Goal: Task Accomplishment & Management: Use online tool/utility

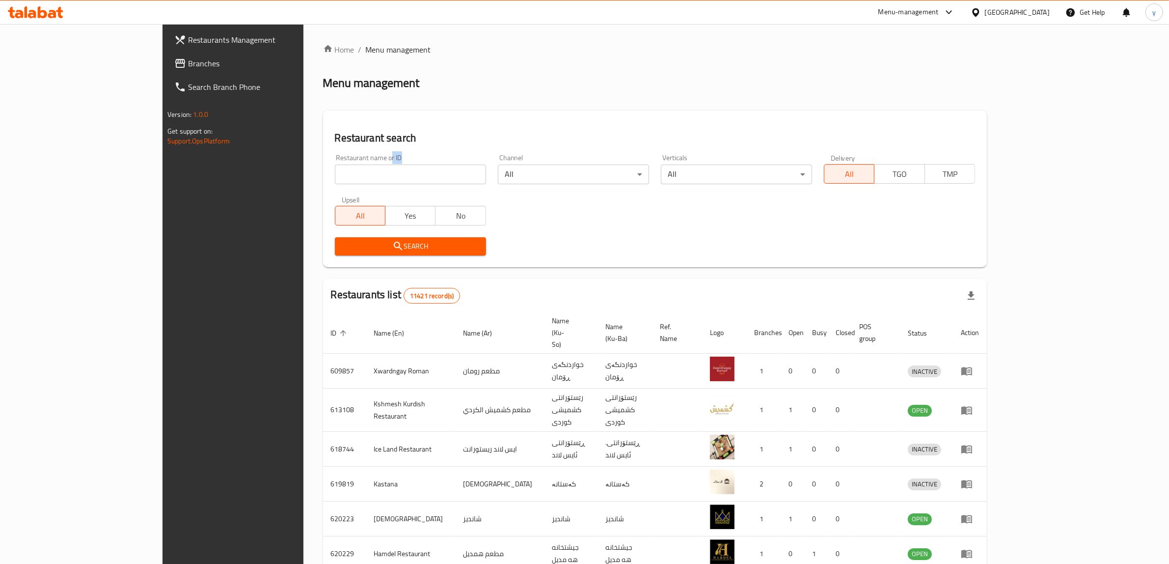
drag, startPoint x: 283, startPoint y: 168, endPoint x: 283, endPoint y: 177, distance: 8.8
click at [335, 177] on div "Restaurant name or ID Restaurant name or ID" at bounding box center [410, 169] width 151 height 30
click at [335, 177] on input "search" at bounding box center [410, 174] width 151 height 20
paste input "704398"
type input "704398"
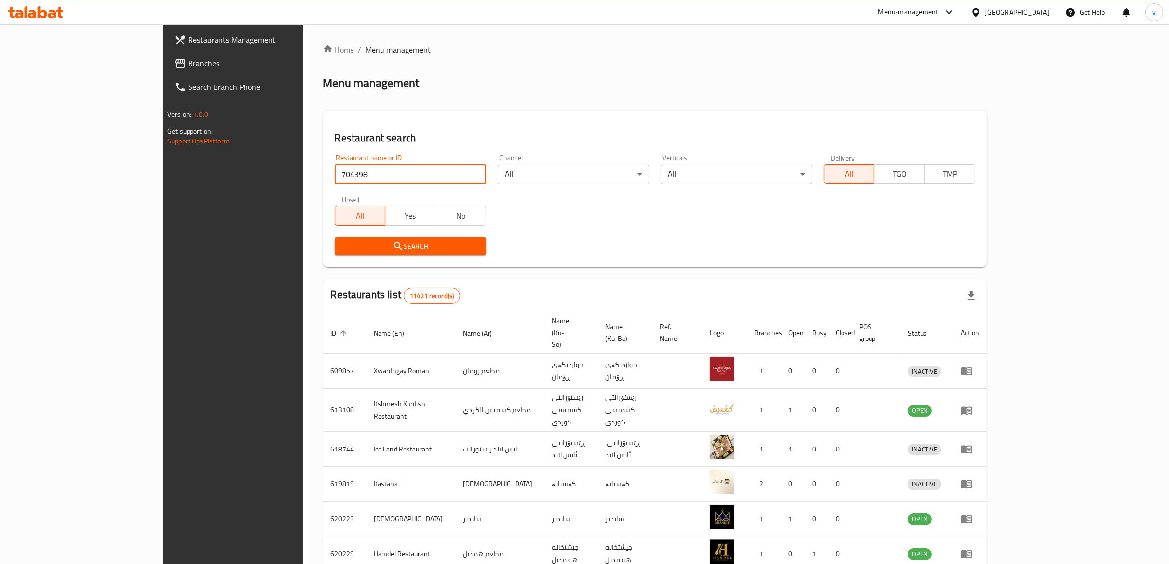
click at [323, 264] on div "Restaurant search Restaurant name or ID 704398 Restaurant name or ID Channel Al…" at bounding box center [655, 188] width 664 height 157
click at [343, 249] on span "Search" at bounding box center [410, 246] width 135 height 12
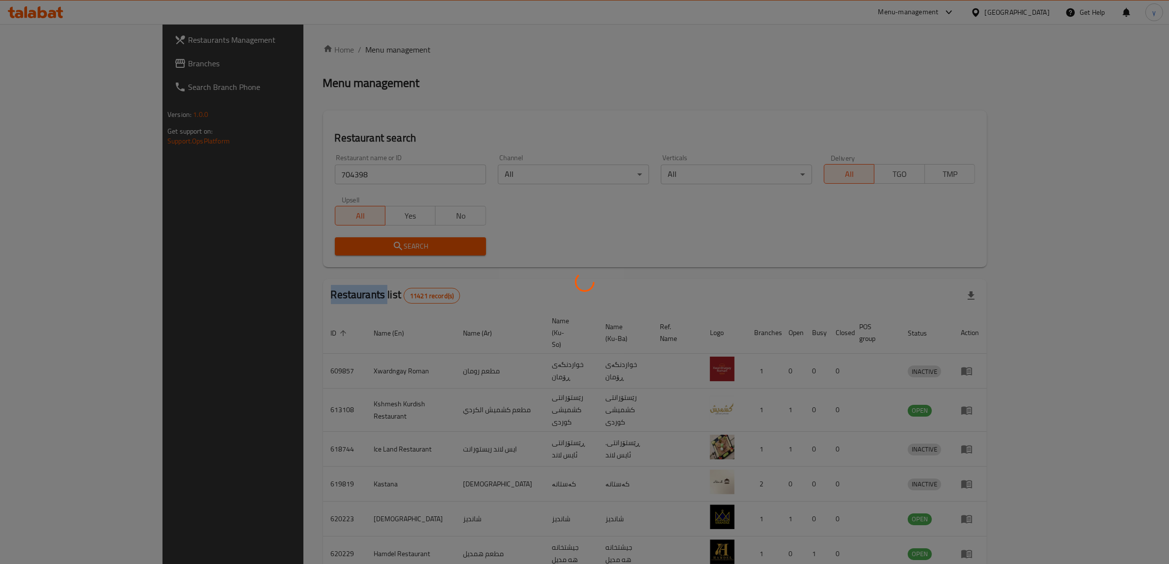
click at [267, 249] on div at bounding box center [584, 282] width 1169 height 564
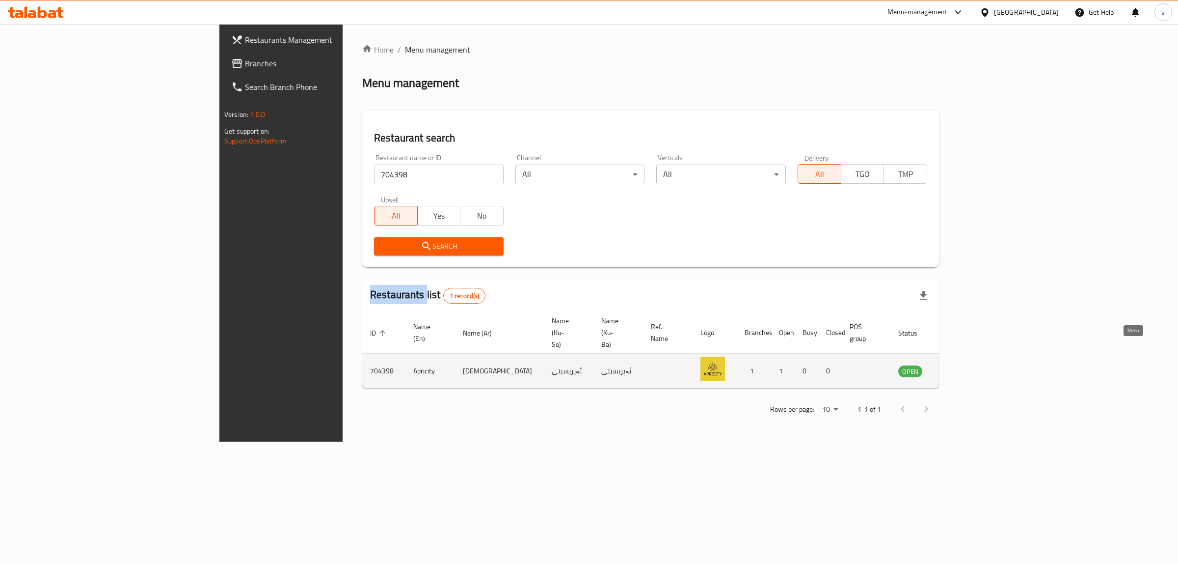
click at [968, 365] on link "enhanced table" at bounding box center [959, 371] width 18 height 12
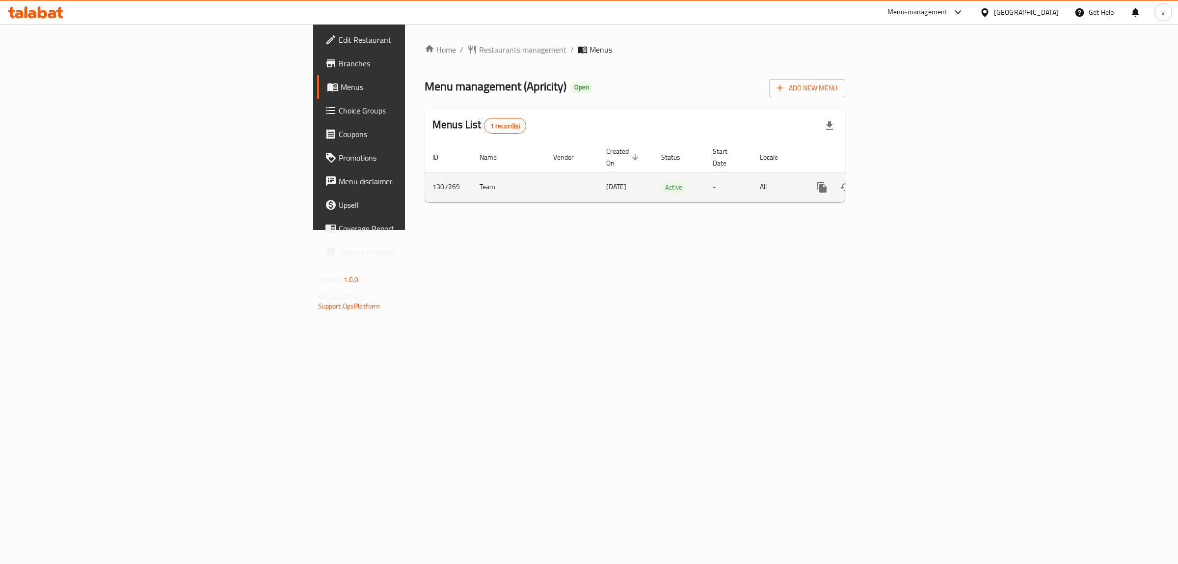
click at [905, 175] on div "enhanced table" at bounding box center [858, 187] width 94 height 24
click at [905, 175] on link "enhanced table" at bounding box center [893, 187] width 24 height 24
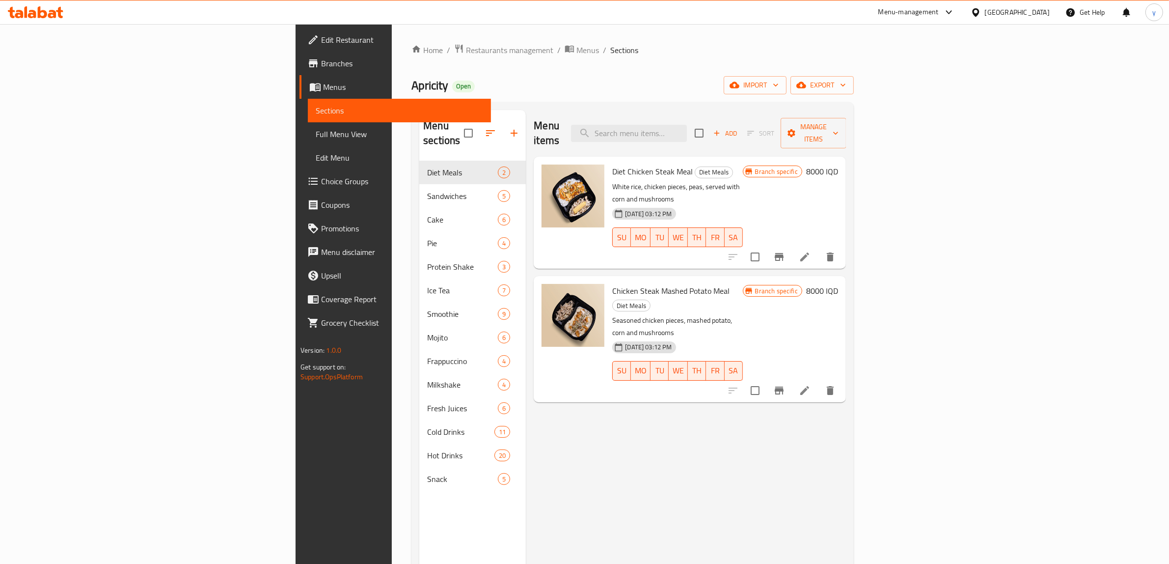
click at [321, 177] on span "Choice Groups" at bounding box center [402, 181] width 162 height 12
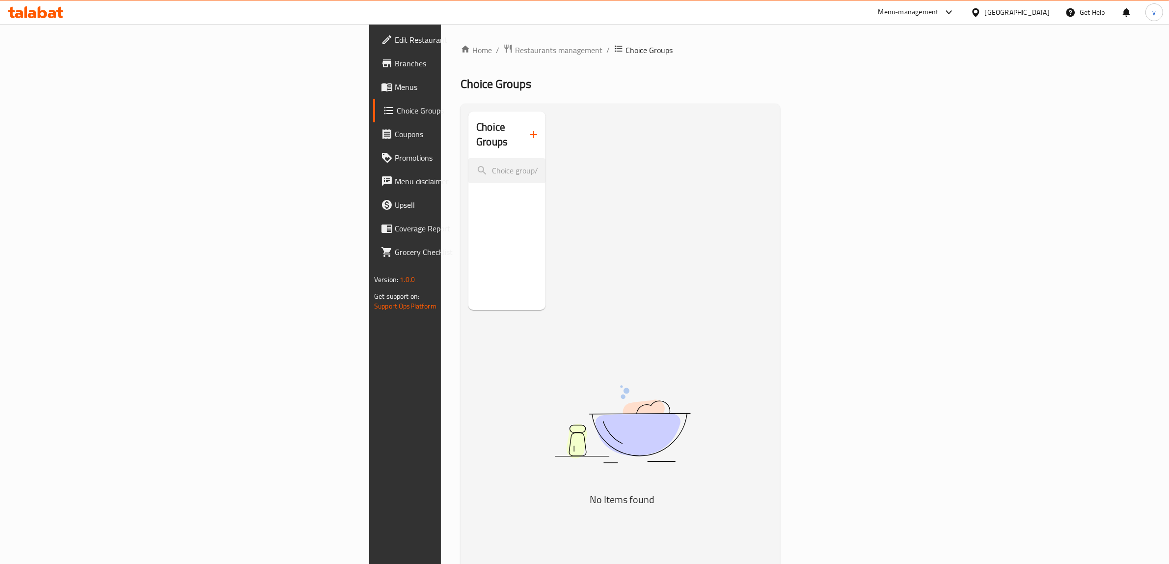
drag, startPoint x: 430, startPoint y: 121, endPoint x: 437, endPoint y: 127, distance: 9.1
click at [468, 125] on div "Choice Groups" at bounding box center [506, 134] width 77 height 47
click at [528, 129] on icon "button" at bounding box center [534, 135] width 12 height 12
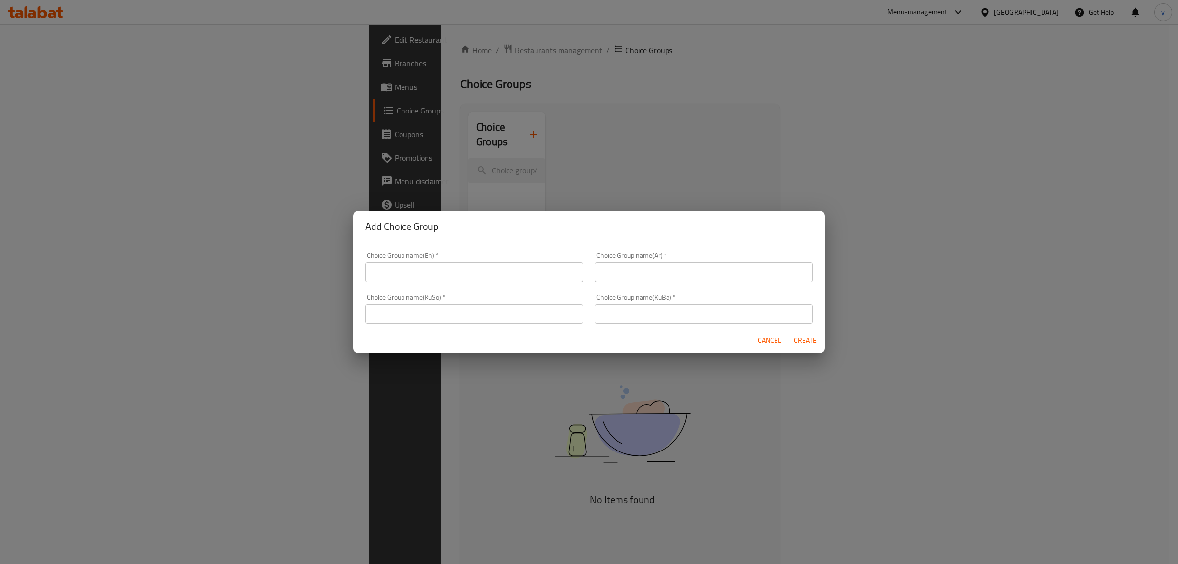
click at [489, 307] on input "text" at bounding box center [474, 314] width 218 height 20
paste input "زیادە:"
type input "زیادە:"
click at [629, 315] on input "text" at bounding box center [704, 314] width 218 height 20
paste input "زیادە:"
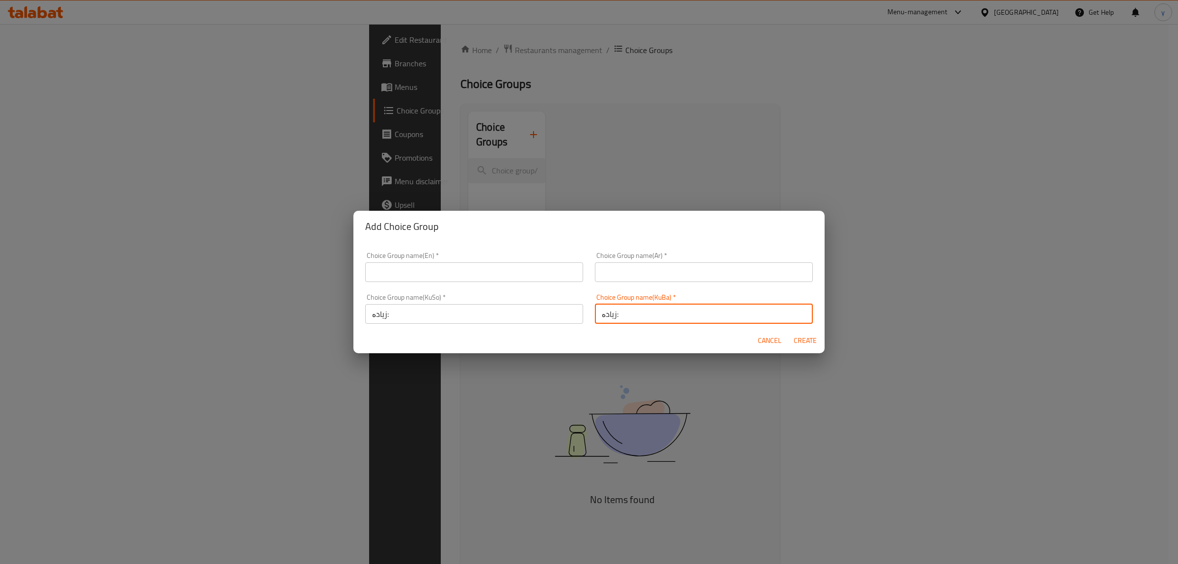
type input "زیادە:"
click at [638, 285] on div "Choice Group name(Ar)   * Choice Group name(Ar) *" at bounding box center [704, 267] width 230 height 42
drag, startPoint x: 637, startPoint y: 273, endPoint x: 634, endPoint y: 281, distance: 8.4
click at [637, 273] on input "text" at bounding box center [704, 272] width 218 height 20
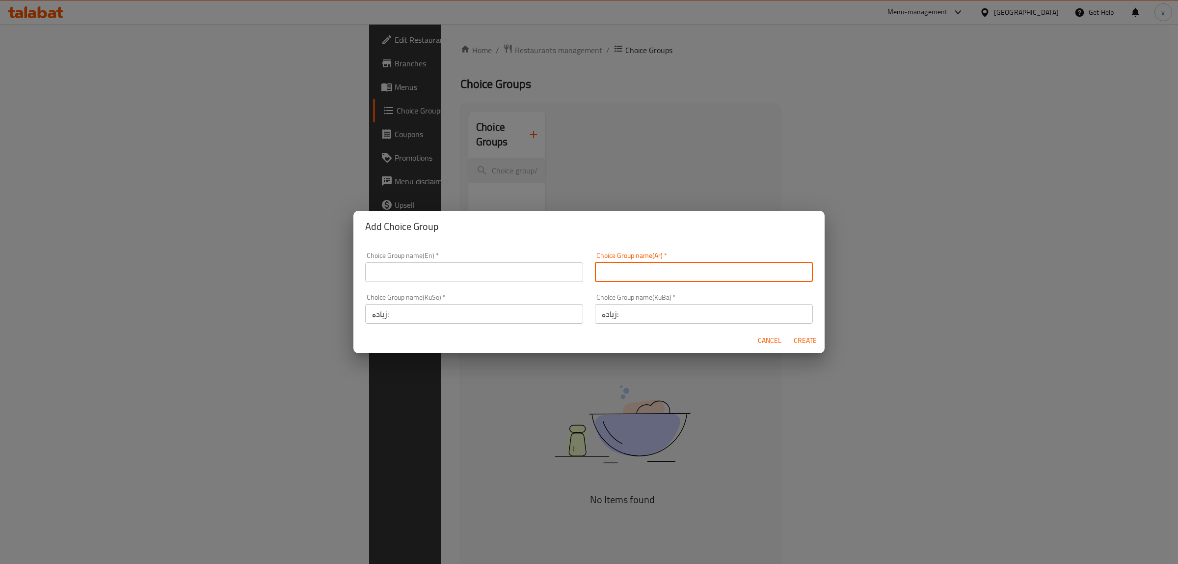
paste input "الإضافات:"
type input "الإضافات:"
click at [532, 262] on input "text" at bounding box center [474, 272] width 218 height 20
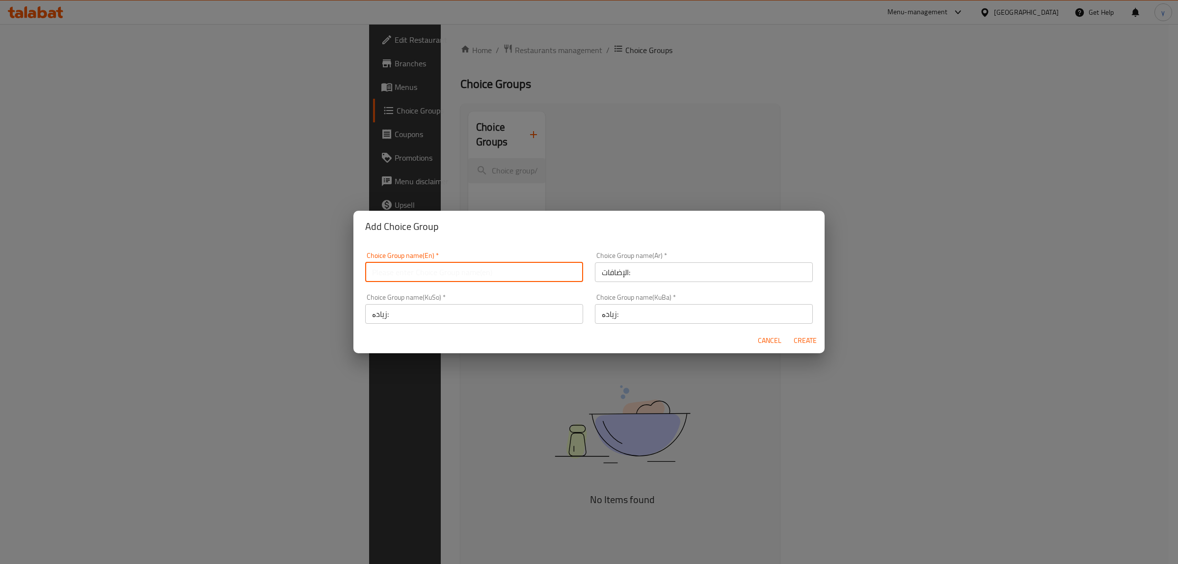
paste input "Add On's:"
type input "Add On's:"
click at [806, 340] on span "Create" at bounding box center [805, 340] width 24 height 12
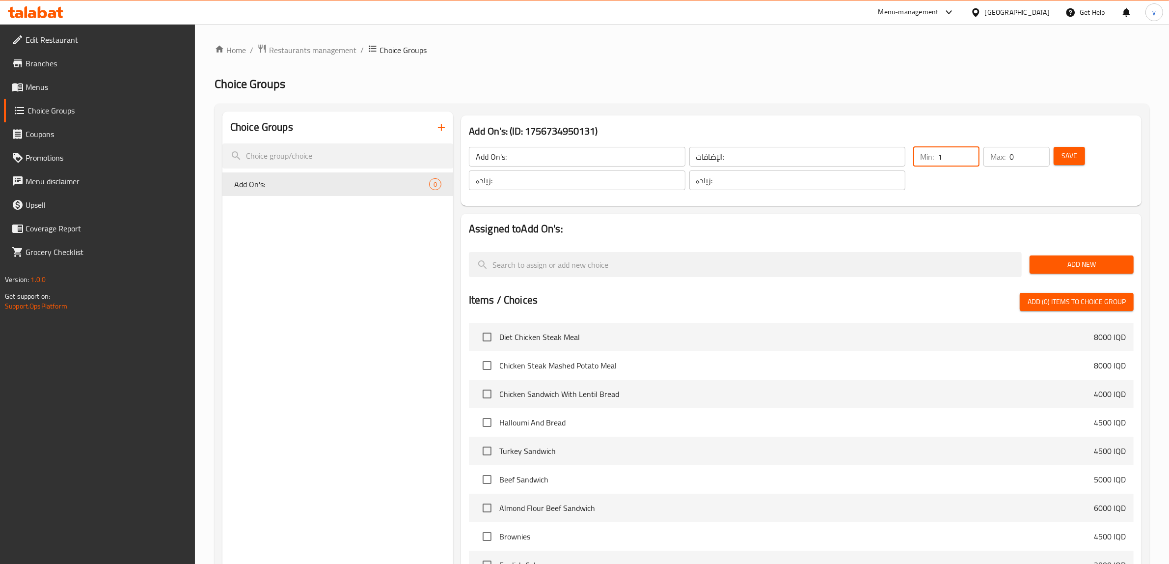
type input "1"
click at [966, 153] on input "1" at bounding box center [959, 157] width 42 height 20
type input "1"
click at [1036, 155] on input "1" at bounding box center [1029, 157] width 40 height 20
click at [1062, 153] on span "Save" at bounding box center [1069, 156] width 16 height 12
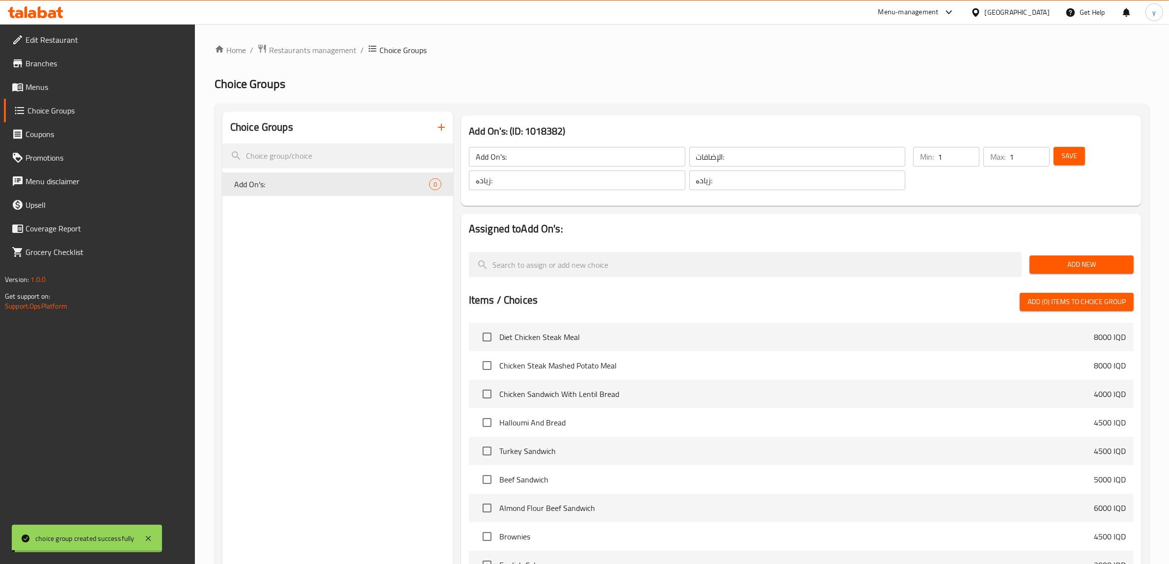
click at [1059, 269] on span "Add New" at bounding box center [1081, 264] width 88 height 12
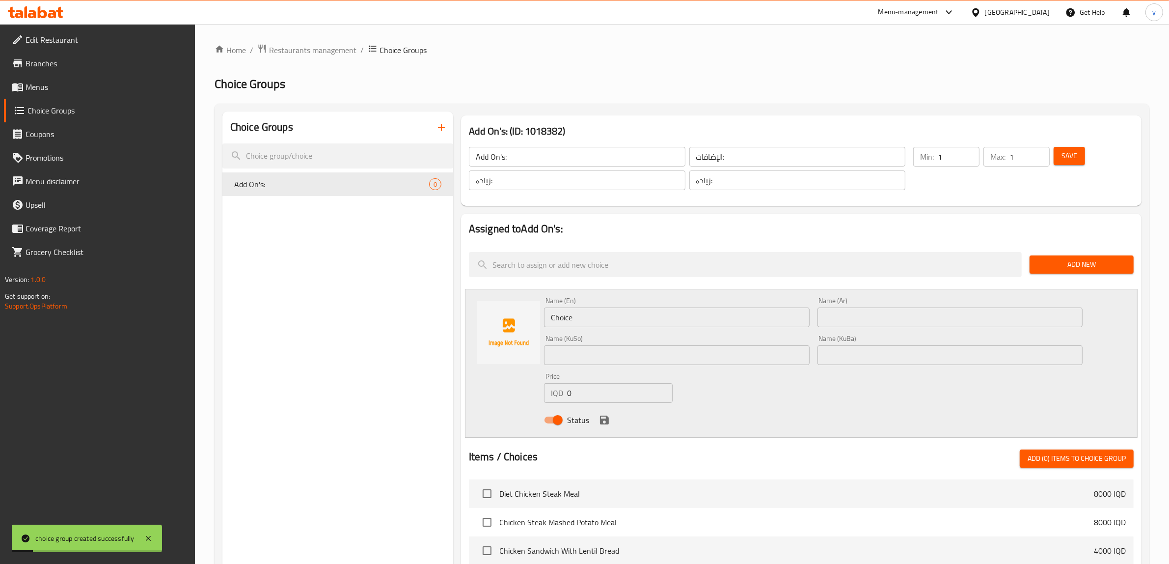
click at [558, 306] on div "Name (En) Choice Name (En)" at bounding box center [677, 312] width 266 height 30
click at [561, 323] on input "Choice" at bounding box center [677, 317] width 266 height 20
click at [866, 317] on input "text" at bounding box center [950, 317] width 266 height 20
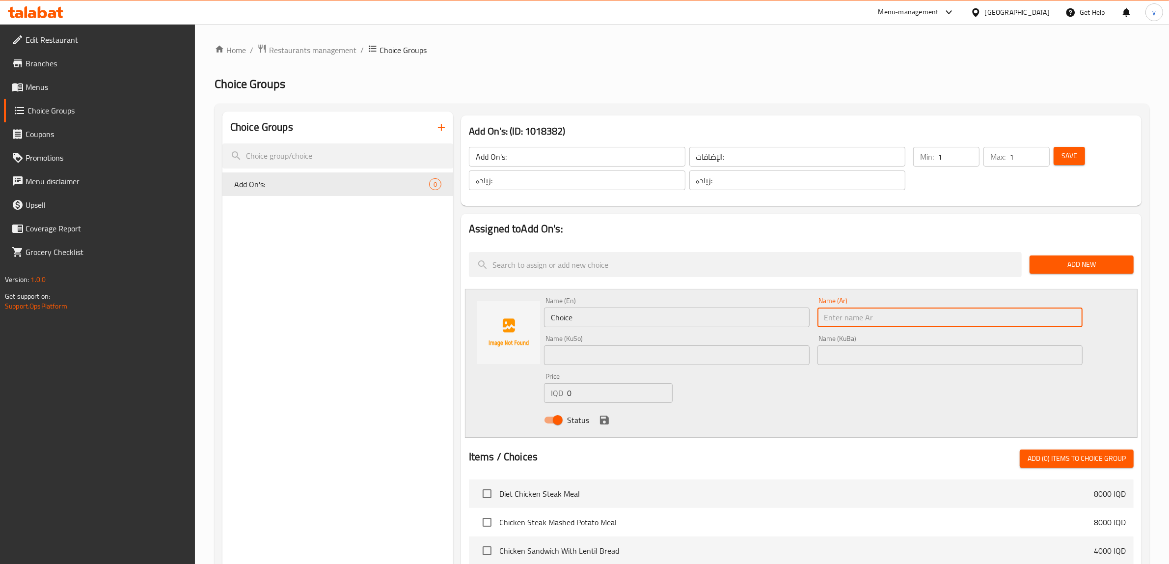
paste input "كوكنات"
type input "كوكنات"
click at [659, 307] on div "Name (En) Choice Name (En)" at bounding box center [677, 312] width 266 height 30
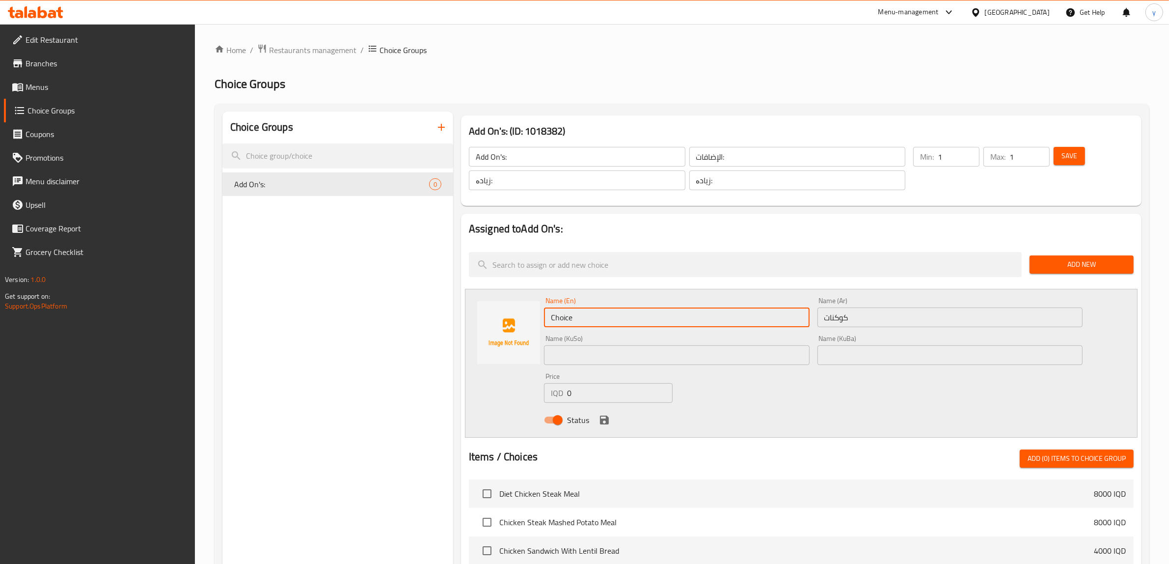
click at [667, 324] on input "Choice" at bounding box center [677, 317] width 266 height 20
type input "Coconut"
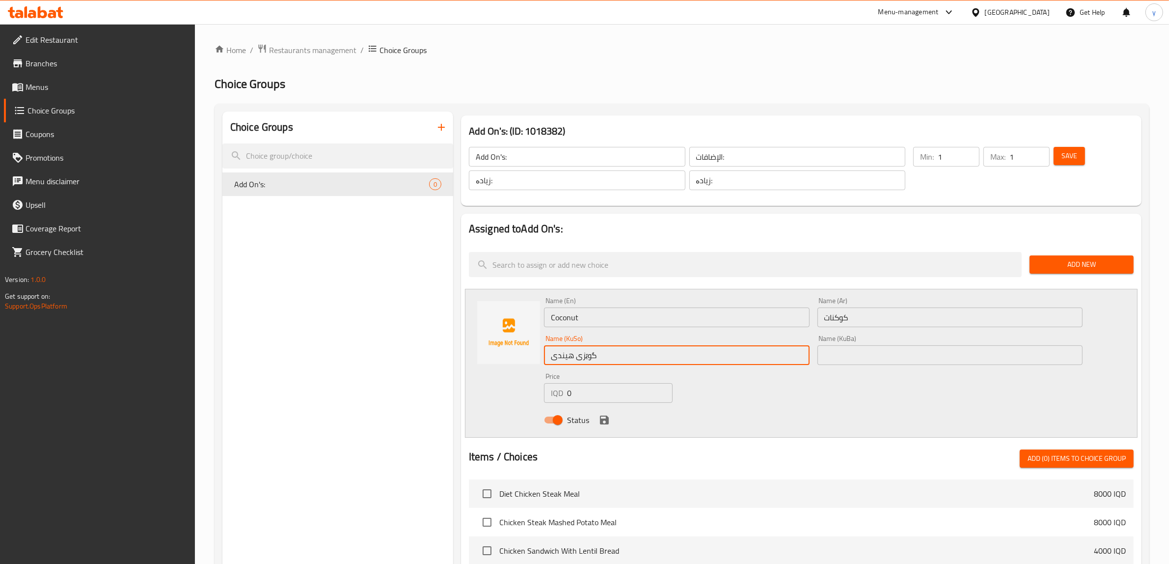
type input "گوێزی هیندی"
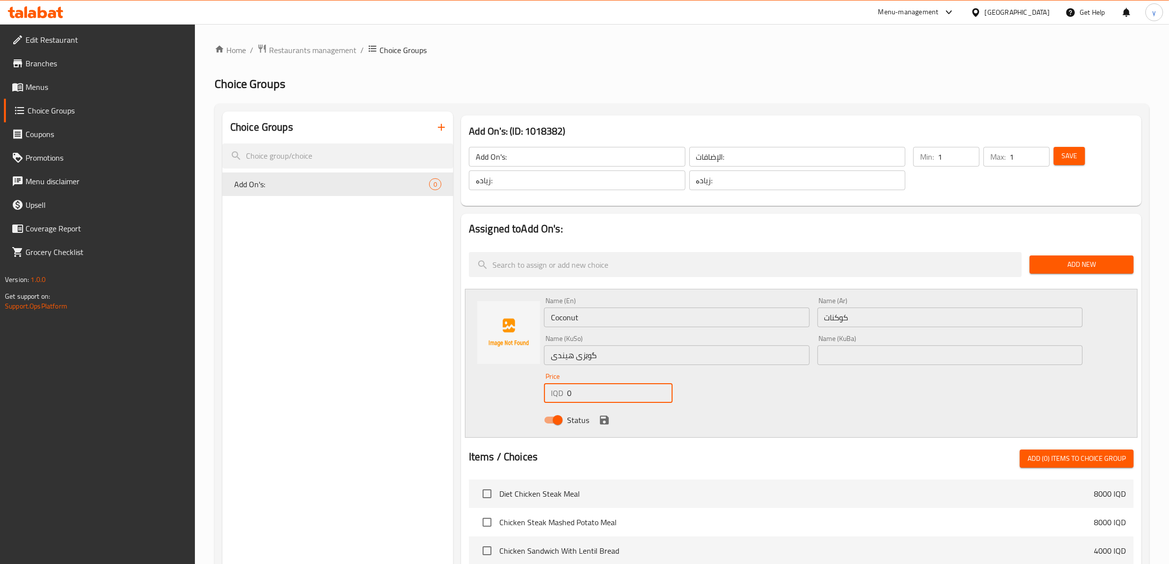
drag, startPoint x: 584, startPoint y: 401, endPoint x: 571, endPoint y: 403, distance: 13.4
click at [571, 403] on div "Price IQD 0 Price" at bounding box center [608, 388] width 136 height 38
drag, startPoint x: 573, startPoint y: 391, endPoint x: 561, endPoint y: 398, distance: 13.4
click at [561, 398] on div "IQD 0 Price" at bounding box center [608, 393] width 129 height 20
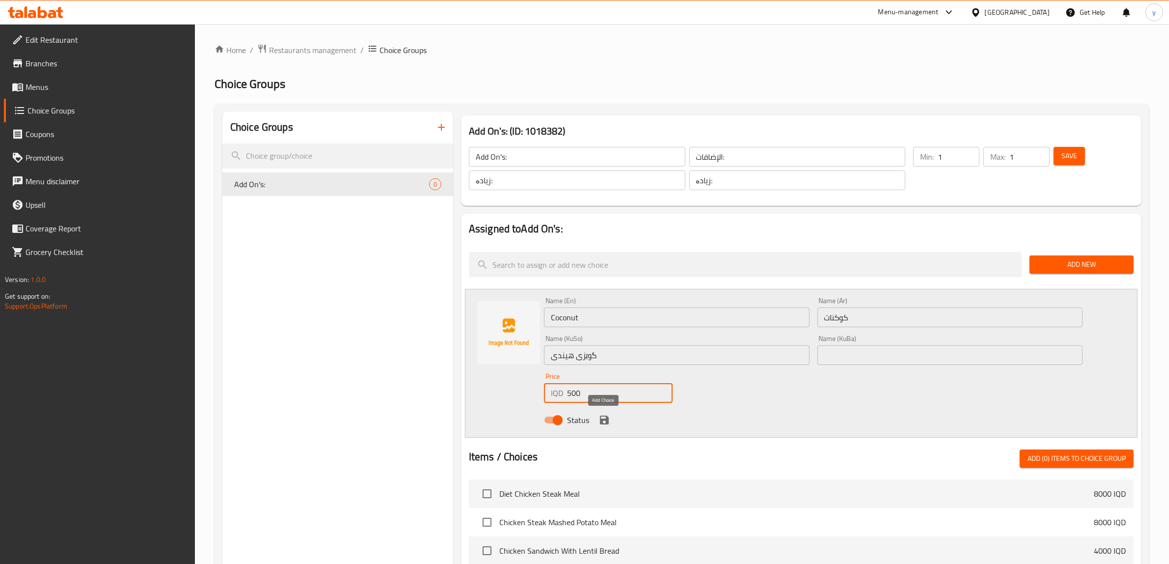
type input "500"
click at [600, 423] on icon "save" at bounding box center [604, 419] width 9 height 9
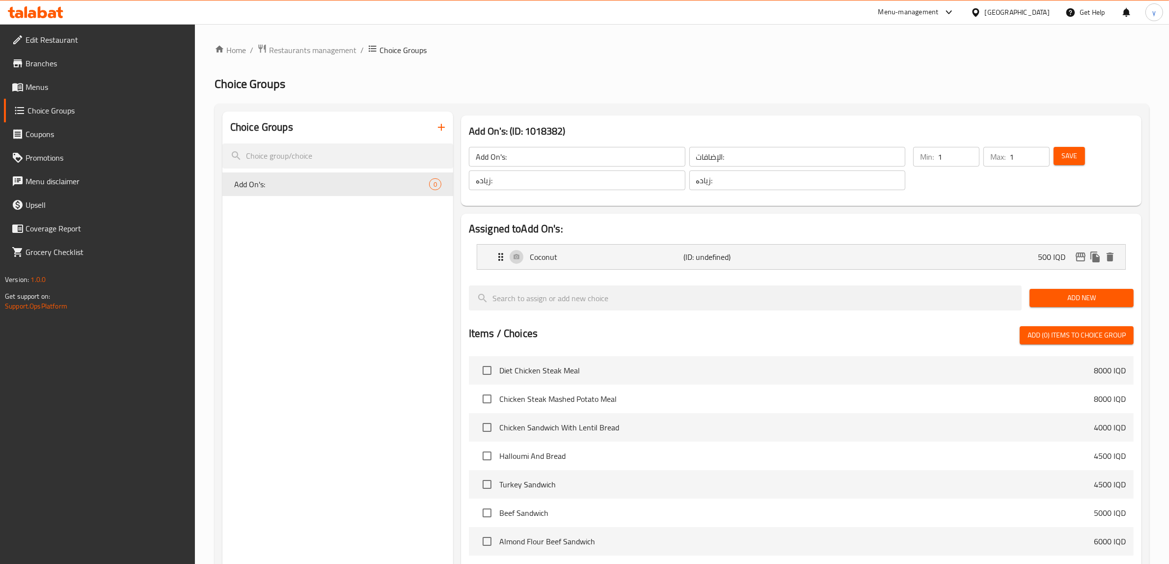
click at [1091, 296] on span "Add New" at bounding box center [1081, 298] width 88 height 12
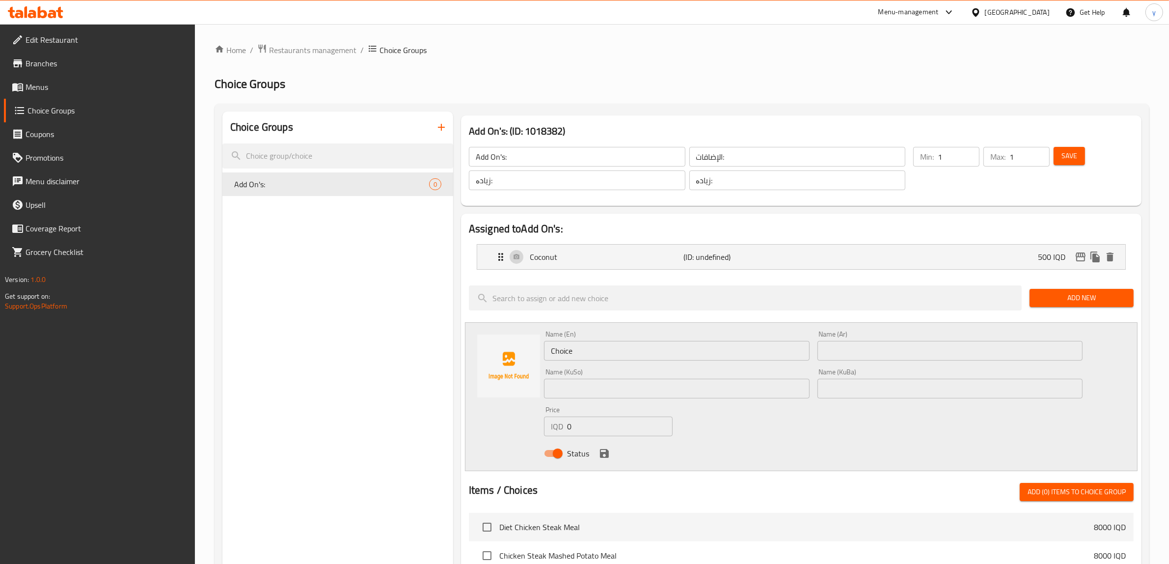
click at [823, 352] on input "text" at bounding box center [950, 351] width 266 height 20
paste input "ايريش"
click at [838, 354] on input "ايريش" at bounding box center [950, 351] width 266 height 20
type input "ايريش"
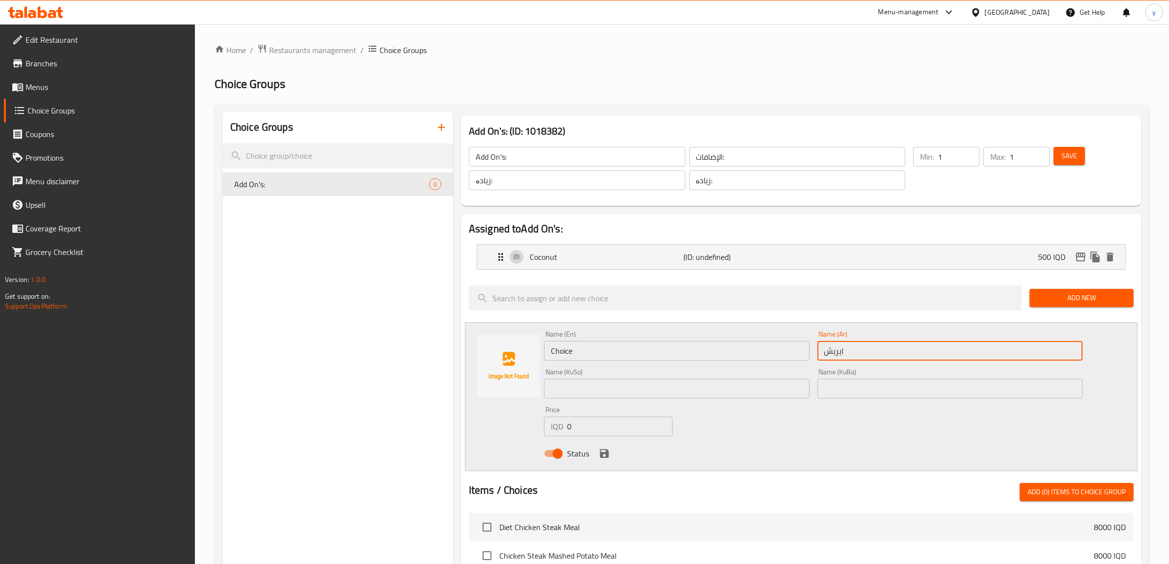
drag, startPoint x: 626, startPoint y: 335, endPoint x: 620, endPoint y: 354, distance: 20.2
click at [622, 351] on div "Name (En) Choice Name (En)" at bounding box center [677, 345] width 266 height 30
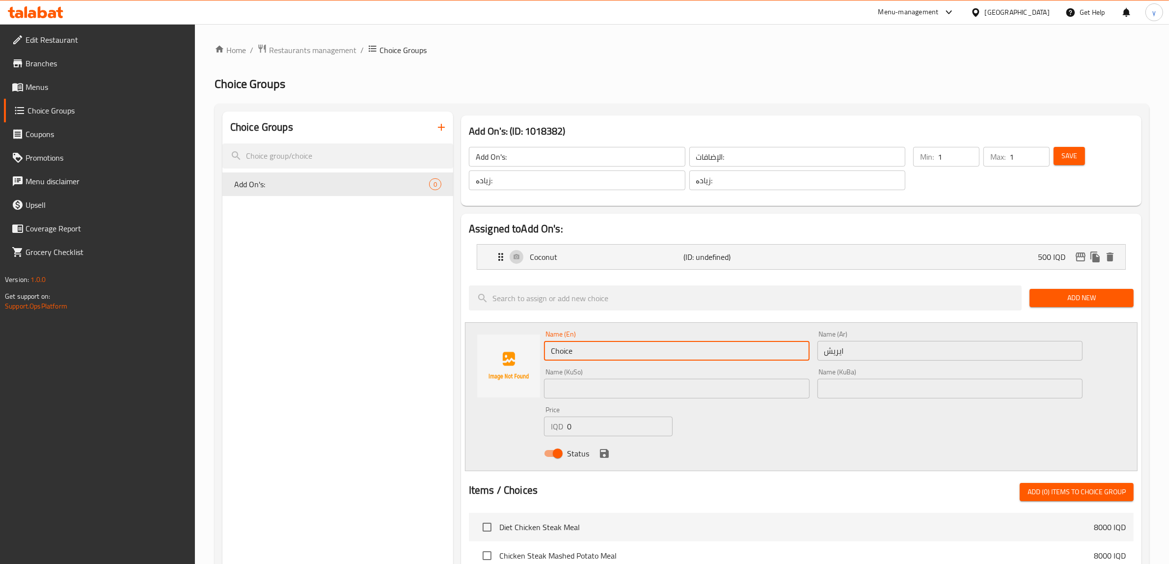
click at [620, 354] on input "Choice" at bounding box center [677, 351] width 266 height 20
paste input "Irish"
type input "Irish"
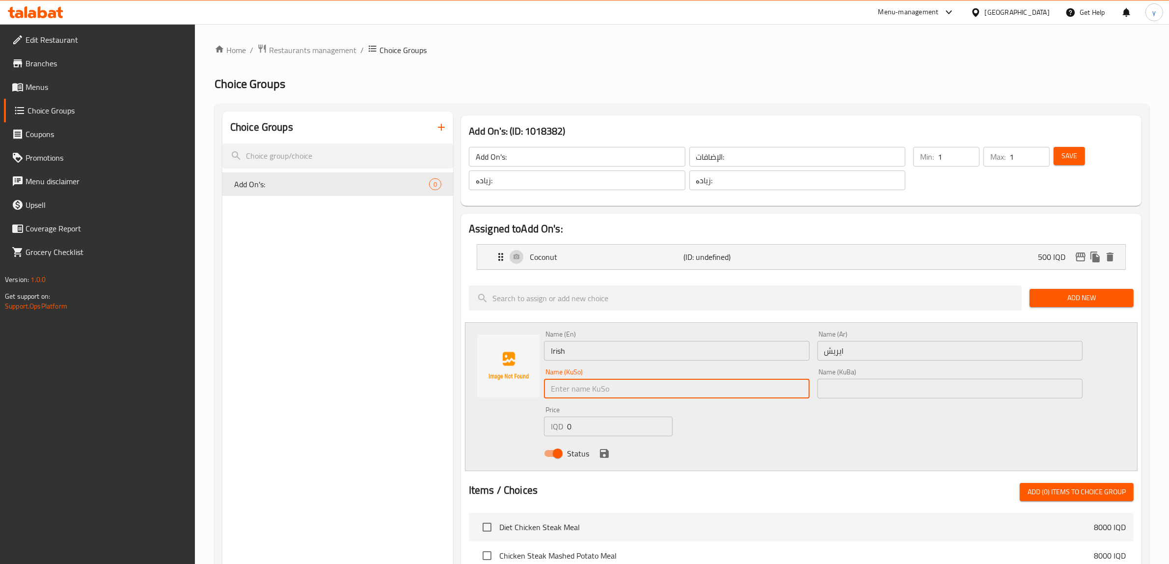
click at [669, 398] on input "text" at bounding box center [677, 388] width 266 height 20
paste input "ئێرلەندی"
type input "ئێرلەندی"
click at [717, 405] on div "Name (En) Irish Name (En) Name (Ar) ايريش Name (Ar) Name (KuSo) ئێرلەندی Name (…" at bounding box center [813, 396] width 546 height 140
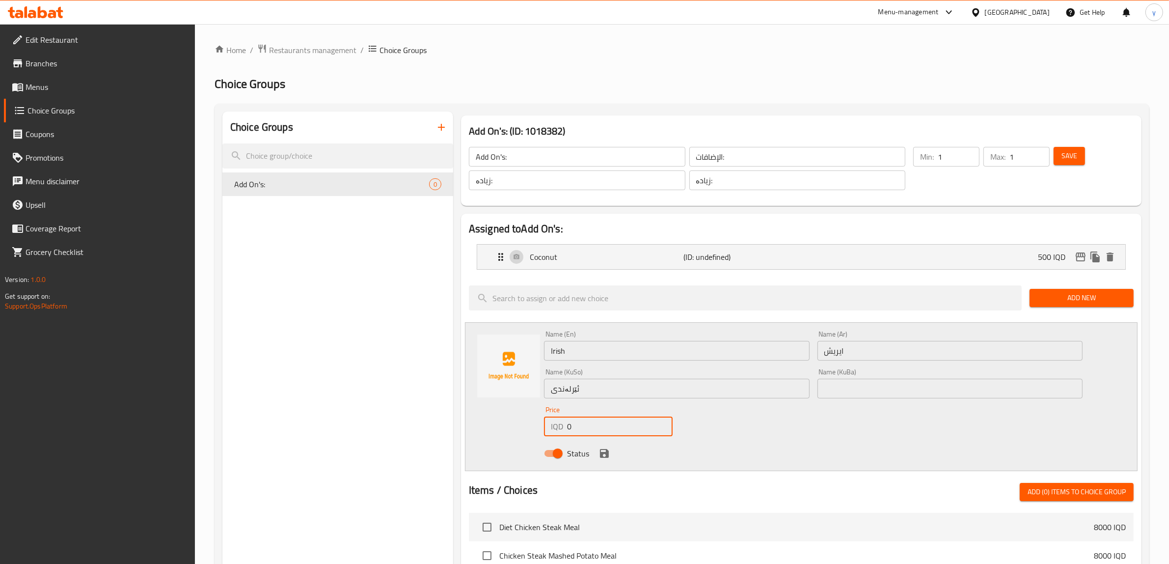
drag, startPoint x: 557, startPoint y: 415, endPoint x: 551, endPoint y: 443, distance: 28.2
click at [550, 416] on div "IQD 0 Price" at bounding box center [608, 426] width 129 height 20
type input "500"
click at [602, 452] on icon "save" at bounding box center [604, 453] width 12 height 12
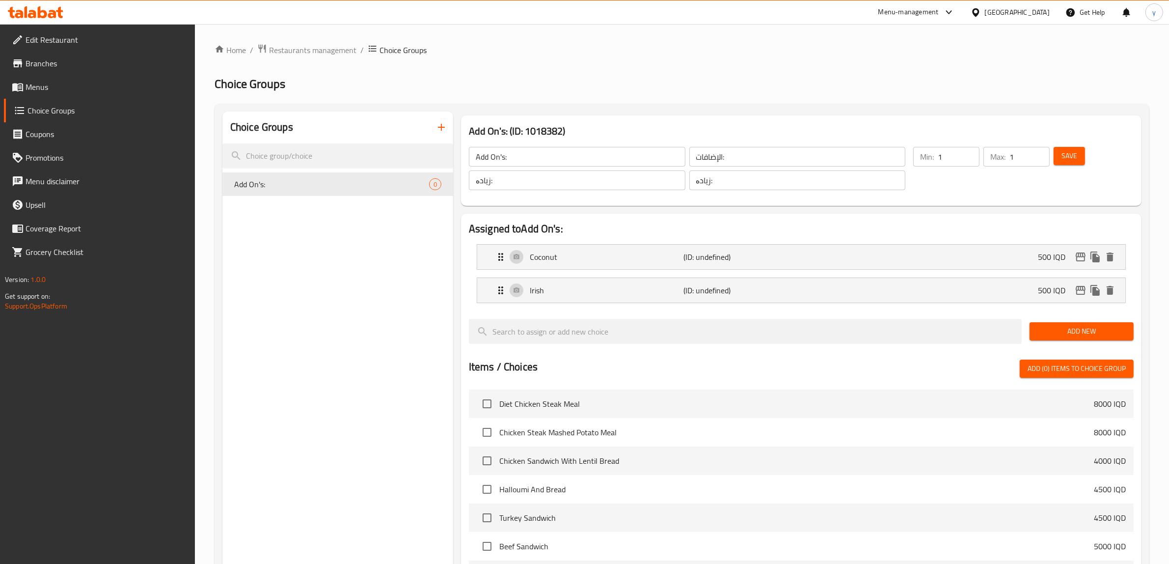
click at [1070, 156] on span "Save" at bounding box center [1069, 156] width 16 height 12
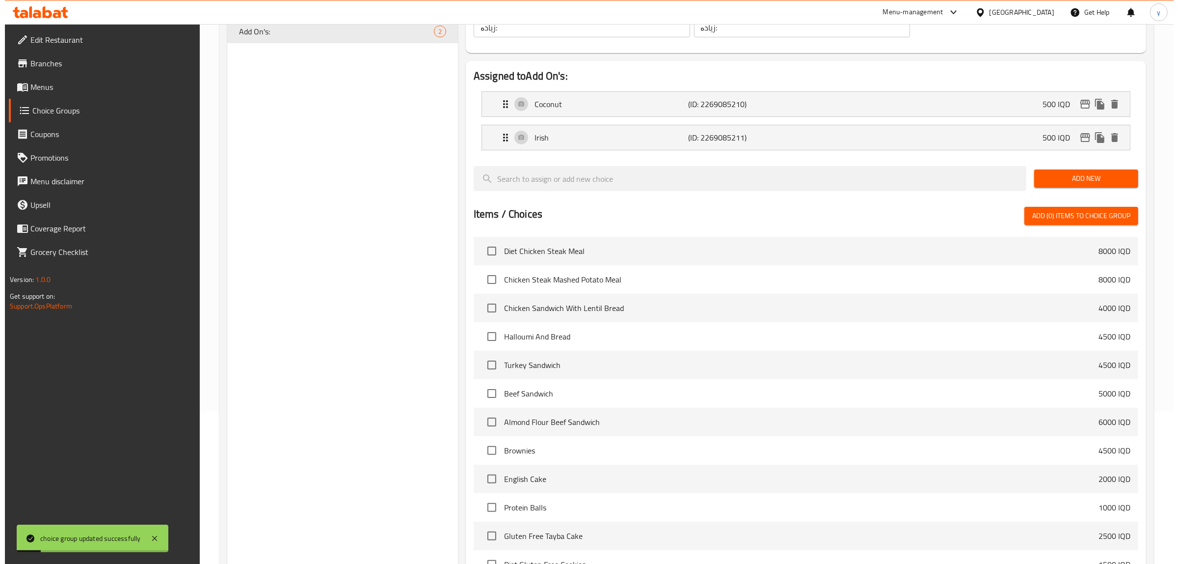
scroll to position [268, 0]
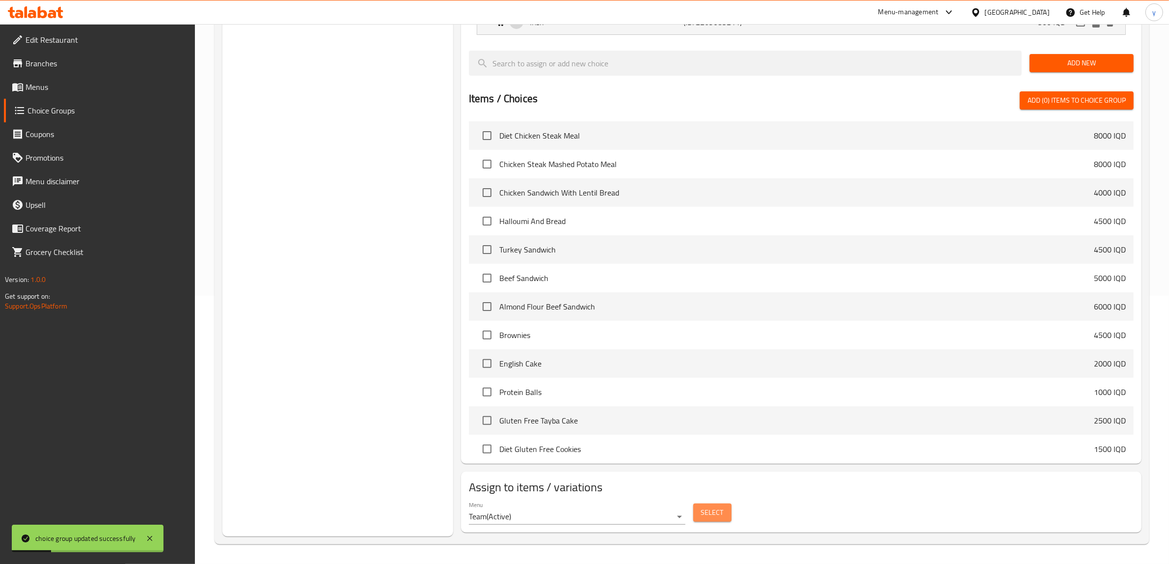
click at [703, 514] on span "Select" at bounding box center [712, 512] width 23 height 12
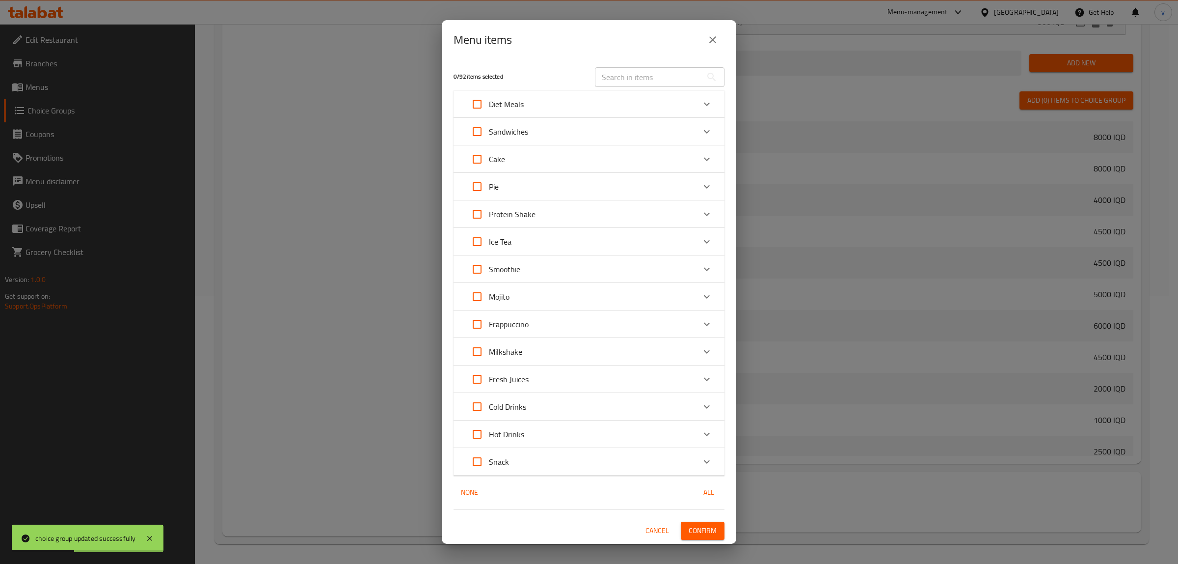
click at [627, 71] on input "text" at bounding box center [648, 77] width 107 height 20
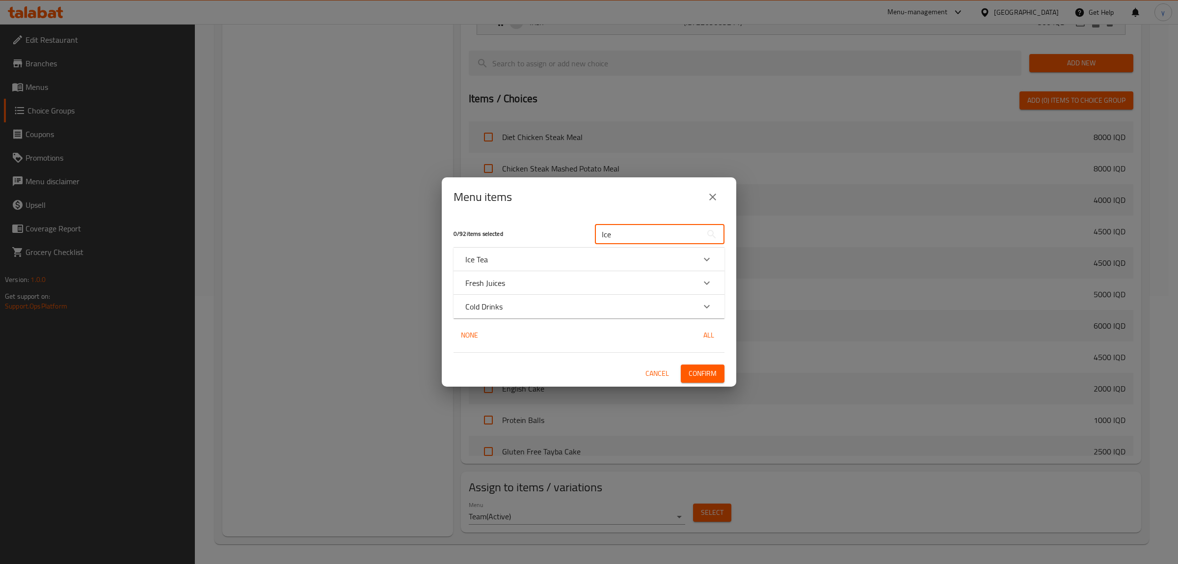
type input "Ice"
click at [517, 264] on div "Ice Tea" at bounding box center [580, 259] width 230 height 12
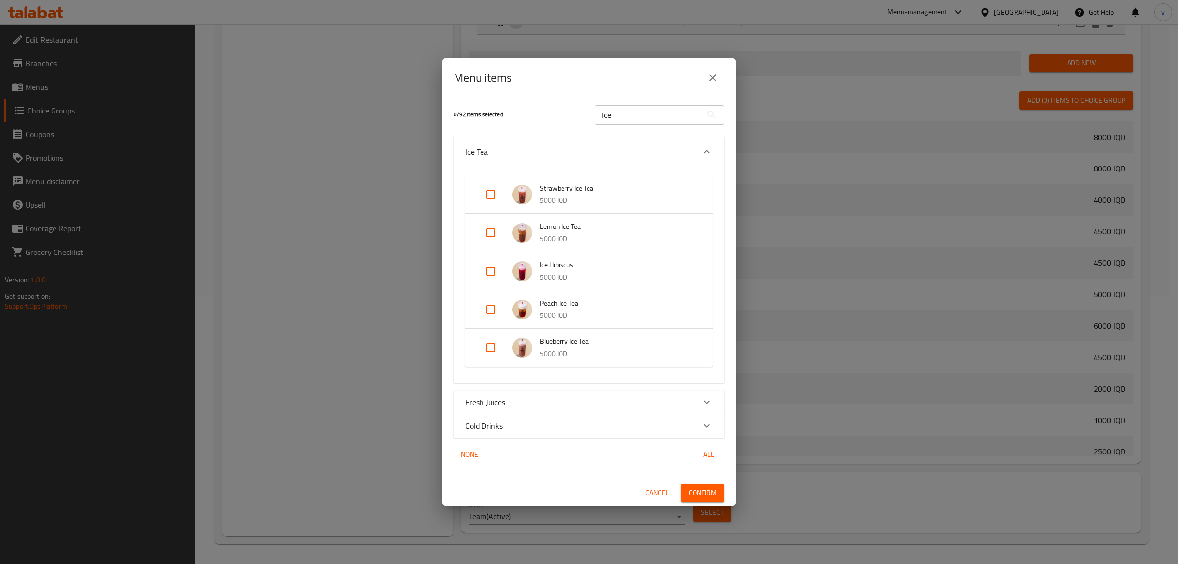
click at [529, 167] on div "Ice Tea" at bounding box center [589, 151] width 271 height 31
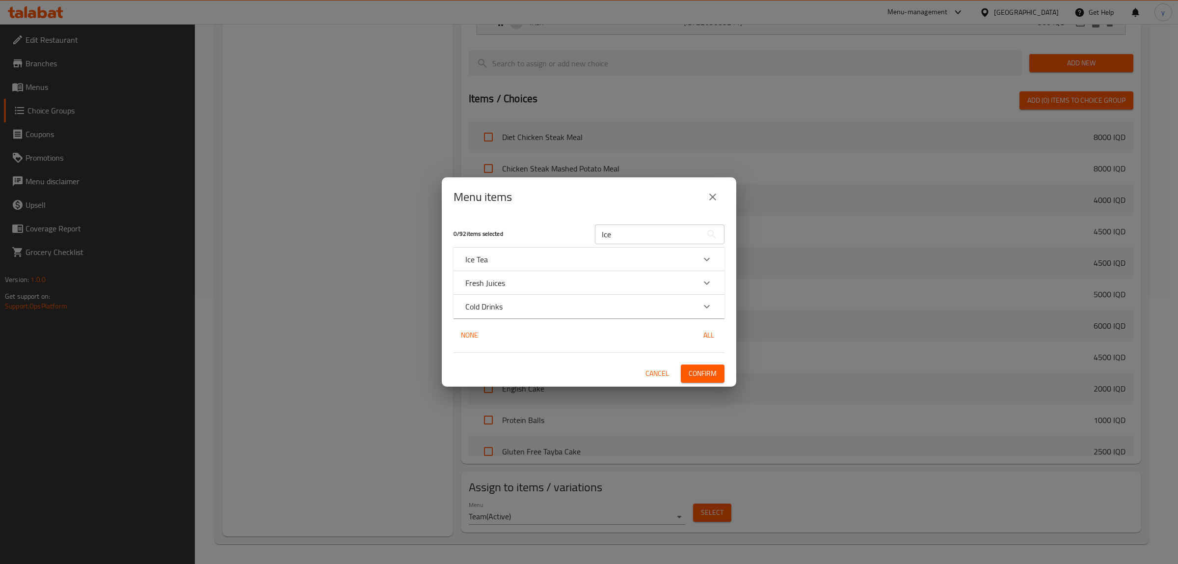
click at [537, 290] on div "Fresh Juices" at bounding box center [589, 283] width 271 height 24
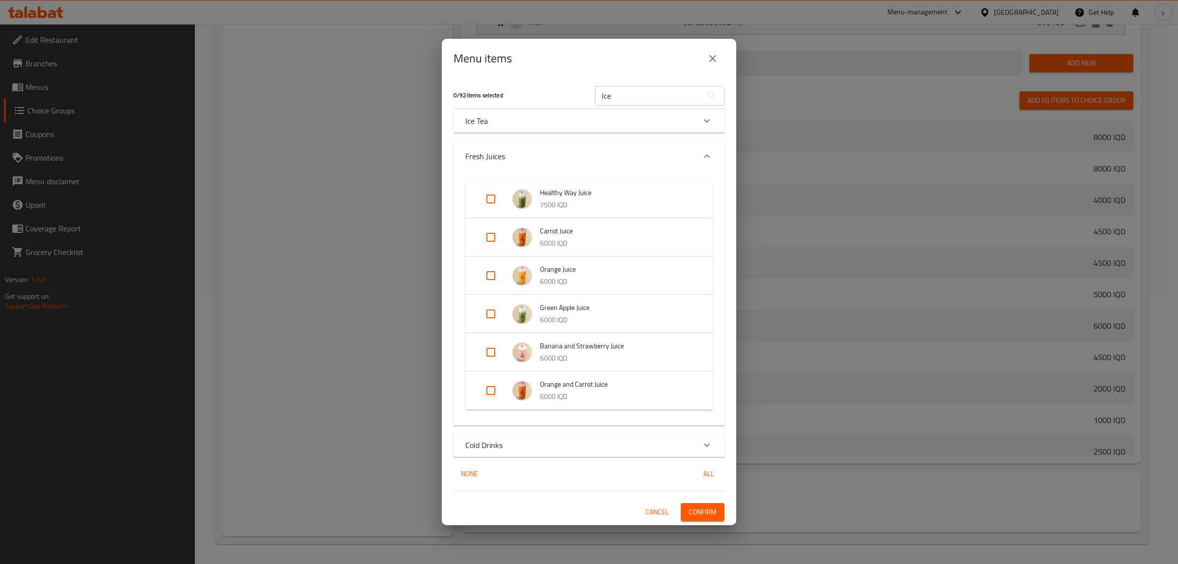
click at [529, 118] on div "Ice Tea" at bounding box center [580, 121] width 230 height 12
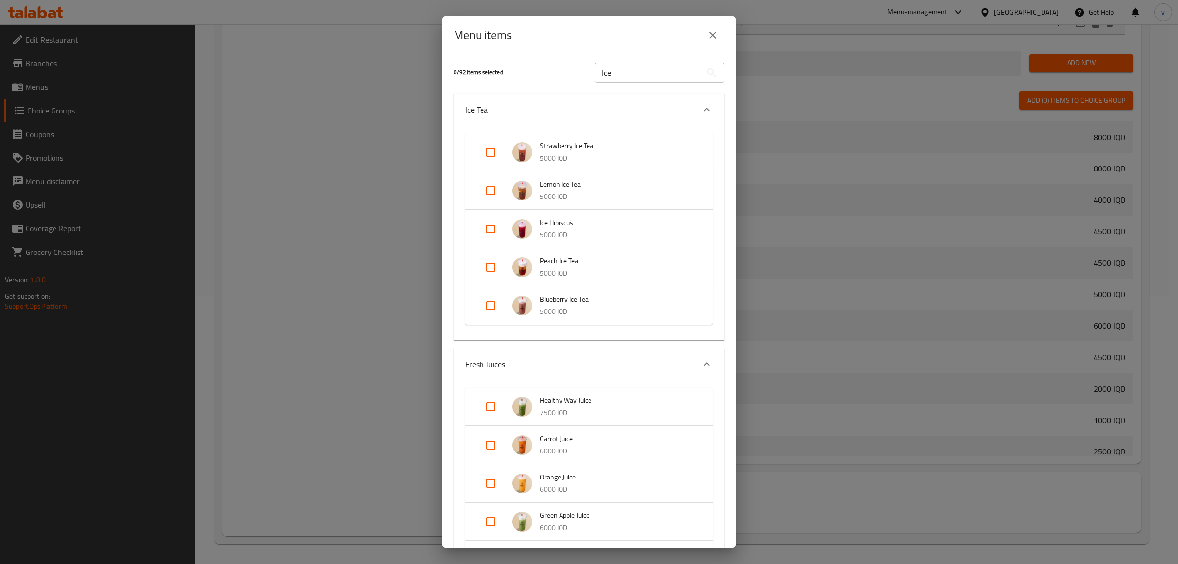
click at [541, 111] on div "Ice Tea" at bounding box center [580, 110] width 230 height 12
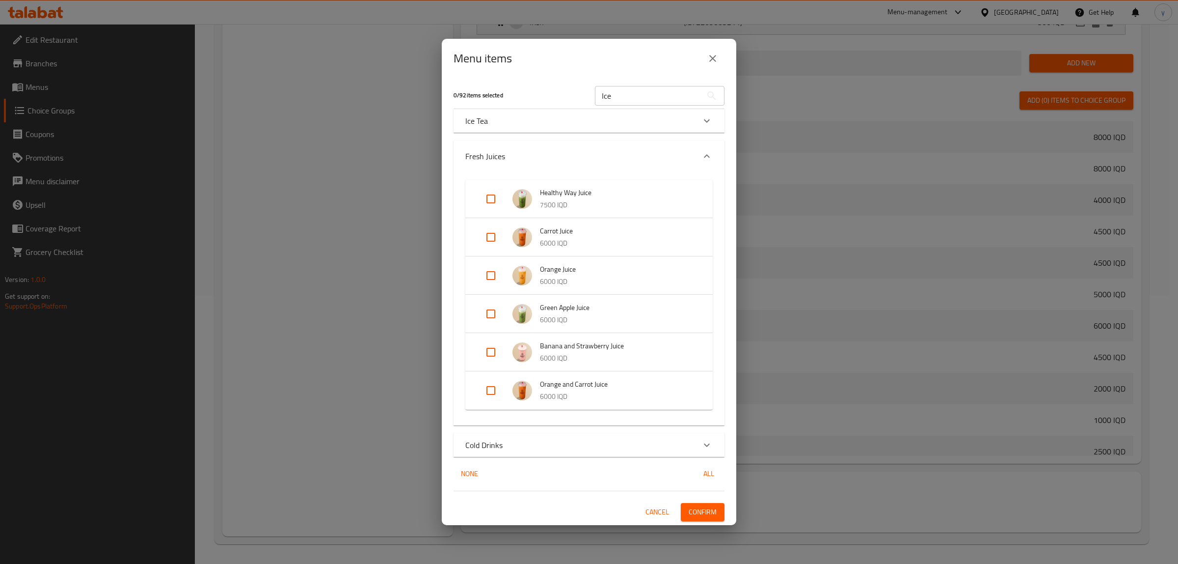
click at [540, 158] on div "Fresh Juices" at bounding box center [580, 156] width 230 height 12
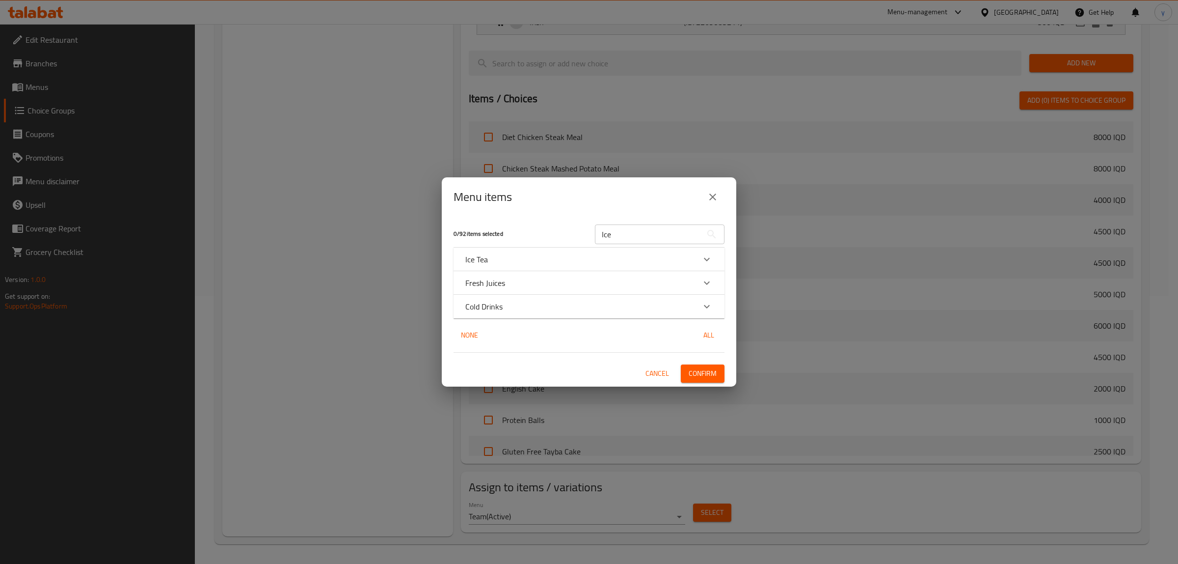
click at [538, 300] on div "Cold Drinks" at bounding box center [589, 307] width 271 height 24
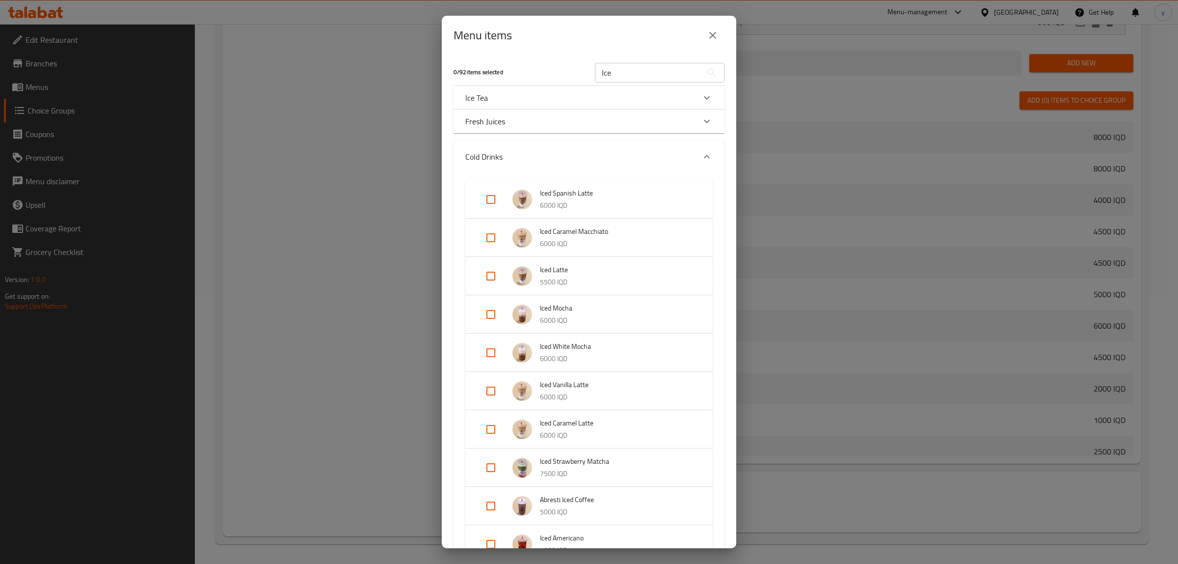
click at [497, 275] on input "Expand" at bounding box center [491, 276] width 24 height 24
checkbox input "true"
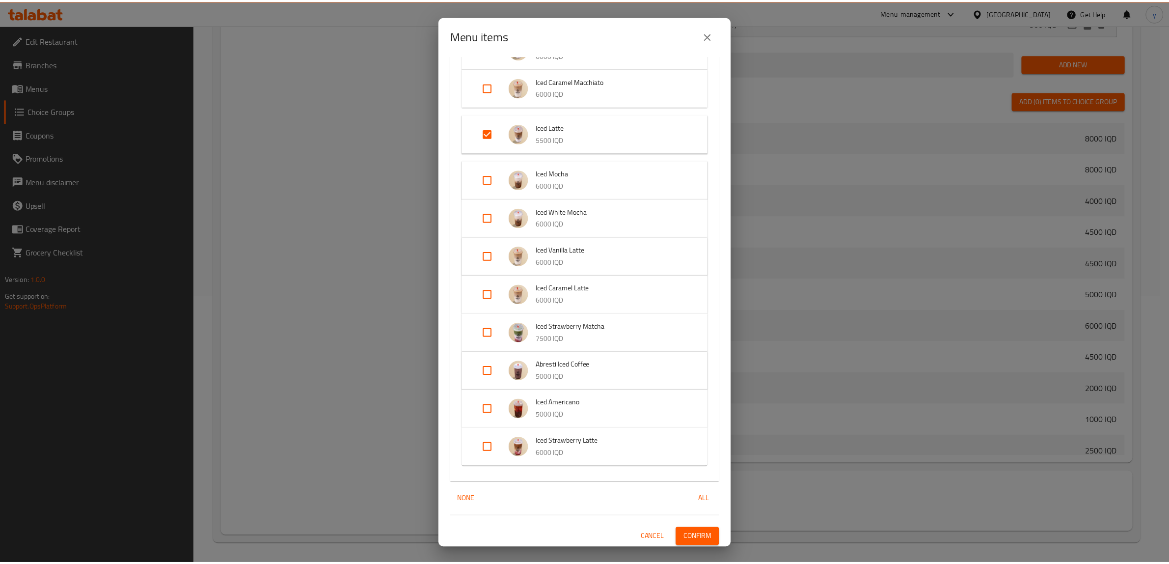
scroll to position [152, 0]
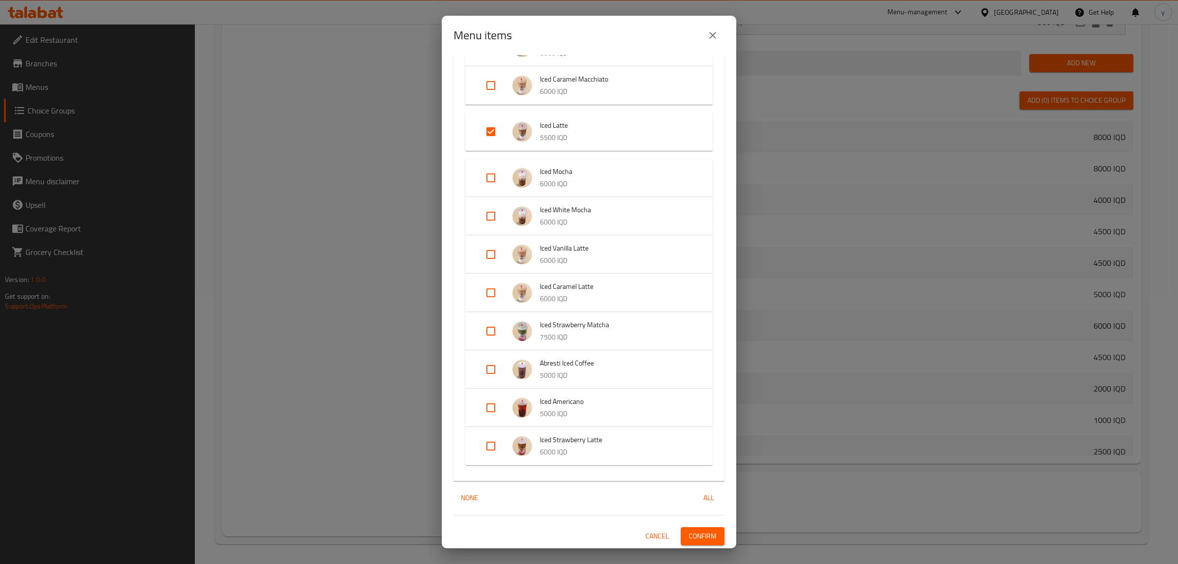
click at [696, 534] on span "Confirm" at bounding box center [703, 536] width 28 height 12
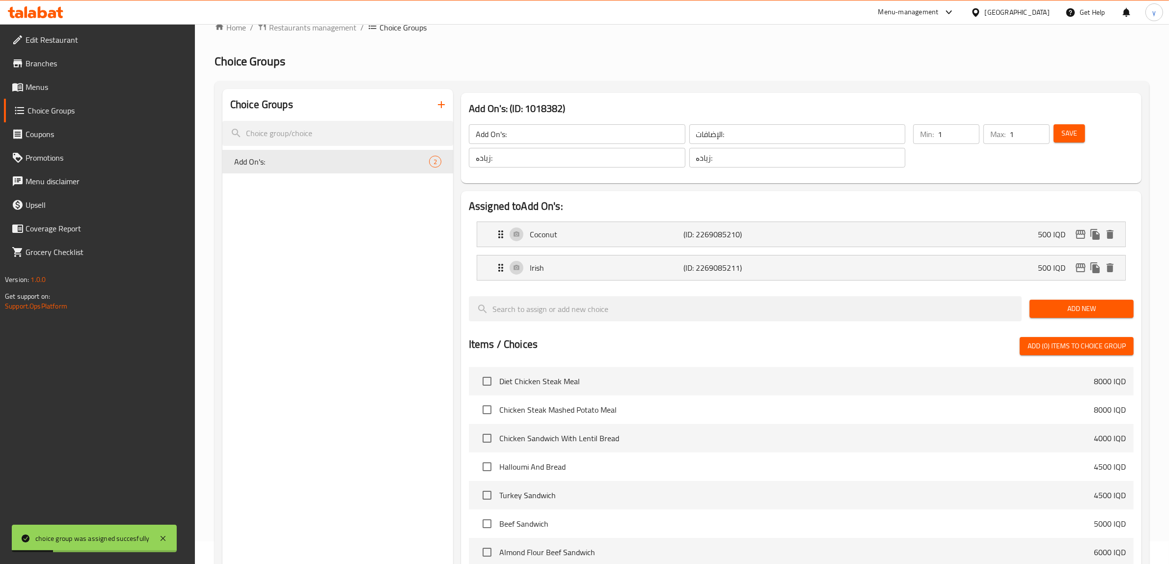
scroll to position [0, 0]
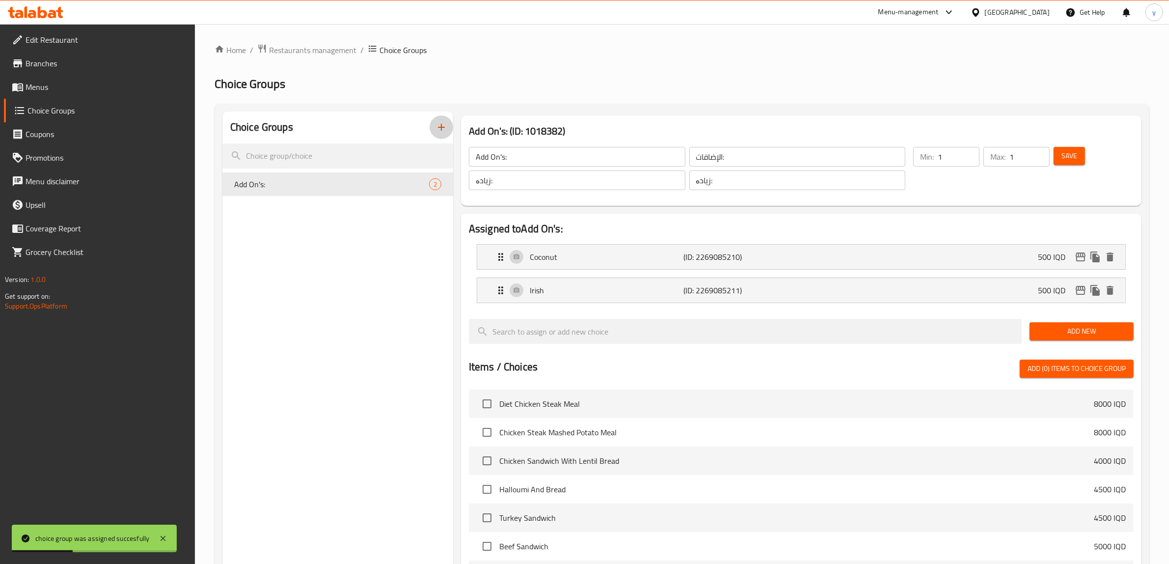
click at [441, 125] on icon "button" at bounding box center [441, 127] width 7 height 7
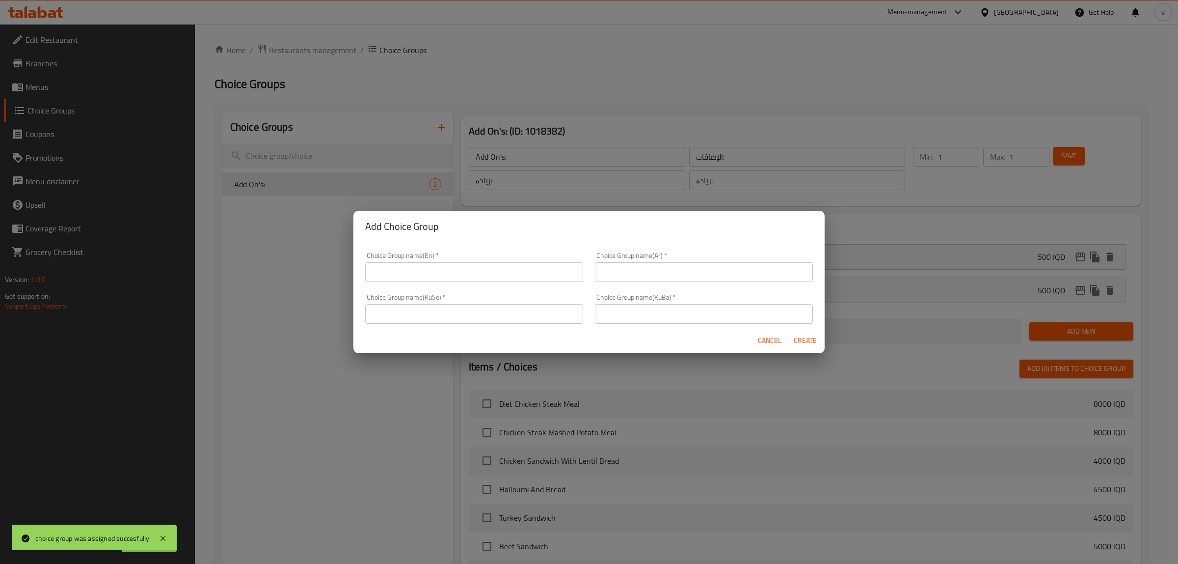
click at [615, 307] on input "text" at bounding box center [704, 314] width 218 height 20
paste input "زیادە:"
type input "زیادە:"
click at [578, 315] on input "text" at bounding box center [474, 314] width 218 height 20
paste input "زیادە:"
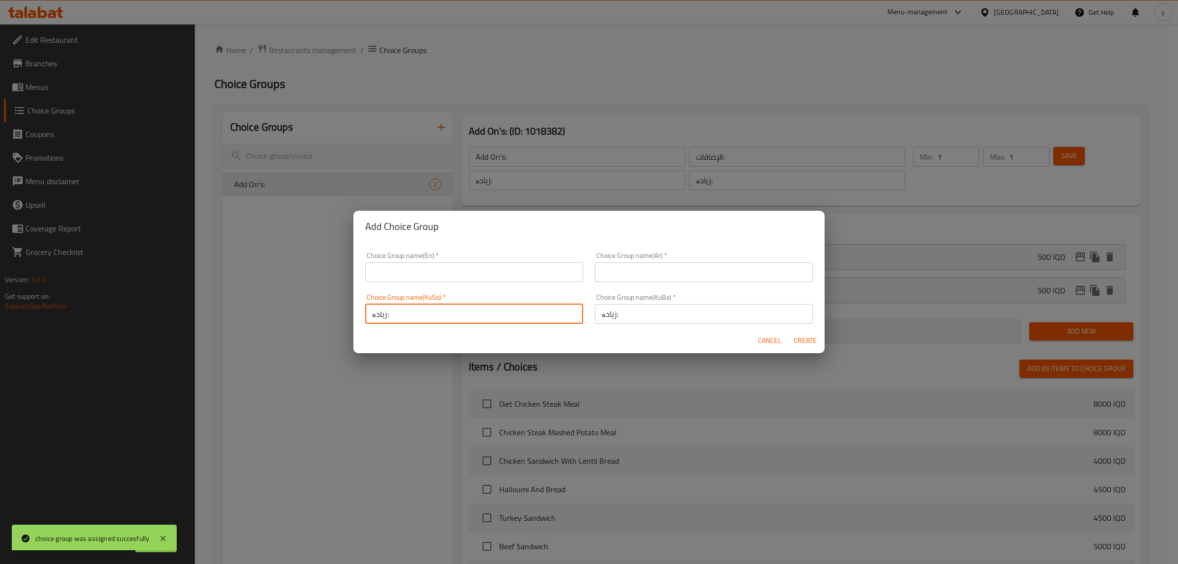
type input "زیادە:"
click at [599, 264] on input "text" at bounding box center [704, 272] width 218 height 20
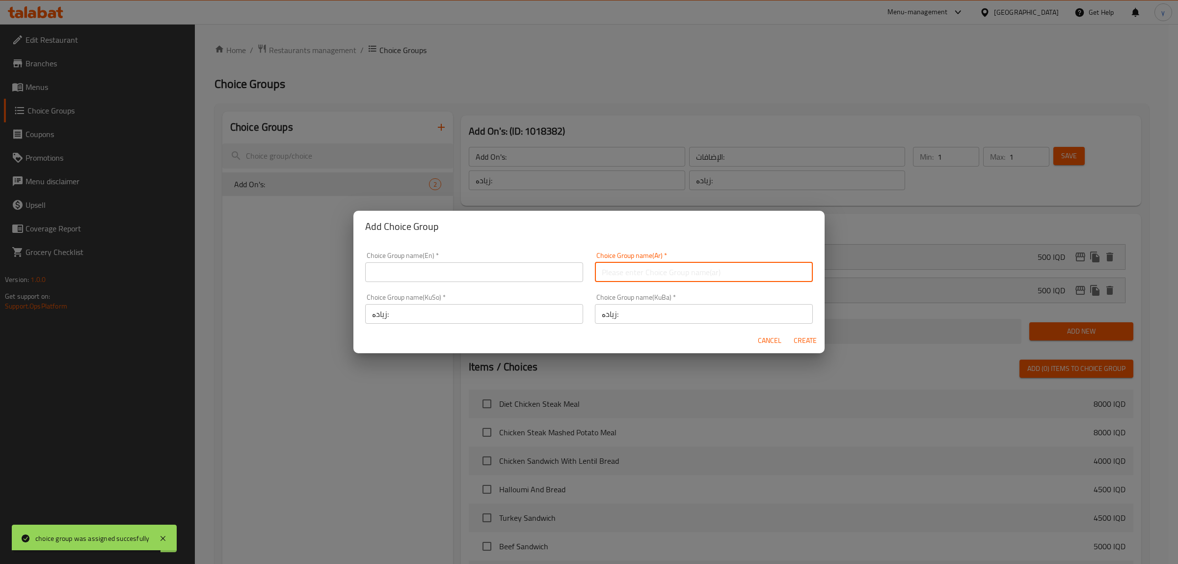
paste input "الإضافات:"
type input "الإضافات:"
drag, startPoint x: 512, startPoint y: 259, endPoint x: 510, endPoint y: 271, distance: 12.5
click at [512, 259] on div "Choice Group name(En)   * Choice Group name(En) *" at bounding box center [474, 267] width 218 height 30
click at [506, 285] on div "Choice Group name(En)   * Choice Group name(En) *" at bounding box center [474, 267] width 230 height 42
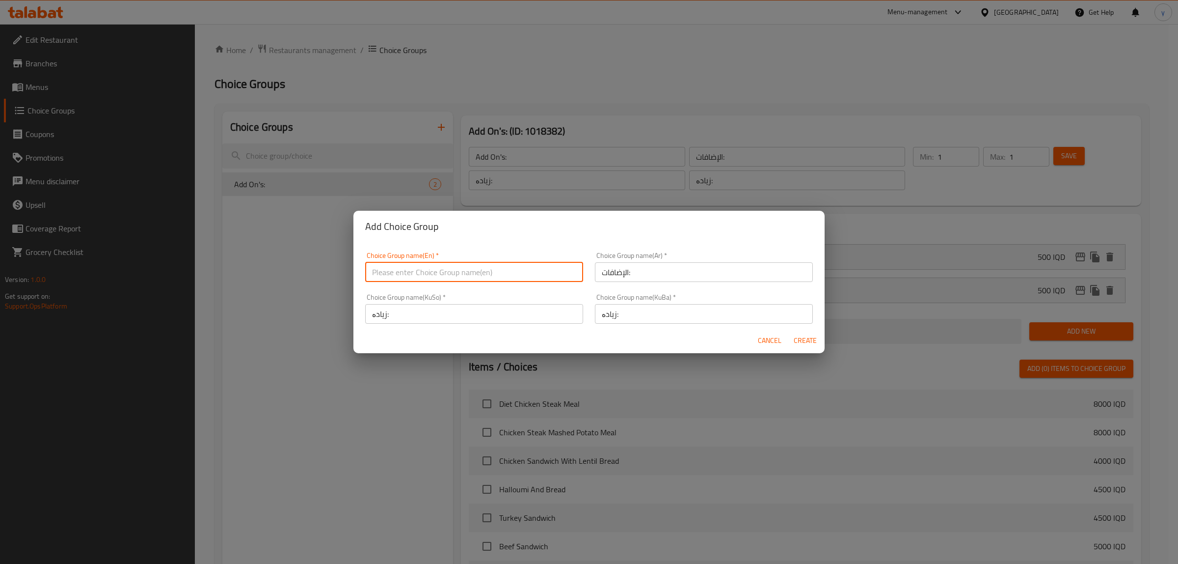
click at [410, 270] on input "text" at bounding box center [474, 272] width 218 height 20
paste input "Add On's:"
type input "Add On's:"
click at [800, 335] on span "Create" at bounding box center [805, 340] width 24 height 12
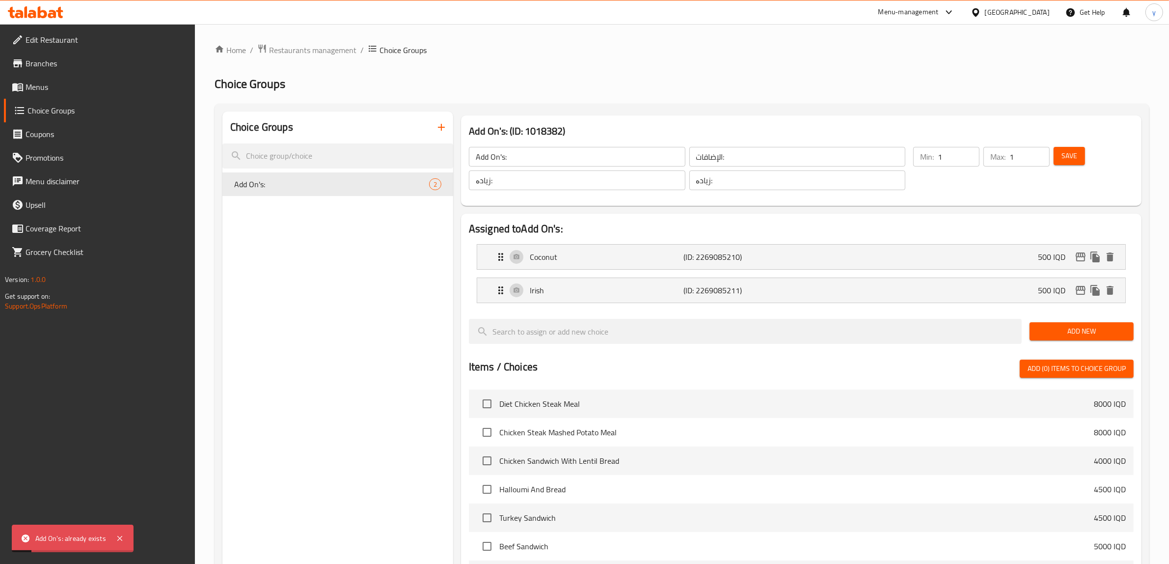
click at [443, 128] on icon "button" at bounding box center [441, 127] width 12 height 12
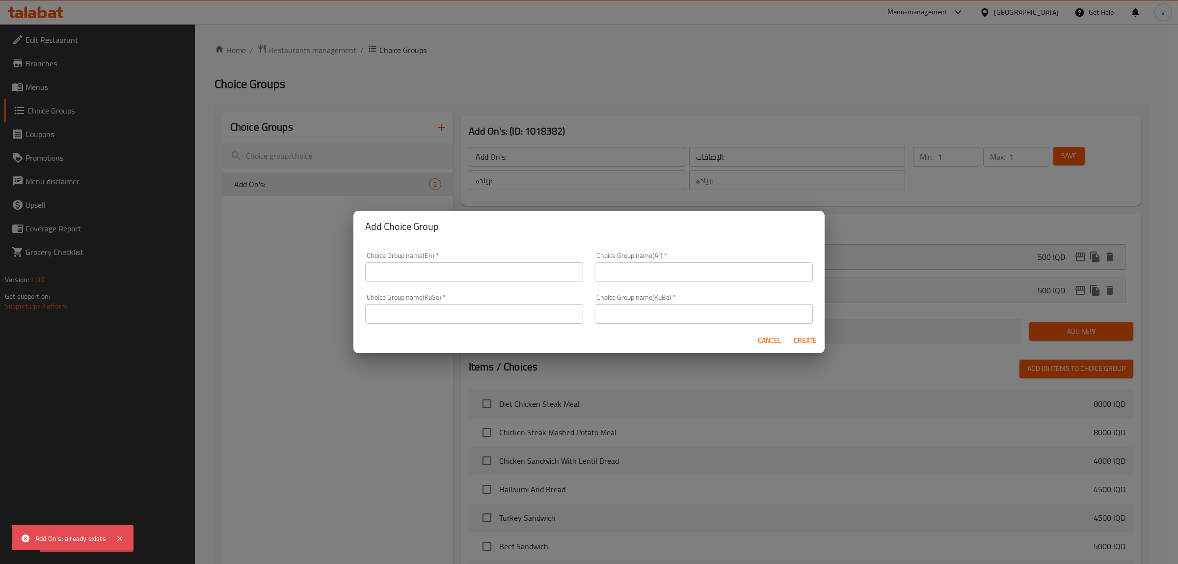
drag, startPoint x: 479, startPoint y: 271, endPoint x: 493, endPoint y: 277, distance: 15.4
click at [479, 271] on input "text" at bounding box center [474, 272] width 218 height 20
paste input "Add On's:"
type input "Add On's:"
click at [628, 280] on input "text" at bounding box center [704, 272] width 218 height 20
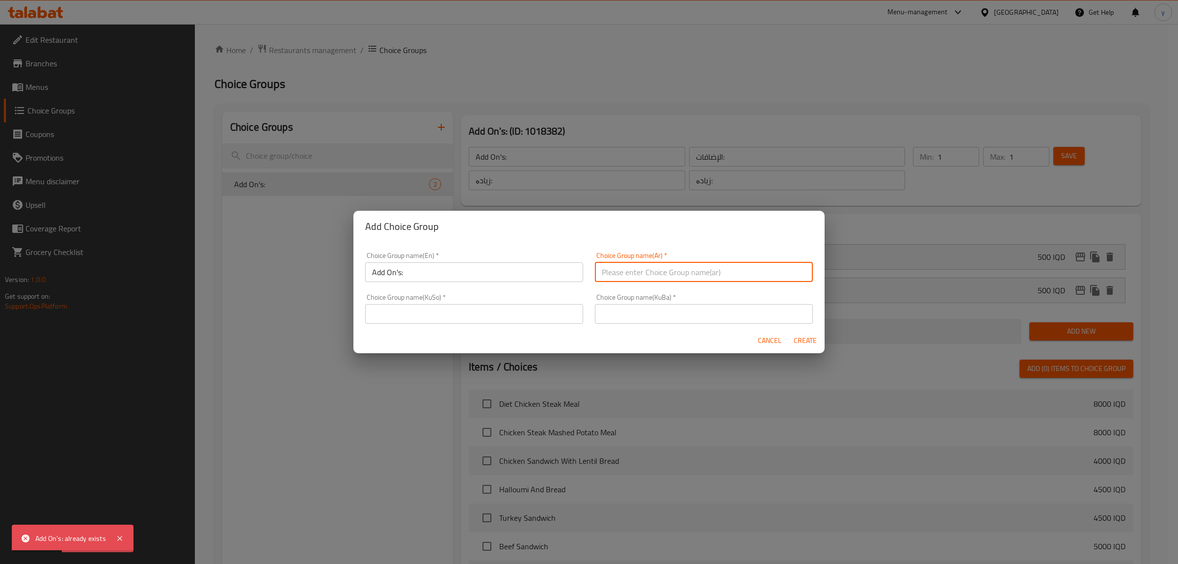
paste input "الإضافات:"
type input "الإضافات:"
click at [527, 321] on input "text" at bounding box center [474, 314] width 218 height 20
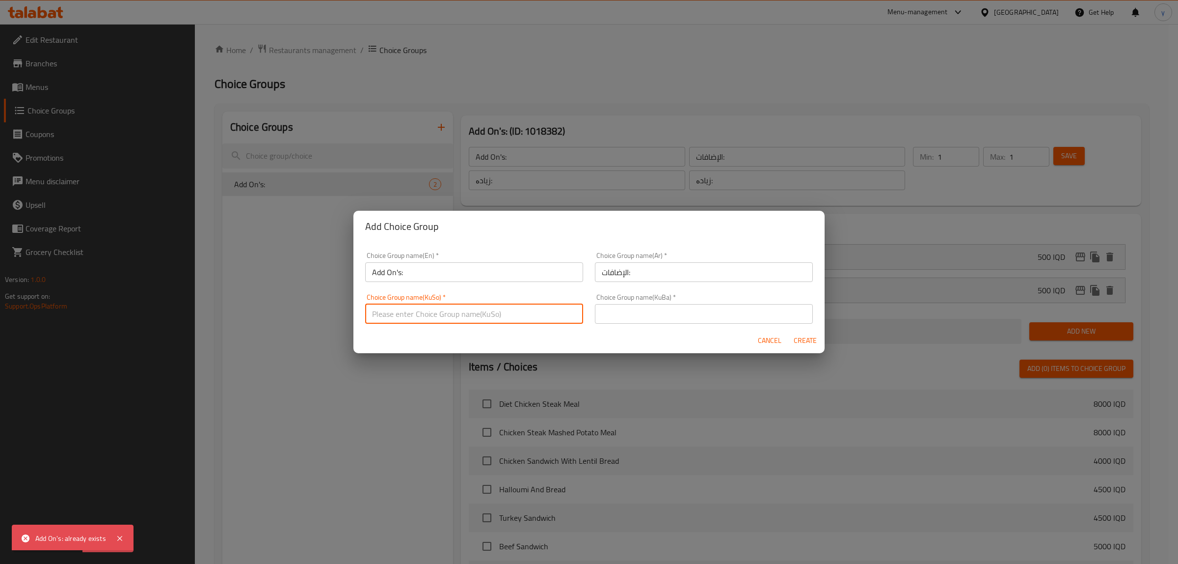
paste input "زیادە:"
type input "زیادە:"
click at [624, 313] on input "text" at bounding box center [704, 314] width 218 height 20
paste input "زیادە:"
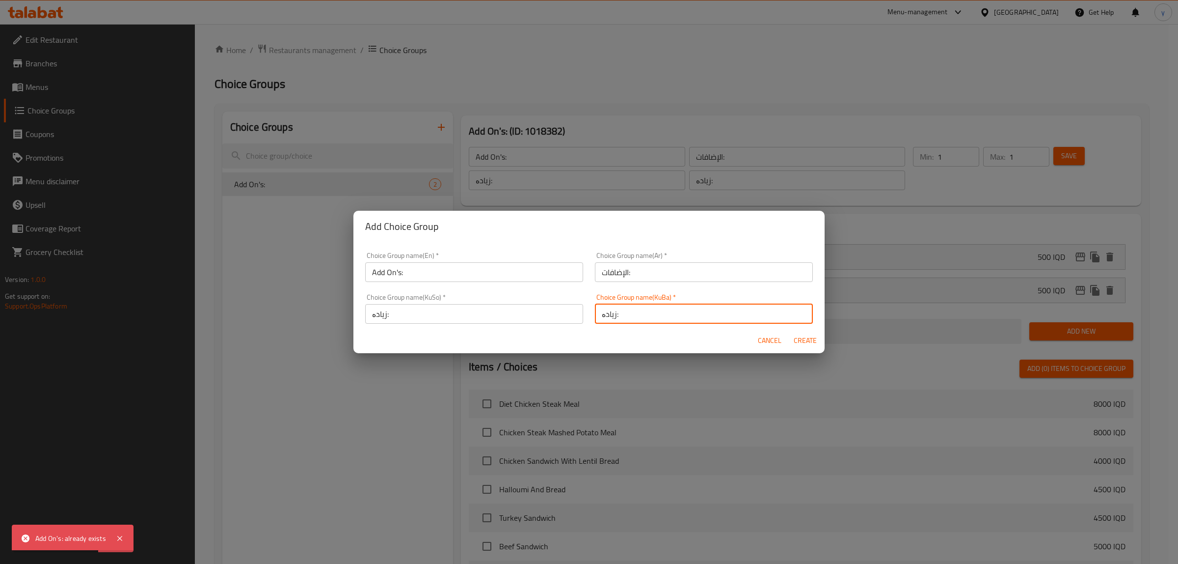
type input "زیادە:"
click at [493, 270] on input "Add On's:" at bounding box center [474, 272] width 218 height 20
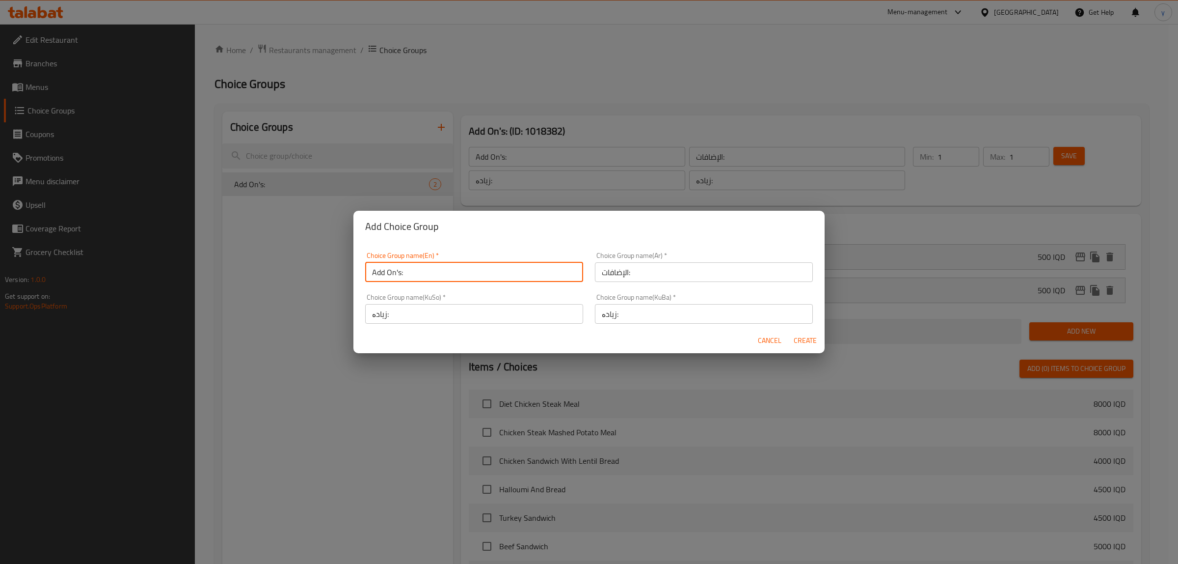
type input "Add On's:"
click at [815, 336] on span "Create" at bounding box center [805, 340] width 24 height 12
type input "Add On's:"
type input "0"
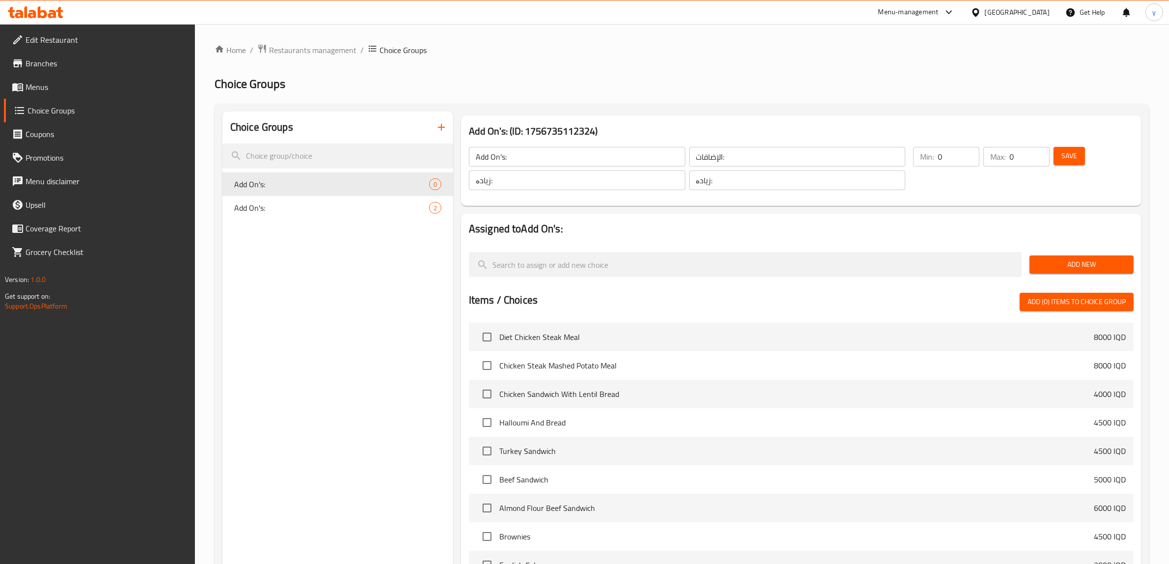
click at [1076, 157] on span "Save" at bounding box center [1069, 156] width 16 height 12
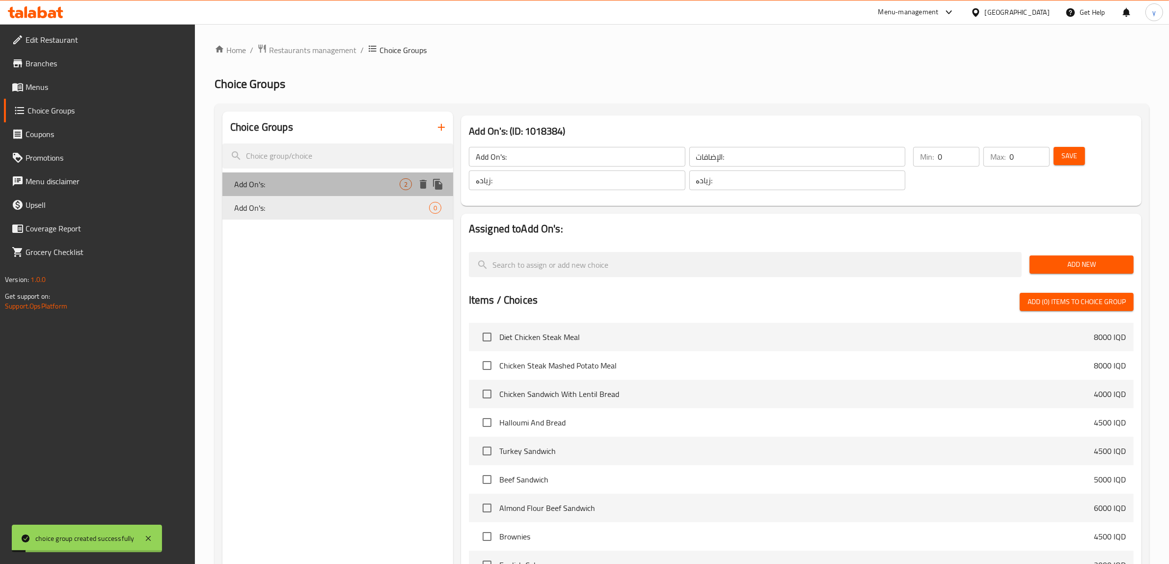
click at [345, 189] on span "Add On's:" at bounding box center [316, 184] width 165 height 12
type input "Add On's:"
type input "1"
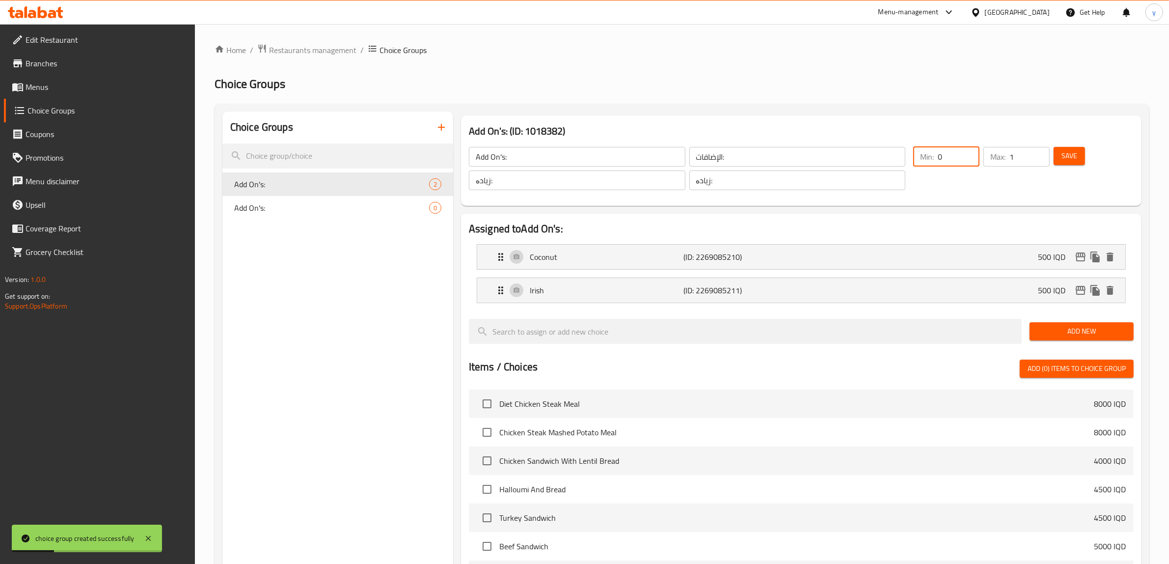
type input "0"
click at [969, 162] on input "0" at bounding box center [959, 157] width 42 height 20
type input "0"
click at [1038, 158] on input "0" at bounding box center [1029, 157] width 40 height 20
click at [1075, 156] on span "Save" at bounding box center [1069, 156] width 16 height 12
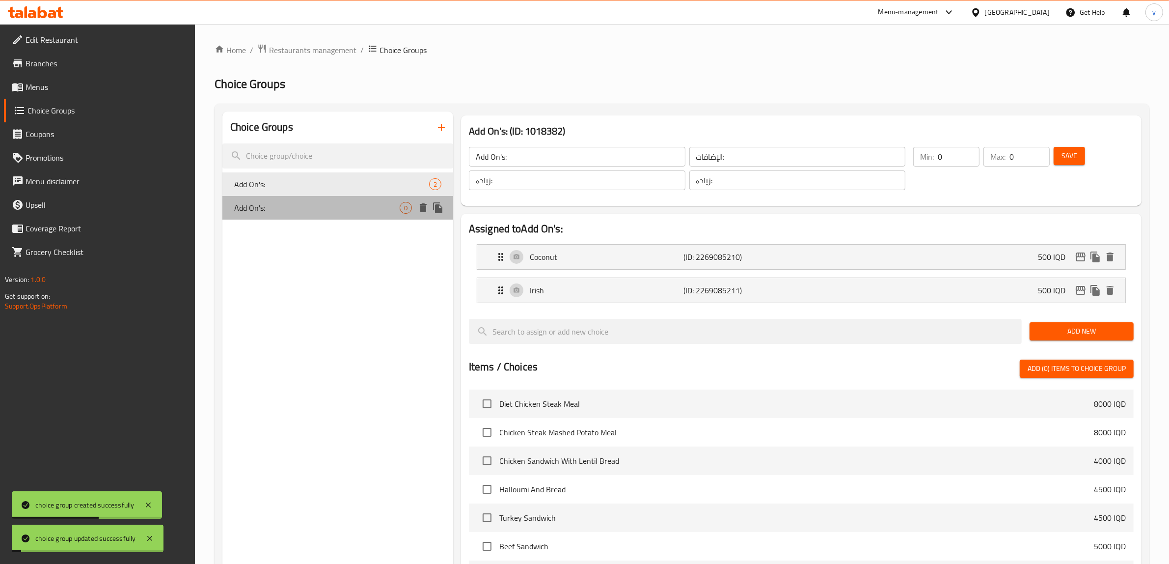
click at [350, 207] on span "Add On's:" at bounding box center [316, 208] width 165 height 12
type input "Add On's:"
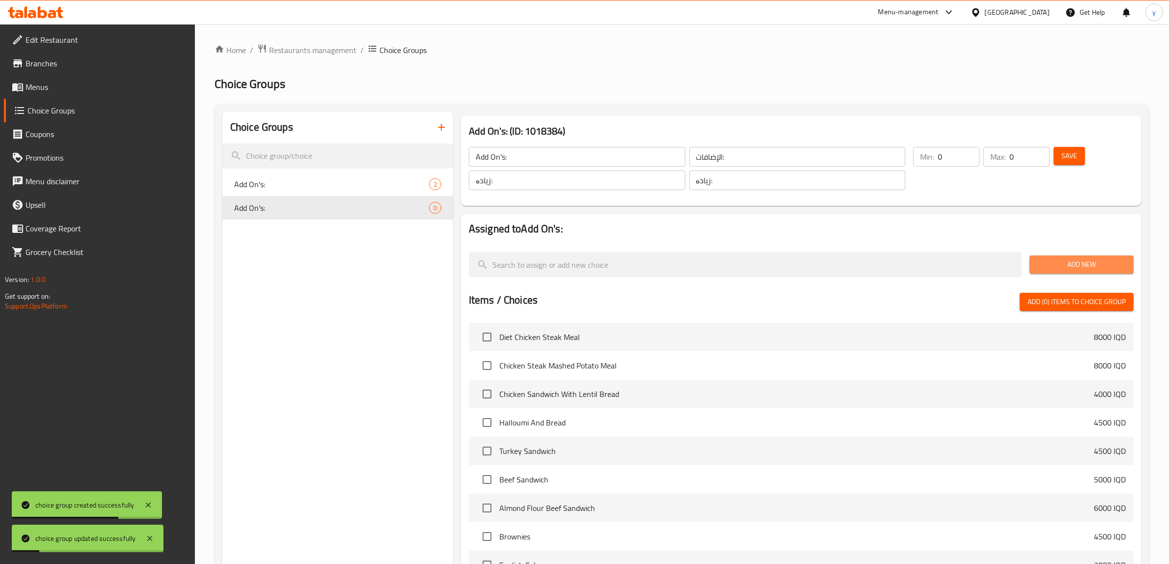
click at [1099, 257] on button "Add New" at bounding box center [1081, 264] width 104 height 18
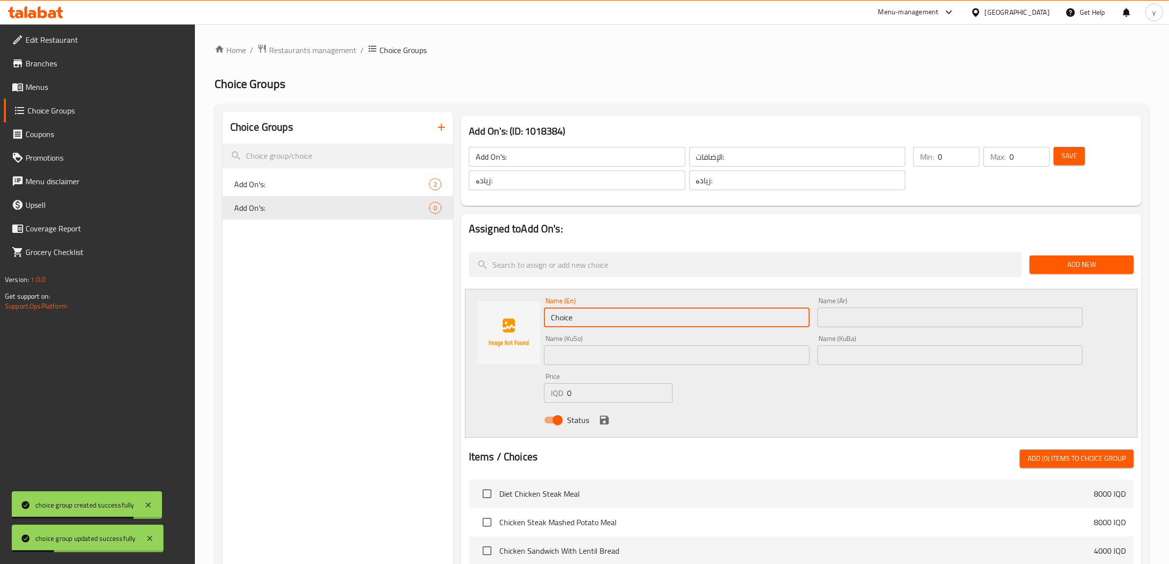
click at [619, 314] on input "Choice" at bounding box center [677, 317] width 266 height 20
click at [619, 315] on input "Choice" at bounding box center [677, 317] width 266 height 20
paste input "منكا"
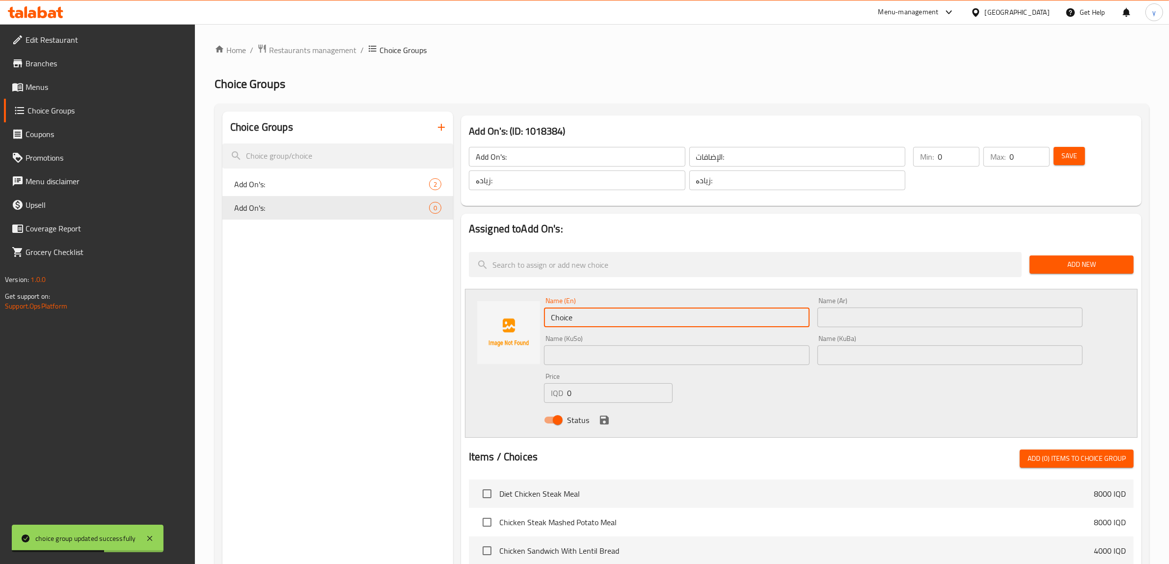
type input "منكا"
click at [833, 323] on input "text" at bounding box center [950, 317] width 266 height 20
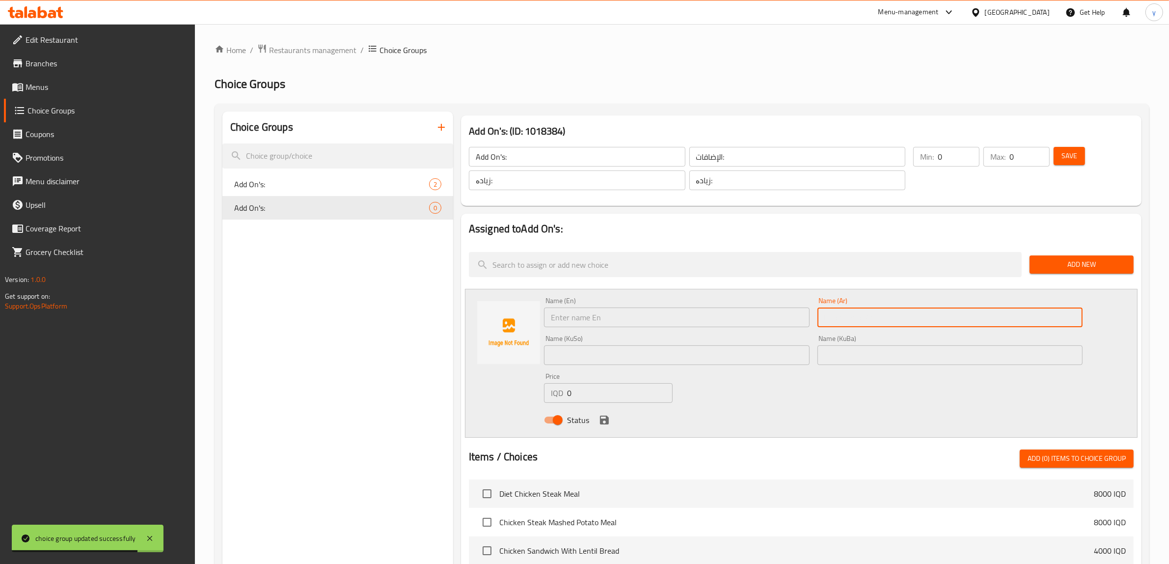
paste input "منكا"
type input "منكا"
click at [762, 311] on input "text" at bounding box center [677, 317] width 266 height 20
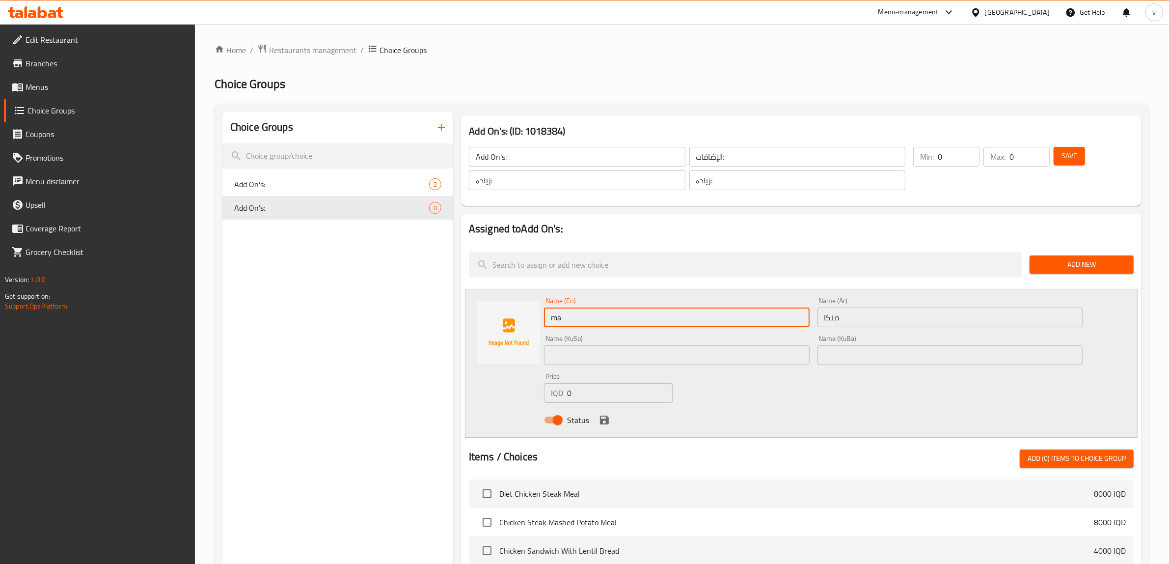
type input "m"
type input "Mango"
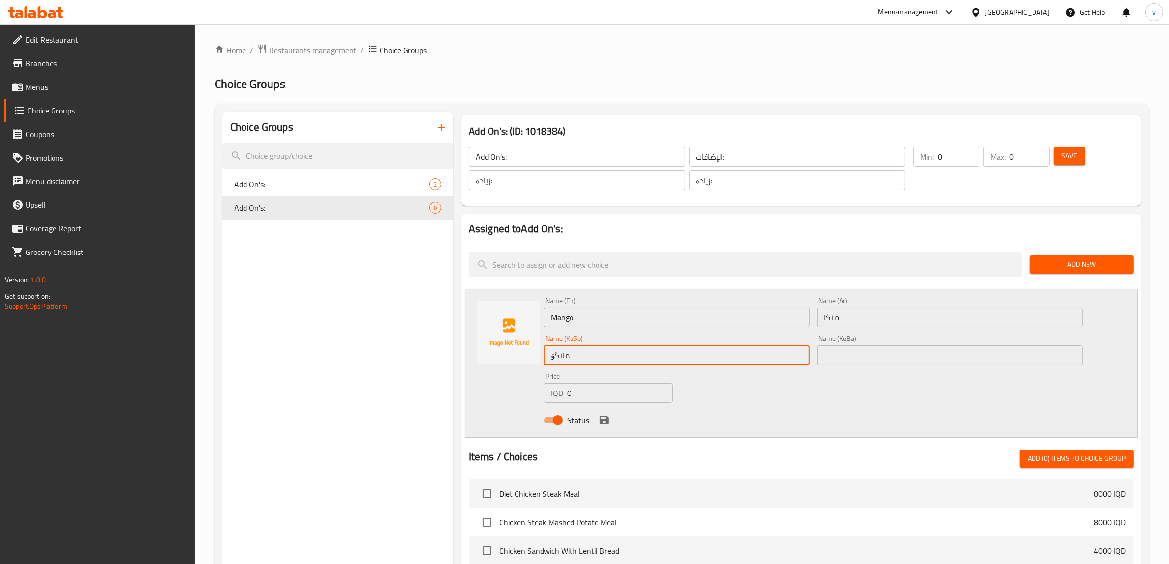
type input "مانگۆ"
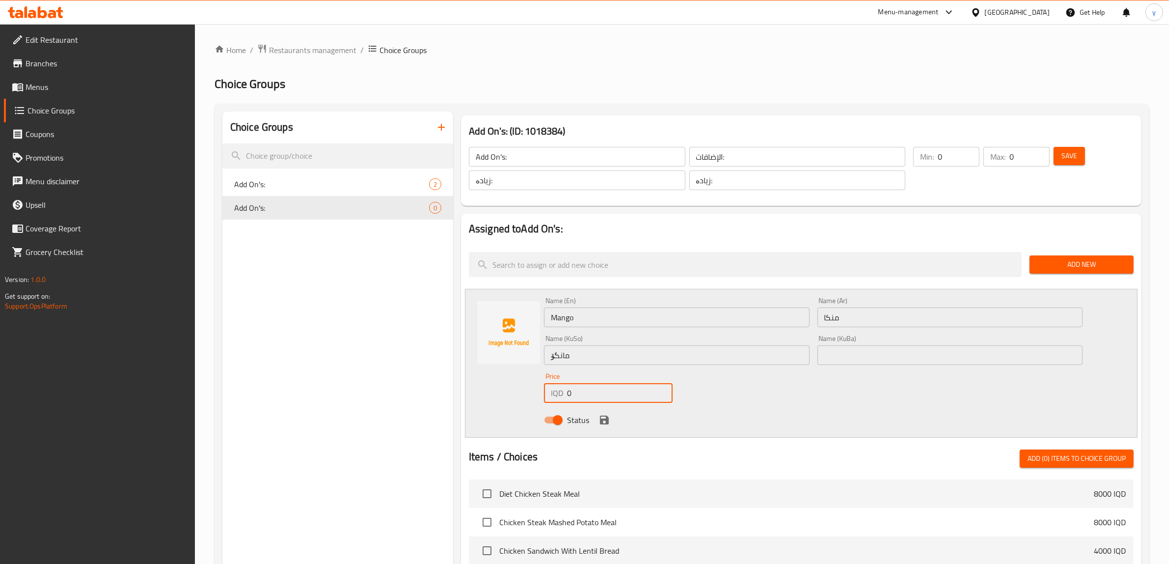
drag, startPoint x: 600, startPoint y: 403, endPoint x: 512, endPoint y: 408, distance: 88.0
click at [512, 408] on div "Name (En) Mango Name (En) Name (Ar) منكا Name (Ar) Name (KuSo) مانگۆ Name (KuSo…" at bounding box center [801, 363] width 673 height 149
type input "750"
click at [605, 416] on icon "save" at bounding box center [604, 419] width 9 height 9
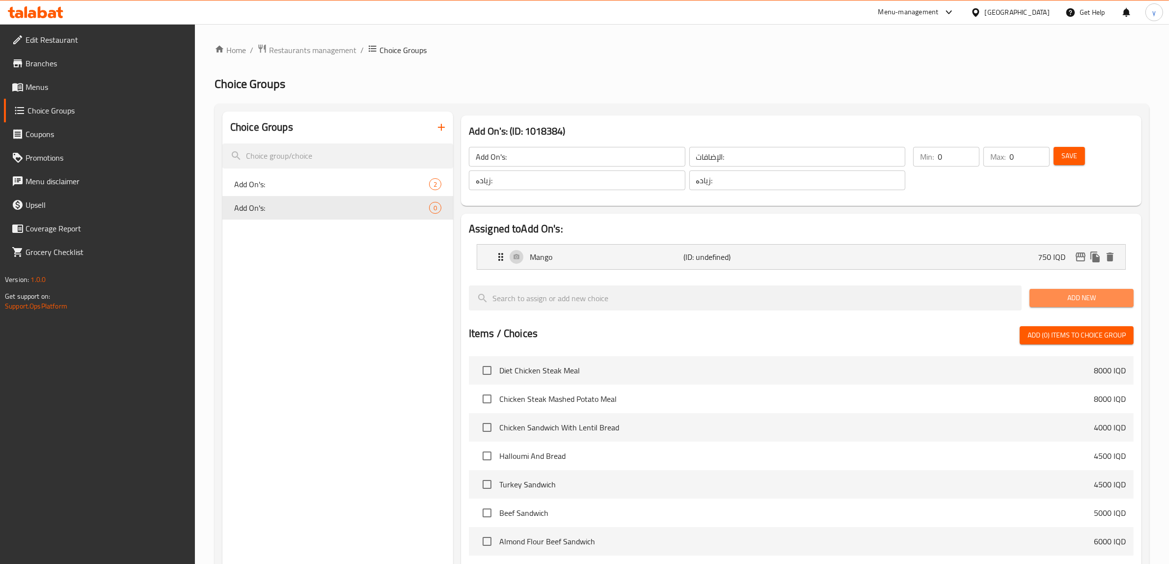
click at [1081, 293] on span "Add New" at bounding box center [1081, 298] width 88 height 12
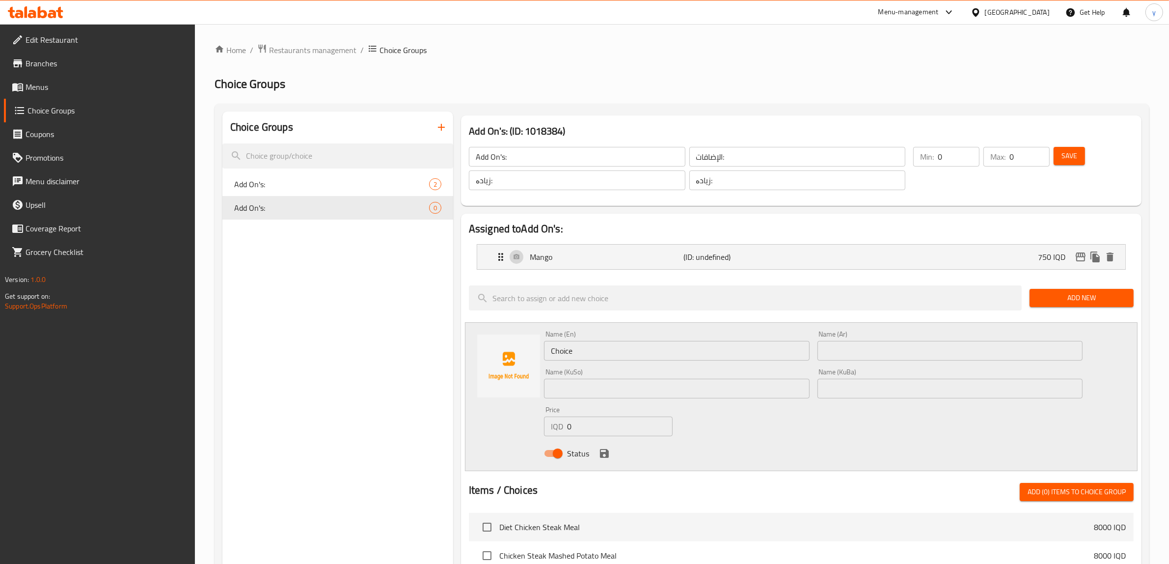
click at [877, 350] on input "text" at bounding box center [950, 351] width 266 height 20
paste input "رمان"
type input "رمان"
click at [676, 350] on input "Choice" at bounding box center [677, 351] width 266 height 20
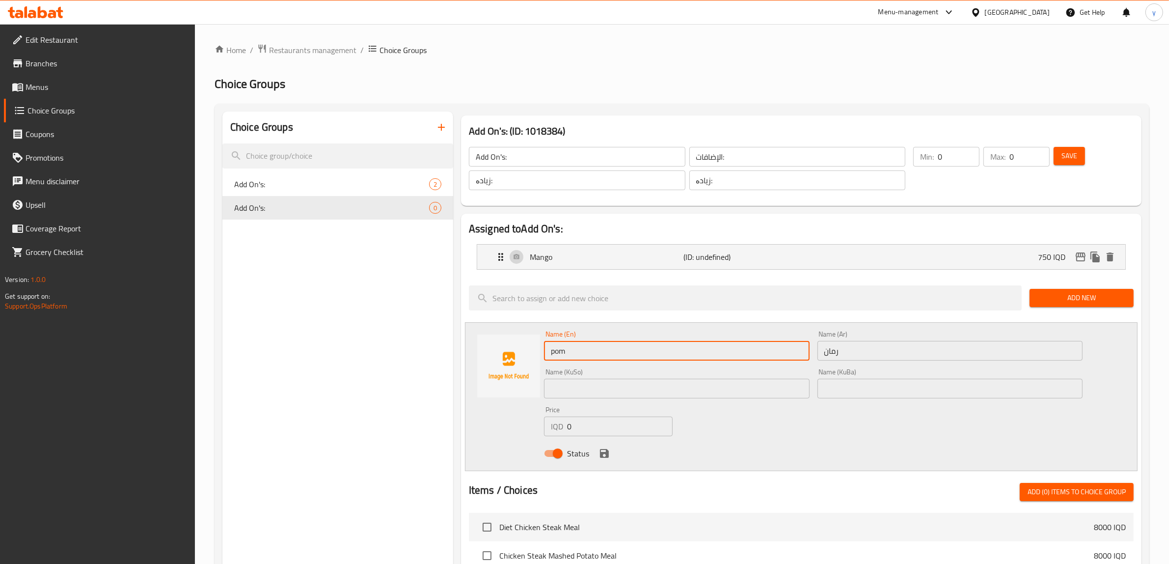
type input "Pomegranate"
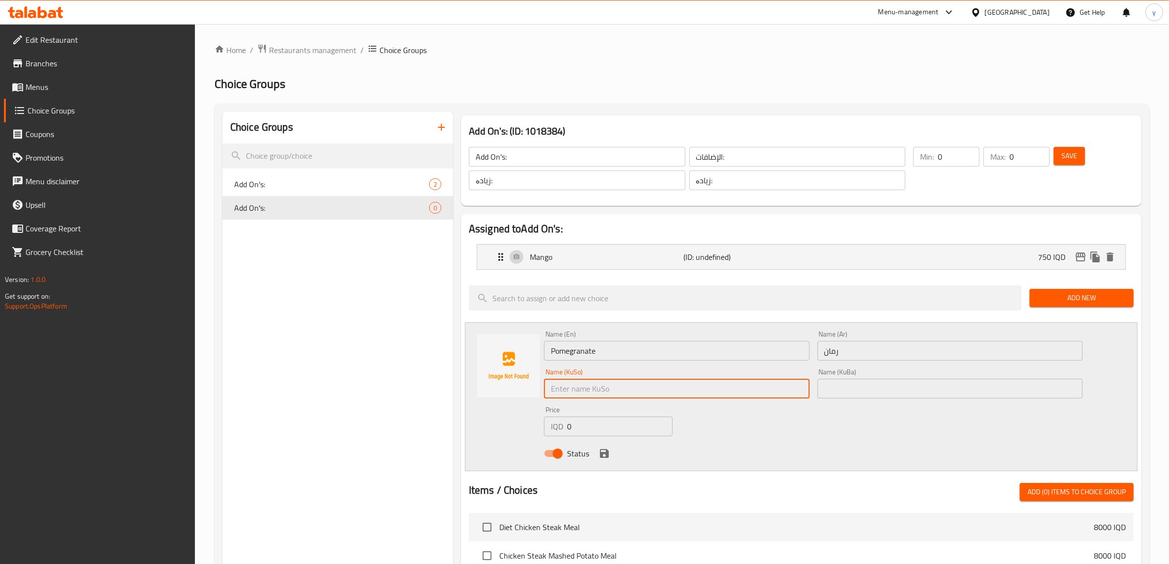
click at [640, 392] on input "text" at bounding box center [677, 388] width 266 height 20
type input "هەنار"
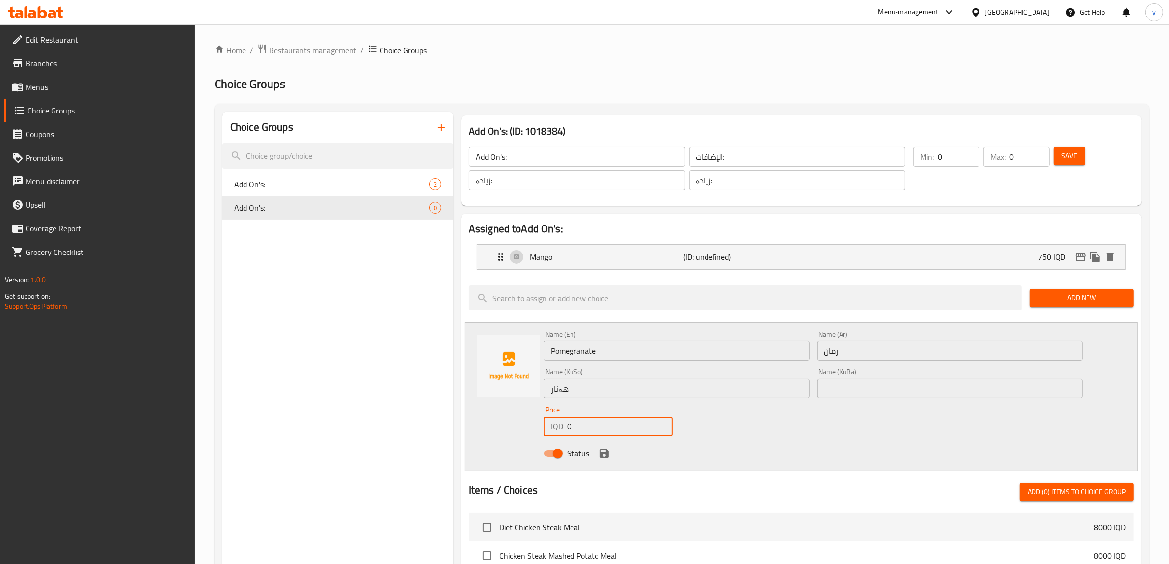
drag, startPoint x: 592, startPoint y: 433, endPoint x: 562, endPoint y: 438, distance: 29.8
click at [560, 433] on div "IQD 0 Price" at bounding box center [608, 426] width 129 height 20
type input "750"
click at [609, 449] on icon "save" at bounding box center [604, 453] width 12 height 12
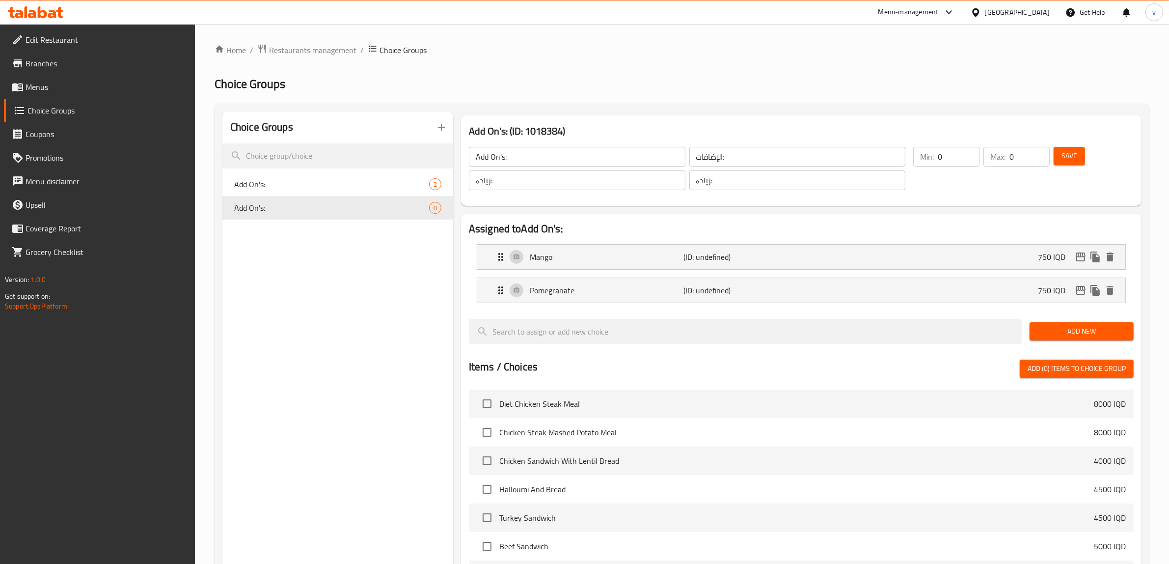
click at [1063, 335] on span "Add New" at bounding box center [1081, 331] width 88 height 12
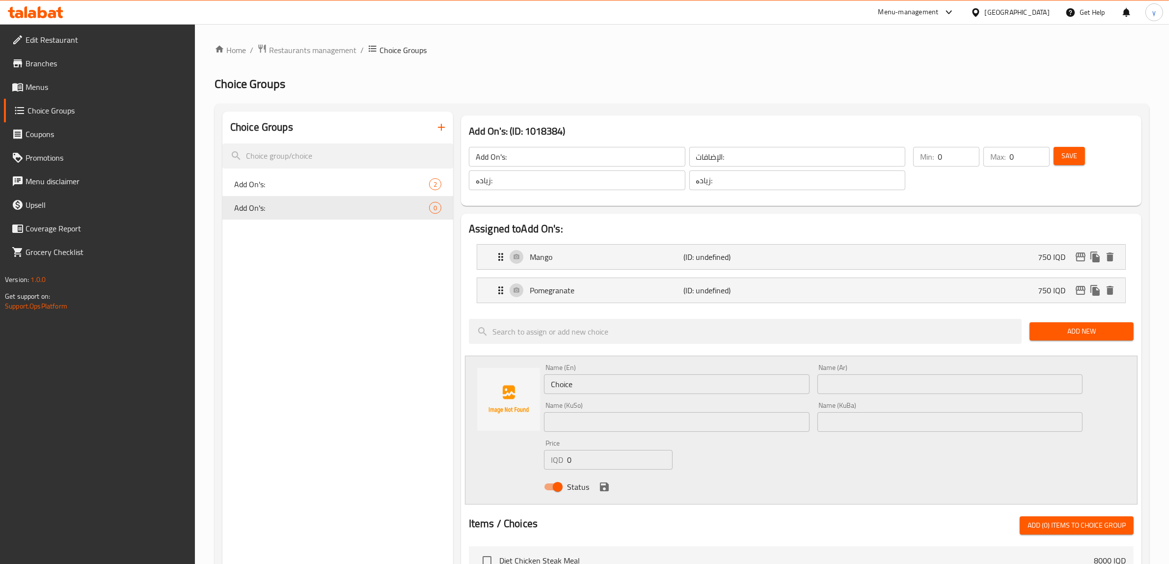
drag, startPoint x: 848, startPoint y: 393, endPoint x: 840, endPoint y: 398, distance: 8.6
click at [848, 393] on input "text" at bounding box center [950, 384] width 266 height 20
paste input "فراولة"
type input "فراولة"
click at [701, 386] on input "Choice" at bounding box center [677, 384] width 266 height 20
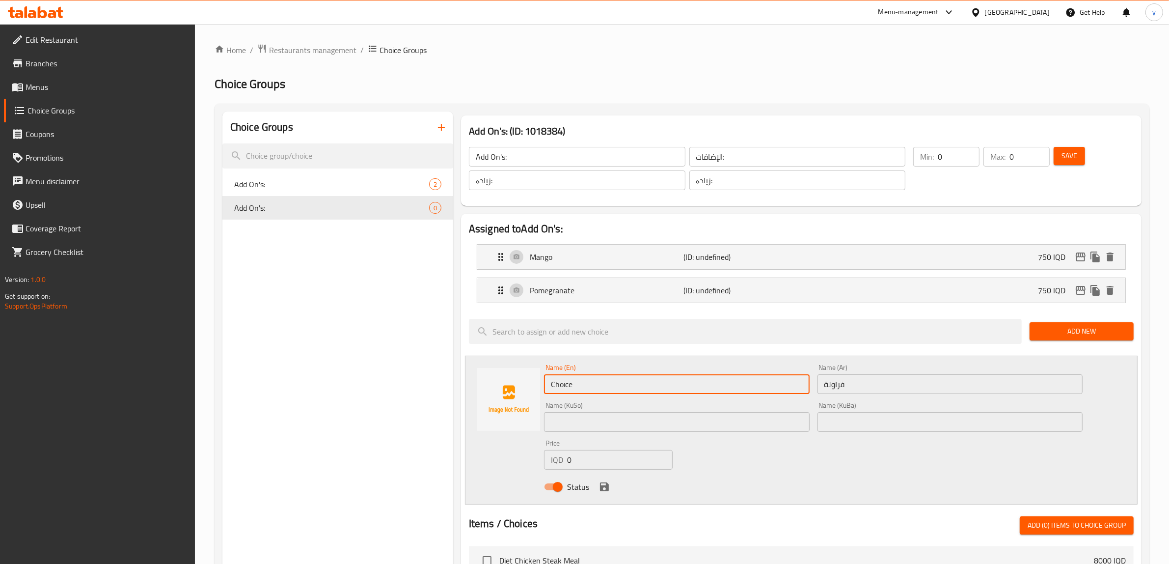
click at [701, 386] on input "Choice" at bounding box center [677, 384] width 266 height 20
type input "Strawberry"
click at [644, 440] on div "Price IQD 0 Price" at bounding box center [608, 454] width 129 height 30
click at [643, 430] on input "text" at bounding box center [677, 422] width 266 height 20
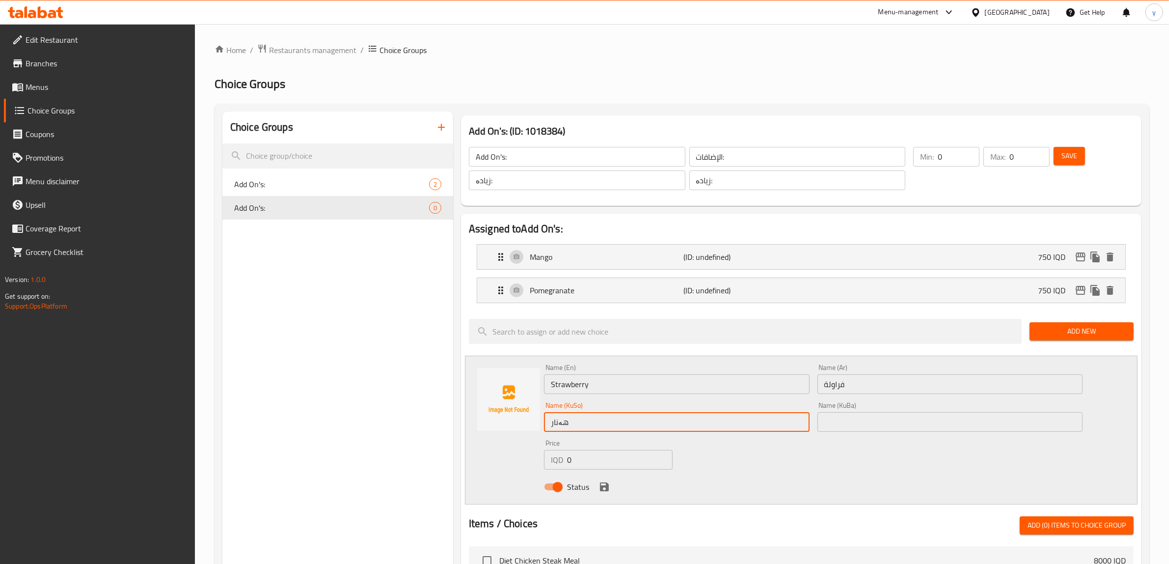
type input "هەنار"
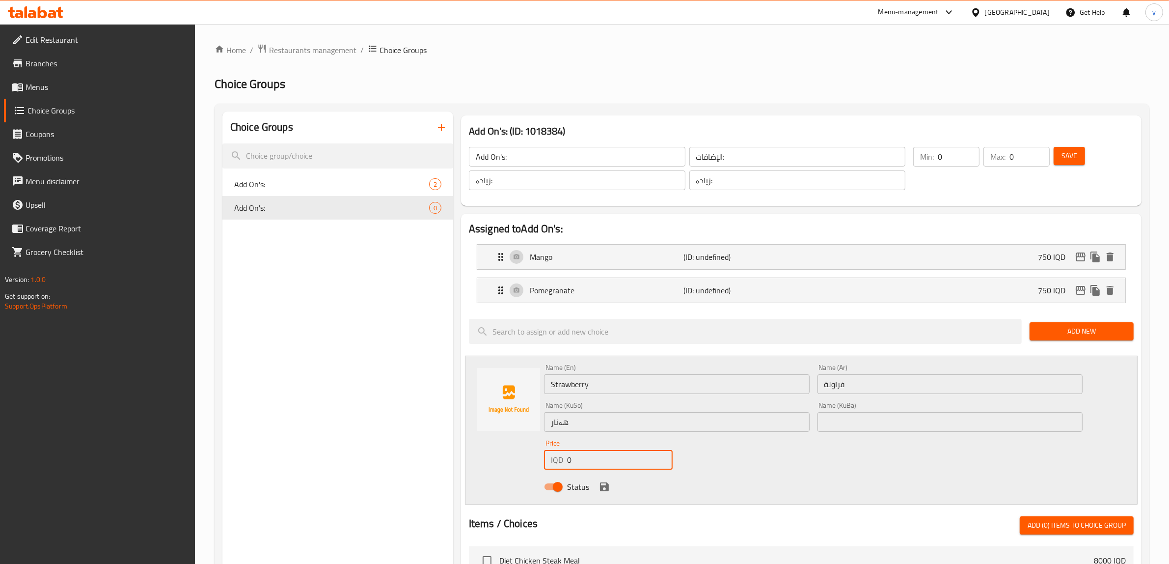
drag, startPoint x: 598, startPoint y: 464, endPoint x: 593, endPoint y: 498, distance: 34.8
click at [551, 469] on div "IQD 0 Price" at bounding box center [608, 460] width 129 height 20
type input "5"
type input "750"
click at [602, 490] on icon "save" at bounding box center [604, 486] width 9 height 9
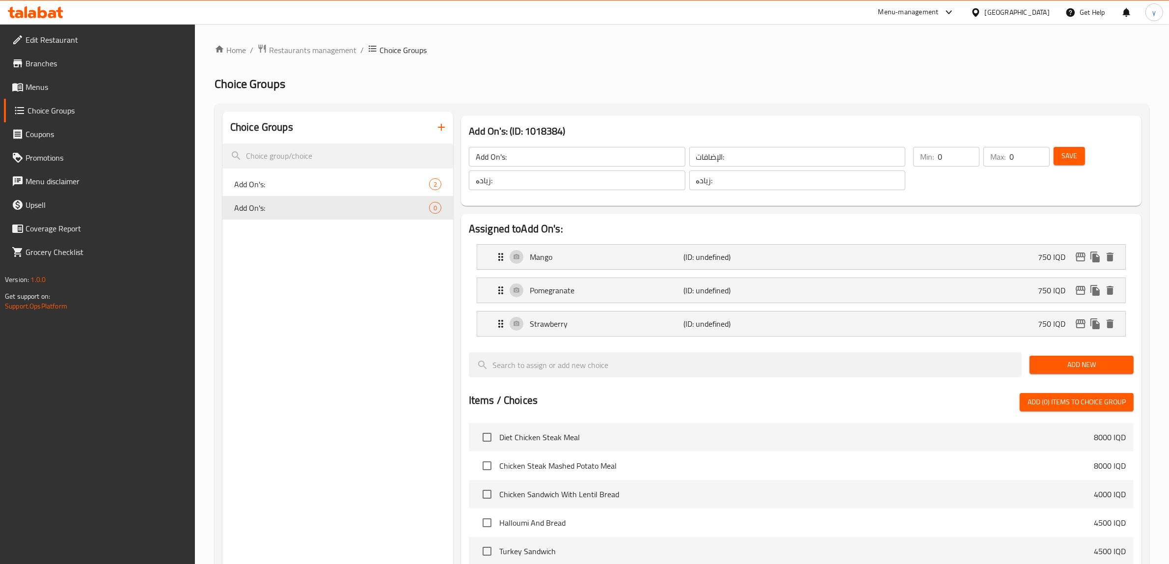
click at [1068, 366] on span "Add New" at bounding box center [1081, 364] width 88 height 12
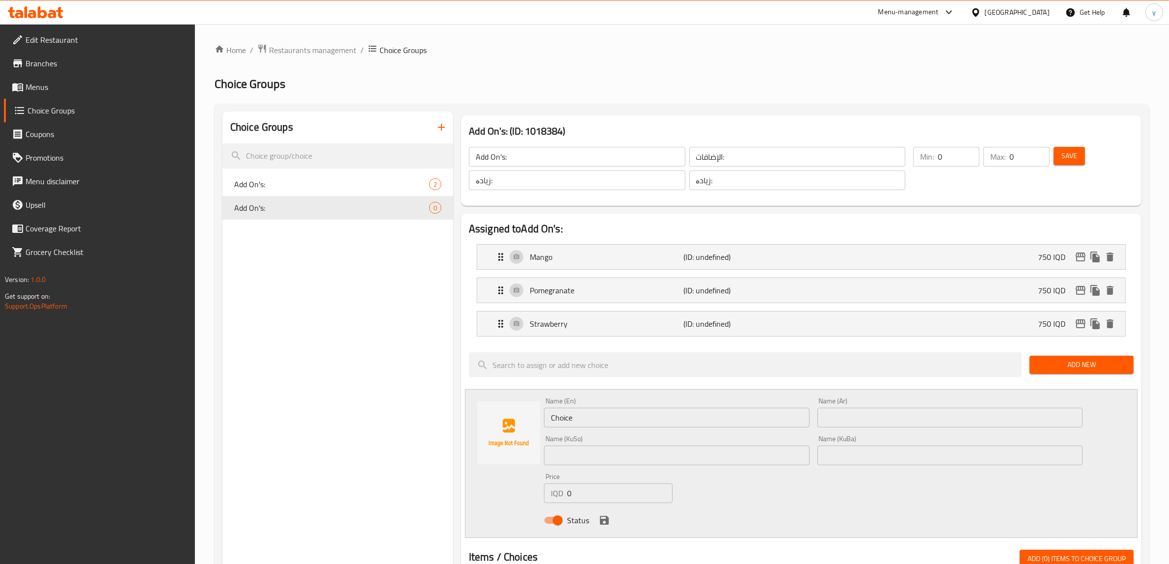
click at [592, 417] on input "Choice" at bounding box center [677, 417] width 266 height 20
drag, startPoint x: 970, startPoint y: 417, endPoint x: 966, endPoint y: 420, distance: 5.3
click at [970, 417] on input "text" at bounding box center [950, 417] width 266 height 20
paste input "عسل"
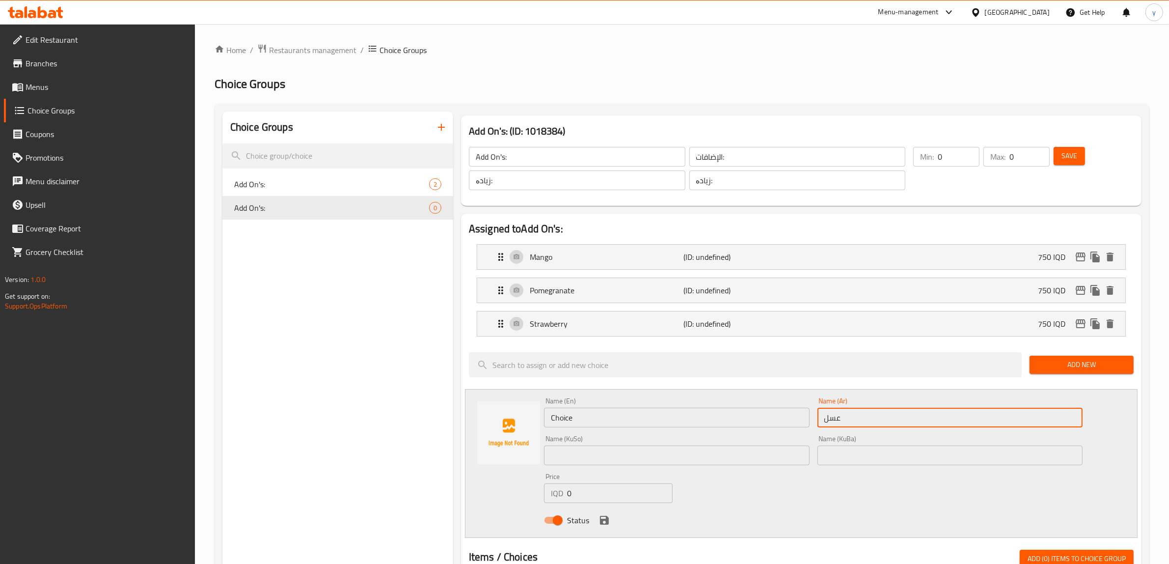
type input "عسل"
click at [719, 427] on input "Choice" at bounding box center [677, 417] width 266 height 20
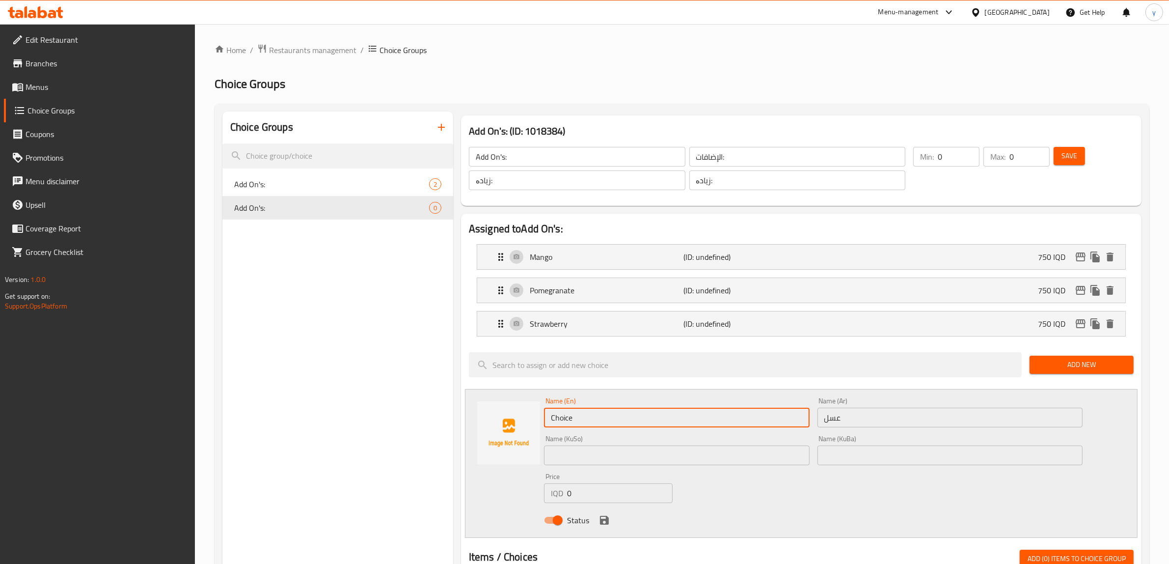
click at [719, 427] on input "Choice" at bounding box center [677, 417] width 266 height 20
type input "Hoeny"
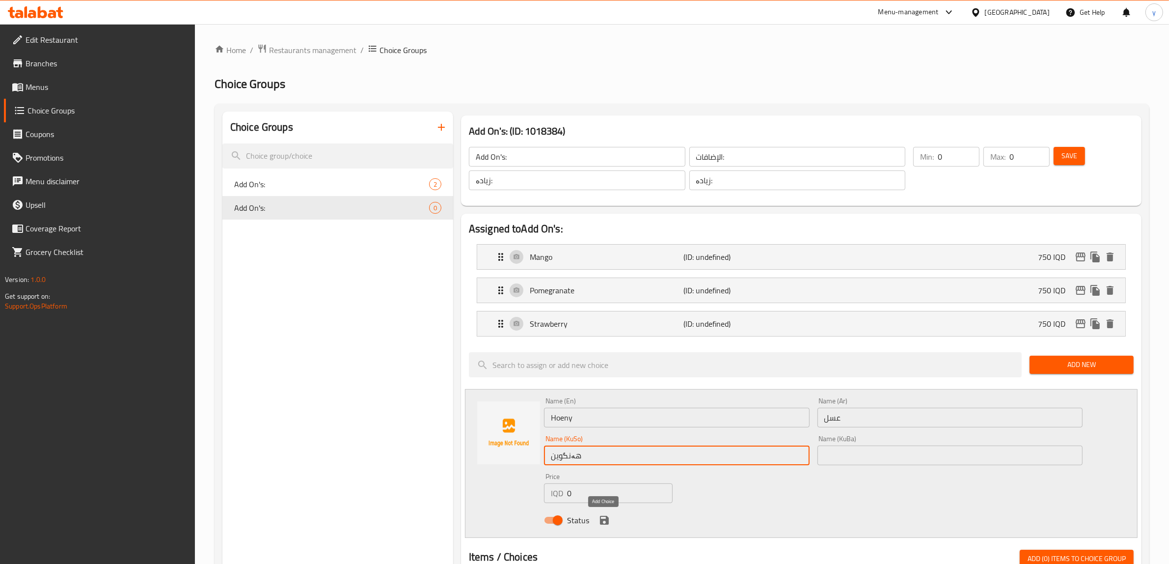
type input "هەنگوین"
click at [600, 527] on button "save" at bounding box center [604, 520] width 15 height 15
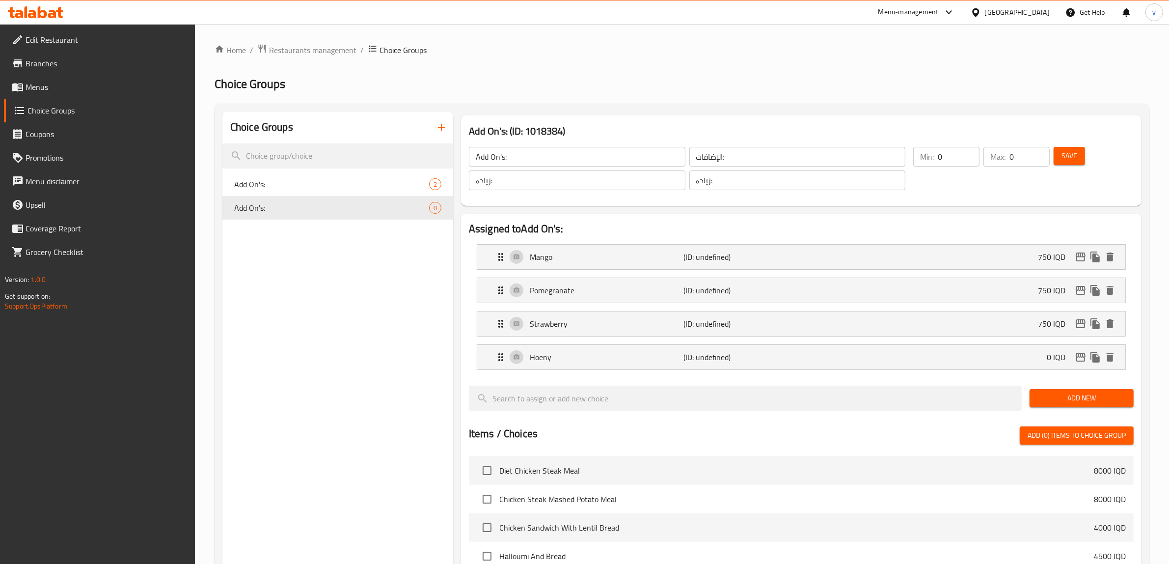
click at [1132, 380] on div at bounding box center [801, 382] width 665 height 8
click at [1130, 396] on button "Add New" at bounding box center [1081, 398] width 104 height 18
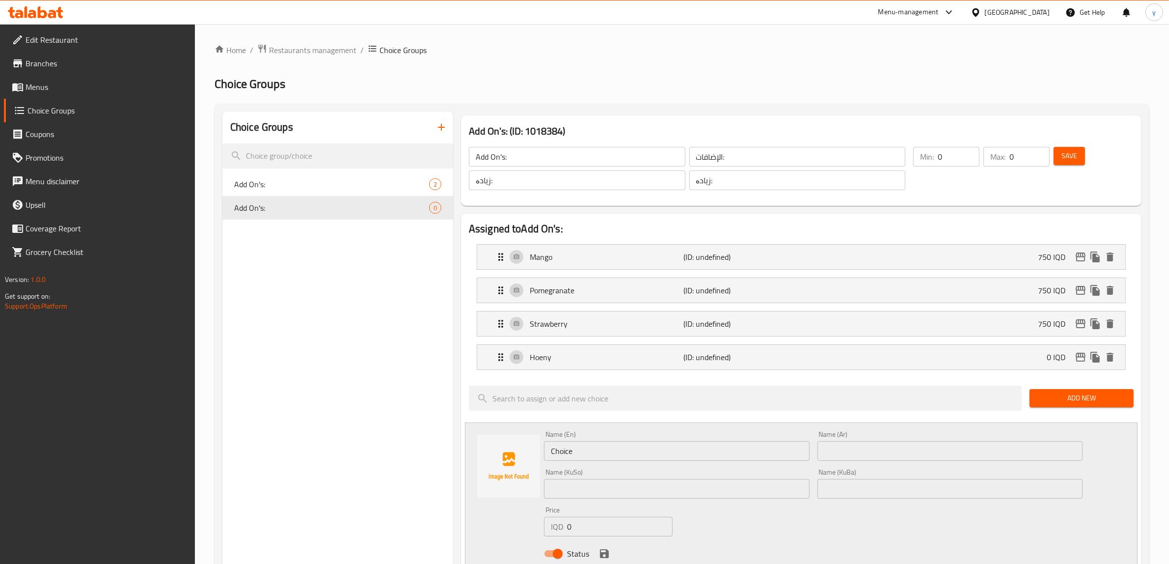
click at [960, 381] on div at bounding box center [801, 382] width 665 height 8
click at [801, 367] on div "Hoeny (ID: undefined) 0 IQD" at bounding box center [804, 357] width 619 height 25
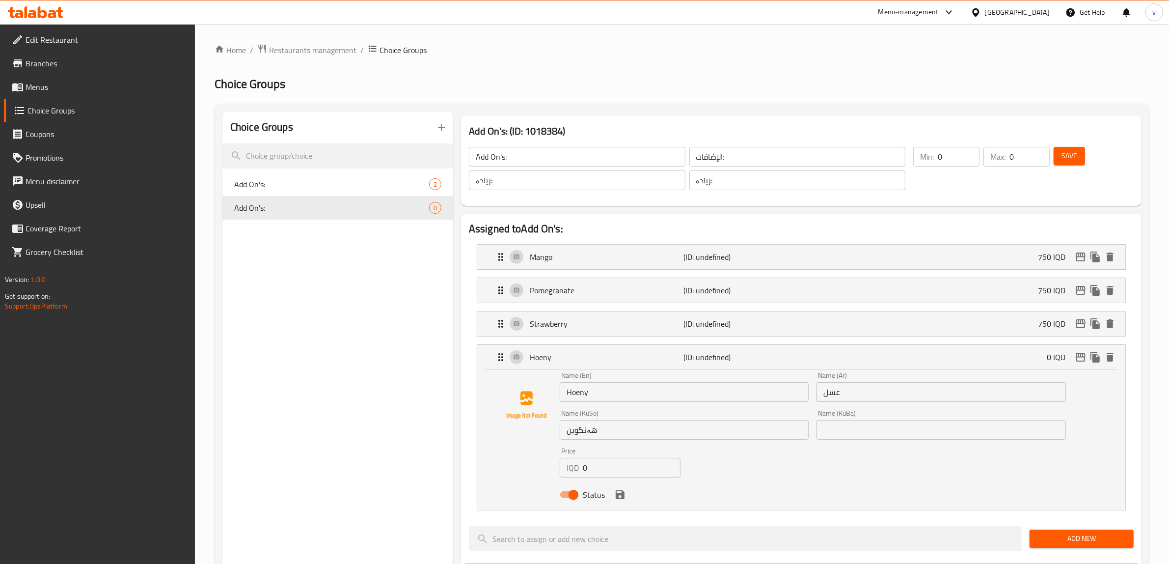
click at [578, 467] on p "IQD" at bounding box center [573, 467] width 12 height 12
drag, startPoint x: 593, startPoint y: 472, endPoint x: 579, endPoint y: 475, distance: 13.5
click at [579, 475] on div "IQD 0 Price" at bounding box center [620, 468] width 121 height 20
drag, startPoint x: 618, startPoint y: 486, endPoint x: 620, endPoint y: 501, distance: 14.9
click at [620, 501] on nav "Mango (ID: undefined) 750 IQD Name (En) Mango Name (En) Name (Ar) منكا Name (Ar…" at bounding box center [801, 377] width 665 height 282
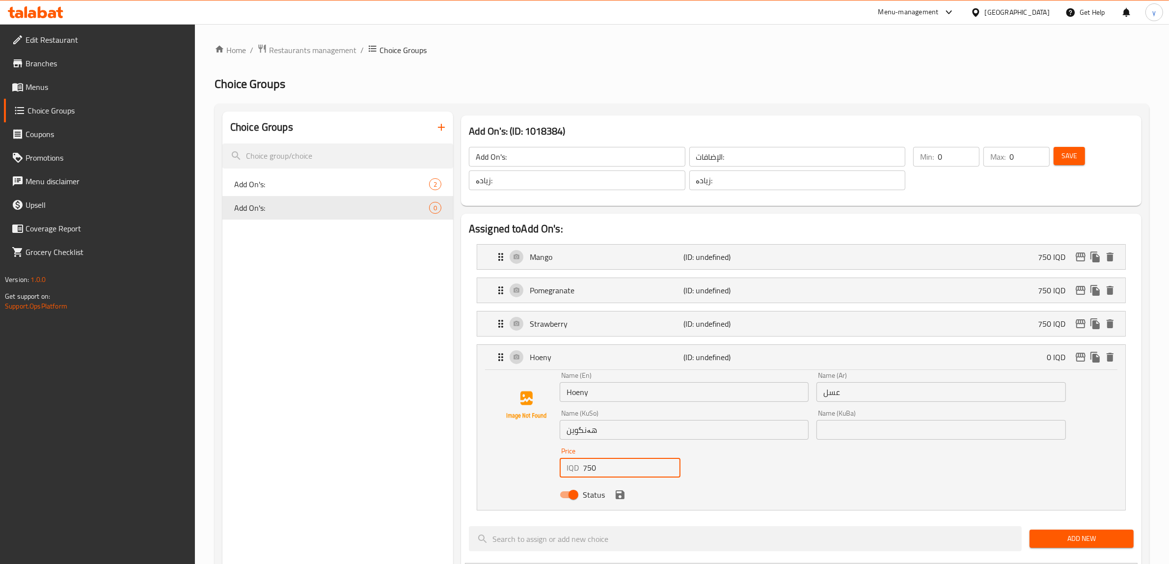
scroll to position [0, 0]
type input "750"
click at [620, 501] on nav "Mango (ID: undefined) 750 IQD Name (En) Mango Name (En) Name (Ar) منكا Name (Ar…" at bounding box center [801, 377] width 665 height 282
click at [620, 498] on icon "save" at bounding box center [620, 493] width 9 height 9
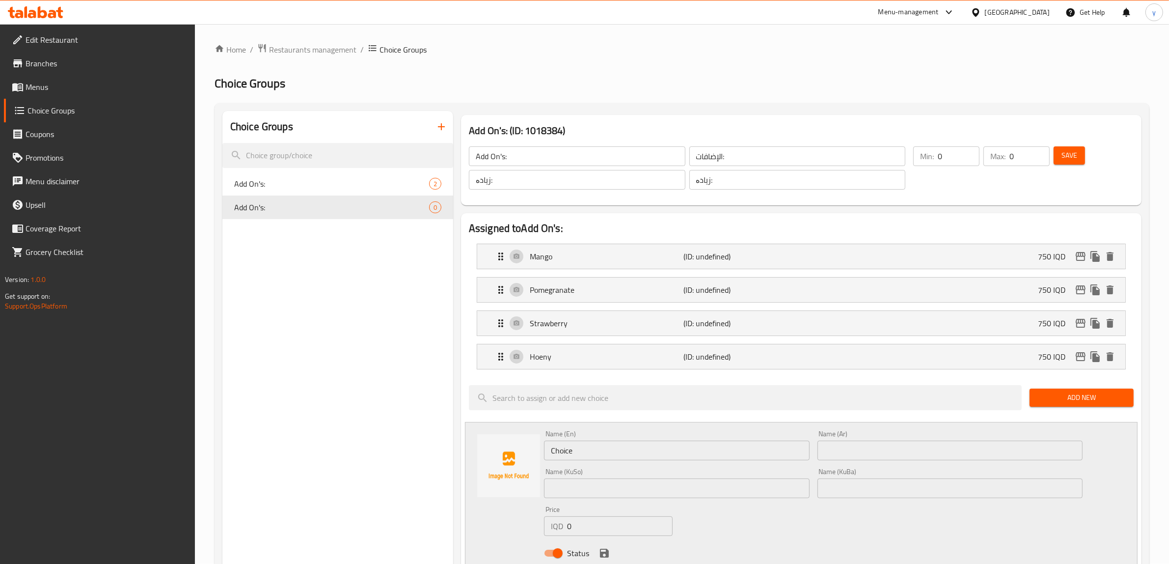
click at [848, 455] on input "text" at bounding box center [950, 450] width 266 height 20
paste input "زبدة فول سوداني"
type input "زبدة فول سوداني"
click at [648, 488] on input "text" at bounding box center [677, 488] width 266 height 20
paste input "زبدەی فس[PERSON_NAME]"
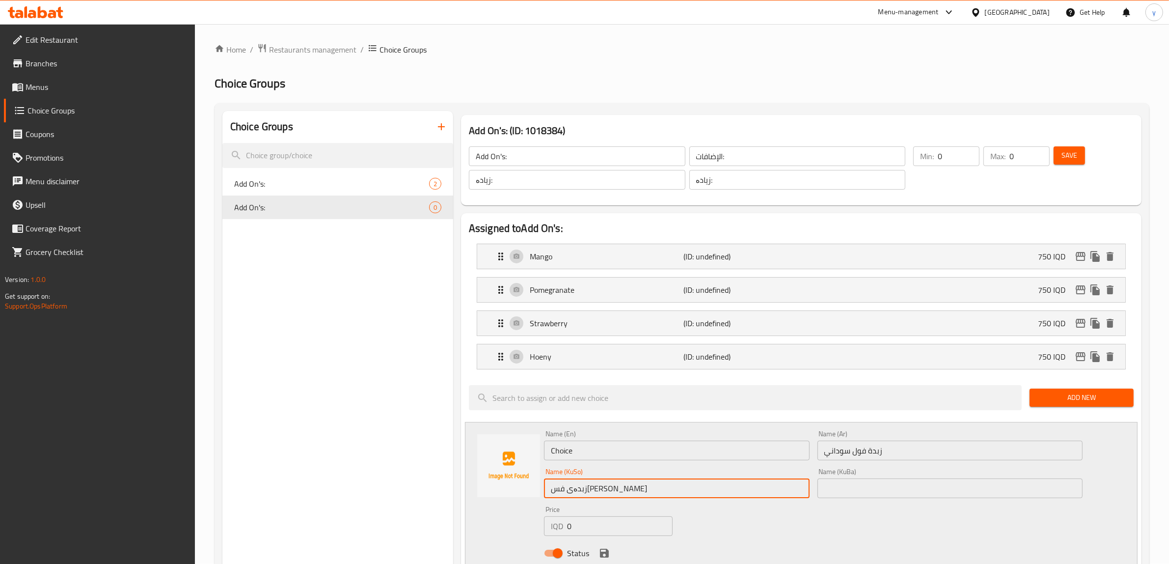
type input "زبدەی فس[PERSON_NAME]"
click at [754, 465] on div "Name (KuSo) زبدەی فستەقی عەبید Name (KuSo)" at bounding box center [676, 483] width 273 height 38
click at [751, 450] on input "Choice" at bounding box center [677, 450] width 266 height 20
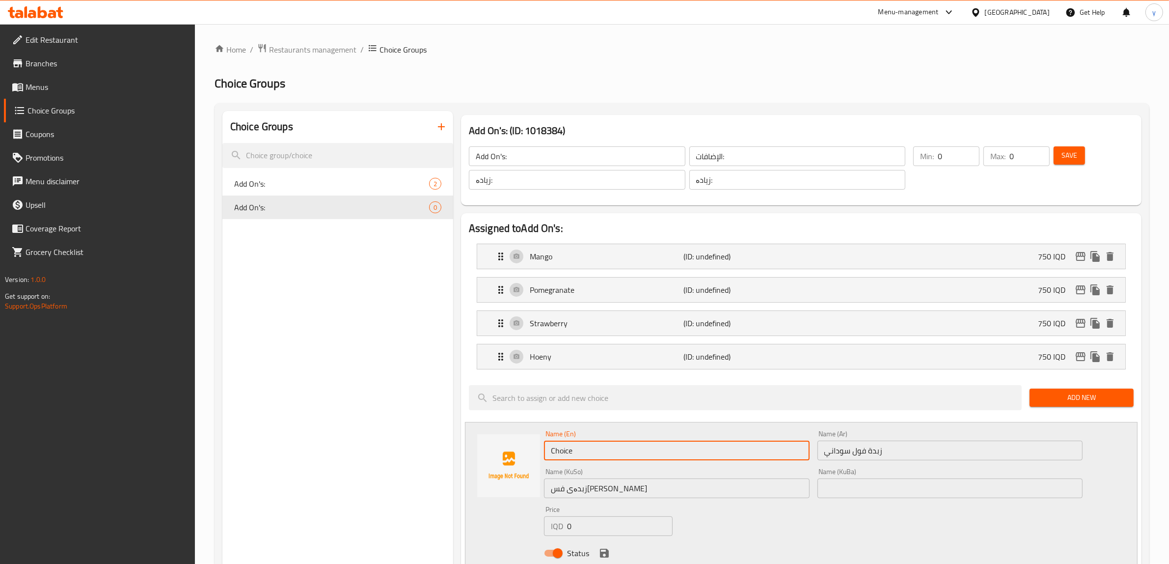
click at [751, 450] on input "Choice" at bounding box center [677, 450] width 266 height 20
paste input "Peanut Butter"
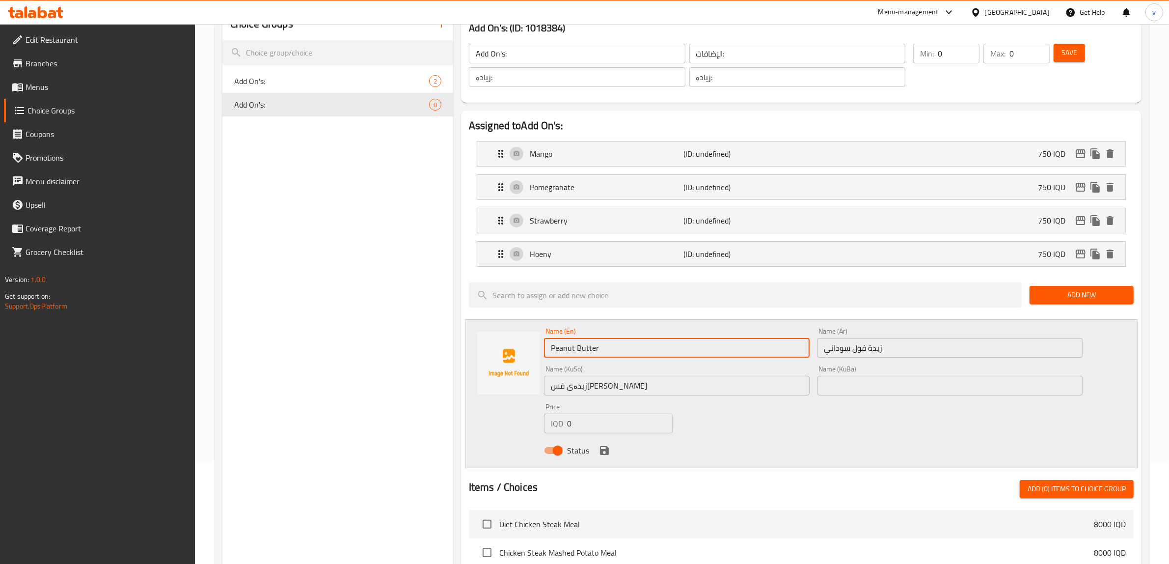
type input "Peanut Butter"
click at [599, 447] on icon "save" at bounding box center [604, 450] width 12 height 12
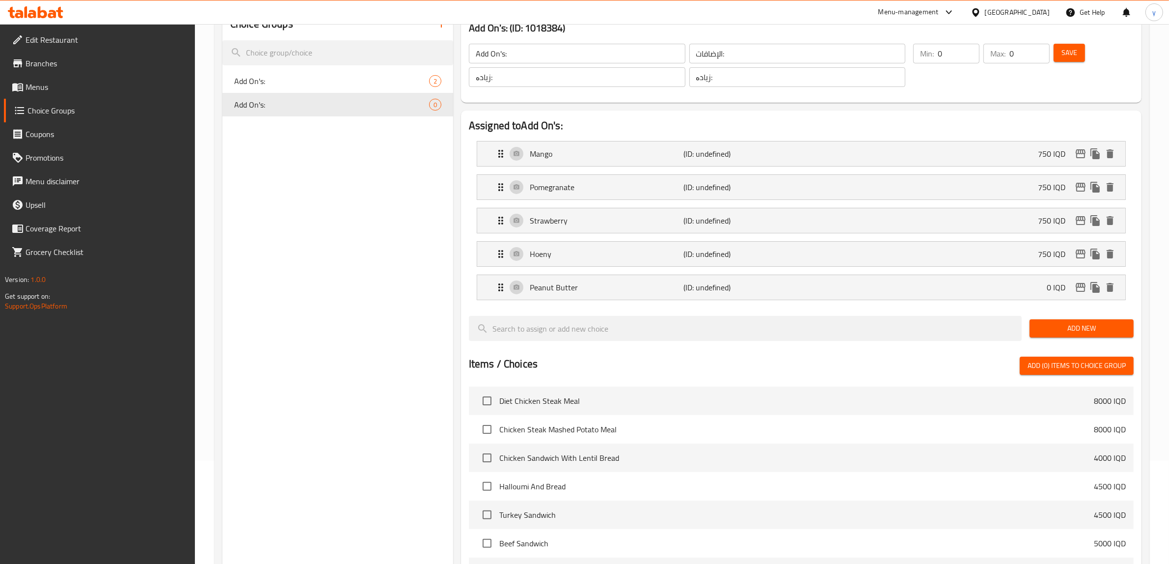
click at [654, 270] on li "Hoeny (ID: undefined) 750 IQD Name (En) Hoeny Name (En) Name (Ar) عسل Name (Ar)…" at bounding box center [801, 253] width 665 height 33
click at [642, 290] on p "Peanut Butter" at bounding box center [607, 287] width 154 height 12
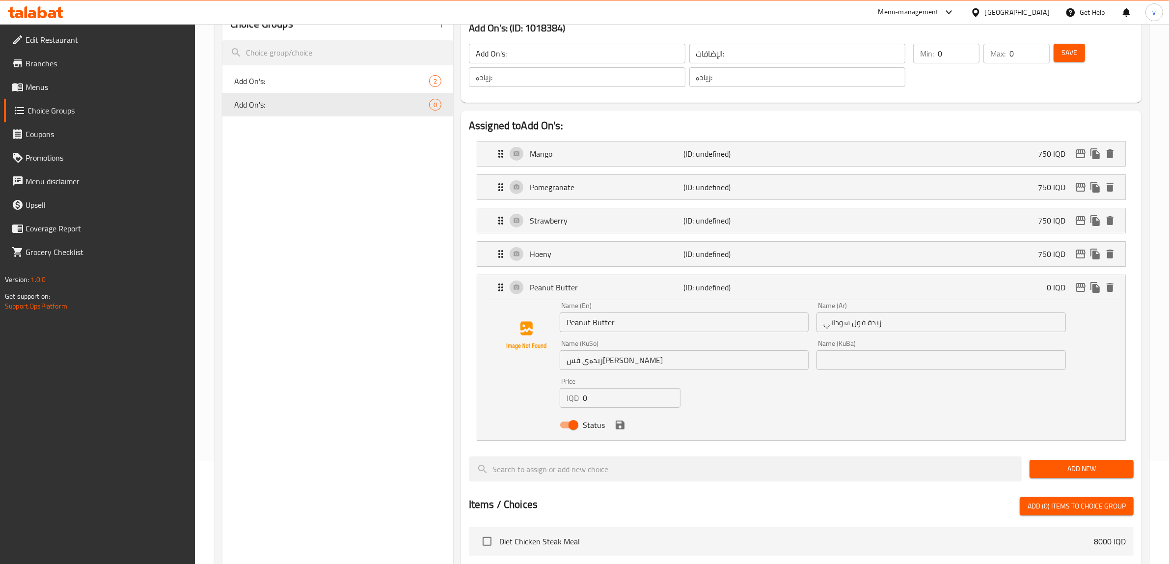
drag, startPoint x: 607, startPoint y: 399, endPoint x: 545, endPoint y: 402, distance: 61.4
click at [546, 396] on div "Name (En) Peanut Butter Name (En) Name (Ar) زبدة فول سوداني Name (Ar) Name (KuS…" at bounding box center [801, 368] width 617 height 132
click at [622, 424] on icon "save" at bounding box center [620, 424] width 9 height 9
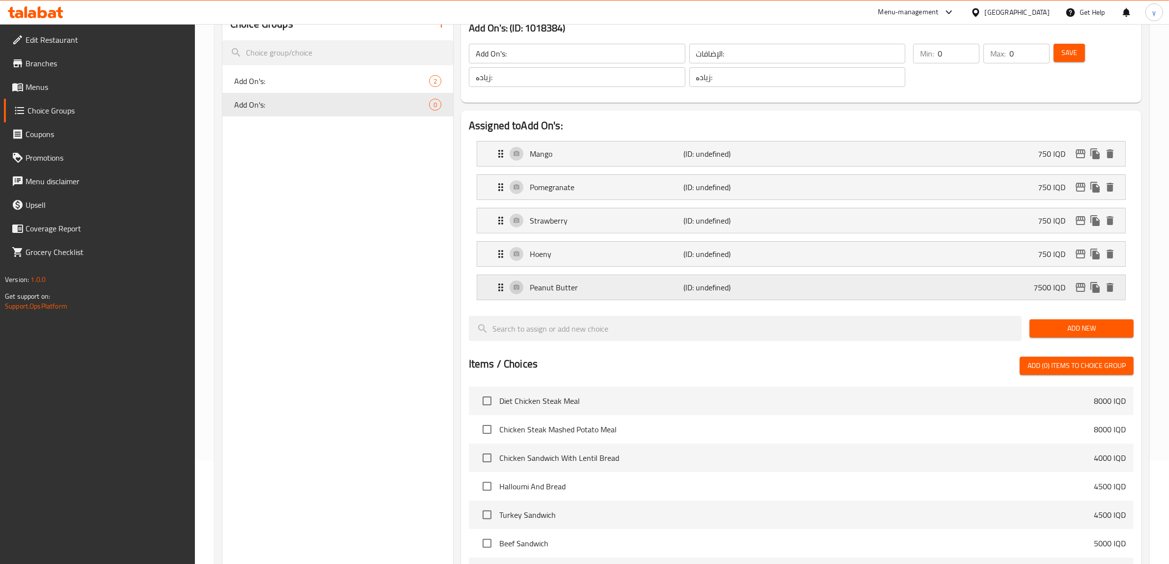
click at [662, 295] on div "Peanut Butter (ID: undefined) 7500 IQD" at bounding box center [804, 287] width 619 height 25
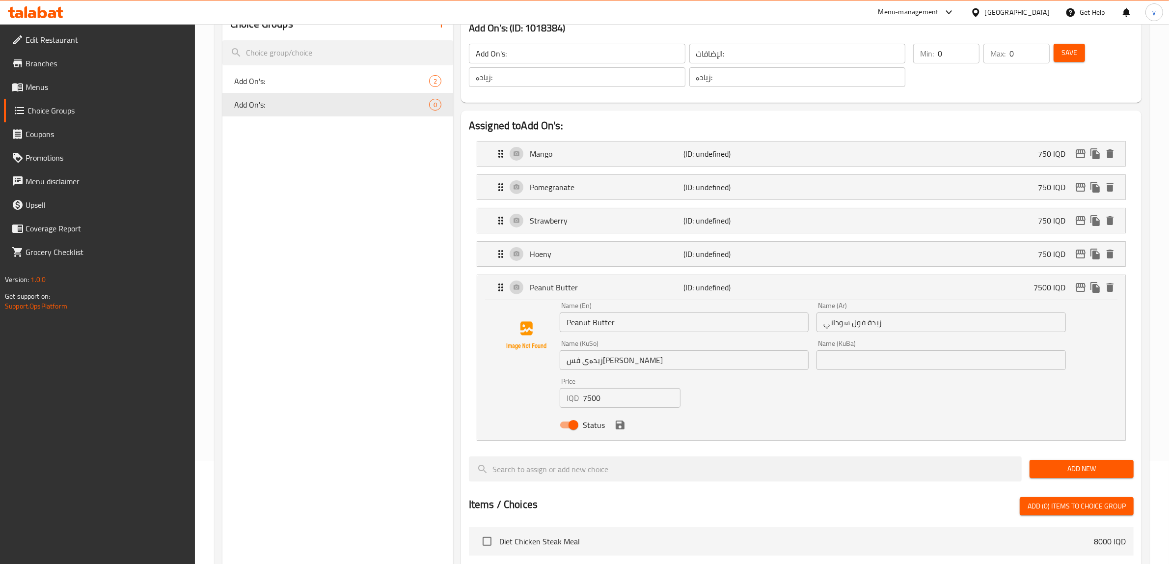
click at [624, 391] on input "7500" at bounding box center [632, 398] width 98 height 20
click at [621, 427] on icon "save" at bounding box center [620, 424] width 9 height 9
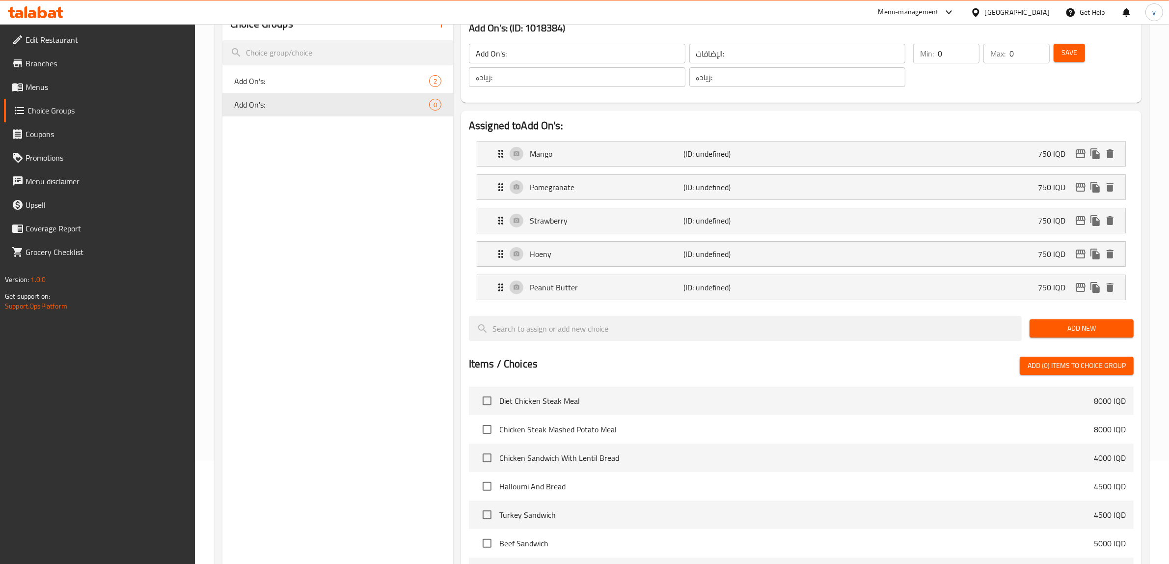
type input "750"
click at [1071, 53] on span "Save" at bounding box center [1069, 53] width 16 height 12
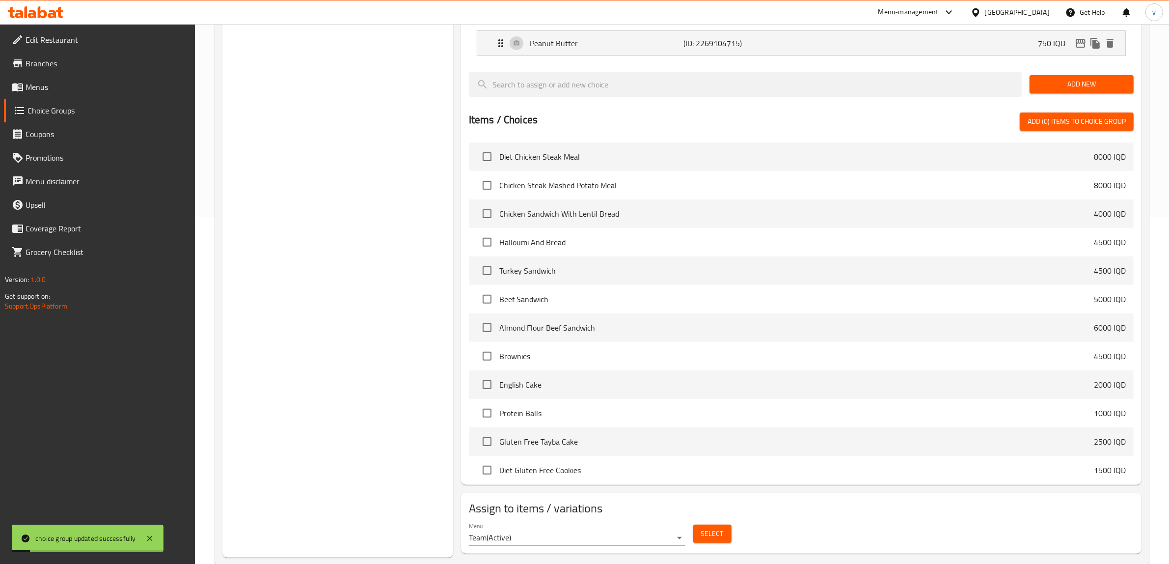
scroll to position [369, 0]
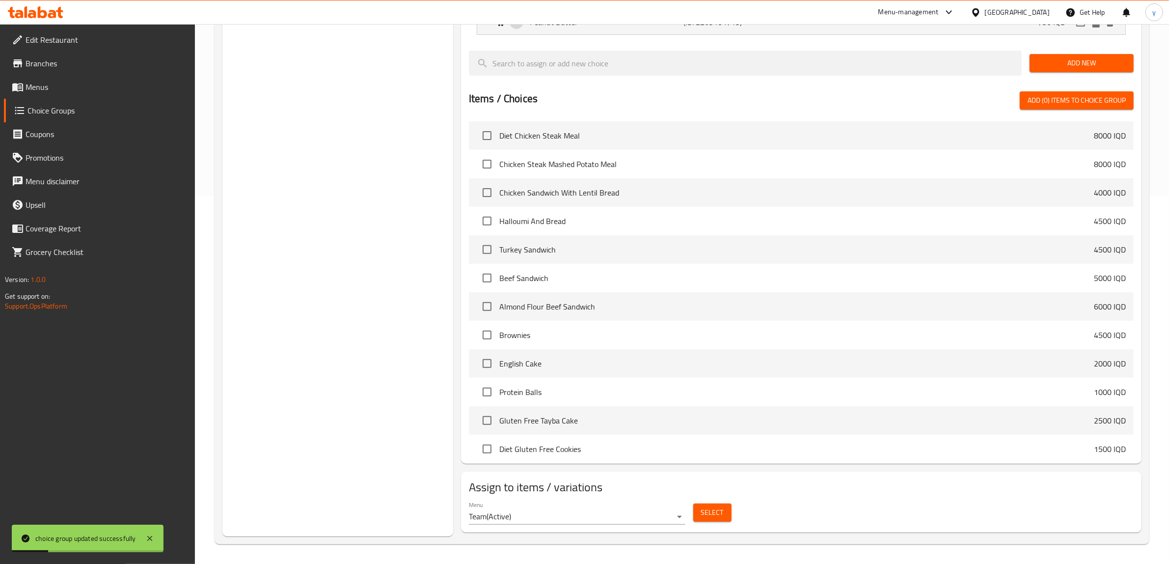
click at [732, 509] on div "Select" at bounding box center [712, 512] width 46 height 26
click at [727, 513] on button "Select" at bounding box center [712, 512] width 38 height 18
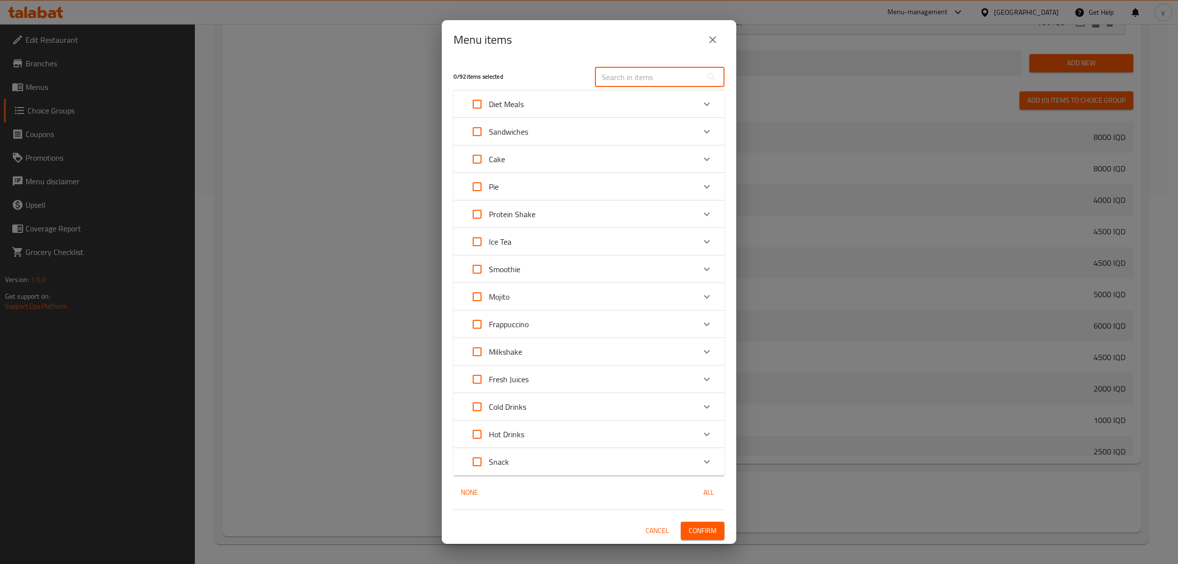
click at [605, 72] on input "text" at bounding box center [648, 77] width 107 height 20
type input "ا"
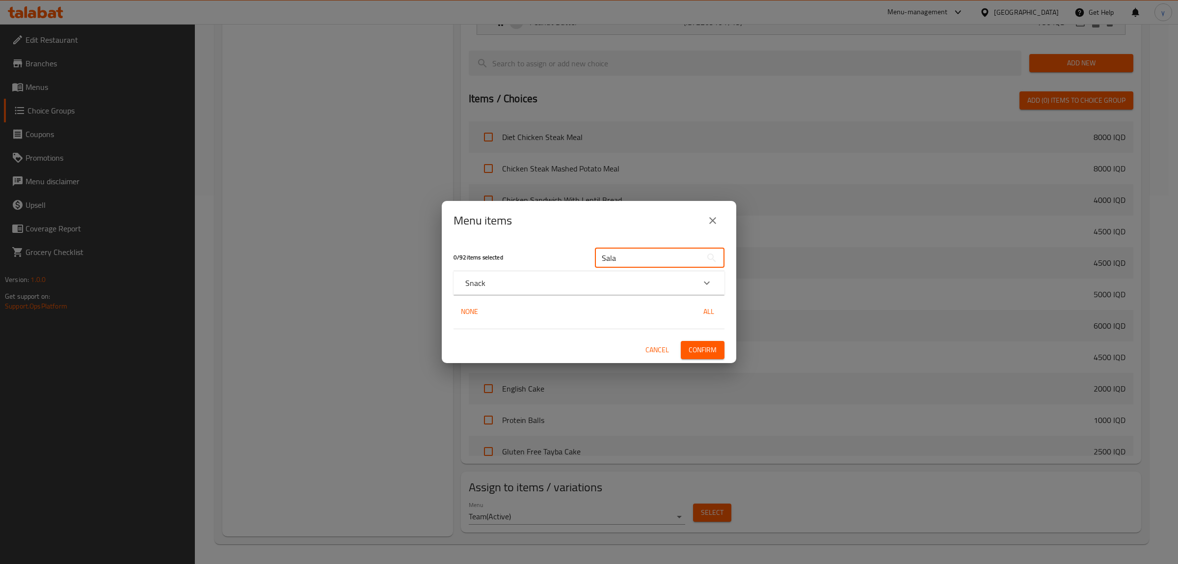
type input "Sala"
click at [634, 288] on div "Snack" at bounding box center [580, 283] width 230 height 12
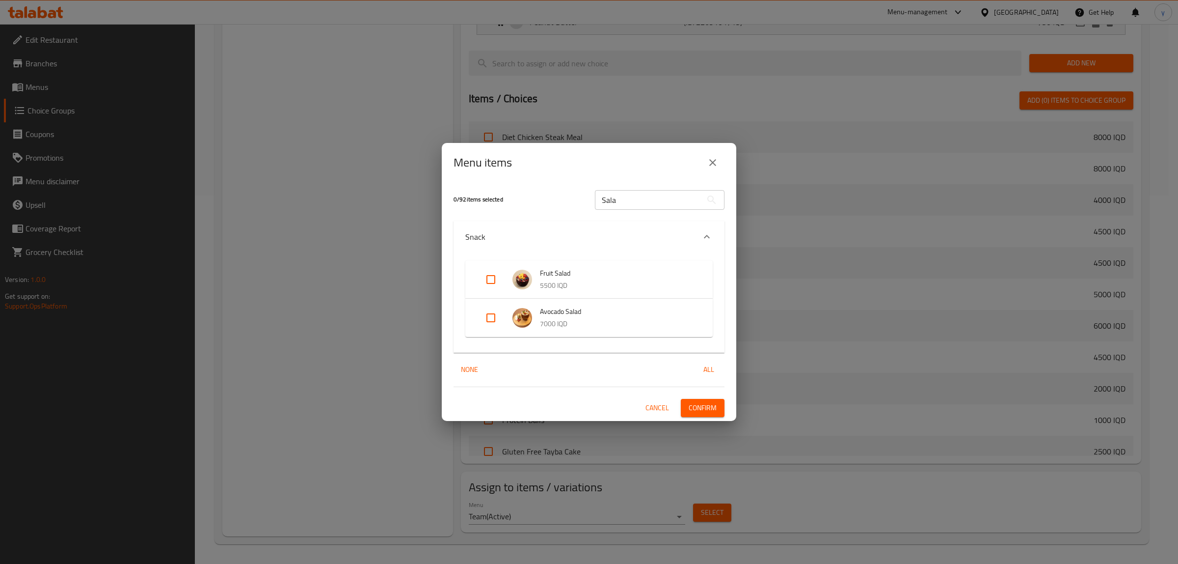
click at [492, 322] on input "Expand" at bounding box center [491, 318] width 24 height 24
checkbox input "true"
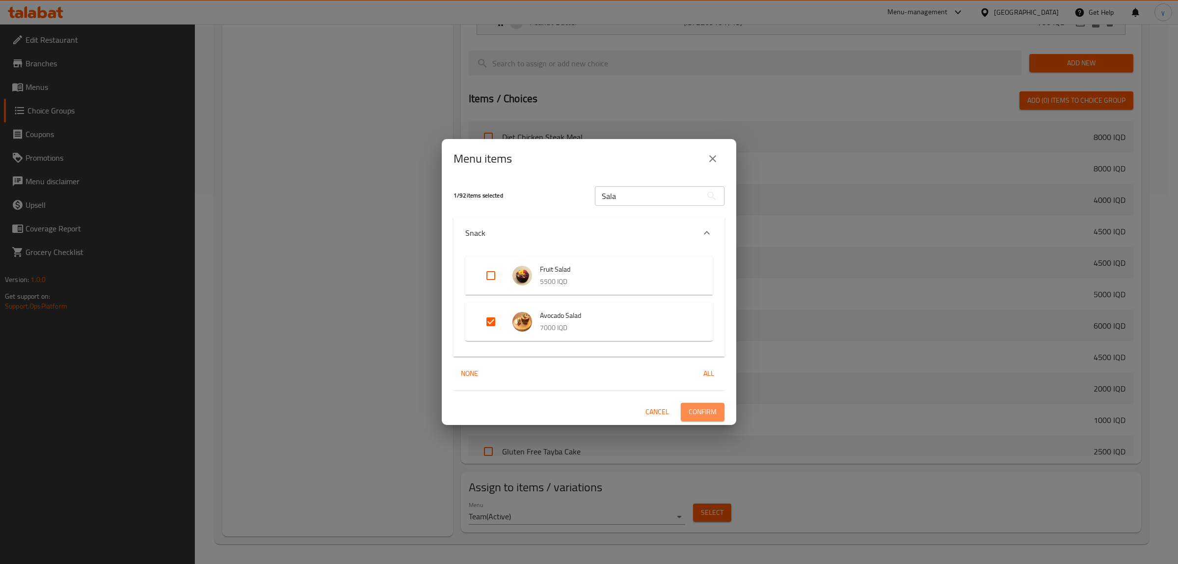
click at [698, 417] on span "Confirm" at bounding box center [703, 411] width 28 height 12
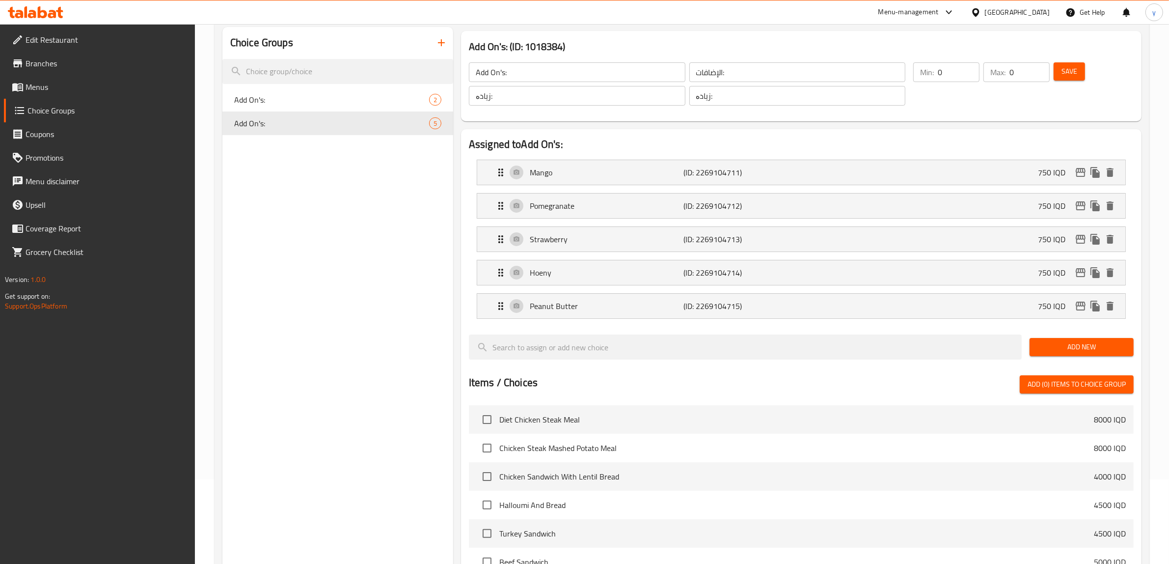
scroll to position [62, 0]
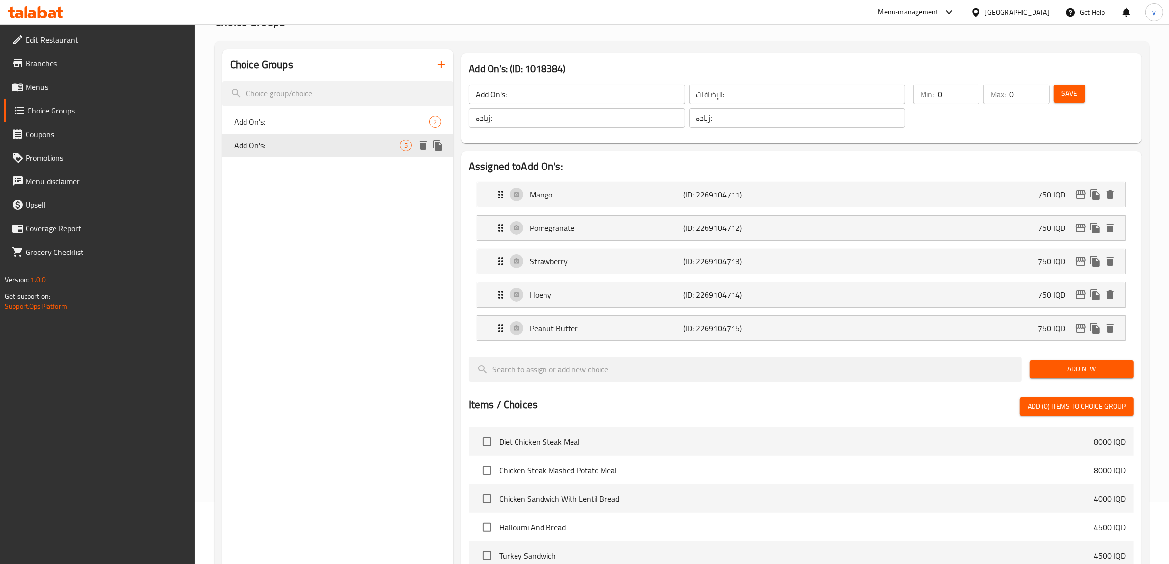
click at [433, 144] on icon "duplicate" at bounding box center [438, 145] width 12 height 12
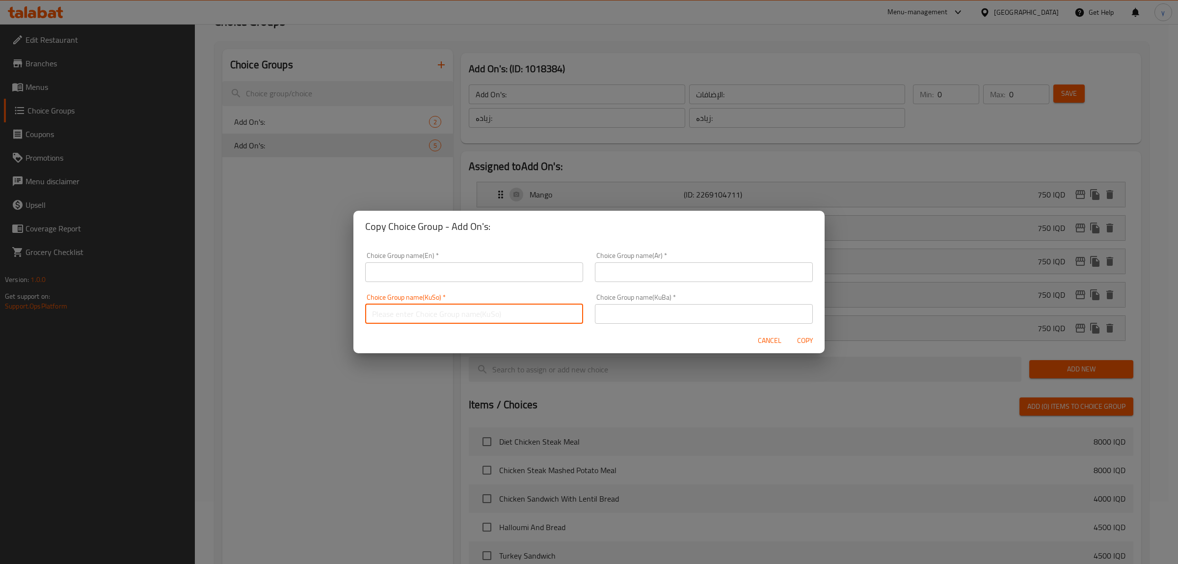
drag, startPoint x: 507, startPoint y: 308, endPoint x: 566, endPoint y: 310, distance: 58.9
click at [507, 308] on input "text" at bounding box center [474, 314] width 218 height 20
paste input "زیادە:"
type input "زیادە:"
click at [599, 297] on div "Choice Group name(KuBa)   * Choice Group name(KuBa) *" at bounding box center [704, 309] width 218 height 30
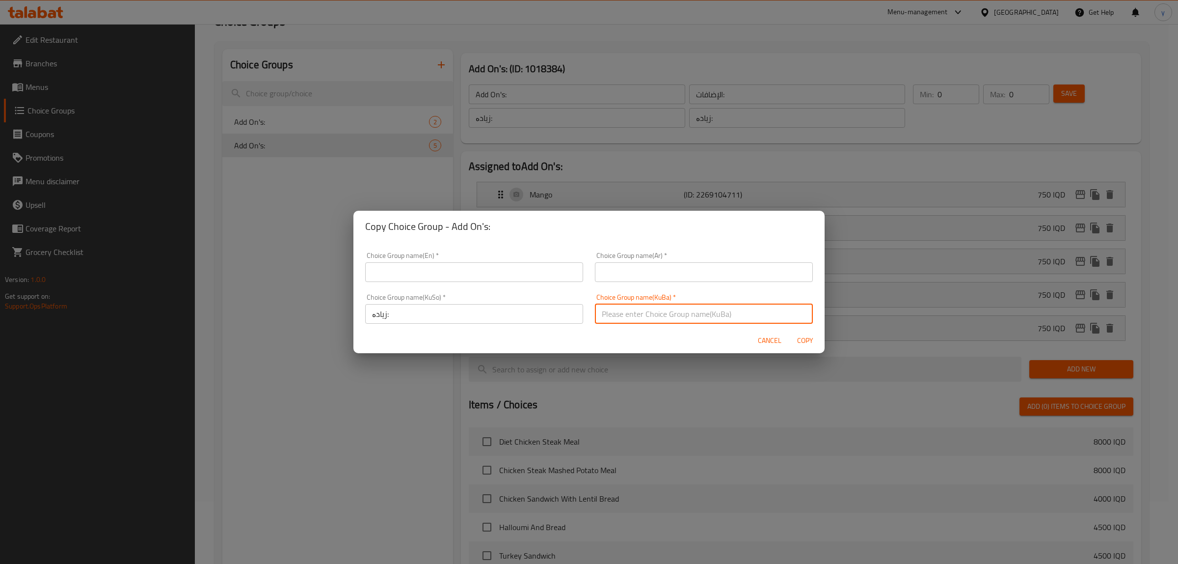
click at [607, 305] on input "text" at bounding box center [704, 314] width 218 height 20
paste input "زیادە:"
type input "زیادە:"
click at [610, 264] on input "text" at bounding box center [704, 272] width 218 height 20
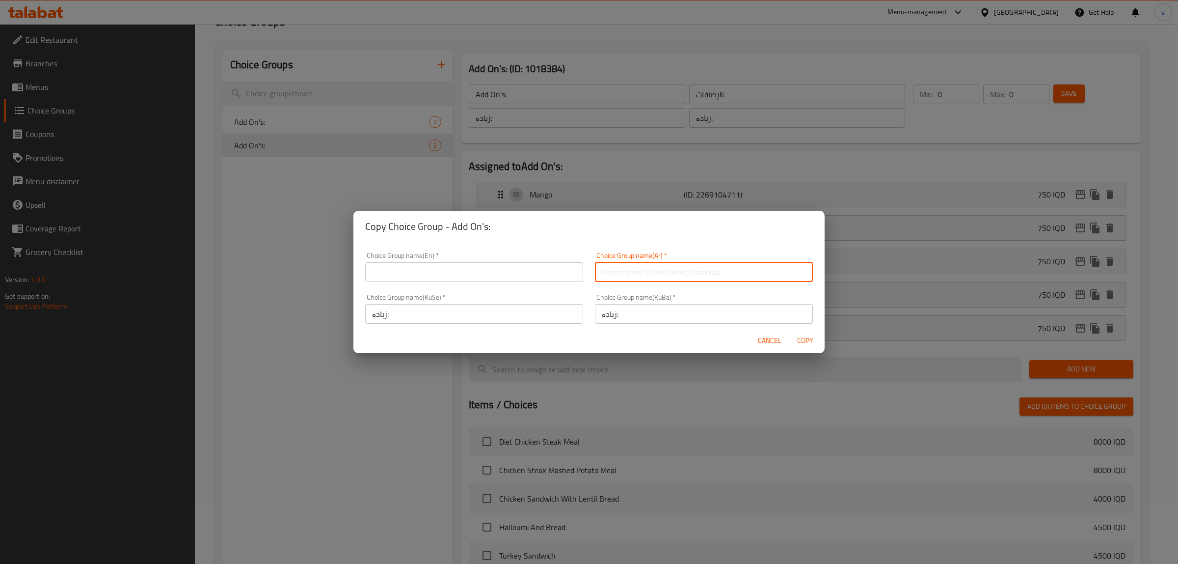
paste input "الإضافات:"
type input "الإضافات:"
click at [524, 276] on input "text" at bounding box center [474, 272] width 218 height 20
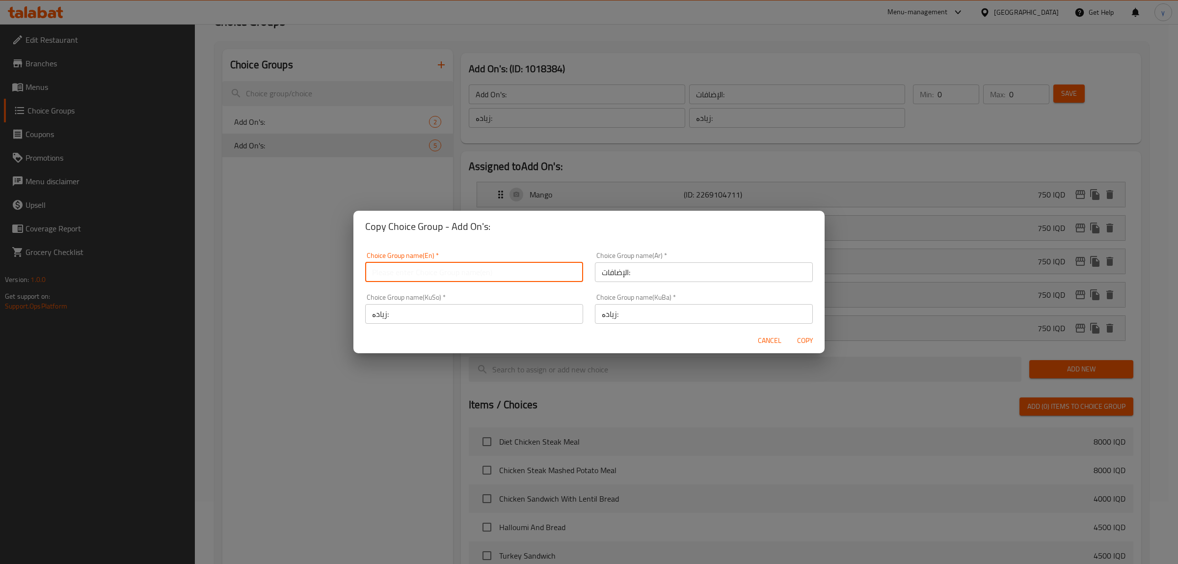
paste input "Add On's:"
click at [461, 268] on input "Add On's:" at bounding box center [474, 272] width 218 height 20
type input "Add On's:"
click at [791, 337] on button "Copy" at bounding box center [804, 340] width 31 height 18
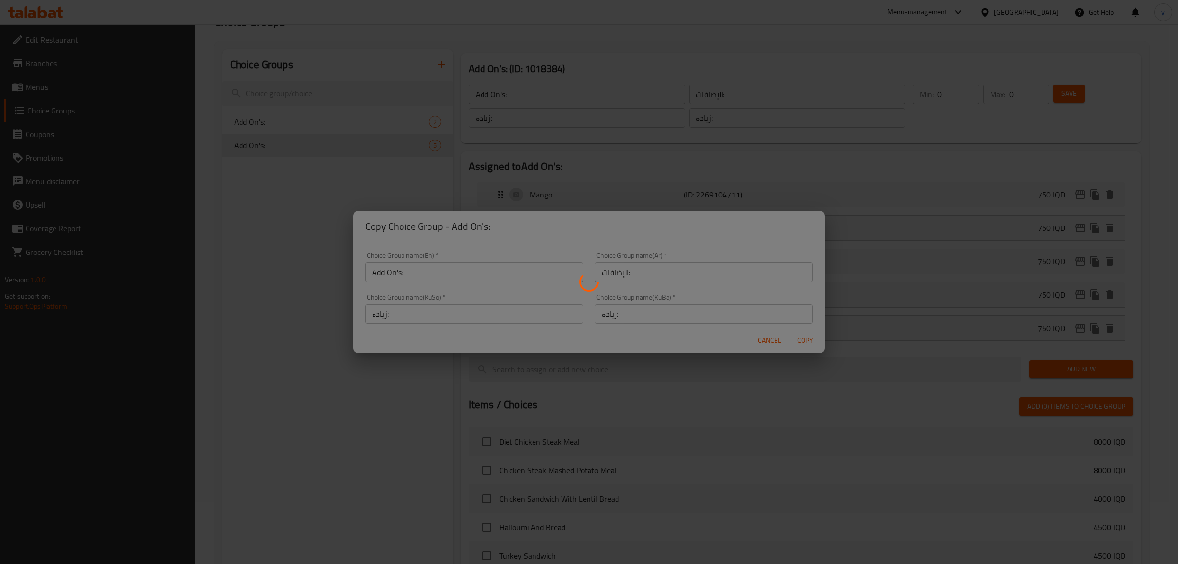
type input "Add On's:"
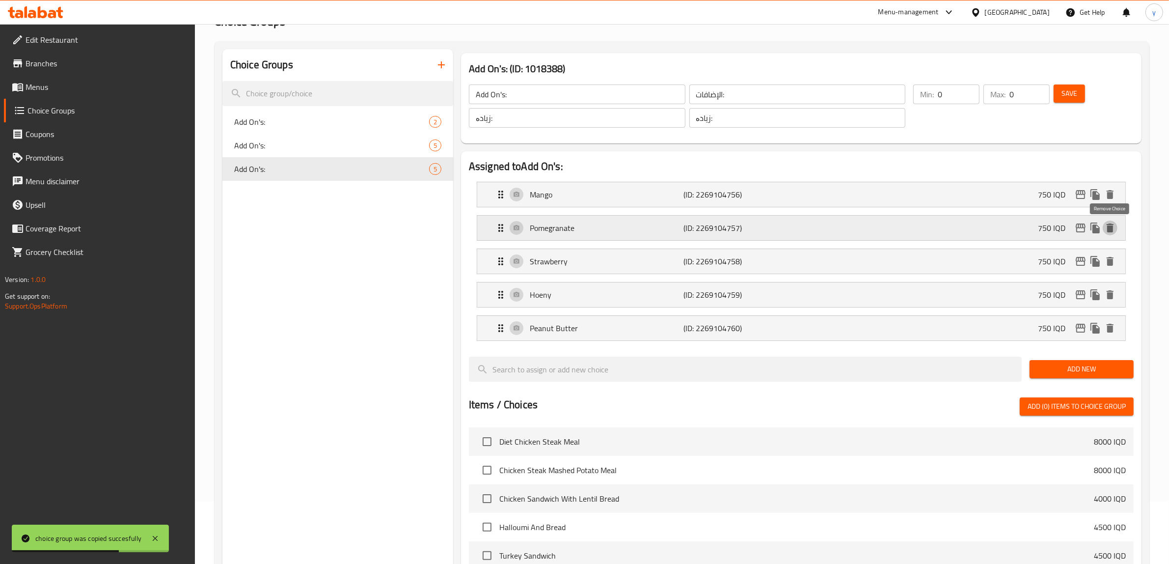
click at [1113, 232] on icon "delete" at bounding box center [1110, 228] width 12 height 12
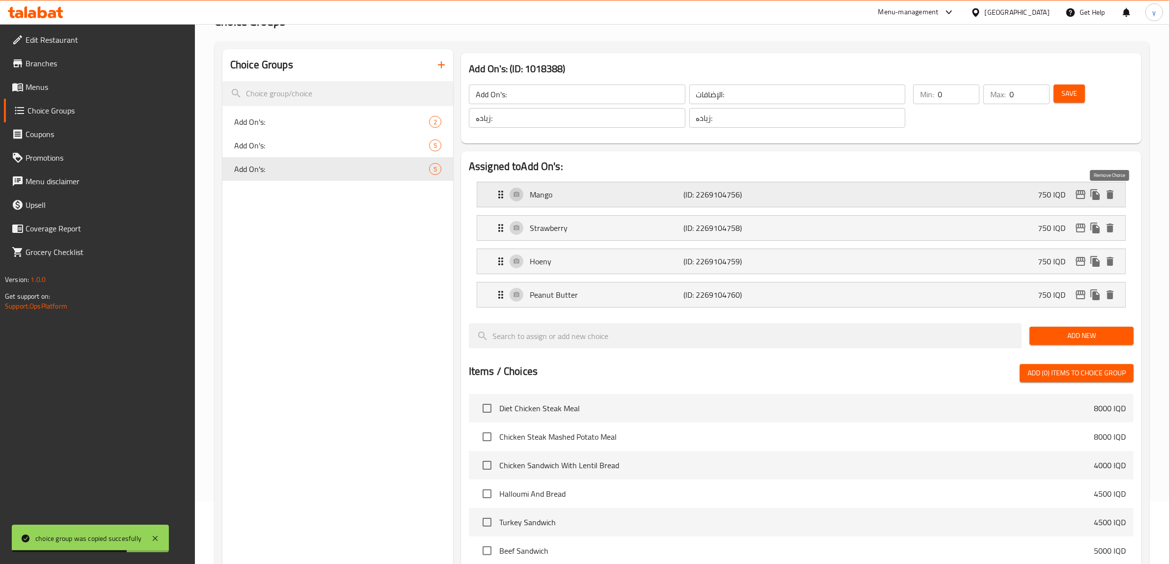
click at [1106, 193] on icon "delete" at bounding box center [1110, 195] width 12 height 12
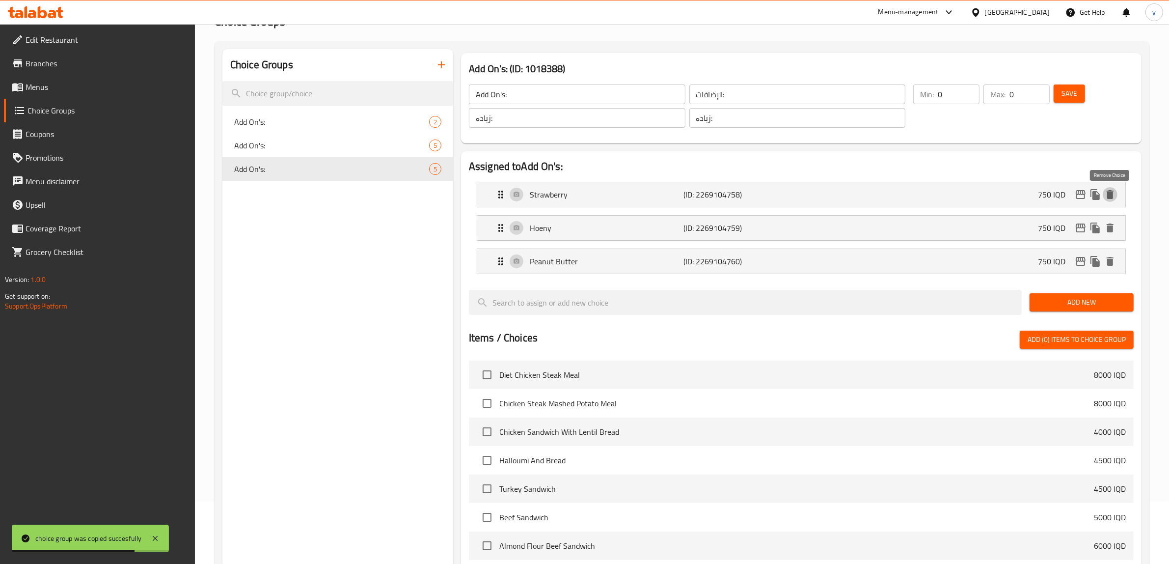
click at [1106, 193] on icon "delete" at bounding box center [1110, 195] width 12 height 12
click at [1106, 222] on icon "delete" at bounding box center [1110, 228] width 12 height 12
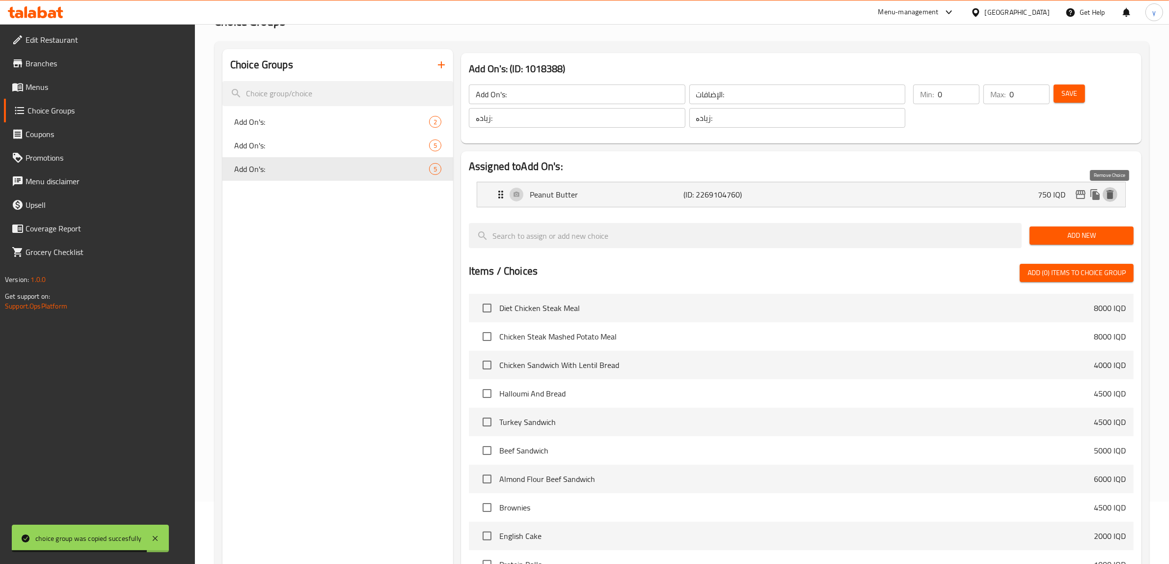
click at [1106, 193] on icon "delete" at bounding box center [1110, 195] width 12 height 12
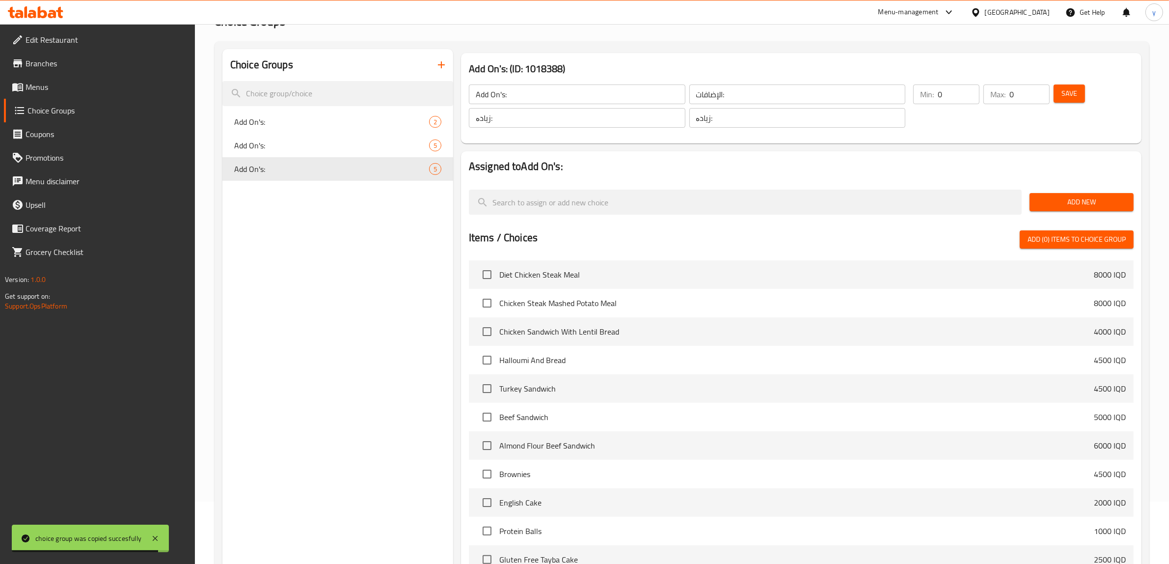
click at [1036, 200] on button "Add New" at bounding box center [1081, 202] width 104 height 18
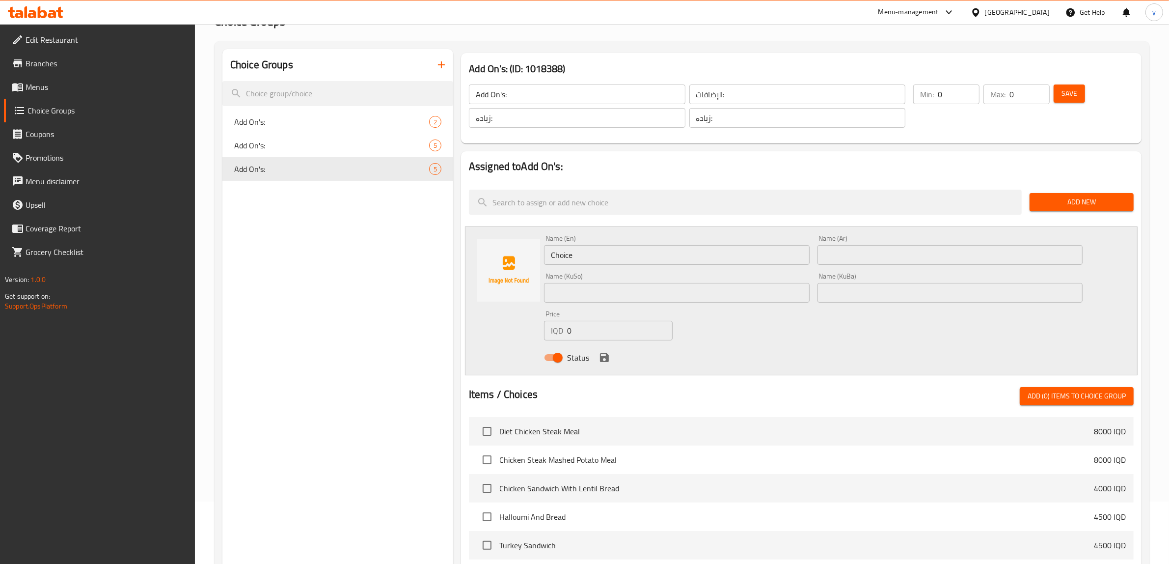
click at [852, 238] on div "Name (Ar) Name (Ar)" at bounding box center [950, 250] width 266 height 30
click at [850, 251] on input "text" at bounding box center [950, 255] width 266 height 20
paste input "جبنة فيتا"
type input "جبنة فيتا"
click at [765, 251] on input "Choice" at bounding box center [677, 255] width 266 height 20
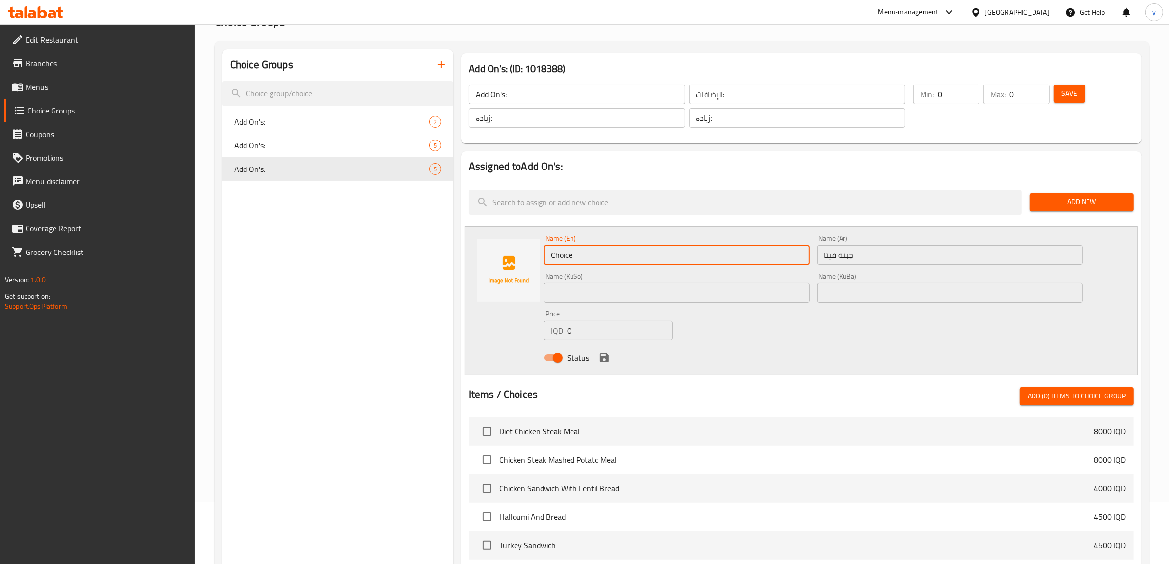
click at [765, 251] on input "Choice" at bounding box center [677, 255] width 266 height 20
type input "F"
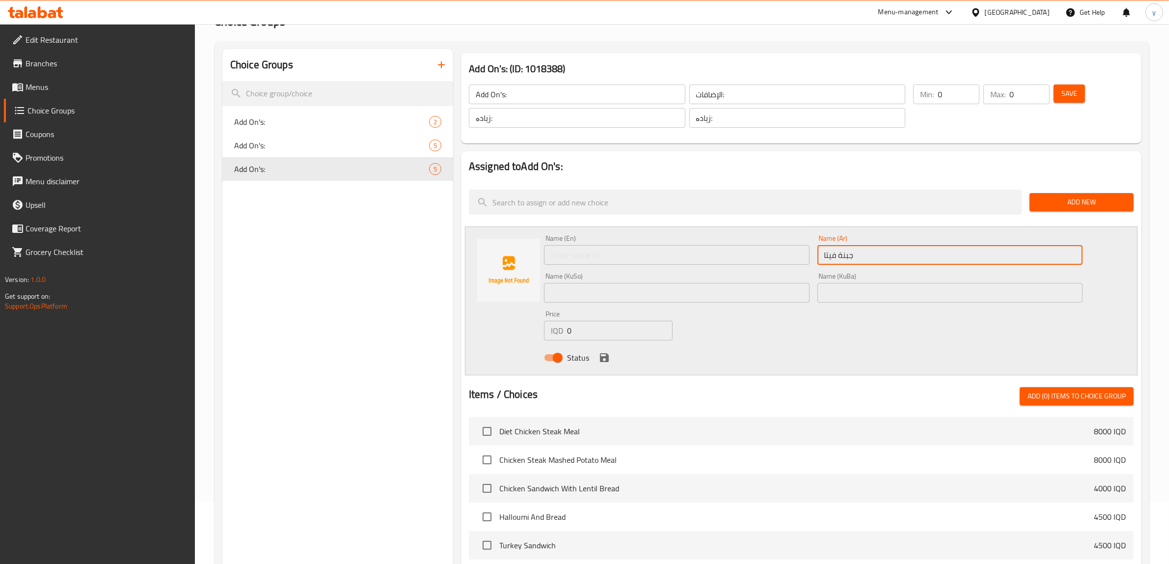
click at [878, 260] on input "جبنة فيتا" at bounding box center [950, 255] width 266 height 20
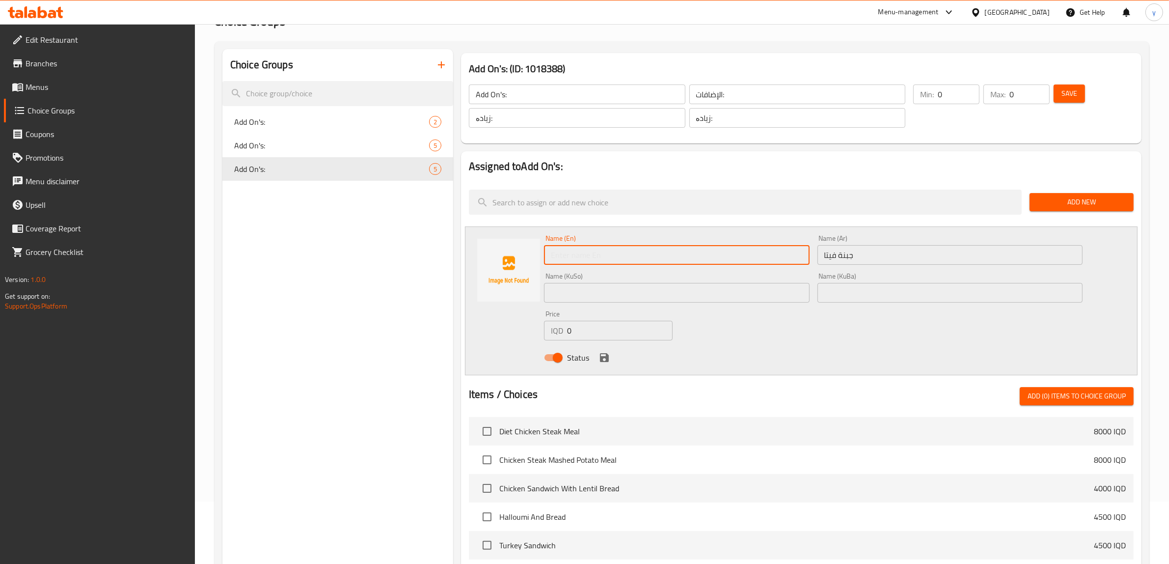
drag, startPoint x: 569, startPoint y: 248, endPoint x: 568, endPoint y: 258, distance: 9.9
click at [569, 248] on input "text" at bounding box center [677, 255] width 266 height 20
paste input "Feta Cheese"
type input "Feta Cheese"
click at [560, 291] on input "text" at bounding box center [677, 293] width 266 height 20
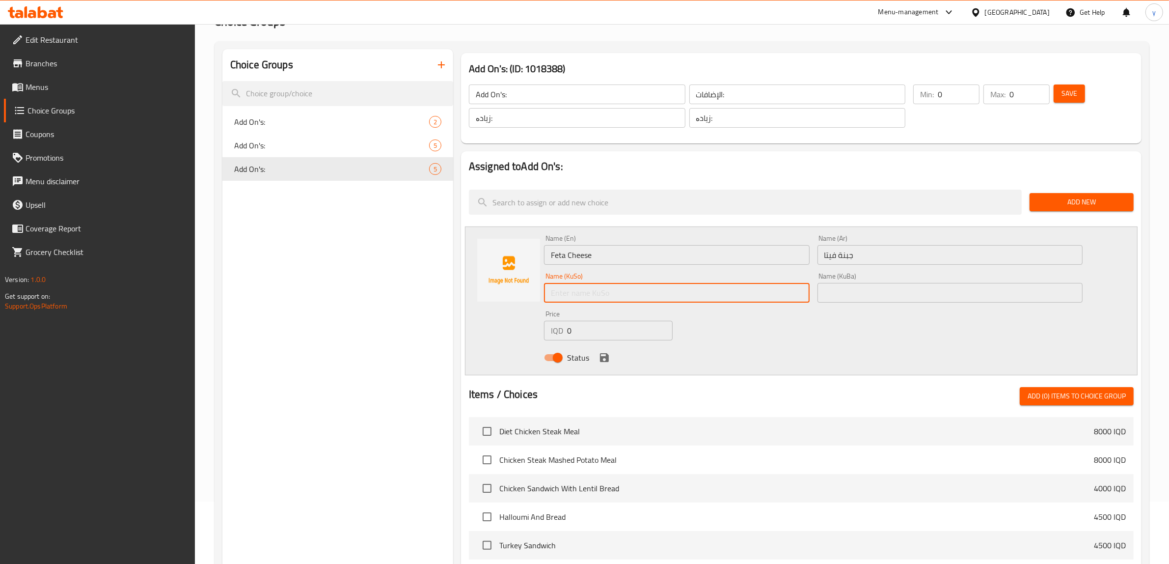
paste input "پەنیری فیتا"
type input "پەنیری فیتا"
click at [600, 361] on icon "save" at bounding box center [604, 357] width 9 height 9
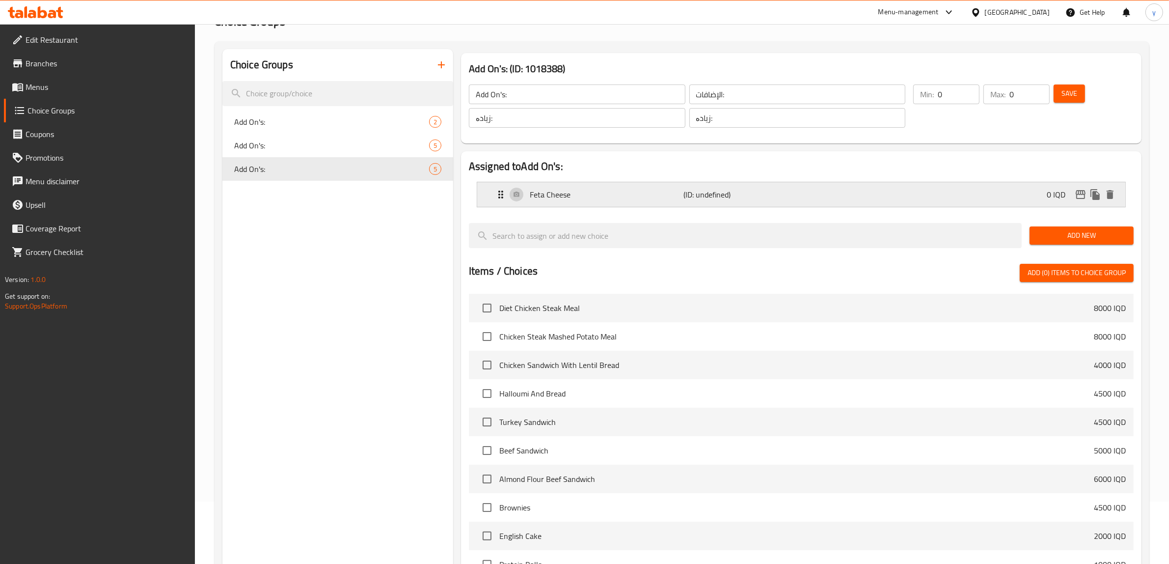
click at [610, 203] on div "Feta Cheese (ID: undefined) 0 IQD" at bounding box center [804, 194] width 619 height 25
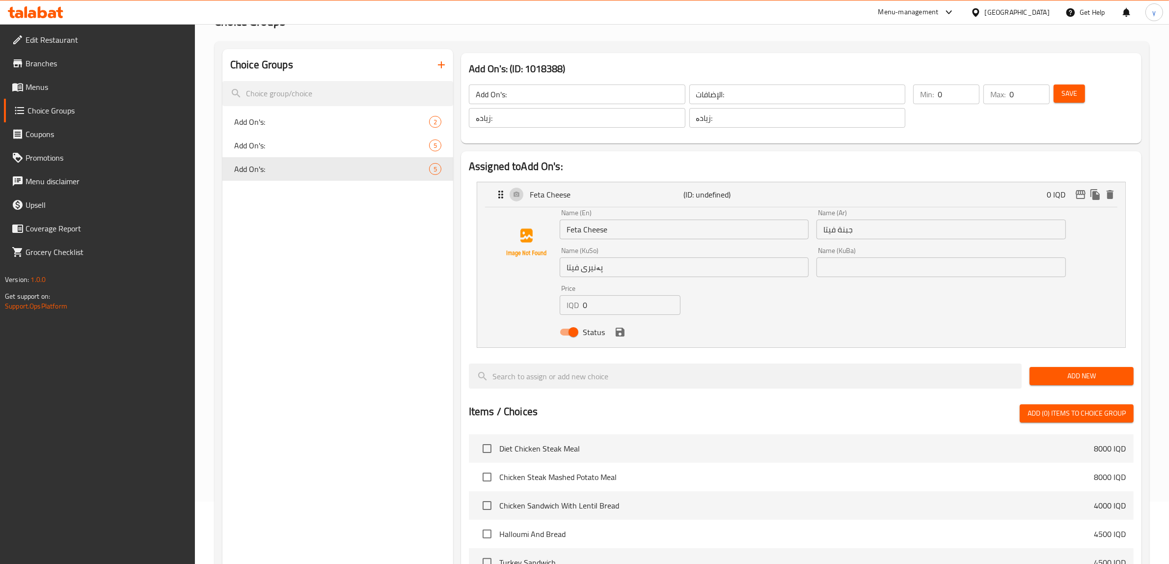
drag, startPoint x: 593, startPoint y: 302, endPoint x: 577, endPoint y: 318, distance: 22.2
click at [576, 313] on div "IQD 0 Price" at bounding box center [620, 305] width 121 height 20
click at [615, 330] on icon "save" at bounding box center [620, 332] width 12 height 12
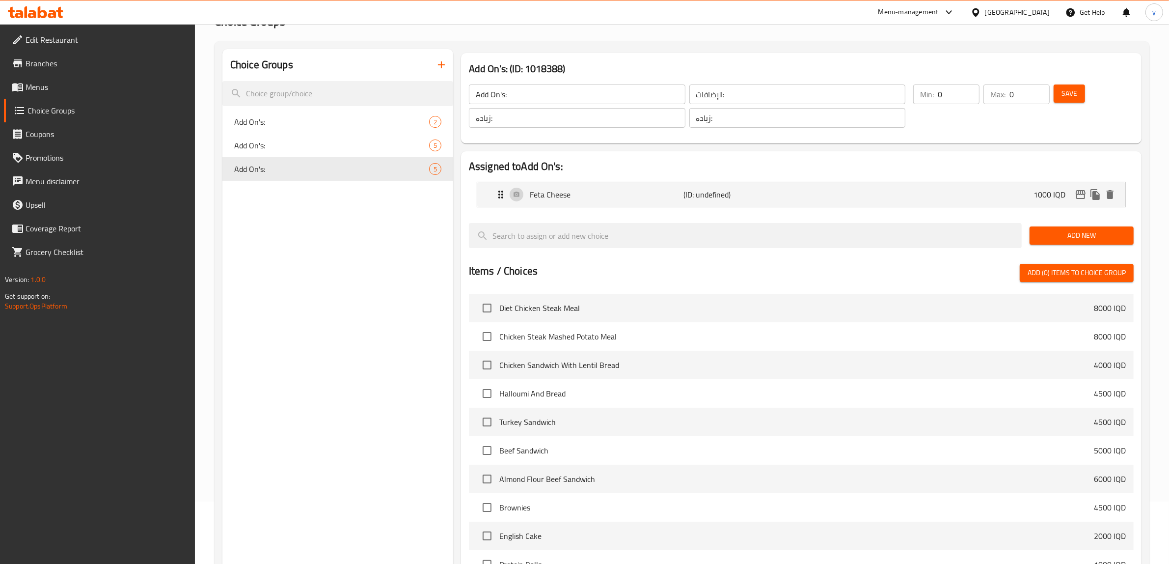
type input "1000"
click at [1082, 95] on button "Save" at bounding box center [1069, 93] width 31 height 18
click at [94, 95] on link "Menus" at bounding box center [99, 87] width 191 height 24
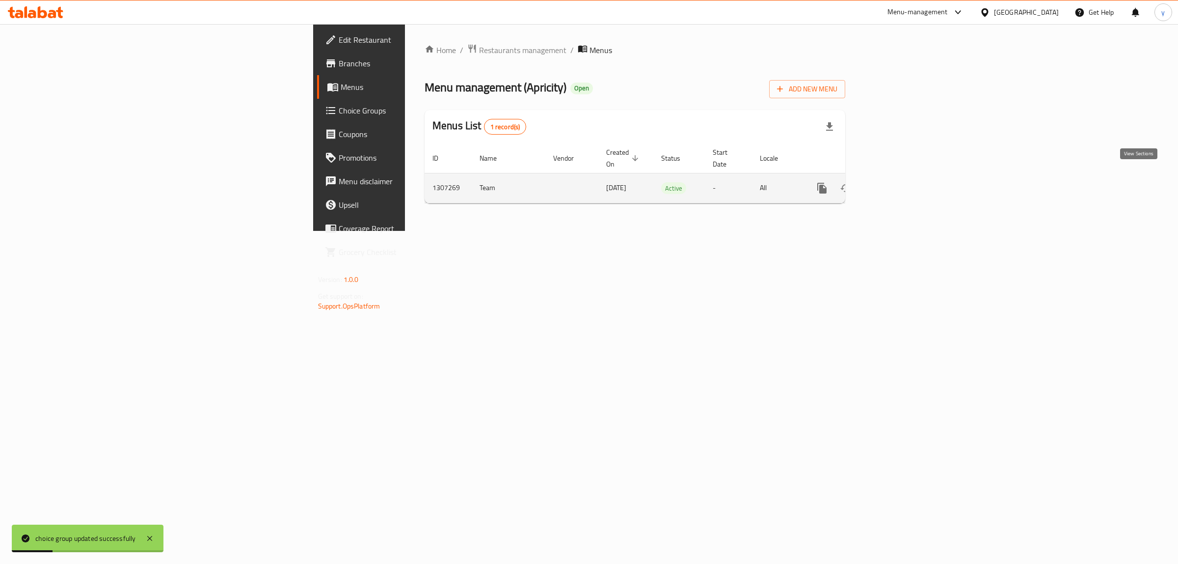
click at [897, 184] on icon "enhanced table" at bounding box center [893, 188] width 9 height 9
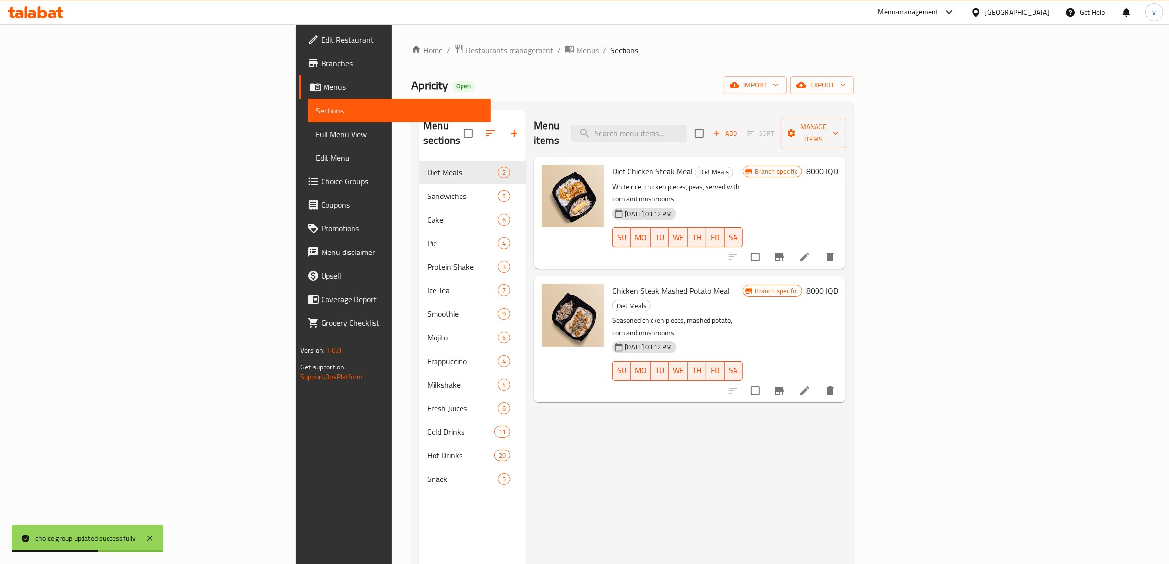
click at [740, 164] on h6 "Diet Chicken Steak Meal Diet Meals" at bounding box center [677, 171] width 130 height 14
click at [687, 134] on input "search" at bounding box center [629, 133] width 116 height 17
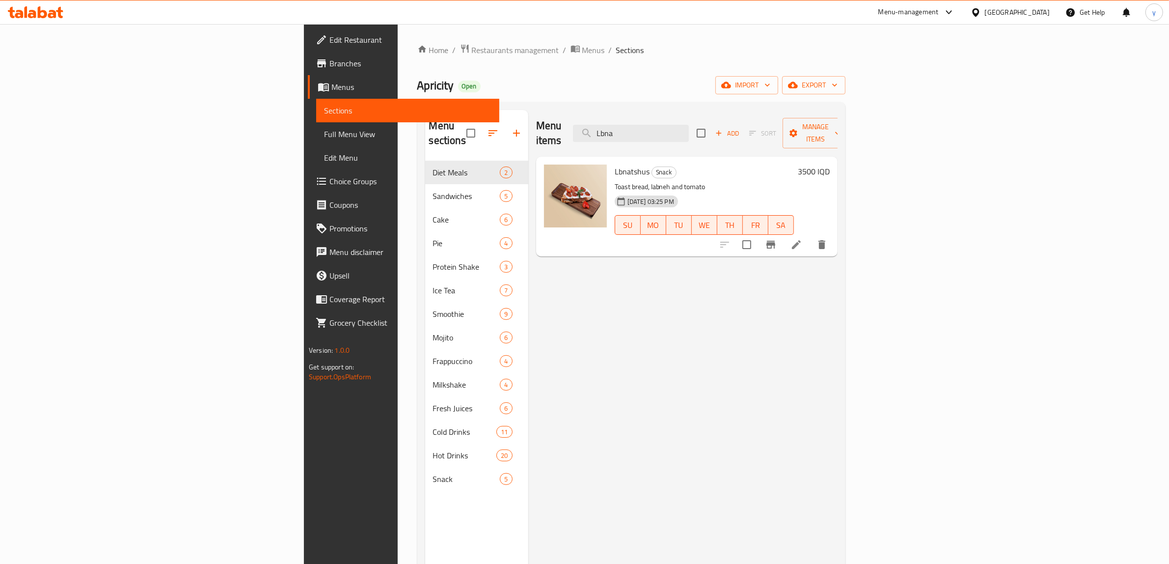
type input "Lbna"
click at [308, 187] on link "Choice Groups" at bounding box center [403, 181] width 191 height 24
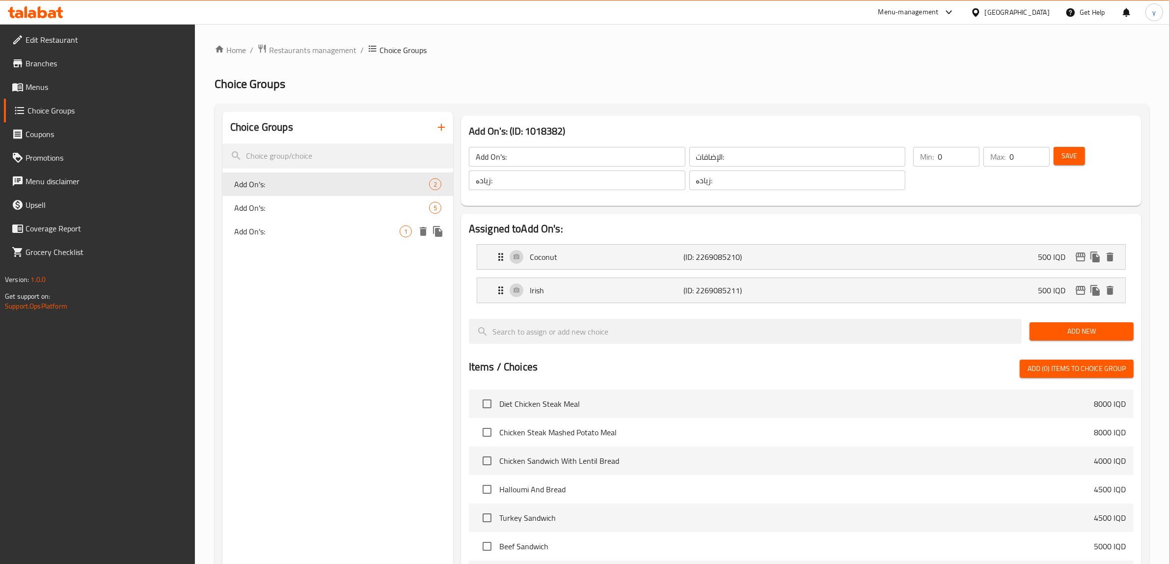
click at [367, 226] on span "Add On's:" at bounding box center [316, 231] width 165 height 12
type input "Add On's:"
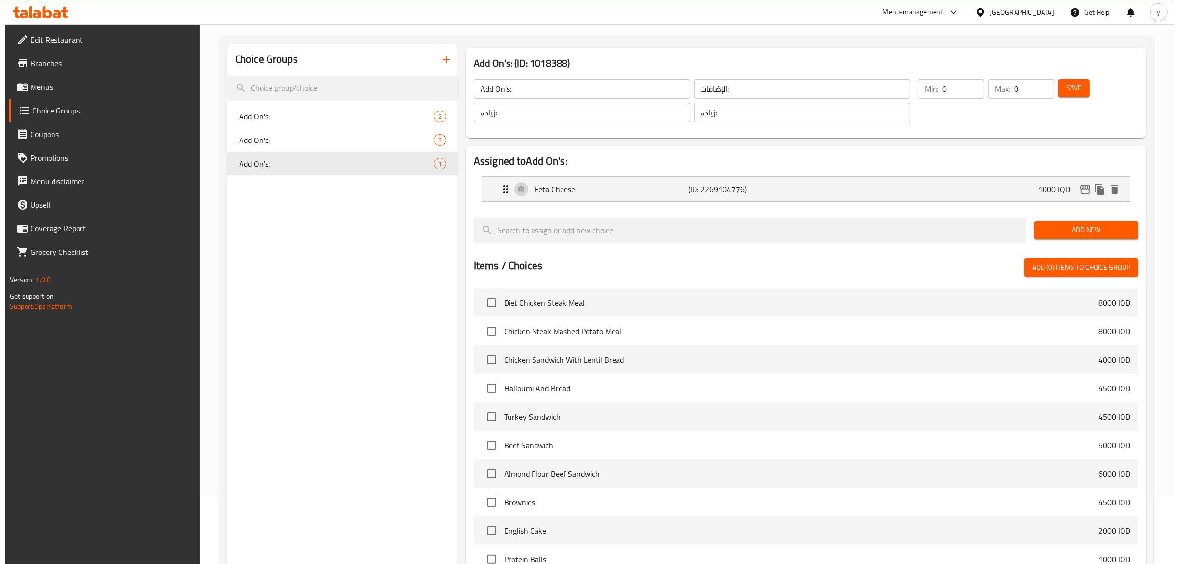
scroll to position [234, 0]
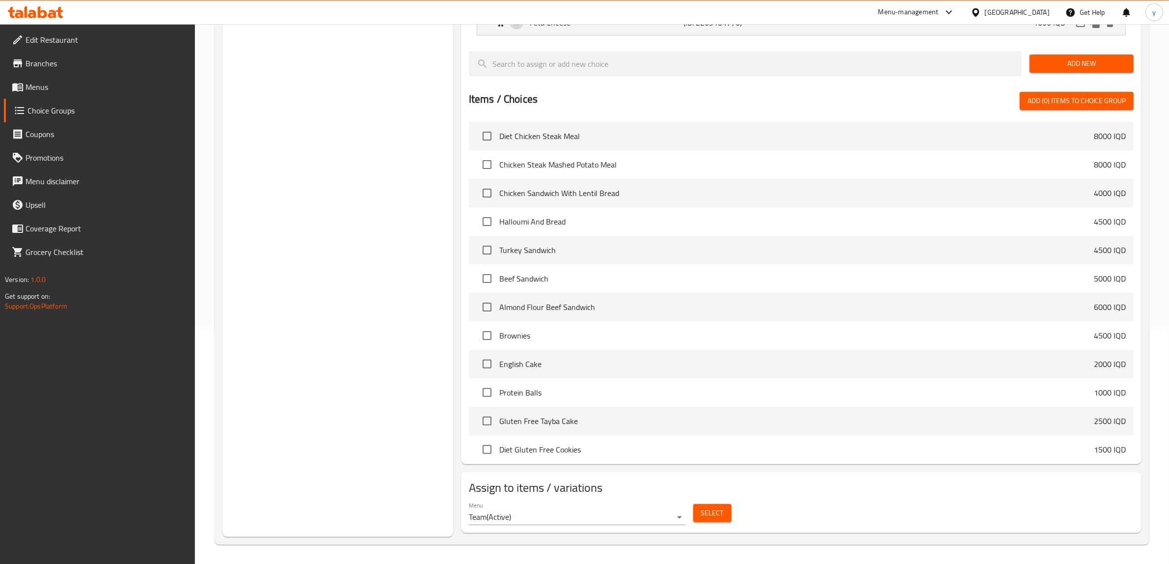
click at [696, 514] on button "Select" at bounding box center [712, 513] width 38 height 18
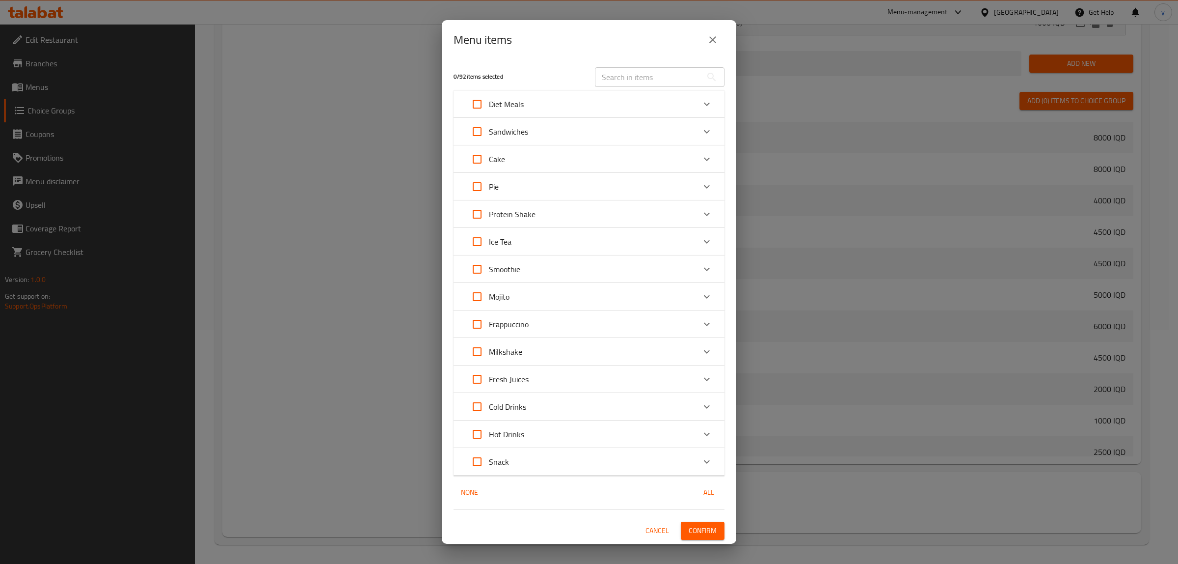
click at [538, 460] on div "Snack" at bounding box center [580, 462] width 230 height 24
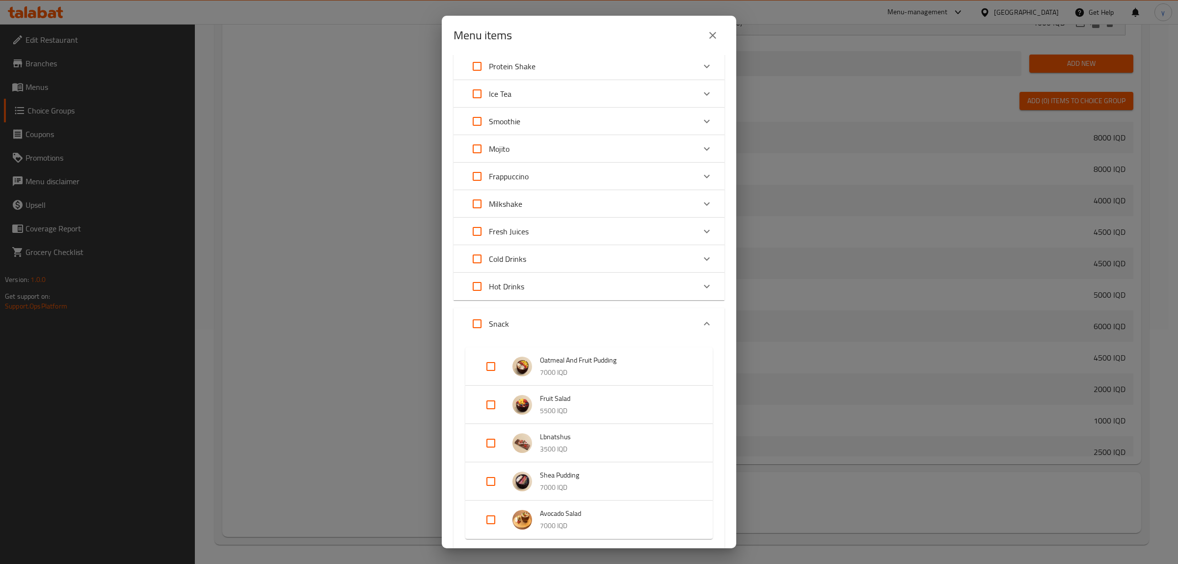
scroll to position [204, 0]
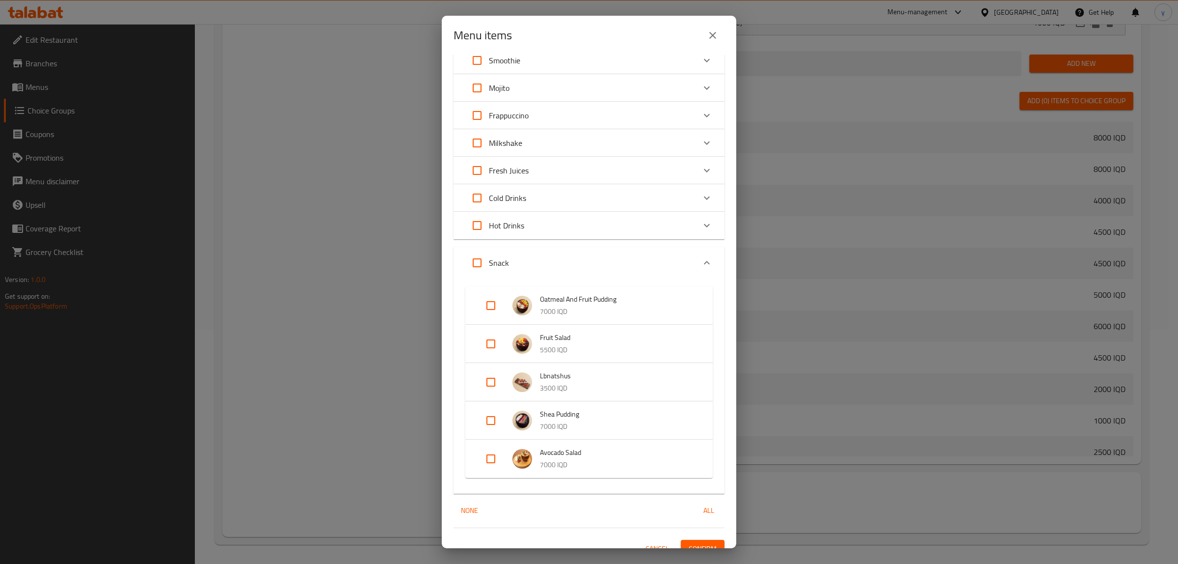
click at [488, 378] on input "Expand" at bounding box center [491, 382] width 24 height 24
checkbox input "true"
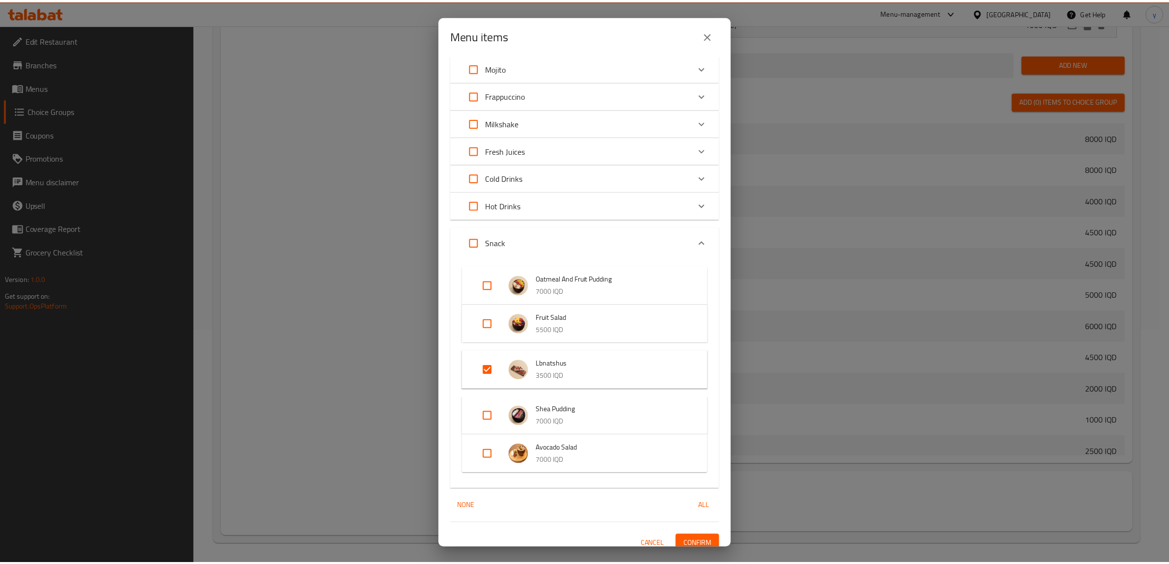
scroll to position [232, 0]
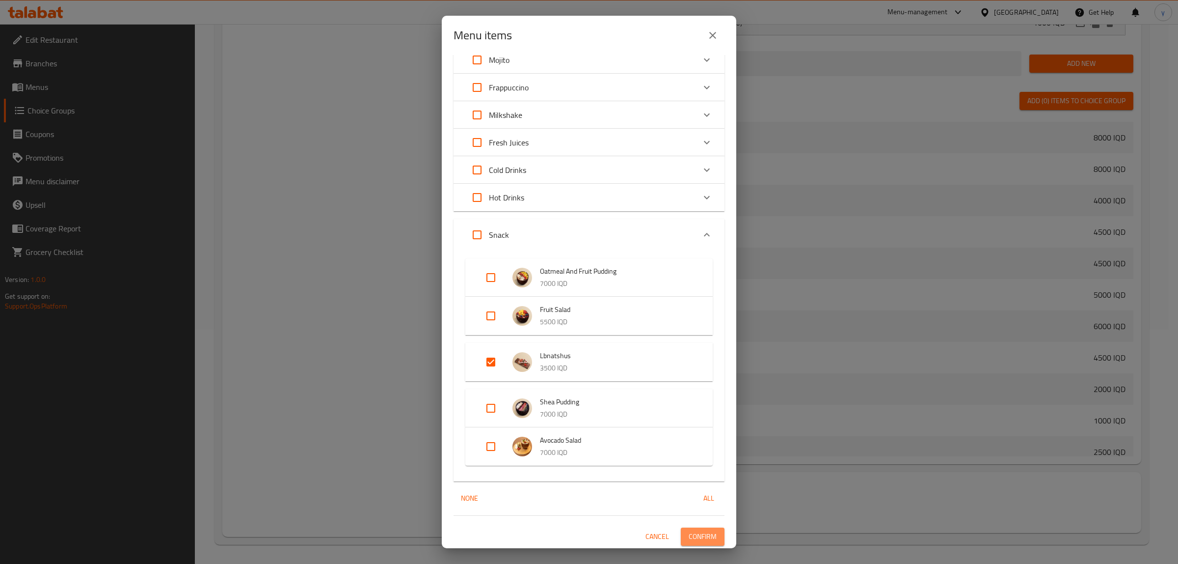
click at [694, 539] on span "Confirm" at bounding box center [703, 536] width 28 height 12
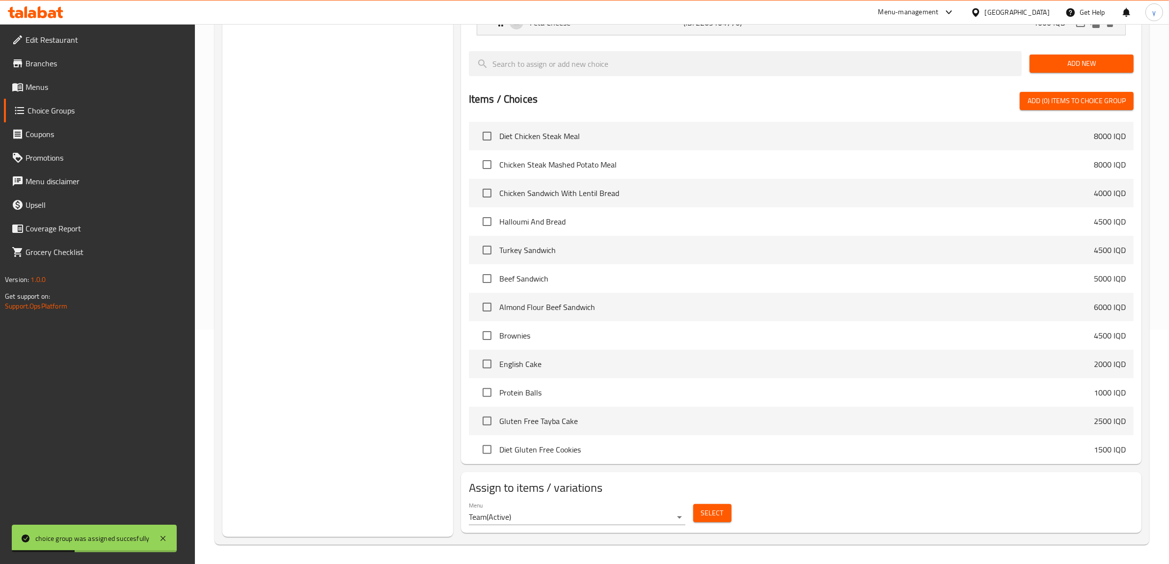
scroll to position [0, 0]
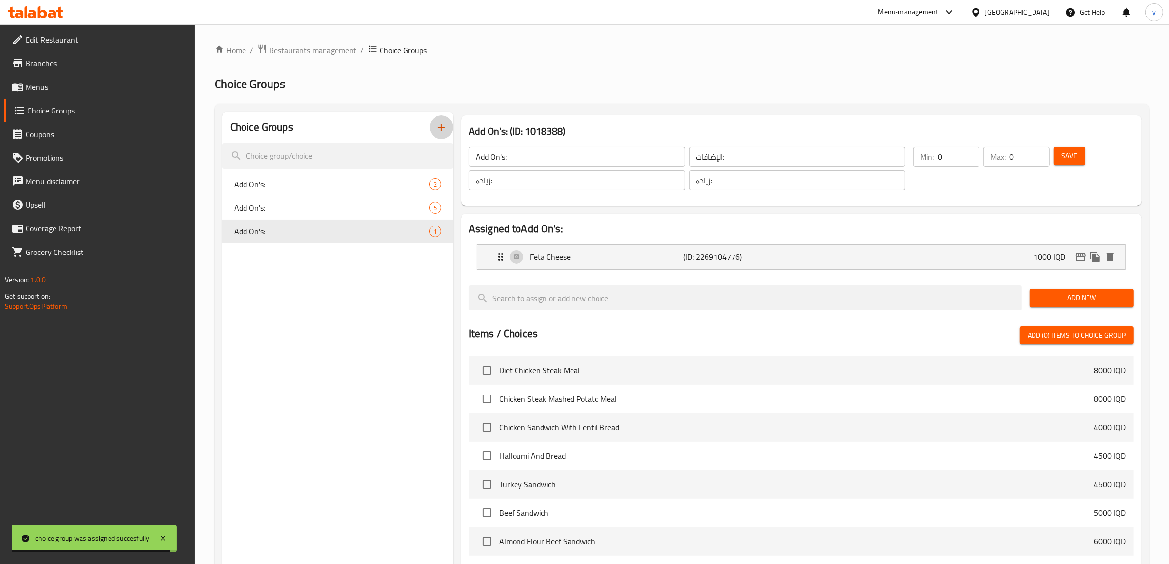
click at [440, 135] on button "button" at bounding box center [442, 127] width 24 height 24
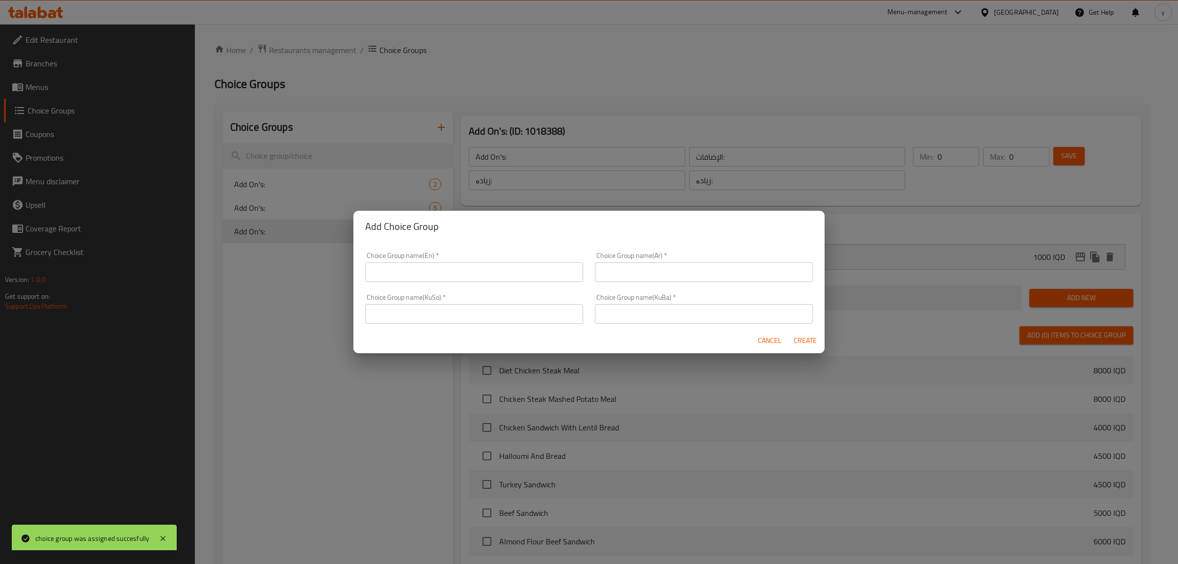
click at [487, 314] on input "text" at bounding box center [474, 314] width 218 height 20
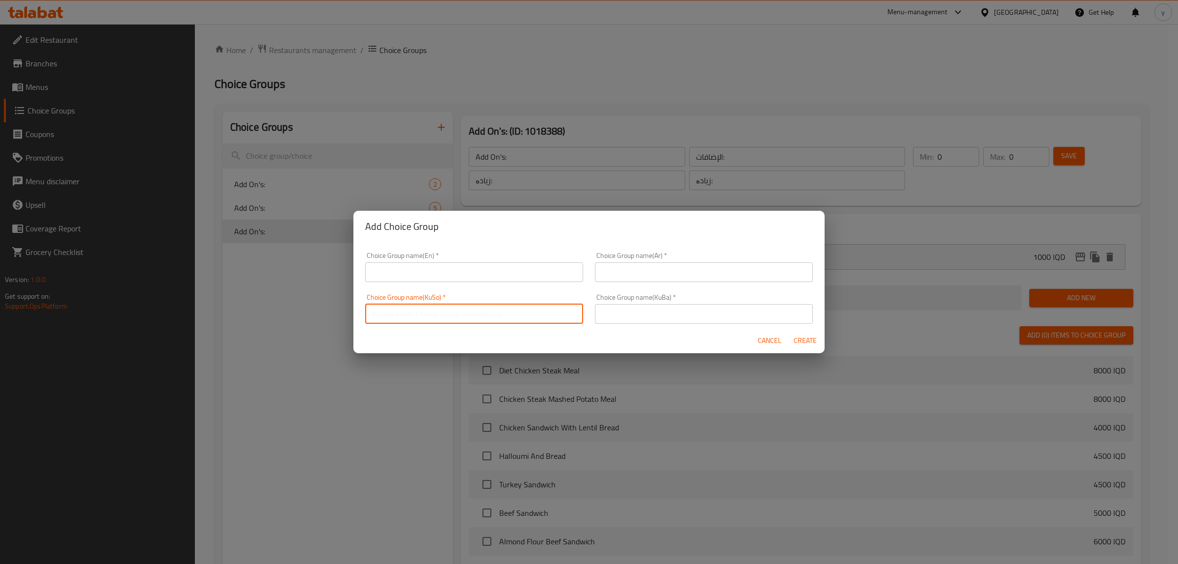
paste input "زیادە:"
type input "زیادە:"
click at [623, 323] on input "text" at bounding box center [704, 314] width 218 height 20
paste input "زیادە:"
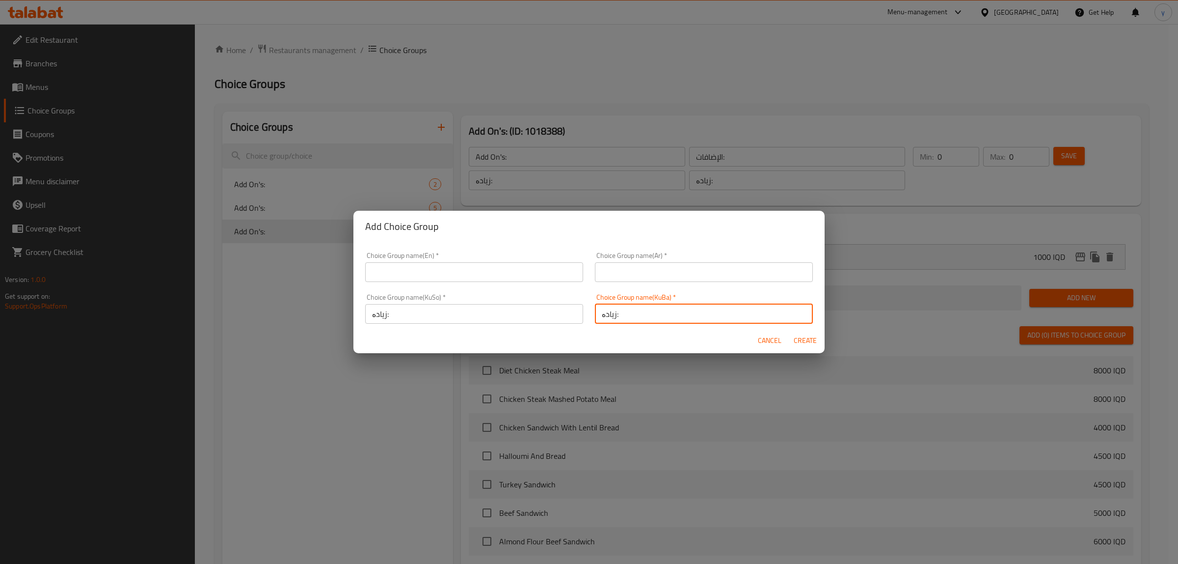
type input "زیادە:"
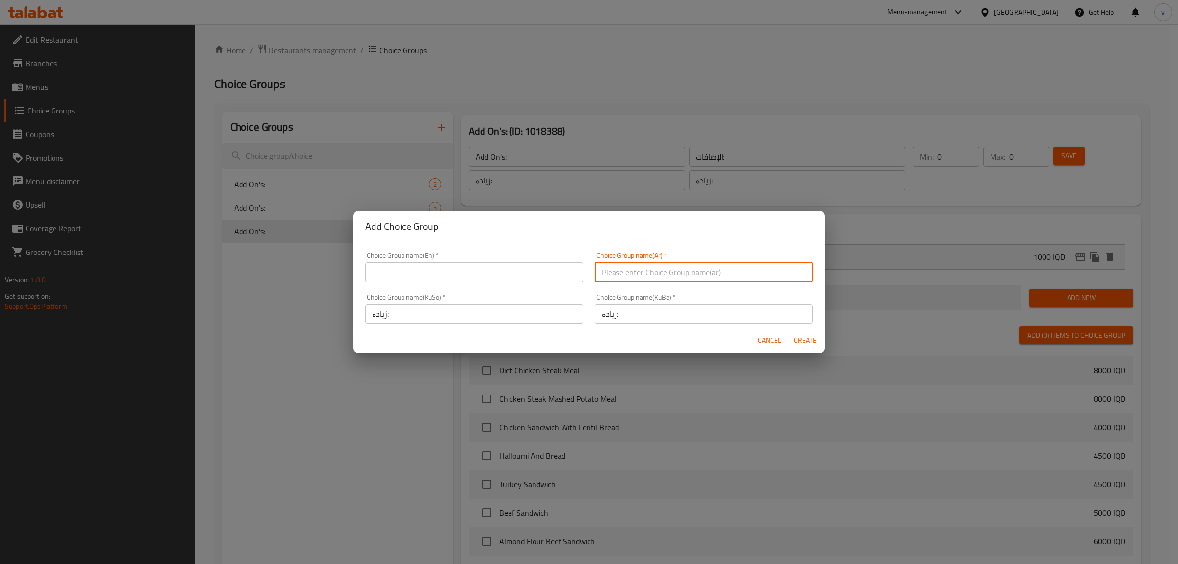
click at [622, 280] on input "text" at bounding box center [704, 272] width 218 height 20
paste input "الإضافات:"
type input "الإضافات:"
click at [496, 270] on input "text" at bounding box center [474, 272] width 218 height 20
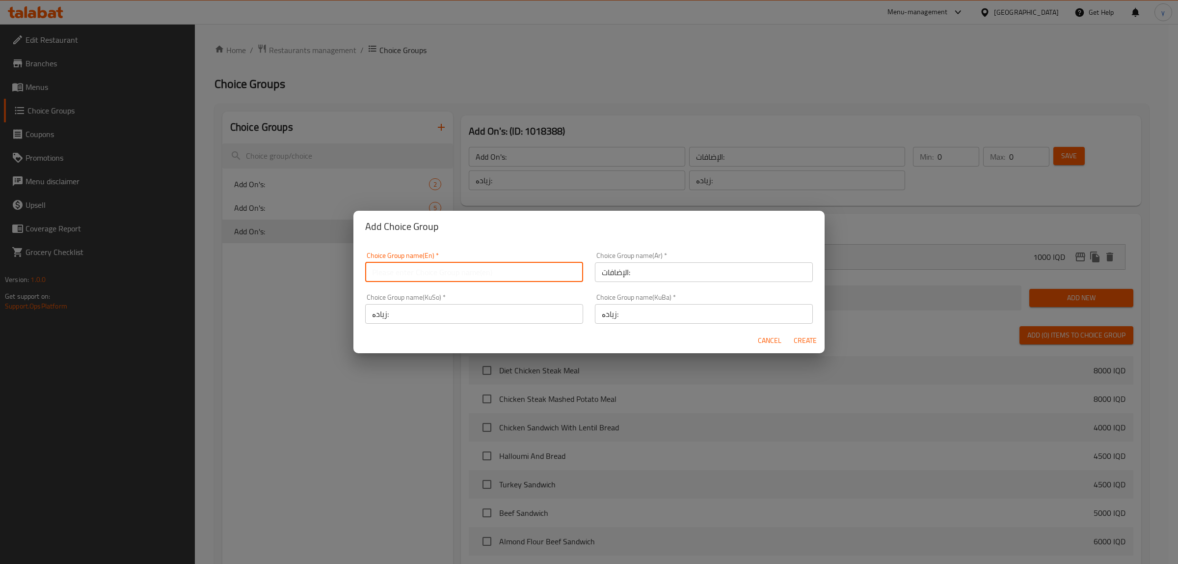
paste input "Add On's:"
type input "Add On's:"
drag, startPoint x: 795, startPoint y: 338, endPoint x: 785, endPoint y: 346, distance: 12.9
click at [795, 338] on span "Create" at bounding box center [805, 340] width 24 height 12
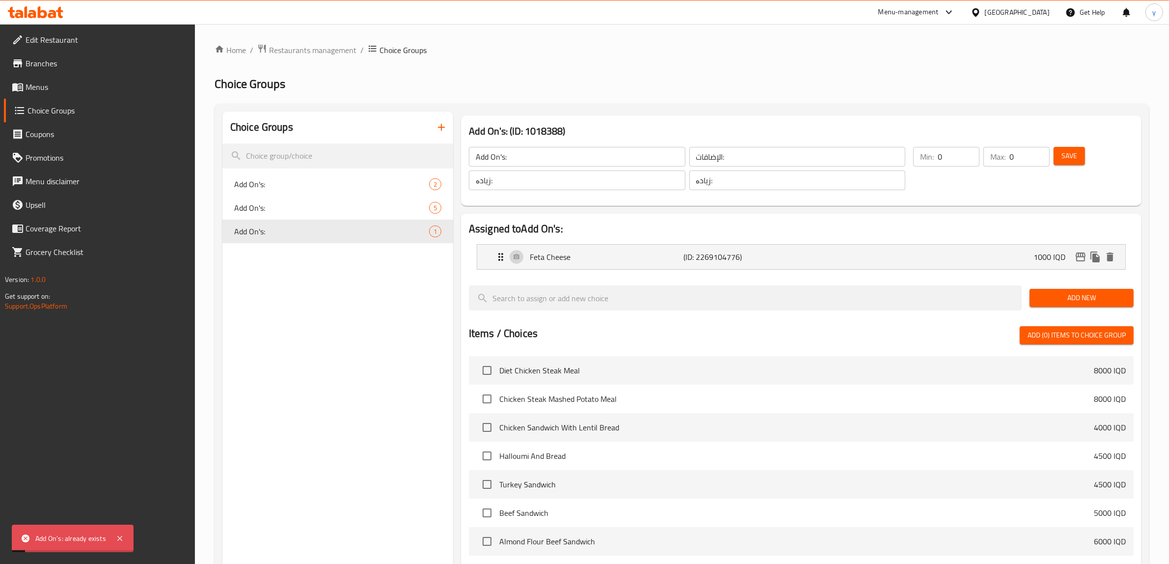
click at [438, 134] on button "button" at bounding box center [442, 127] width 24 height 24
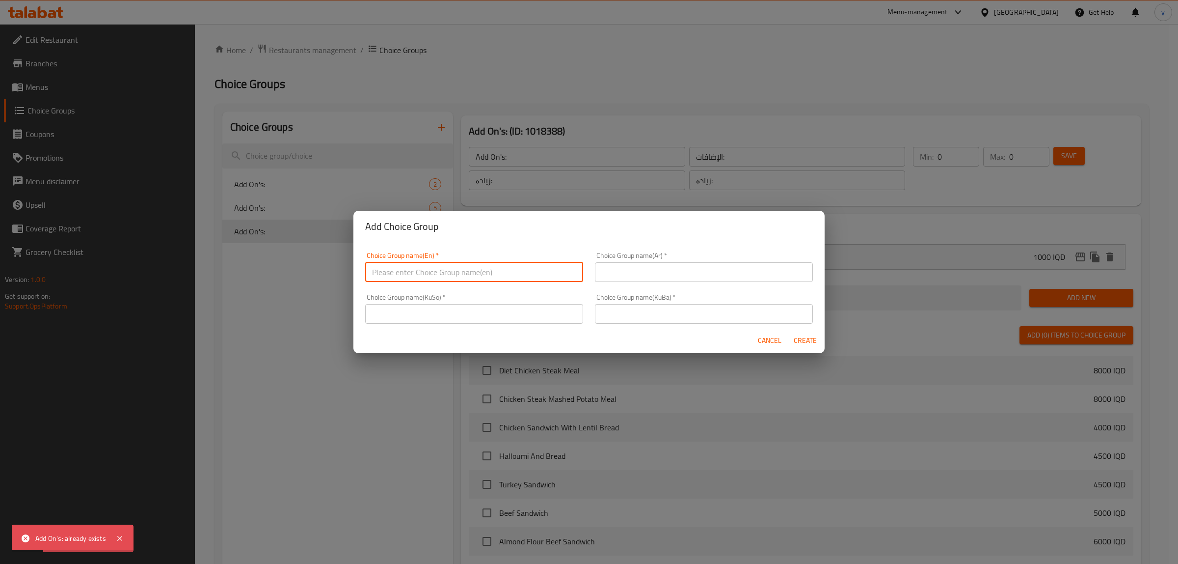
click at [523, 277] on input "text" at bounding box center [474, 272] width 218 height 20
paste input "Add On's:"
type input "Add On's:"
click at [607, 278] on input "text" at bounding box center [704, 272] width 218 height 20
click at [633, 276] on input "text" at bounding box center [704, 272] width 218 height 20
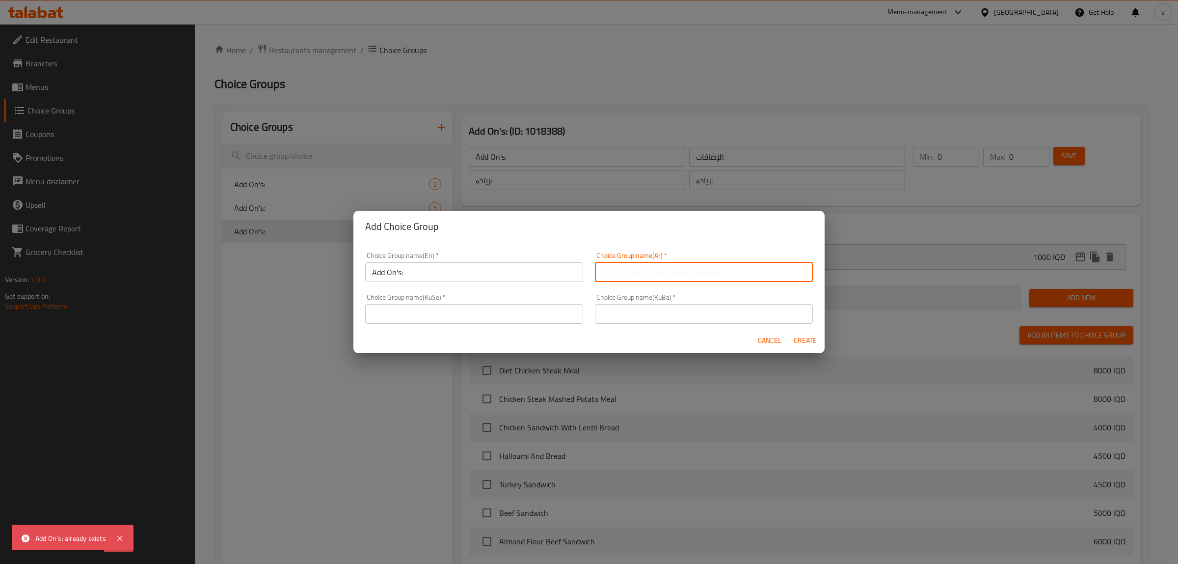
paste input "الإضافات:"
type input "الإضافات:"
click at [550, 323] on input "text" at bounding box center [474, 314] width 218 height 20
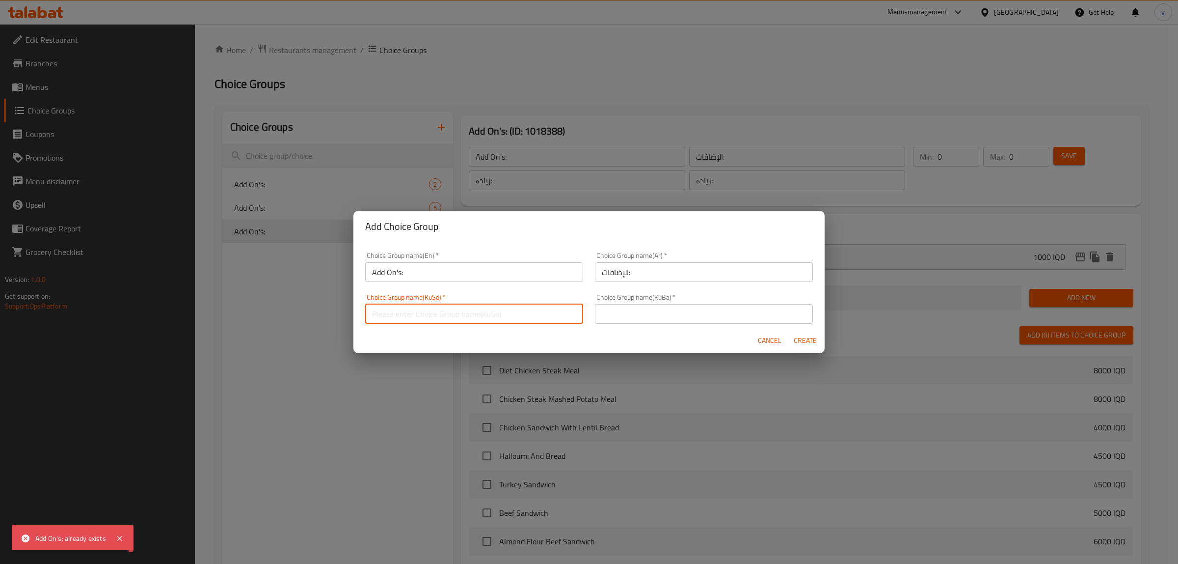
paste input "زیادە:"
type input "زیادە:"
click at [647, 303] on div "Choice Group name(KuBa)   * Choice Group name(KuBa) *" at bounding box center [704, 309] width 218 height 30
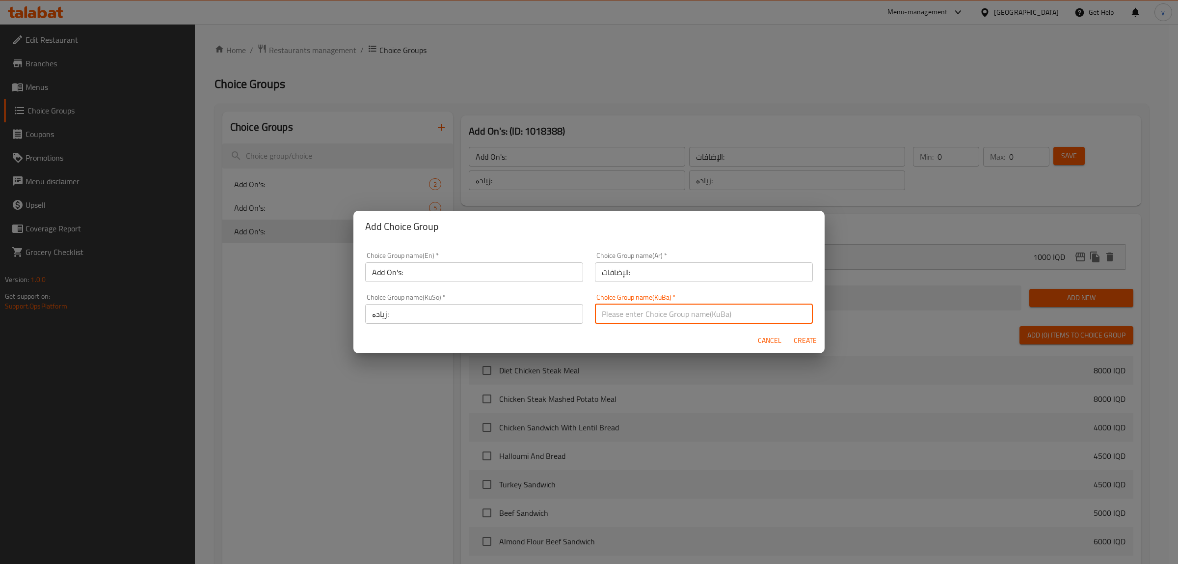
click at [646, 308] on input "text" at bounding box center [704, 314] width 218 height 20
paste input "زیادە:"
type input "زیادە:"
click at [505, 278] on input "Add On's:" at bounding box center [474, 272] width 218 height 20
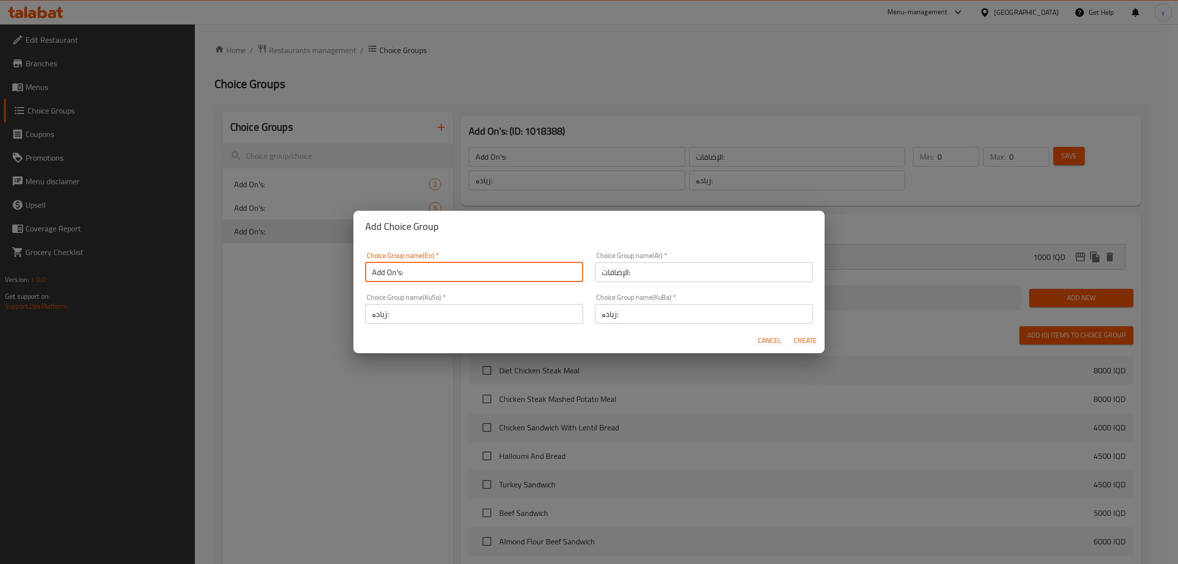
type input "Add On's:"
click at [811, 333] on button "Create" at bounding box center [804, 340] width 31 height 18
type input "Add On's:"
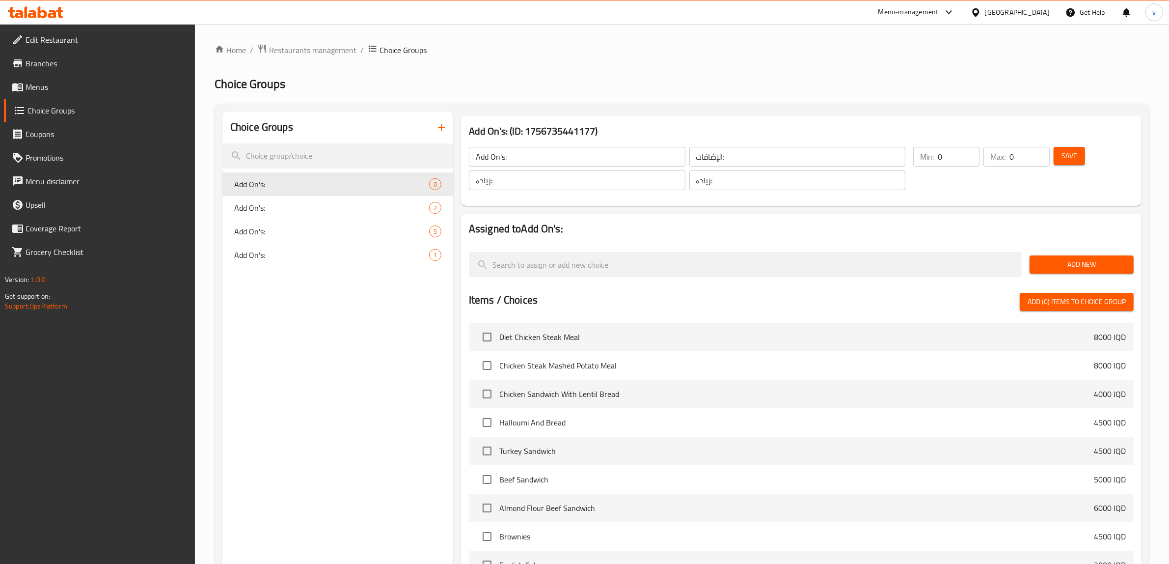
click at [1065, 150] on span "Save" at bounding box center [1069, 156] width 16 height 12
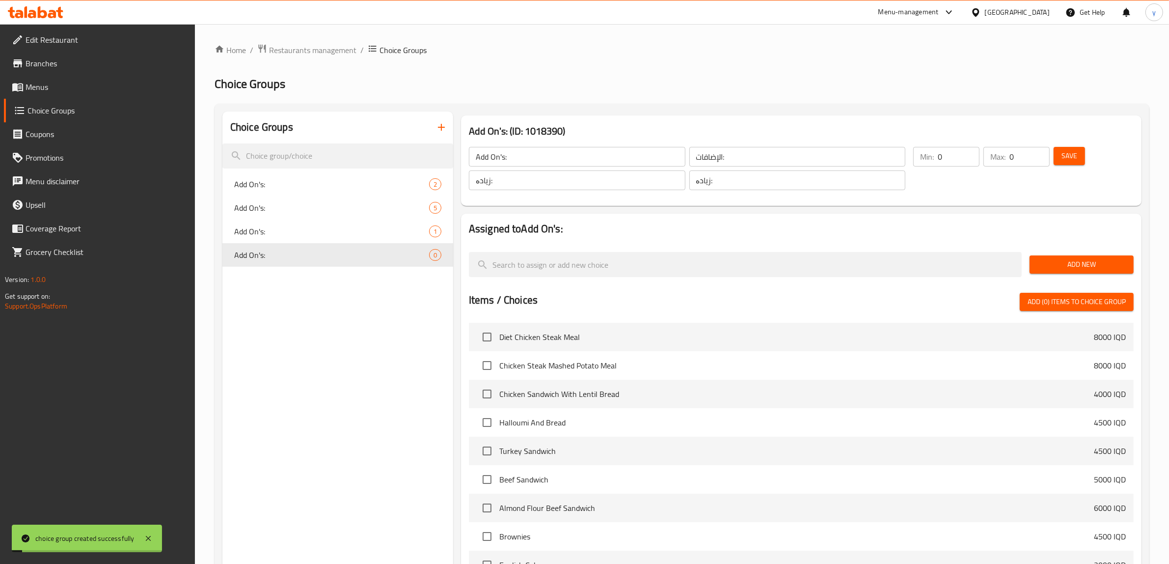
click at [1059, 264] on span "Add New" at bounding box center [1081, 264] width 88 height 12
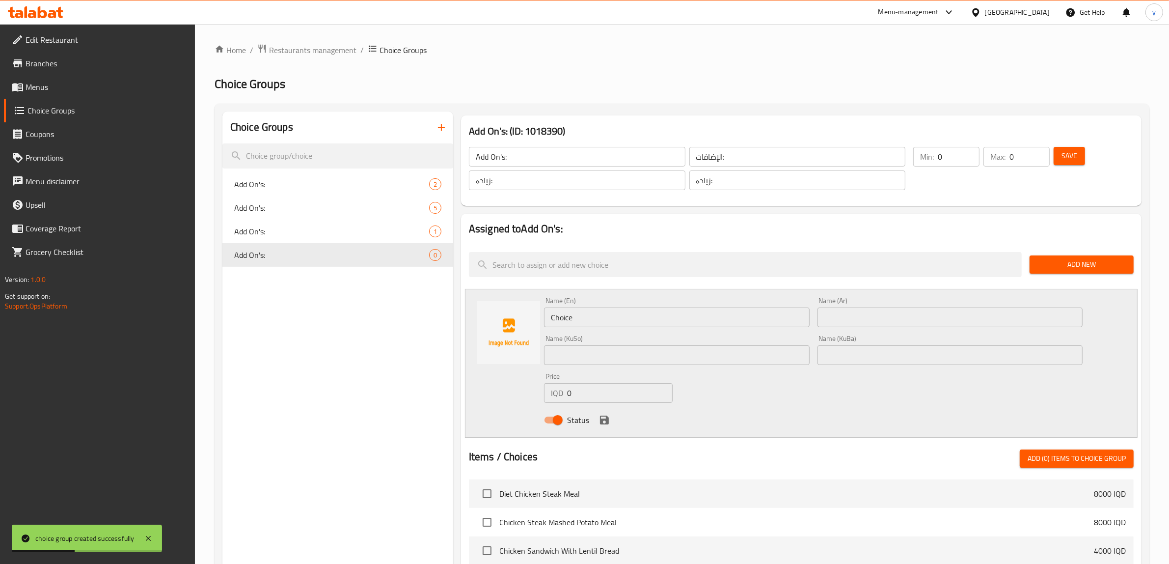
click at [848, 320] on input "text" at bounding box center [950, 317] width 266 height 20
paste input "حليب لوز"
type input "حليب لوز"
click at [702, 315] on input "Choice" at bounding box center [677, 317] width 266 height 20
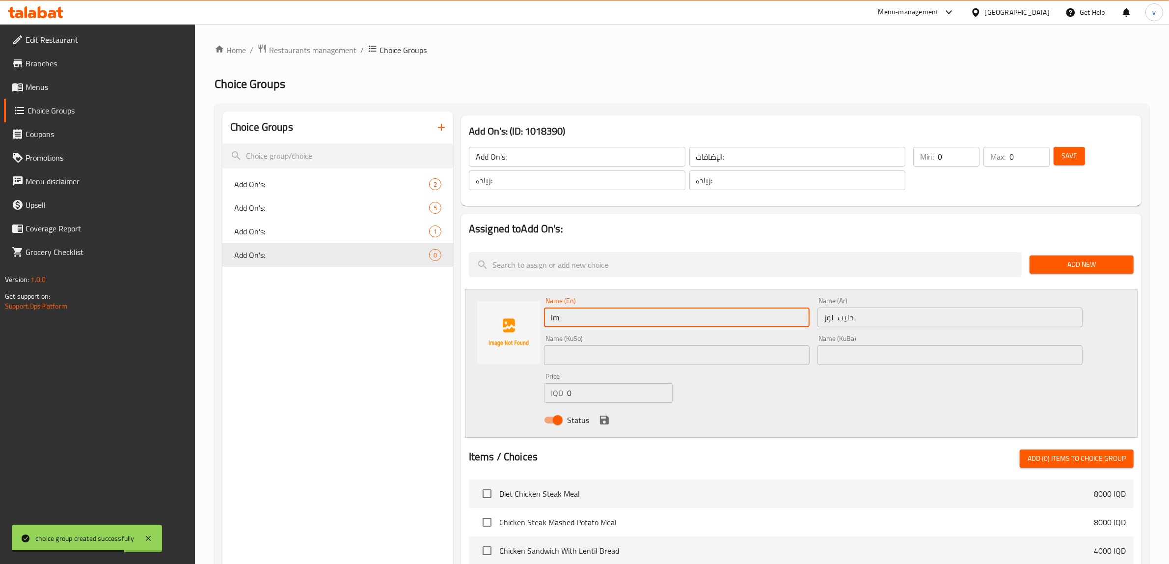
type input "l"
type input "Almond Milk"
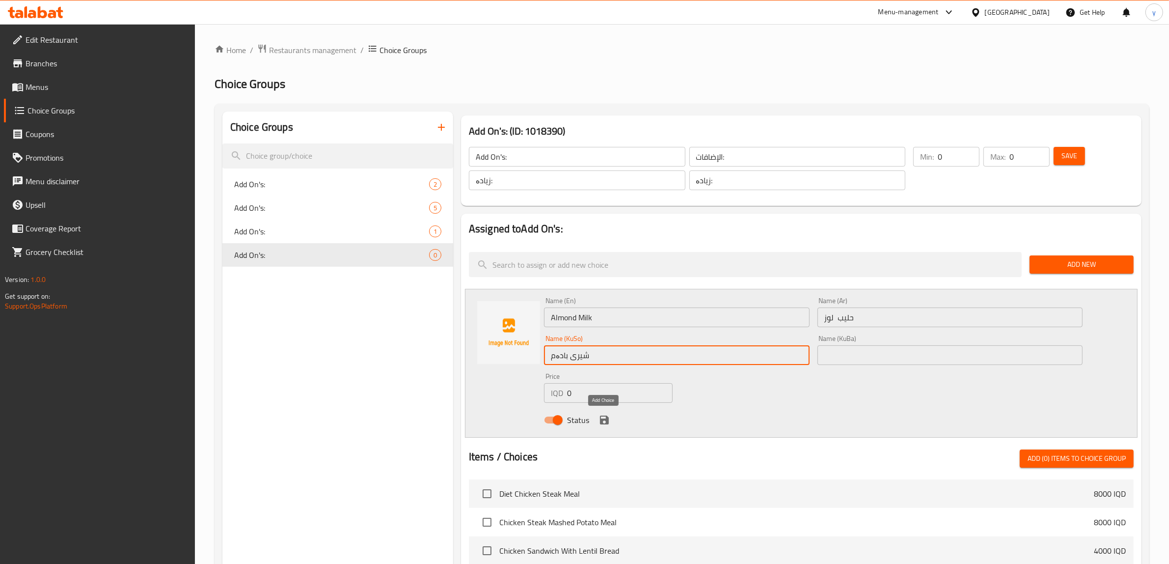
type input "شیری بادەم"
click at [602, 424] on icon "save" at bounding box center [604, 419] width 9 height 9
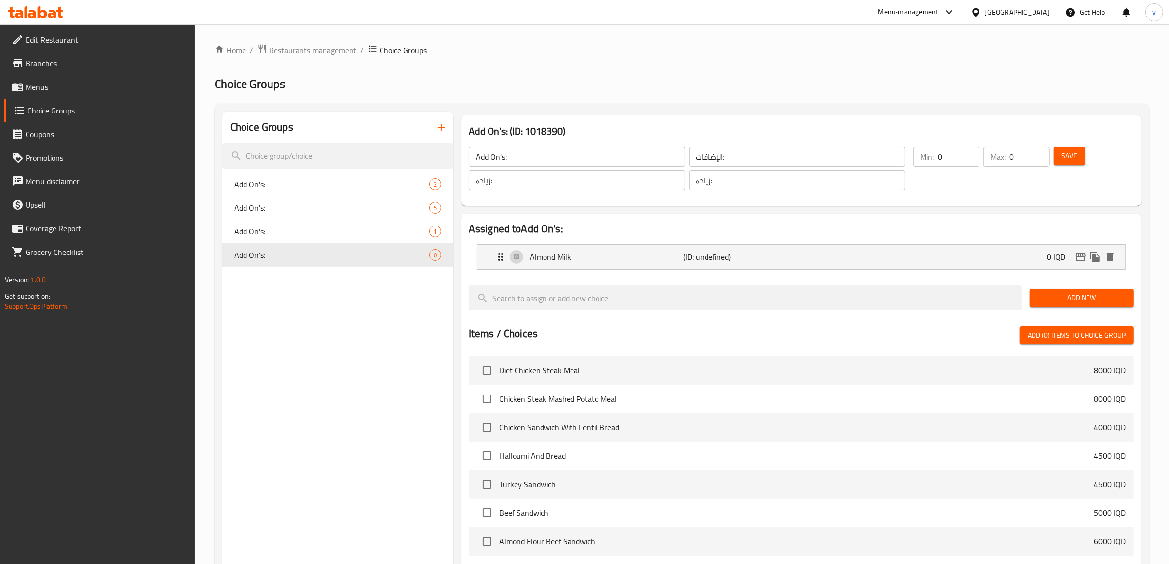
click at [1071, 297] on span "Add New" at bounding box center [1081, 298] width 88 height 12
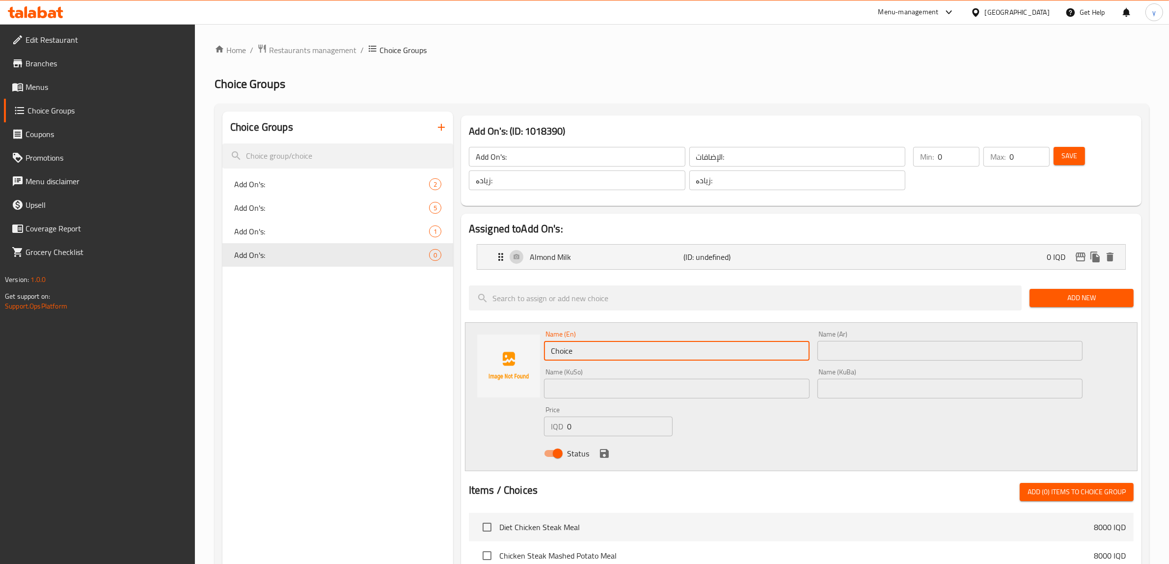
click at [644, 356] on input "Choice" at bounding box center [677, 351] width 266 height 20
drag, startPoint x: 883, startPoint y: 349, endPoint x: 880, endPoint y: 356, distance: 7.5
click at [883, 349] on input "text" at bounding box center [950, 351] width 266 height 20
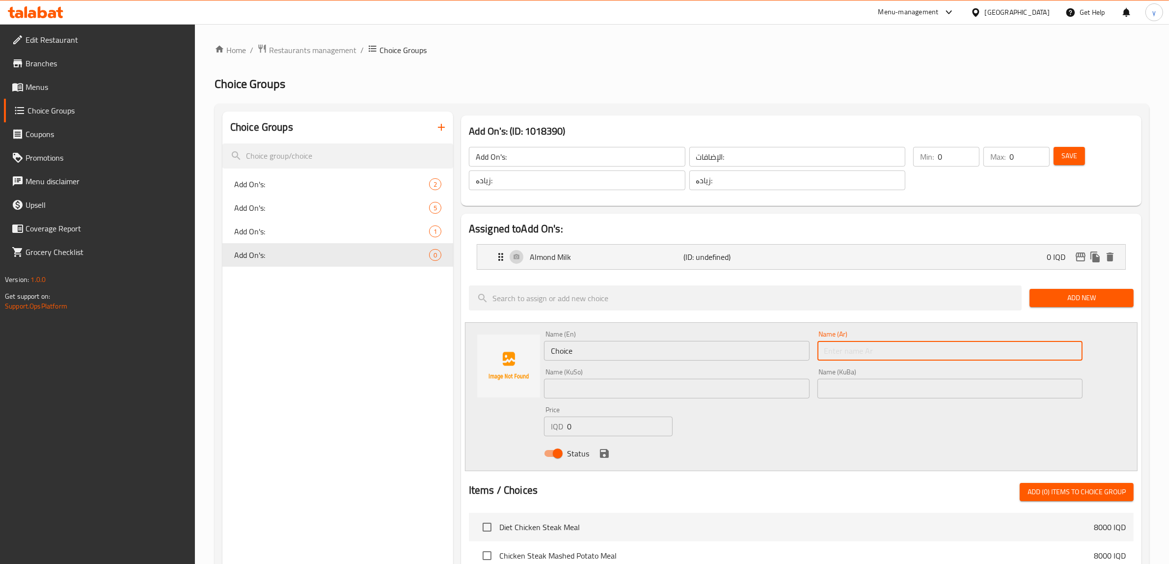
paste input "حليب صويا"
type input "حليب صويا"
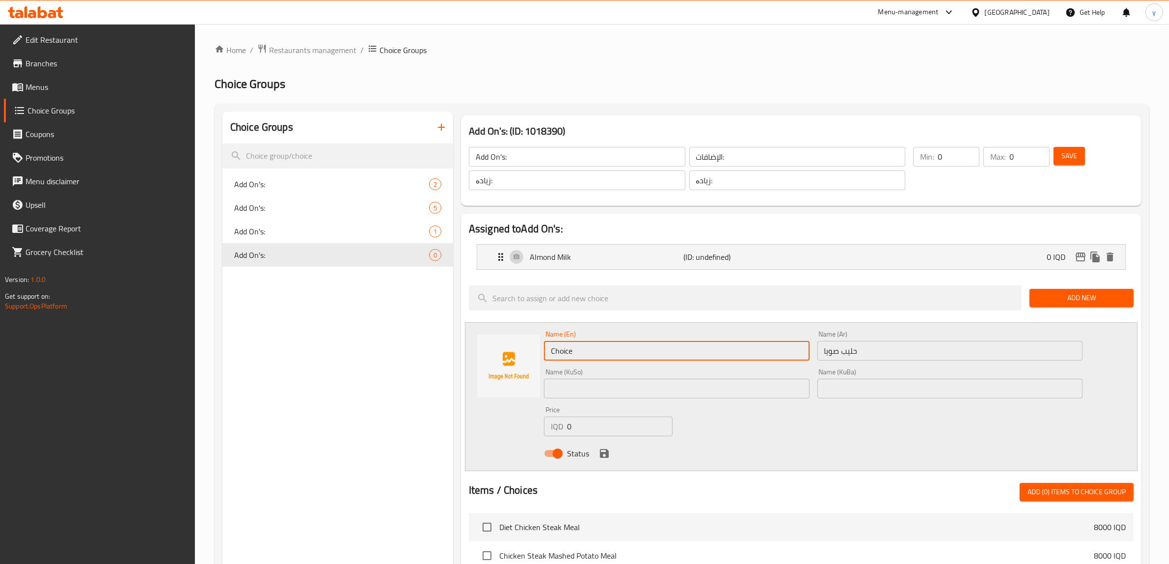
click at [719, 356] on input "Choice" at bounding box center [677, 351] width 266 height 20
type input "Soy Milk"
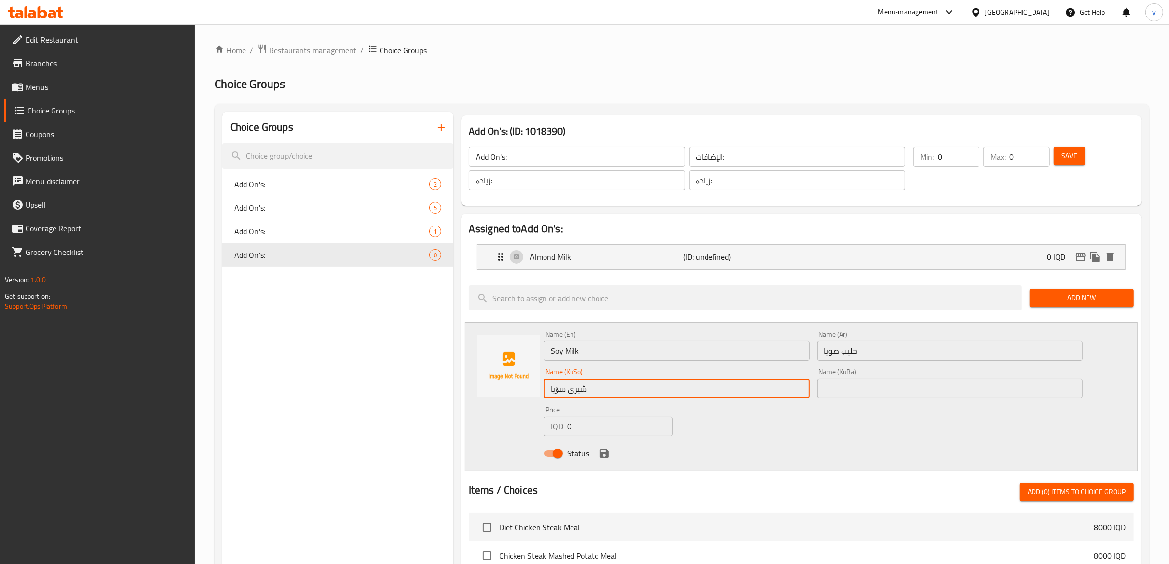
type input "شیری سۆیا"
click at [604, 451] on icon "save" at bounding box center [604, 453] width 12 height 12
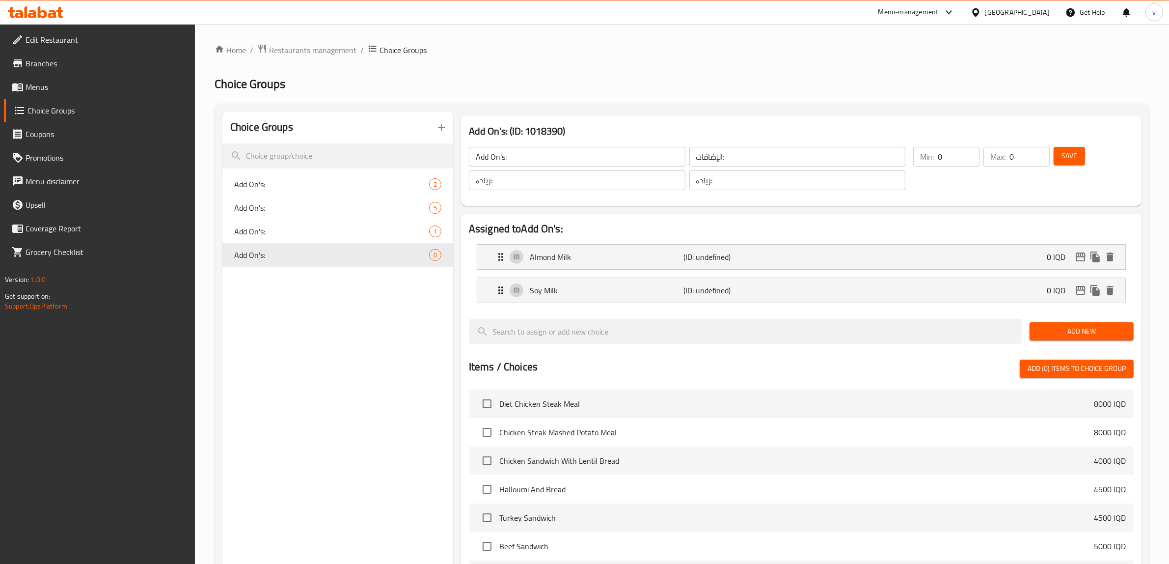
click at [1039, 330] on span "Add New" at bounding box center [1081, 331] width 88 height 12
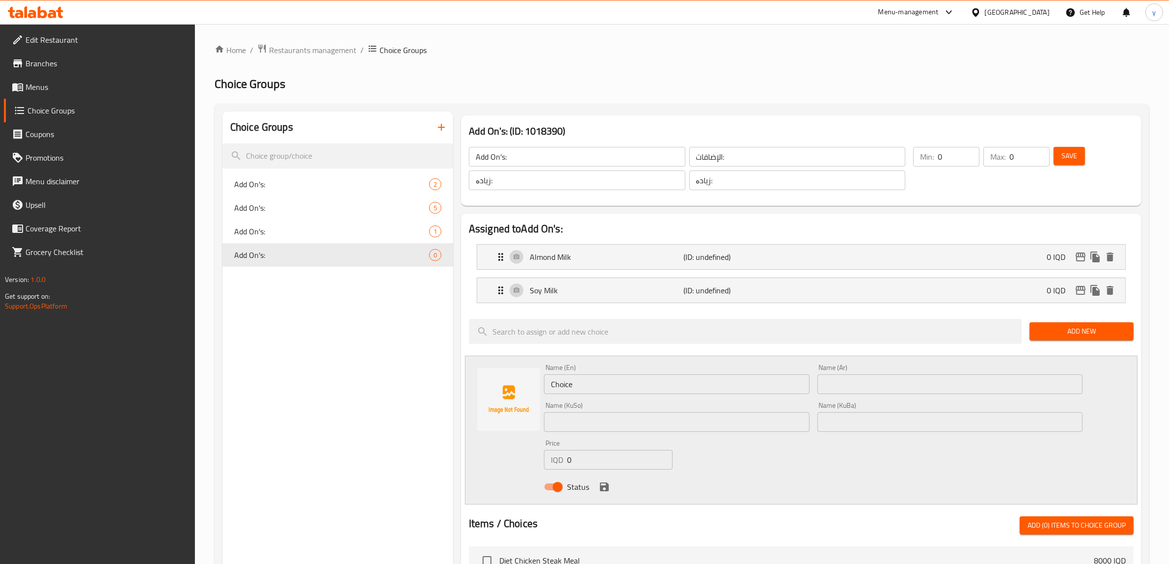
click at [857, 384] on input "text" at bounding box center [950, 384] width 266 height 20
paste input "حليب كامل الدسم"
type input "حليب كامل الدسم"
click at [757, 390] on input "Choice" at bounding box center [677, 384] width 266 height 20
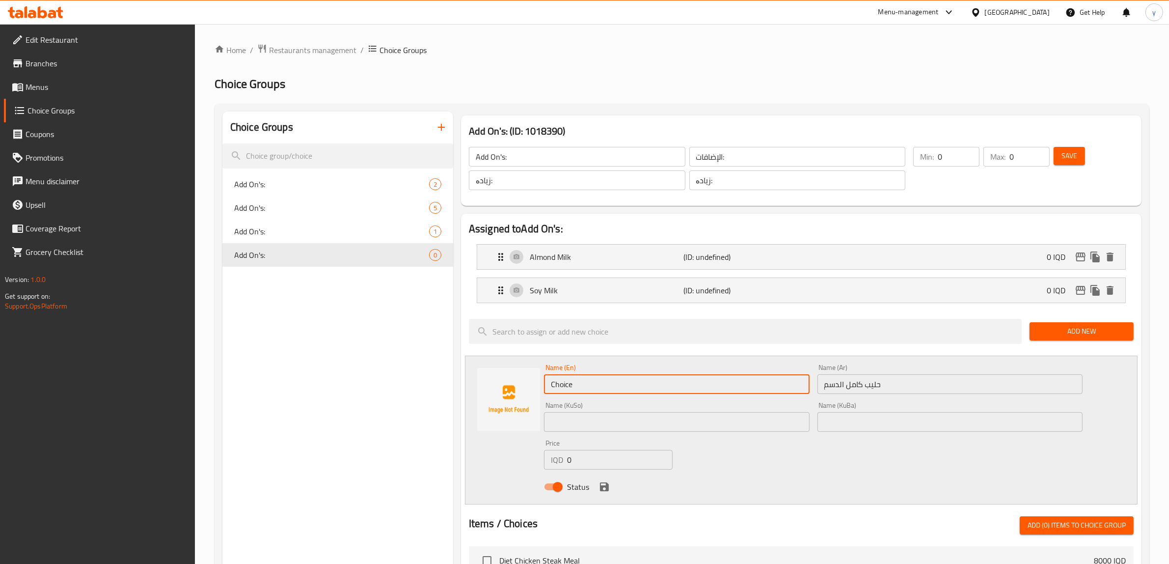
click at [757, 390] on input "Choice" at bounding box center [677, 384] width 266 height 20
type input "Full Fat Milk"
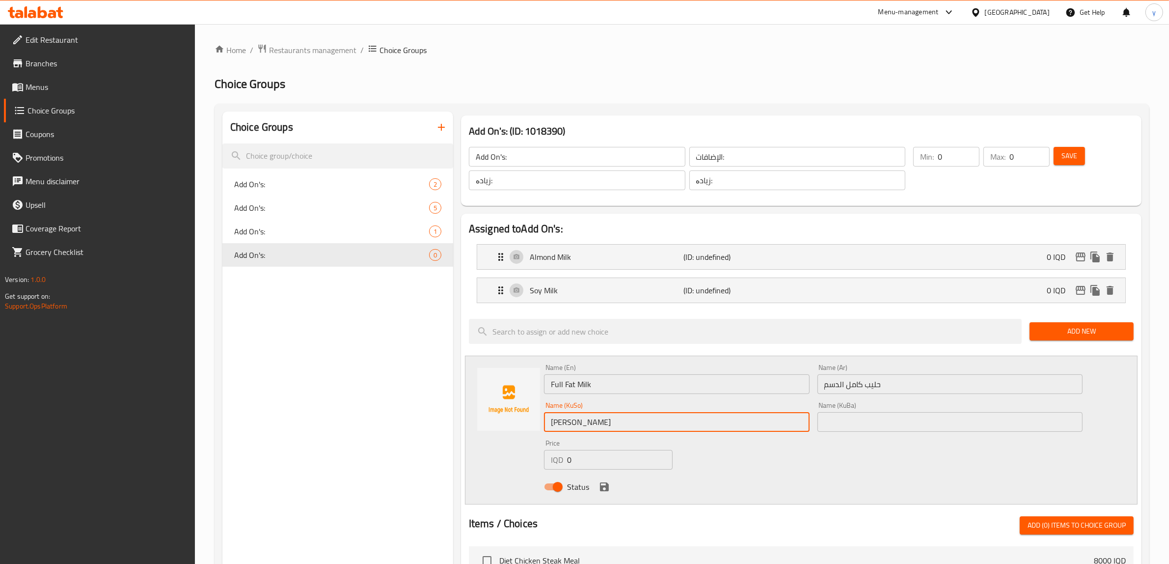
type input "[PERSON_NAME]"
click at [593, 484] on div "Status" at bounding box center [813, 486] width 546 height 27
click at [593, 481] on div "Status" at bounding box center [813, 486] width 546 height 27
click at [599, 482] on icon "save" at bounding box center [604, 487] width 12 height 12
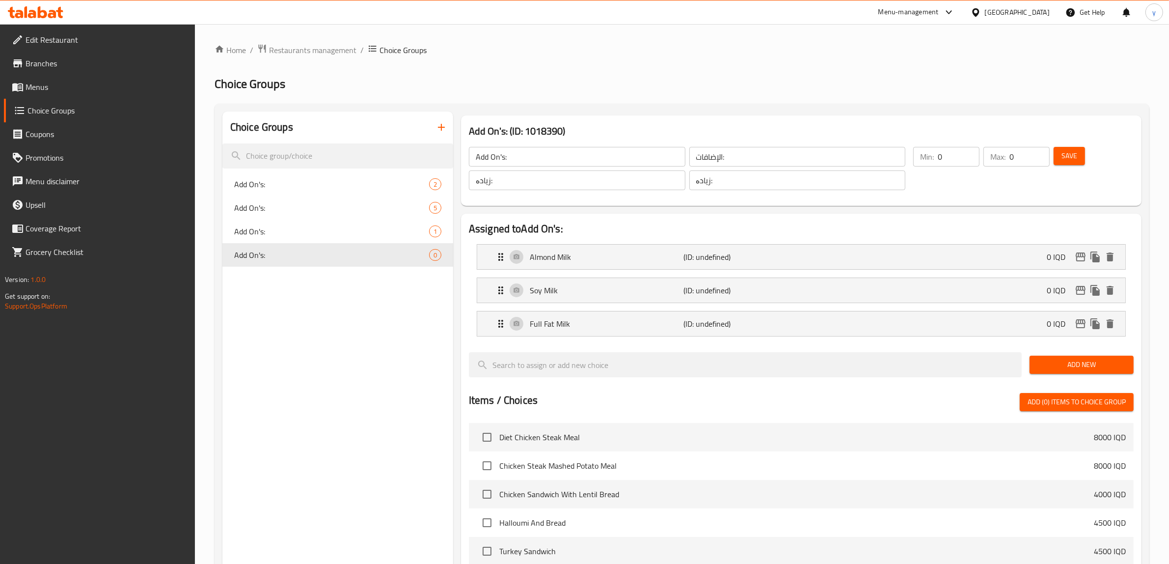
click at [1112, 371] on span "Add New" at bounding box center [1081, 364] width 88 height 12
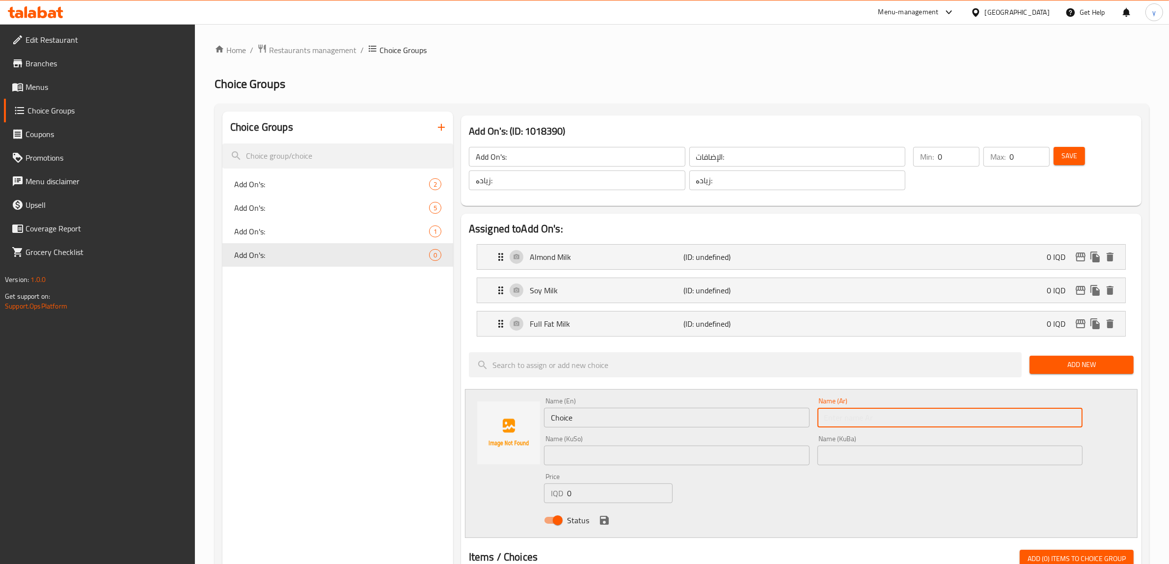
click at [849, 421] on input "text" at bounding box center [950, 417] width 266 height 20
drag, startPoint x: 844, startPoint y: 411, endPoint x: 831, endPoint y: 411, distance: 13.7
click at [844, 411] on input "text" at bounding box center [950, 417] width 266 height 20
paste input "حليب خالي الدسم"
type input "حليب خالي الدسم"
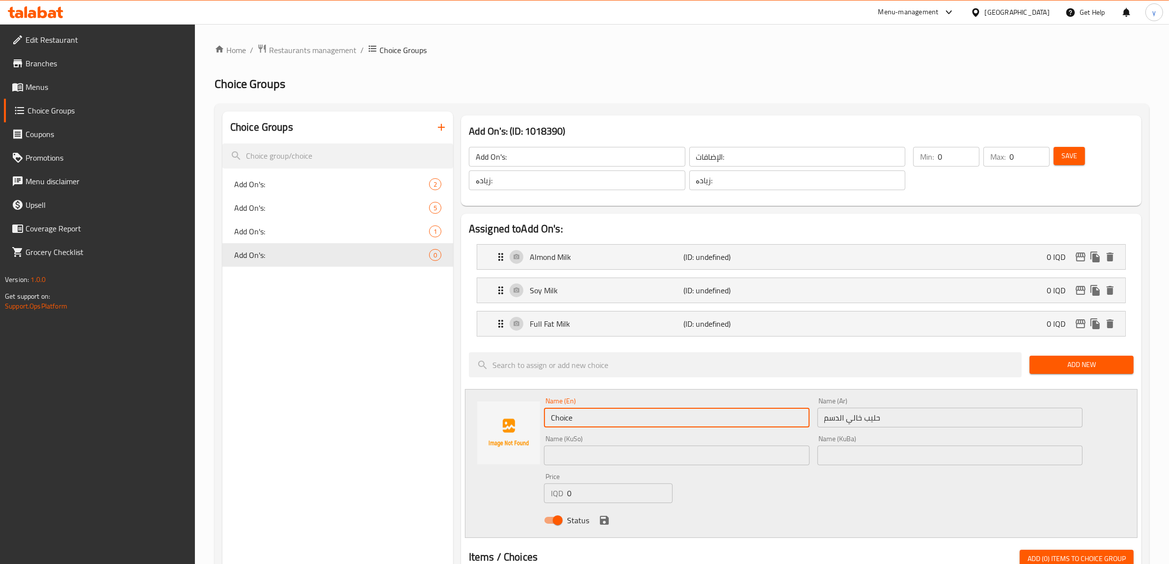
click at [754, 416] on input "Choice" at bounding box center [677, 417] width 266 height 20
click at [928, 431] on div "Name (Ar) حليب خالي الدسم Name (Ar)" at bounding box center [949, 412] width 273 height 38
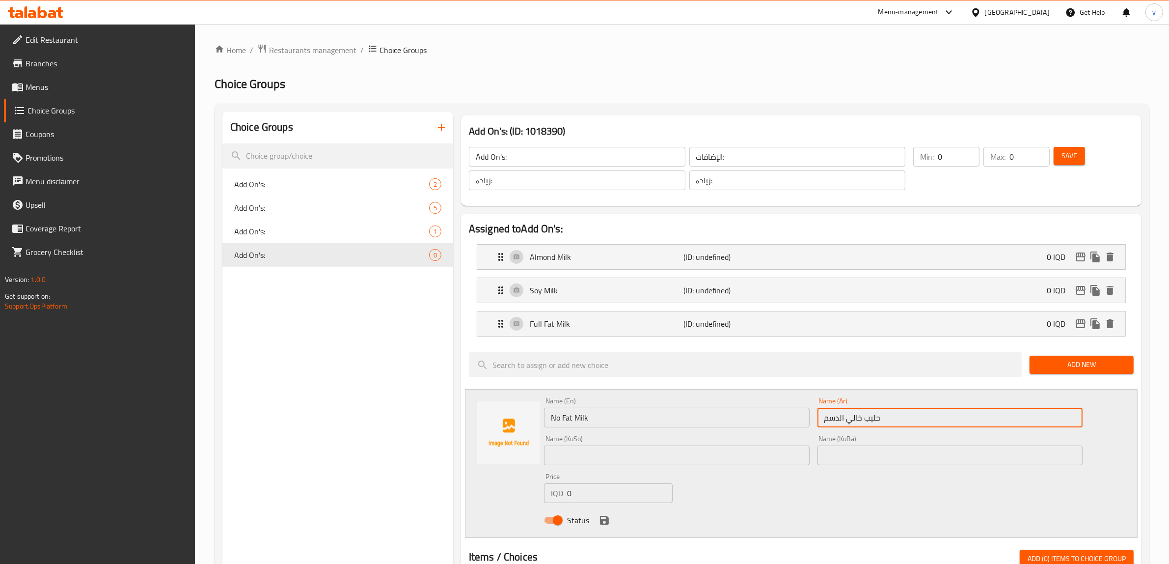
click at [933, 415] on input "حليب خالي الدسم" at bounding box center [950, 417] width 266 height 20
click at [933, 416] on input "حليب خالي الدسم" at bounding box center [950, 417] width 266 height 20
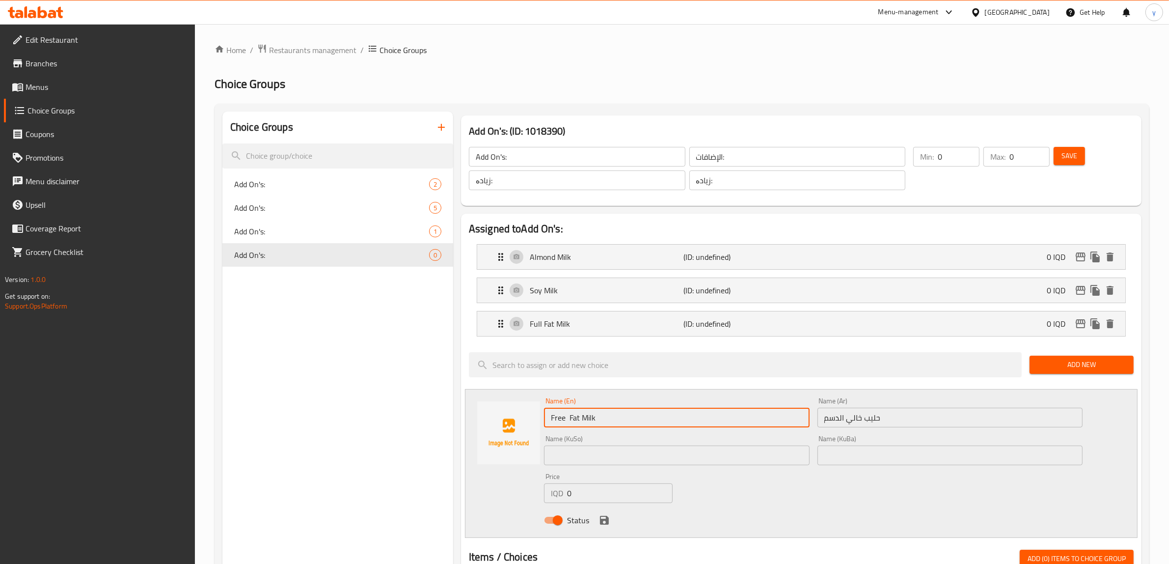
type input "Free Fat Milk"
click at [596, 461] on input "text" at bounding box center [677, 455] width 266 height 20
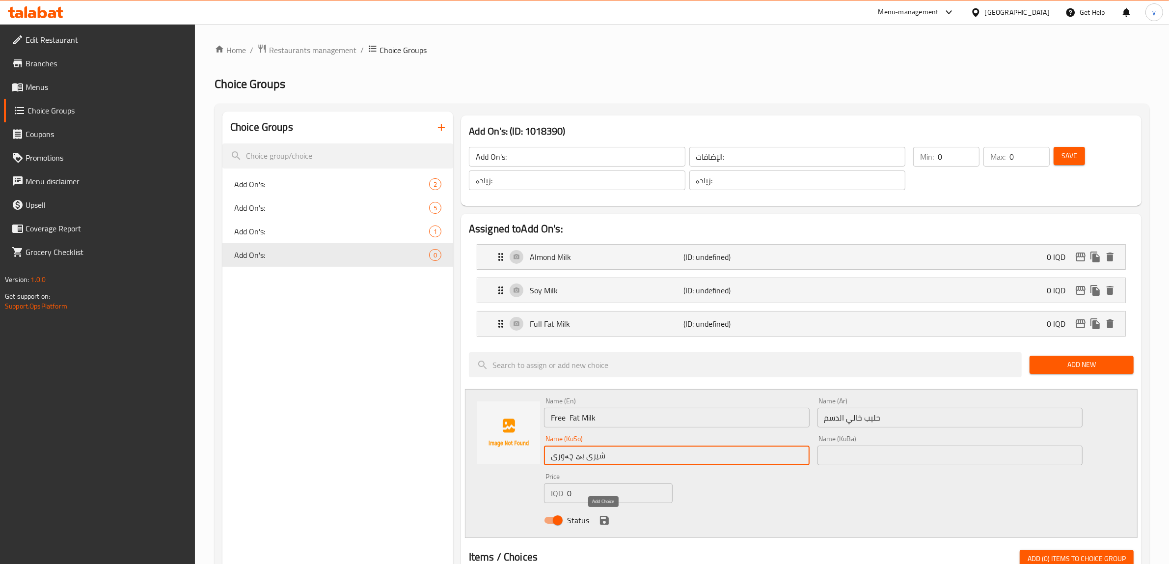
type input "شیری بێ چەوری"
click at [608, 519] on icon "save" at bounding box center [604, 519] width 9 height 9
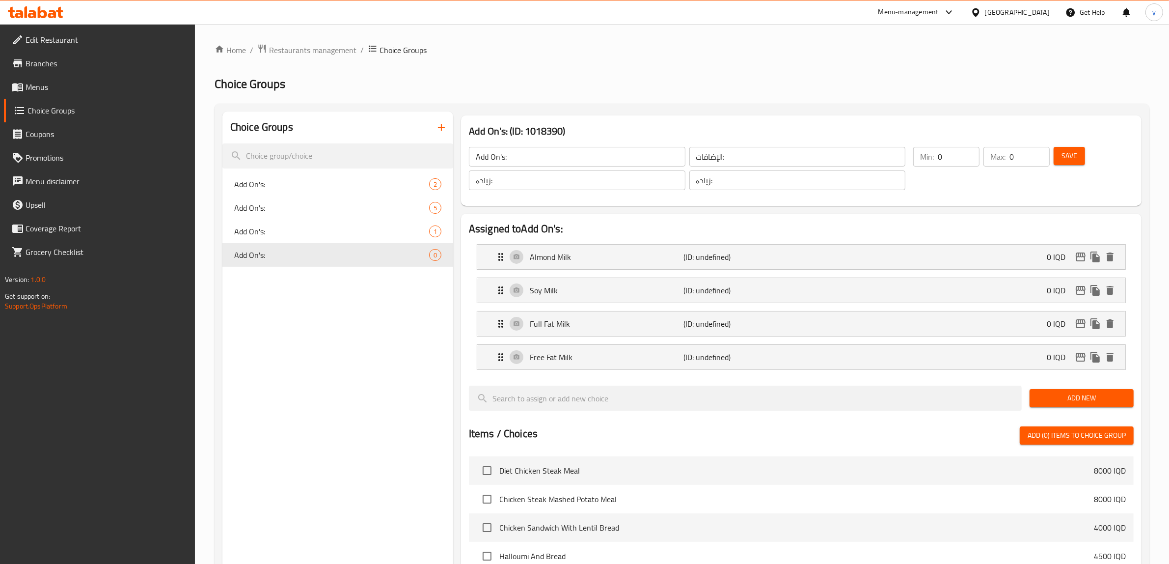
click at [1061, 398] on span "Add New" at bounding box center [1081, 398] width 88 height 12
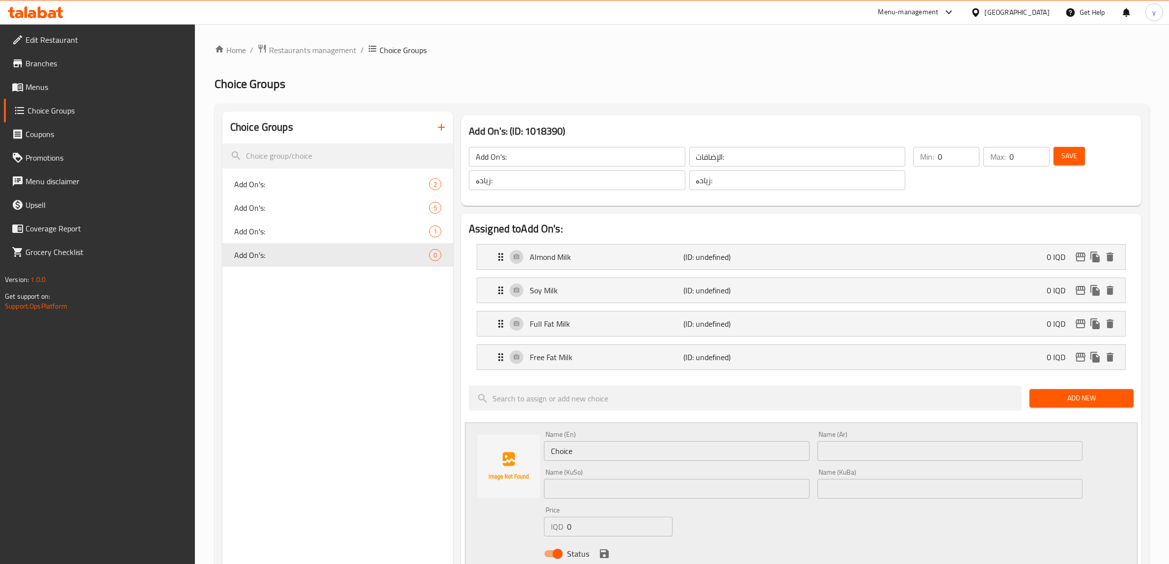
click at [1032, 453] on input "text" at bounding box center [950, 451] width 266 height 20
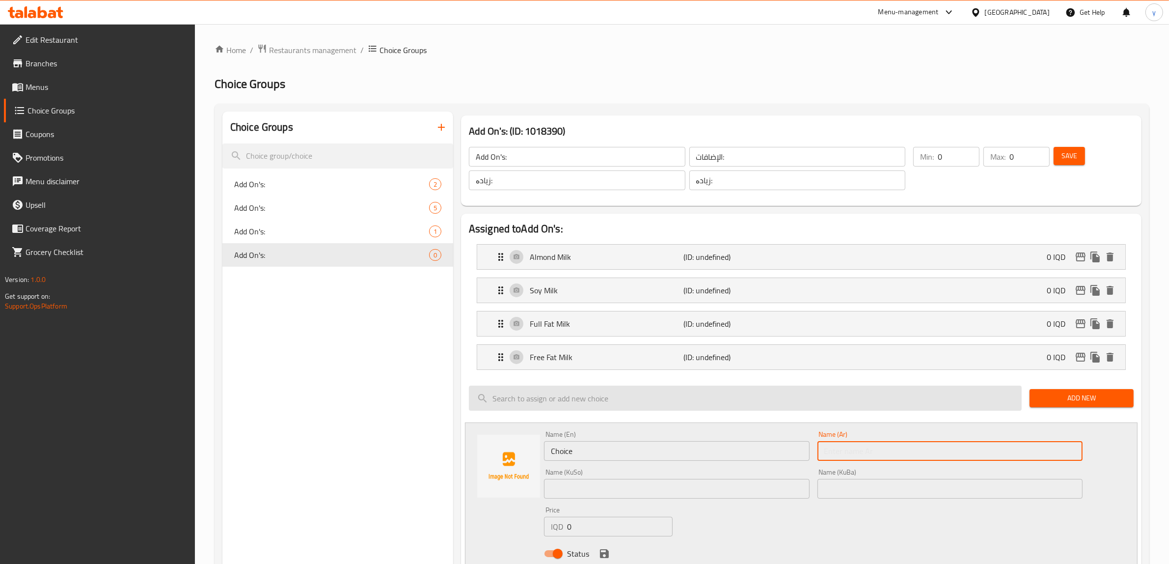
paste input "حليب خالي اللاكتوز"
type input "حليب خالي اللاكتوز"
click at [636, 453] on input "Choice" at bounding box center [677, 451] width 266 height 20
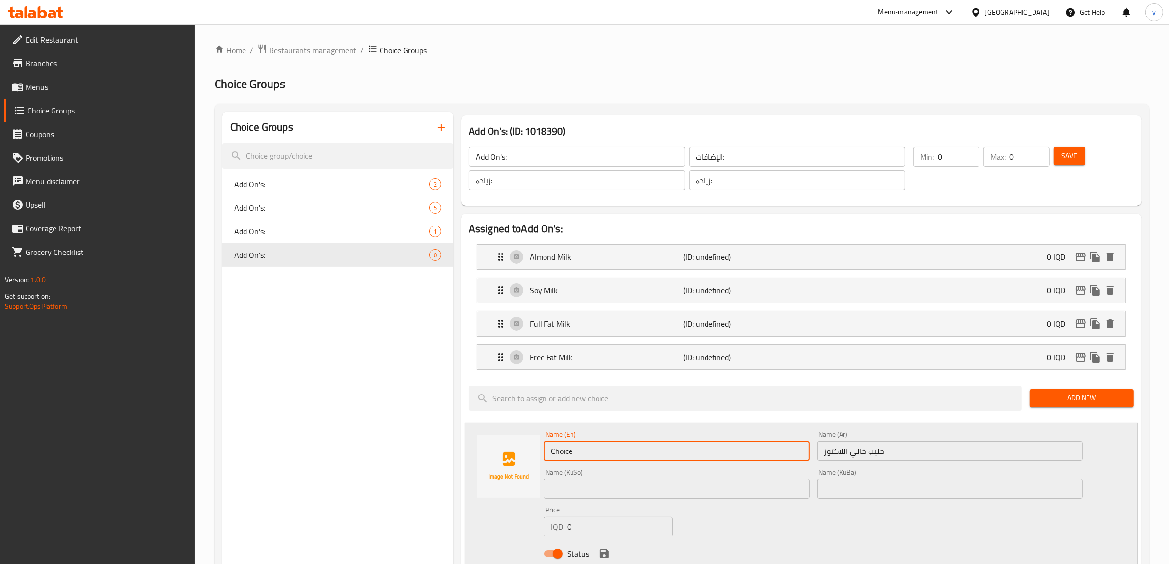
click at [636, 453] on input "Choice" at bounding box center [677, 451] width 266 height 20
paste input "Lactose Free Milk"
type input "Lactose Free Milk"
click at [647, 498] on input "text" at bounding box center [677, 489] width 266 height 20
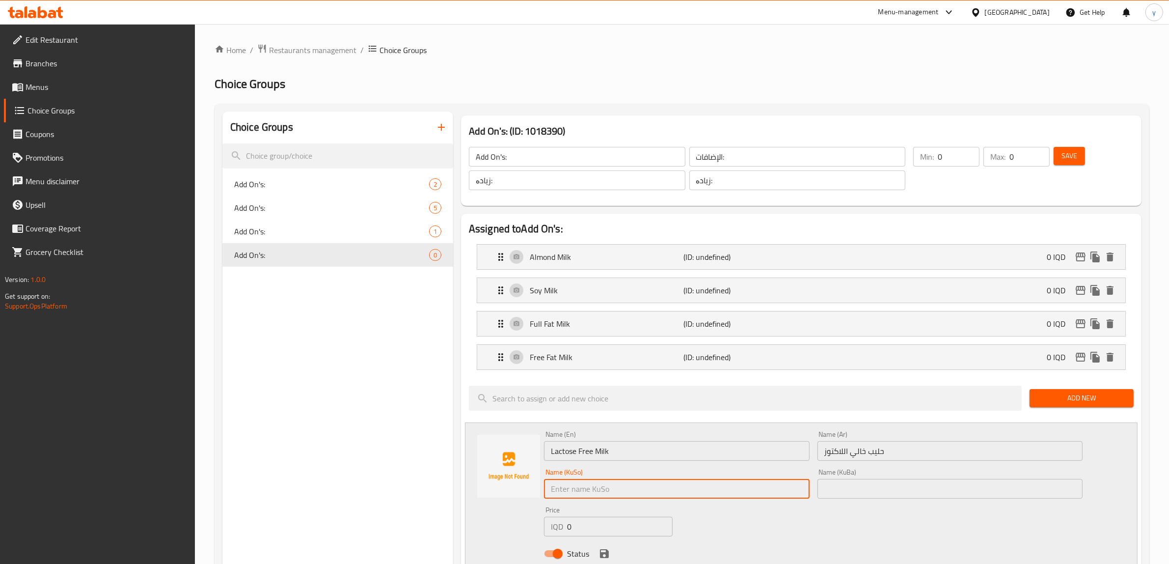
click at [855, 455] on input "حليب خالي اللاكتوز" at bounding box center [950, 451] width 266 height 20
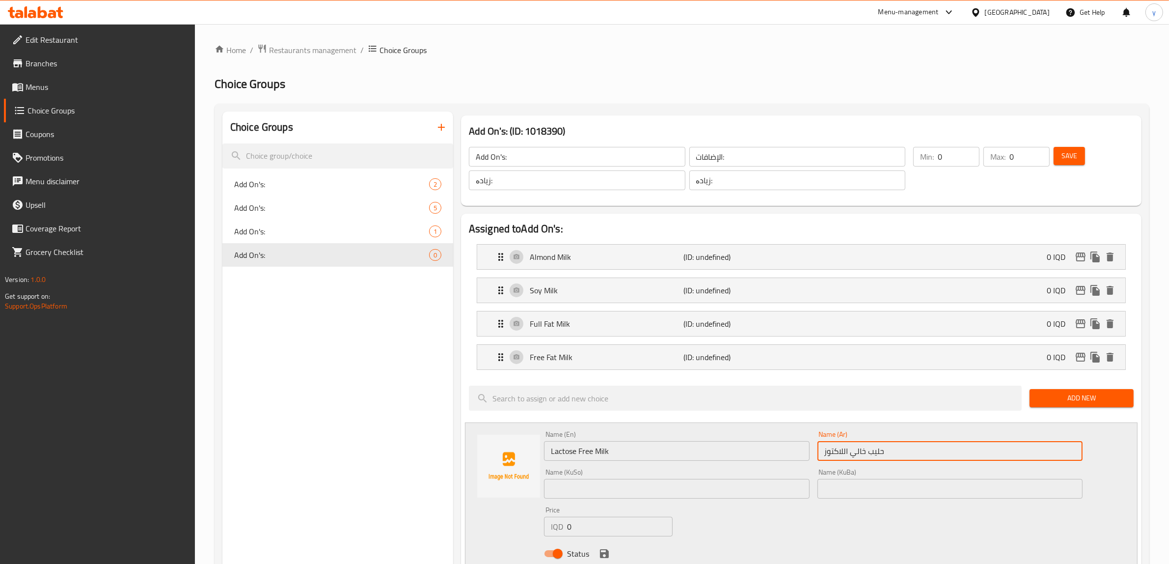
click at [855, 455] on input "حليب خالي اللاكتوز" at bounding box center [950, 451] width 266 height 20
click at [685, 479] on div "Name (KuSo) Name ([PERSON_NAME])" at bounding box center [677, 483] width 266 height 30
click at [685, 483] on input "text" at bounding box center [677, 489] width 266 height 20
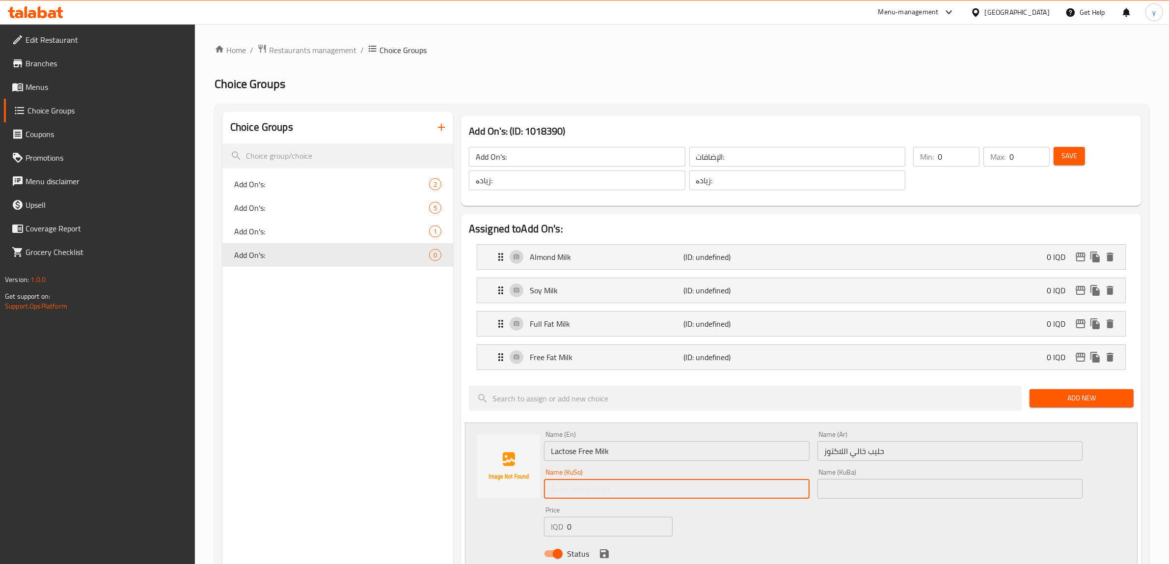
paste input "شیری بێ لاکتۆز"
type input "شیری بێ لاکتۆز"
click at [607, 553] on icon "save" at bounding box center [604, 553] width 9 height 9
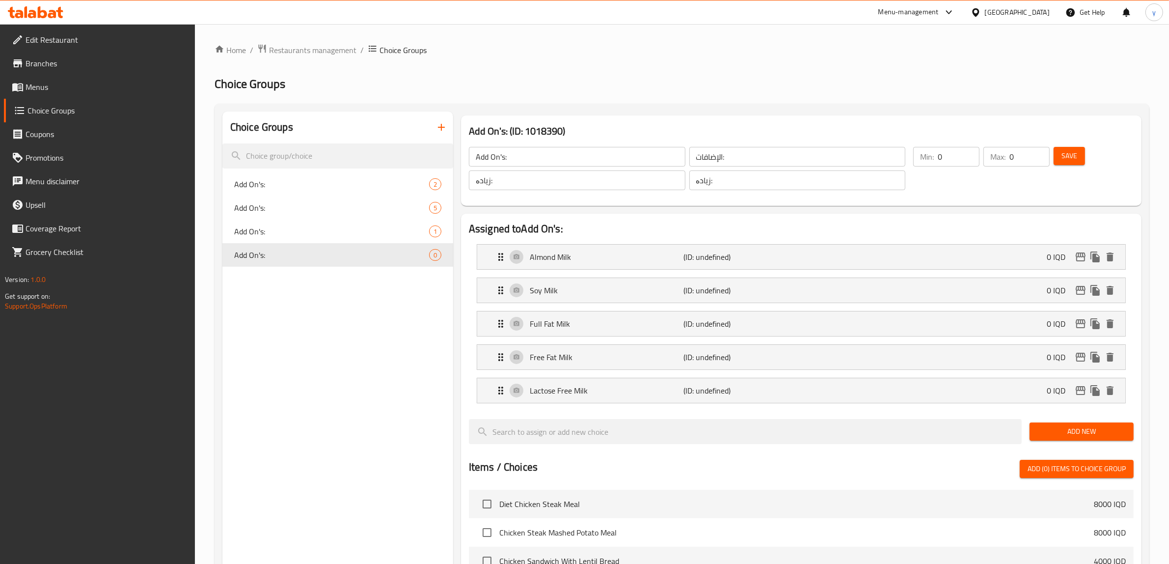
click at [1026, 427] on div "Add New" at bounding box center [1082, 431] width 112 height 33
click at [1031, 427] on button "Add New" at bounding box center [1081, 431] width 104 height 18
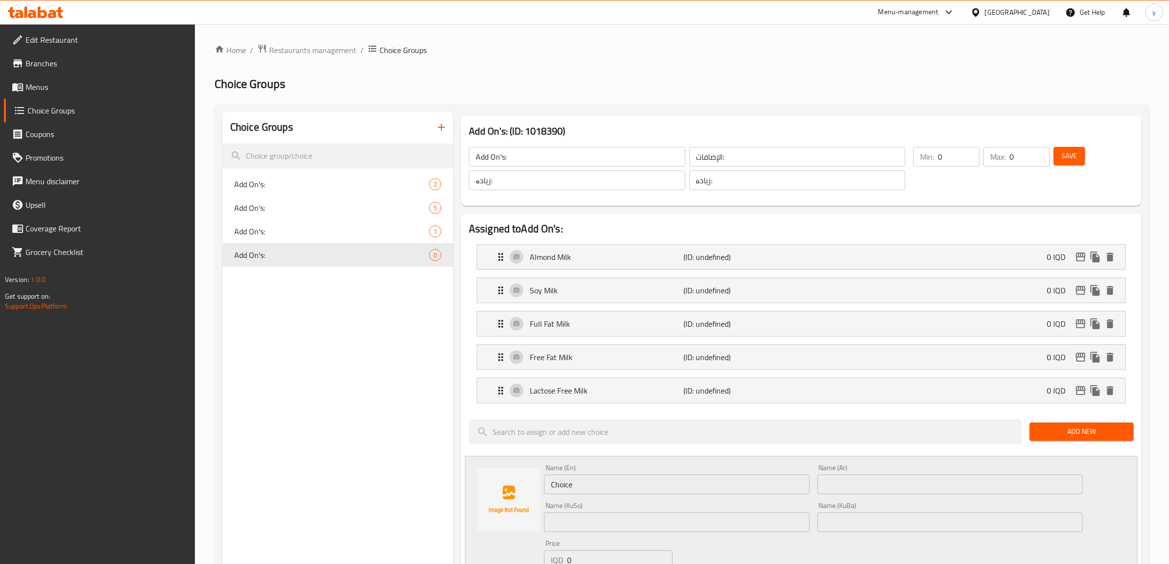
click at [833, 491] on input "text" at bounding box center [950, 484] width 266 height 20
paste input "حليب قليل الدسم"
type input "حليب قليل الدسم"
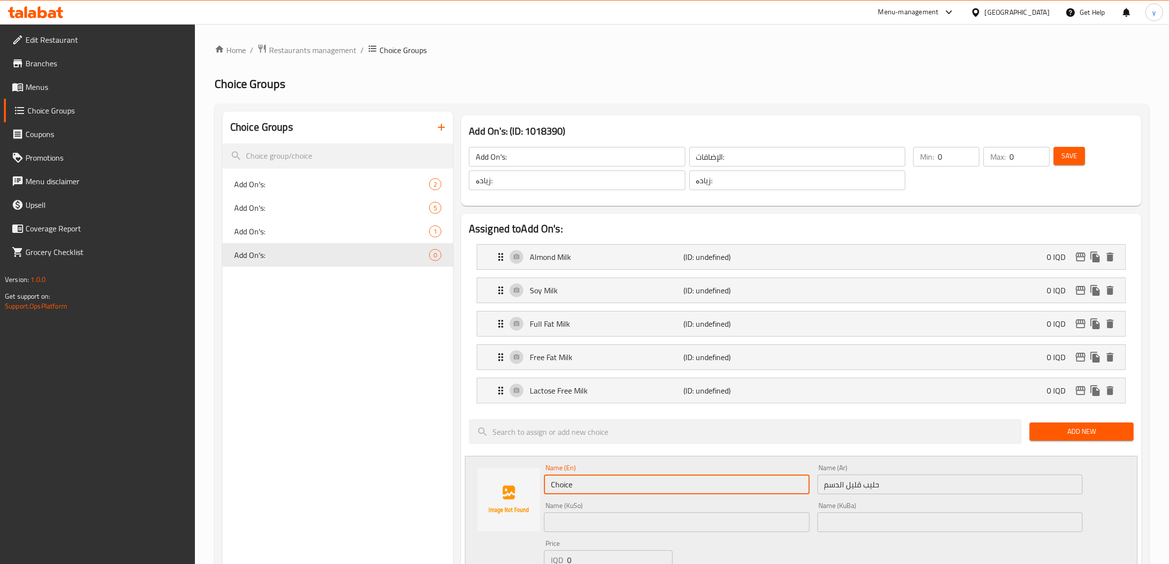
click at [757, 482] on input "Choice" at bounding box center [677, 484] width 266 height 20
type input "Low Fat Milk"
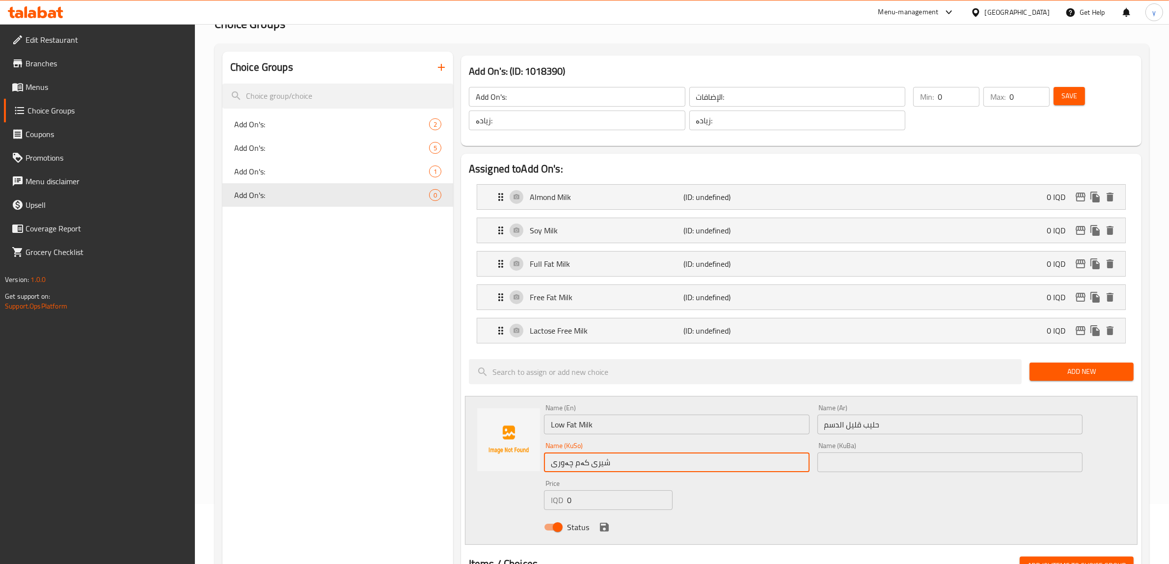
scroll to position [102, 0]
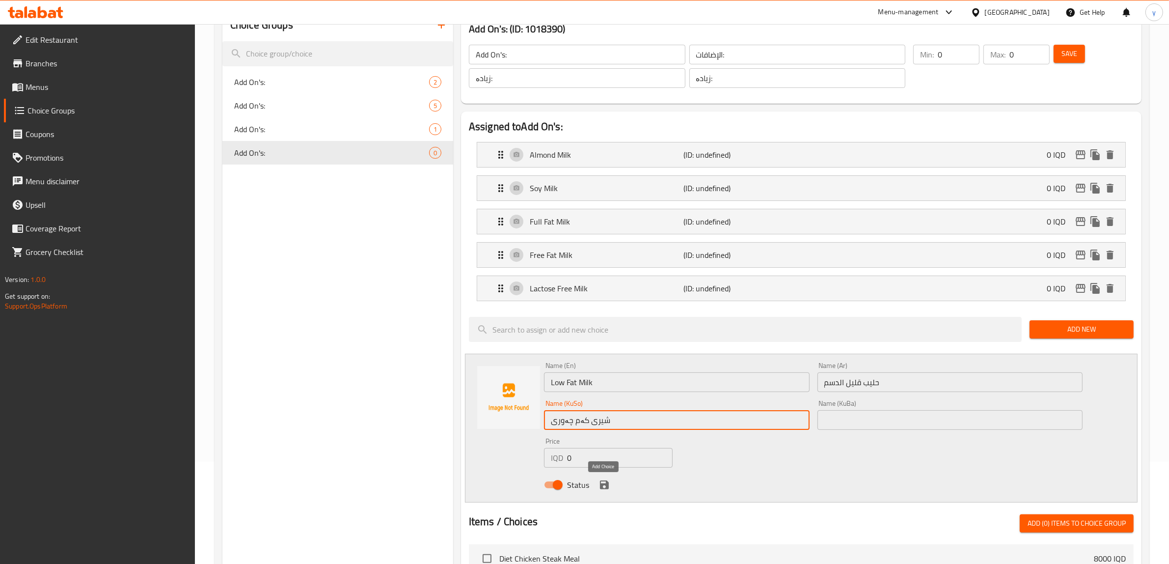
type input "شیری کەم چەوری"
click at [598, 488] on icon "save" at bounding box center [604, 485] width 12 height 12
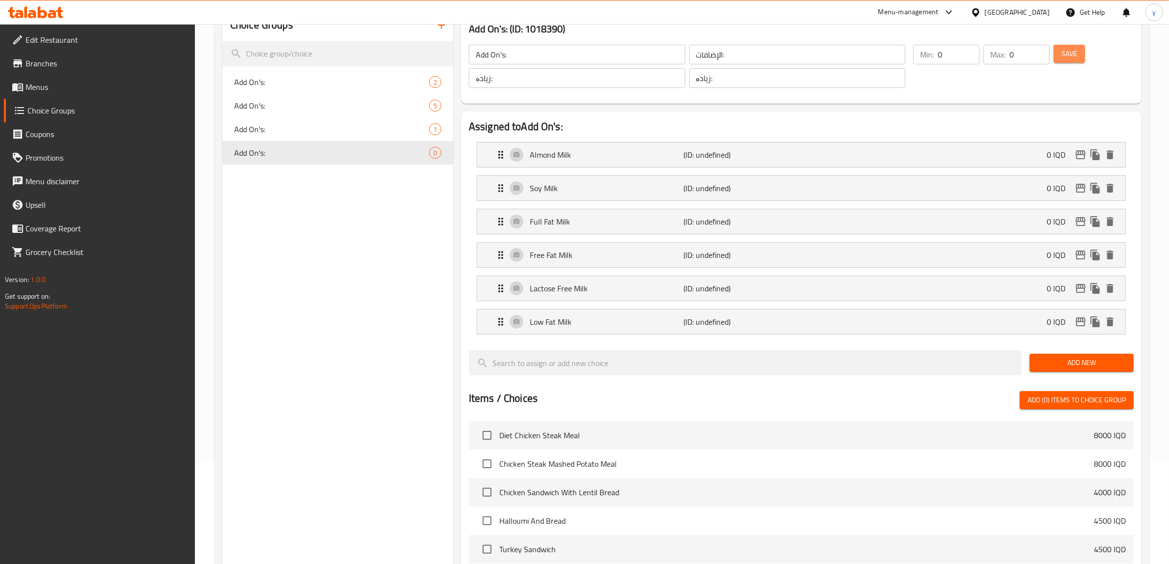
click at [1064, 60] on button "Save" at bounding box center [1069, 54] width 31 height 18
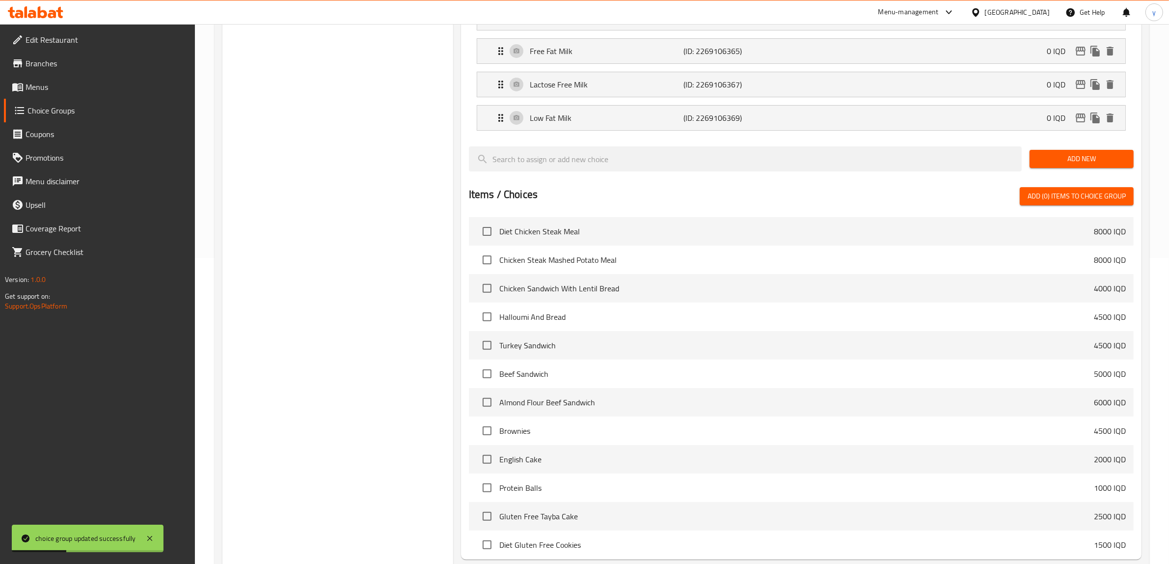
scroll to position [403, 0]
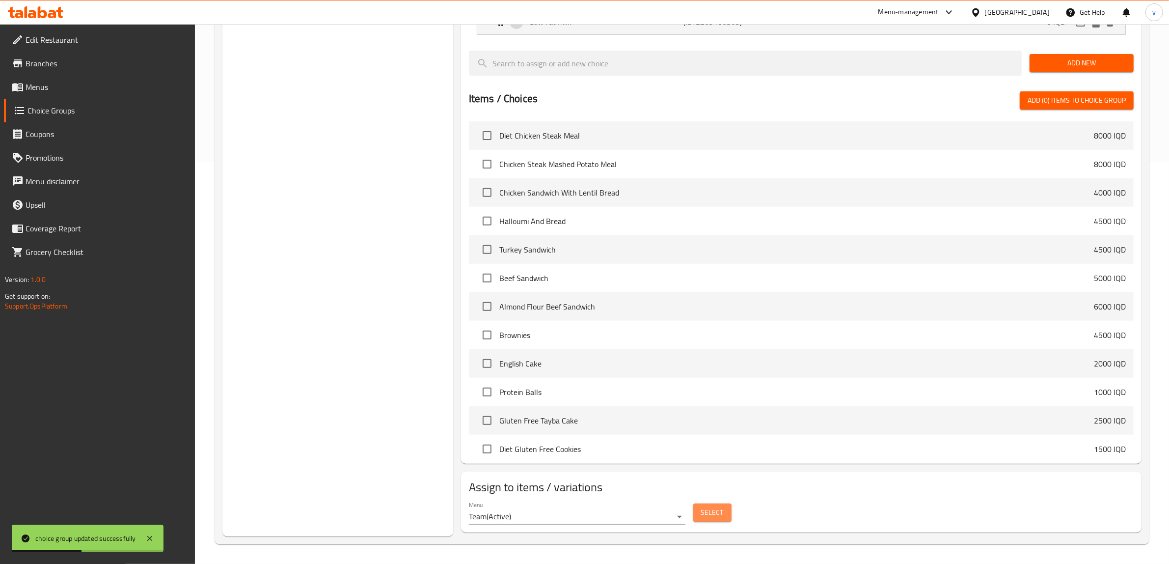
click at [721, 514] on span "Select" at bounding box center [712, 512] width 23 height 12
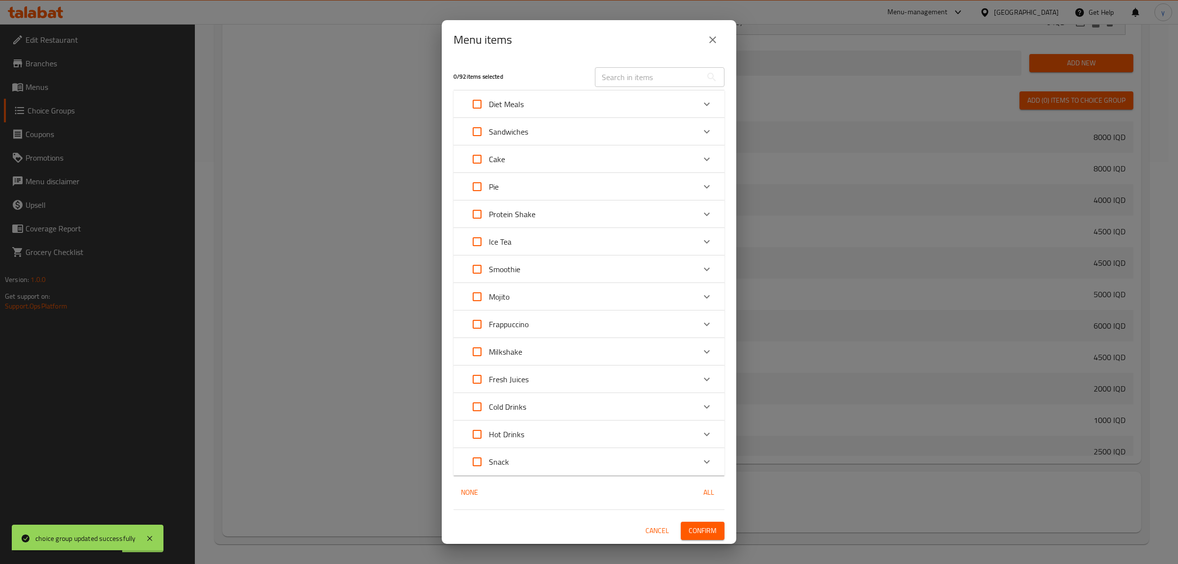
click at [478, 426] on input "Expand" at bounding box center [477, 434] width 24 height 24
checkbox input "true"
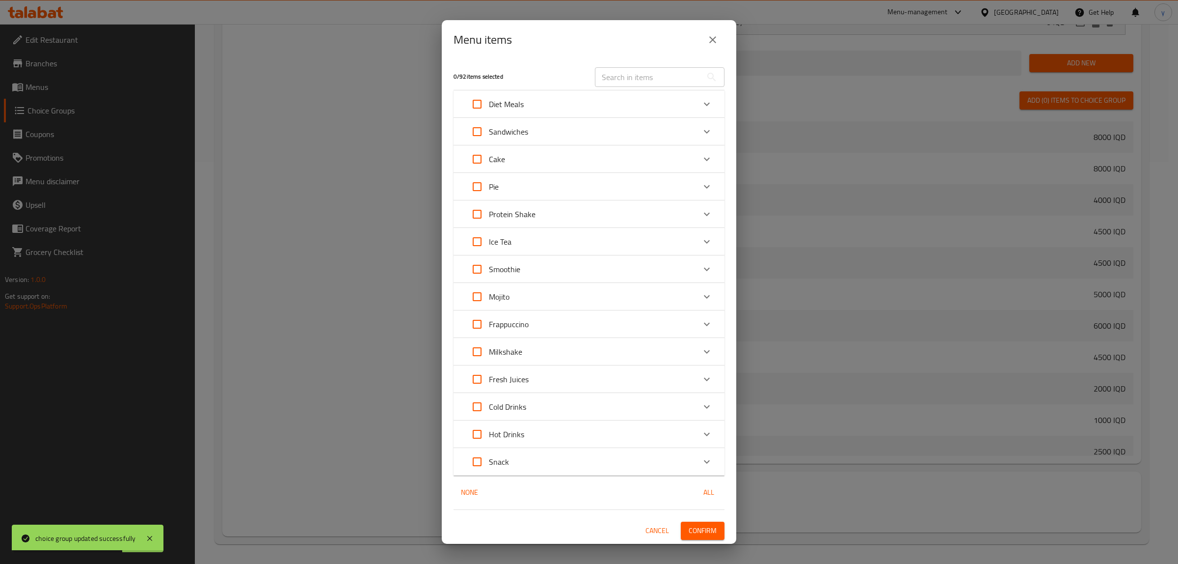
checkbox input "true"
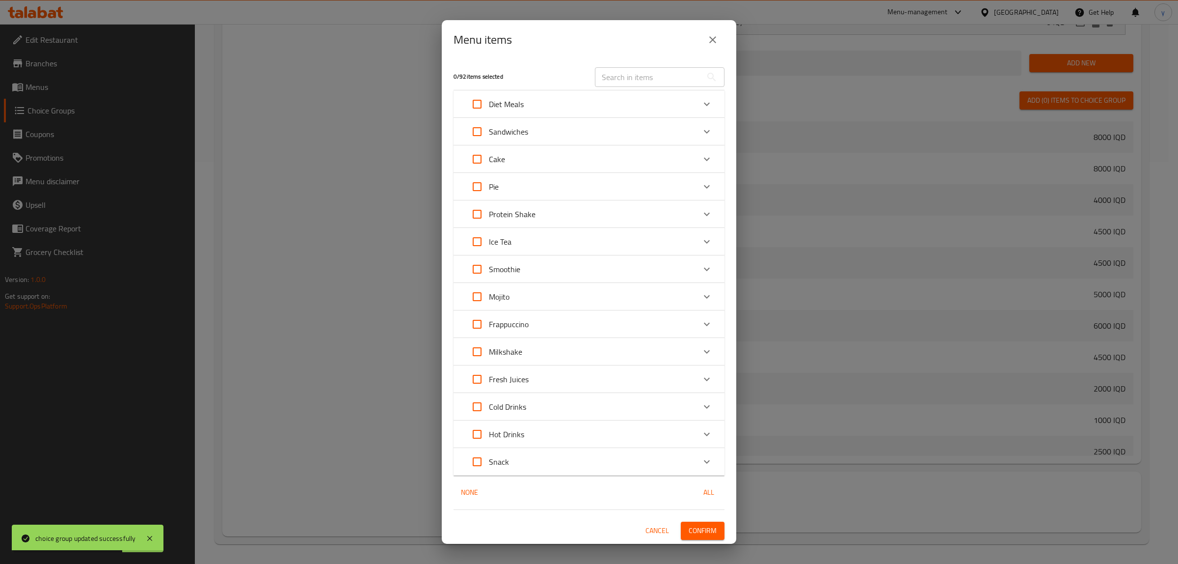
checkbox input "true"
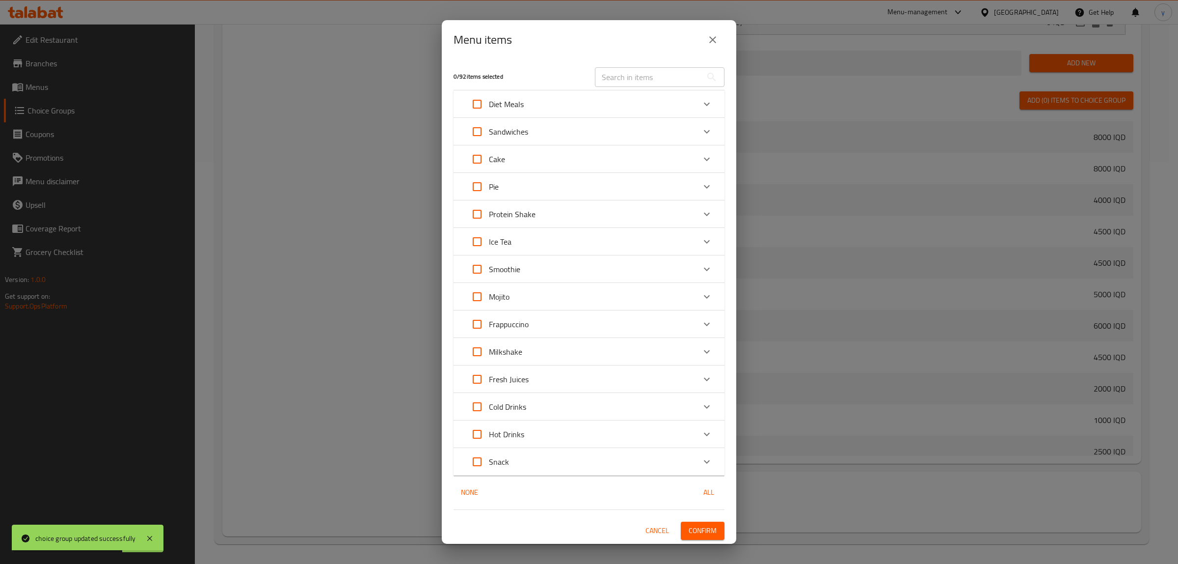
checkbox input "true"
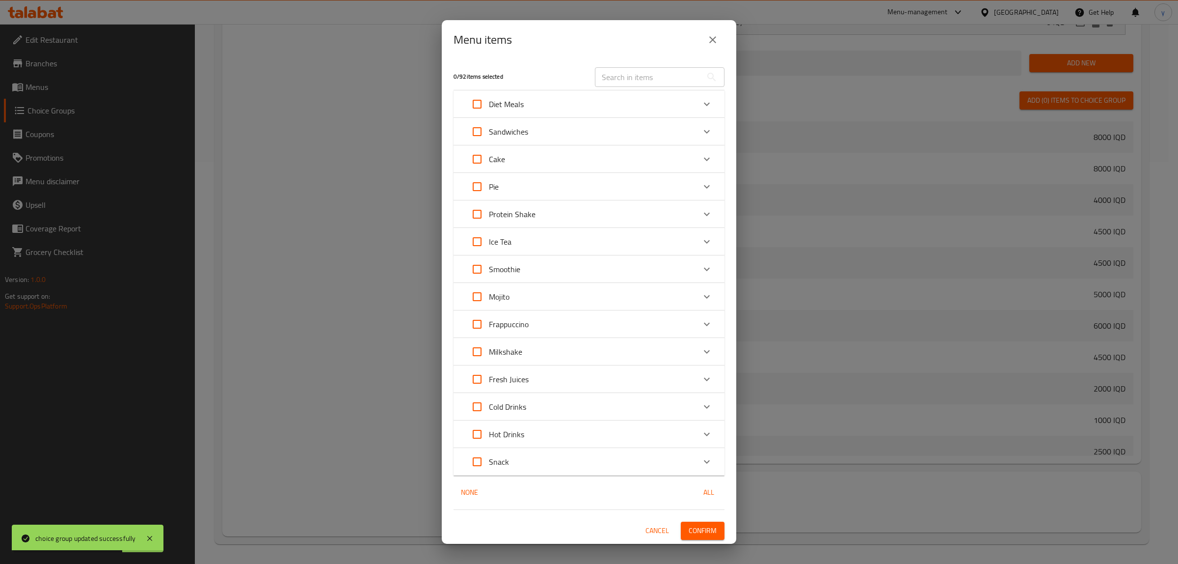
checkbox input "true"
click at [478, 396] on input "Expand" at bounding box center [477, 407] width 24 height 24
checkbox input "true"
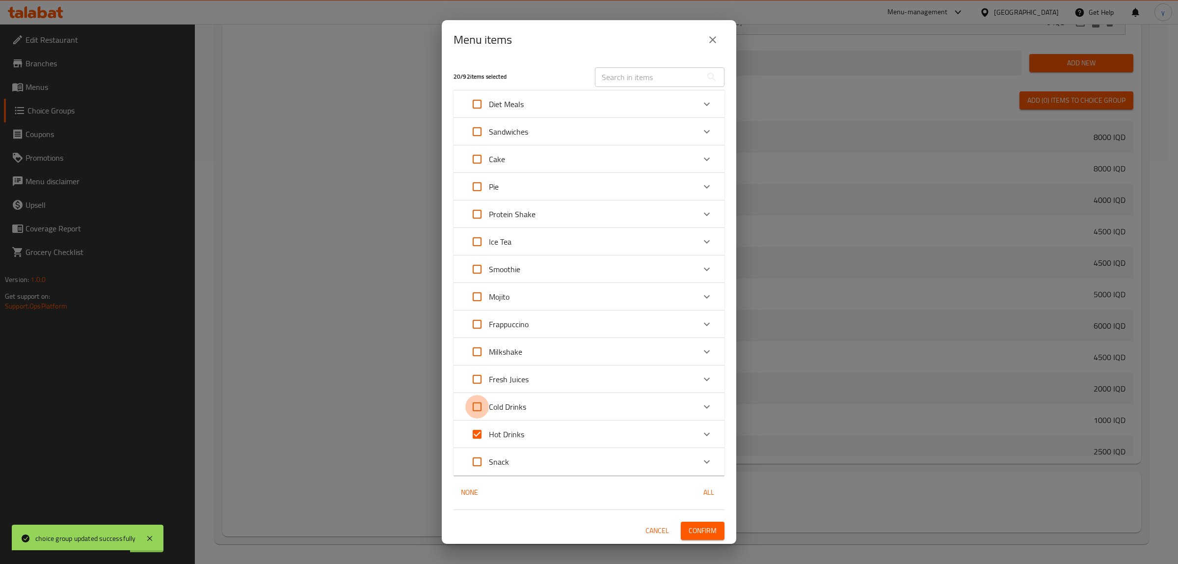
checkbox input "true"
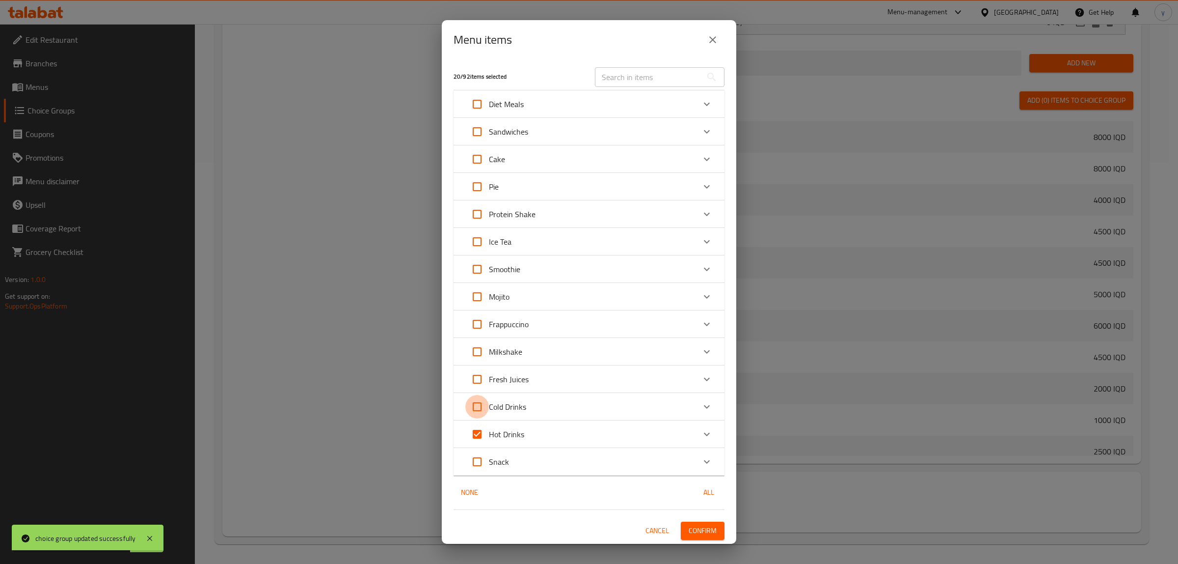
checkbox input "true"
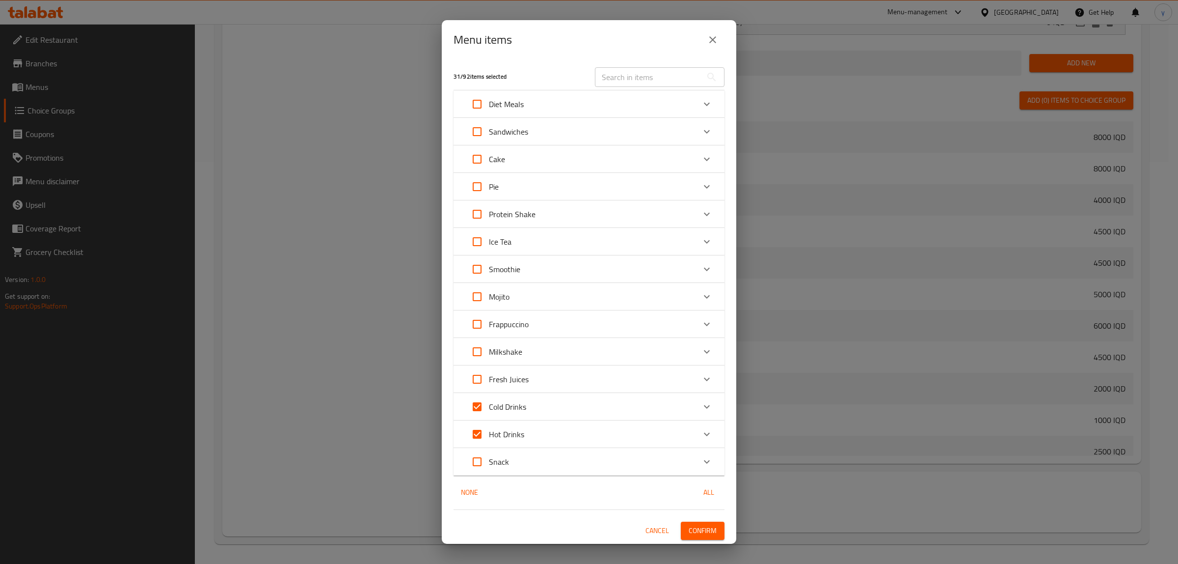
click at [648, 71] on input "text" at bounding box center [648, 77] width 107 height 20
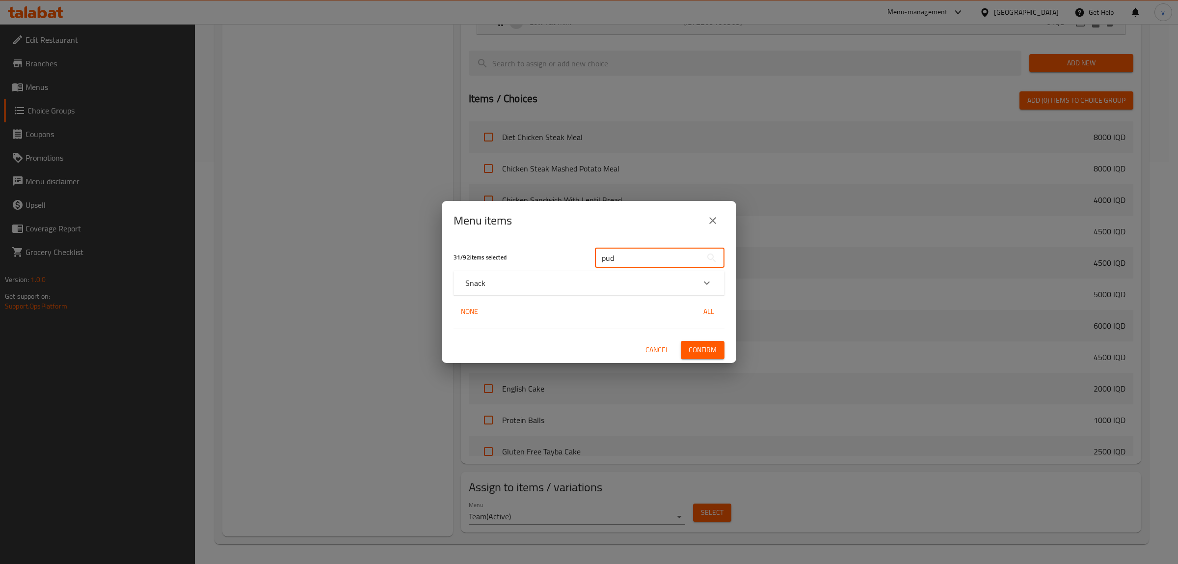
type input "pud"
click at [603, 280] on div "Snack" at bounding box center [580, 283] width 230 height 12
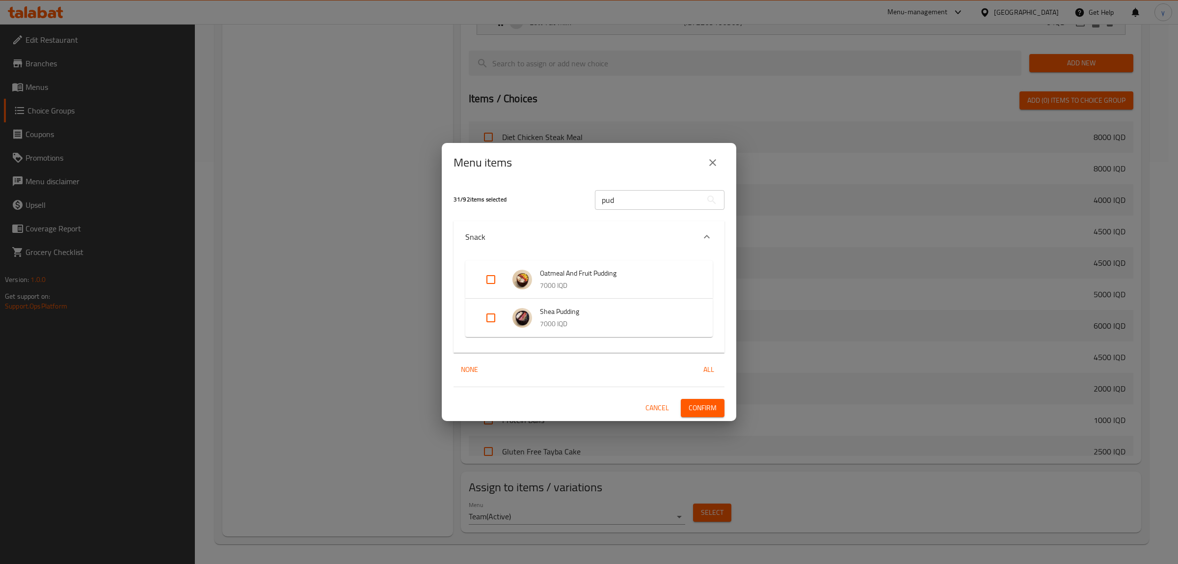
click at [499, 319] on input "Expand" at bounding box center [491, 318] width 24 height 24
checkbox input "true"
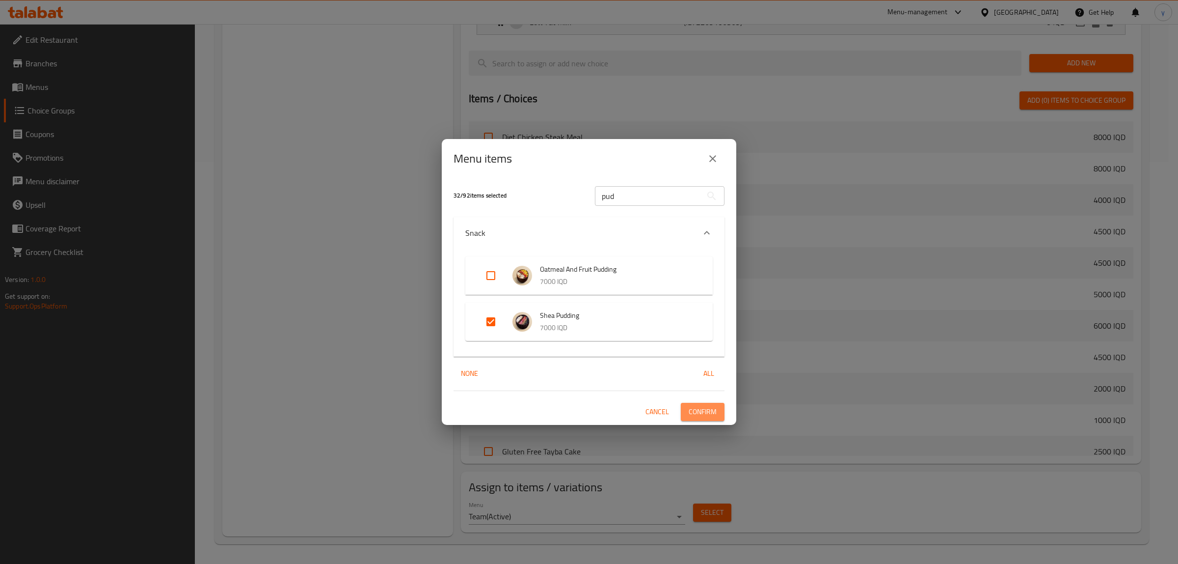
click at [708, 410] on span "Confirm" at bounding box center [703, 411] width 28 height 12
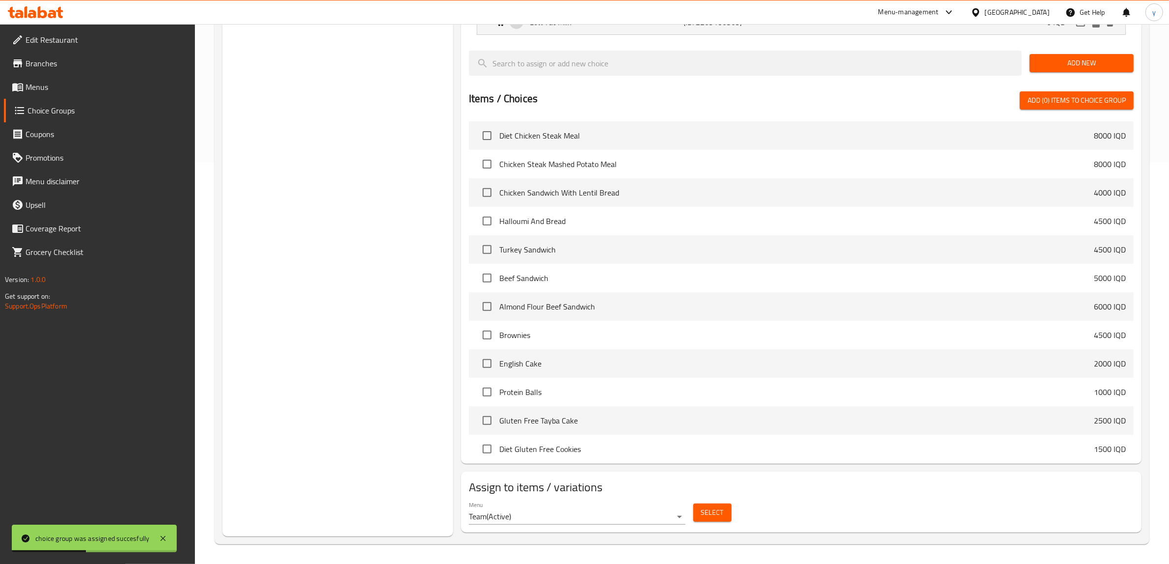
click at [73, 92] on span "Menus" at bounding box center [107, 87] width 162 height 12
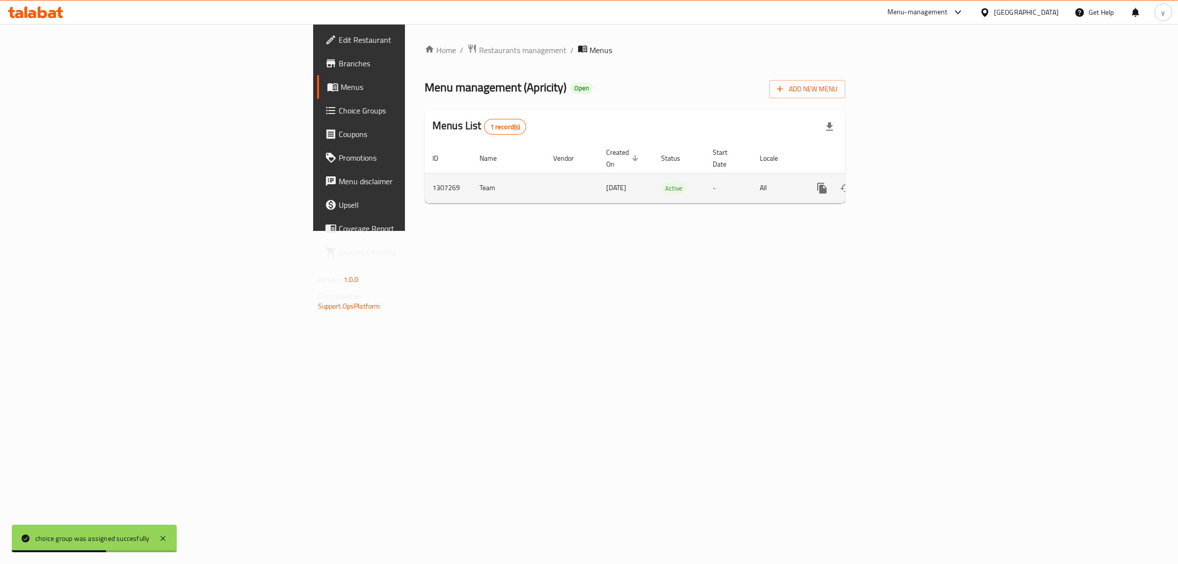
click at [913, 183] on td "enhanced table" at bounding box center [858, 188] width 110 height 30
click at [899, 182] on icon "enhanced table" at bounding box center [893, 188] width 12 height 12
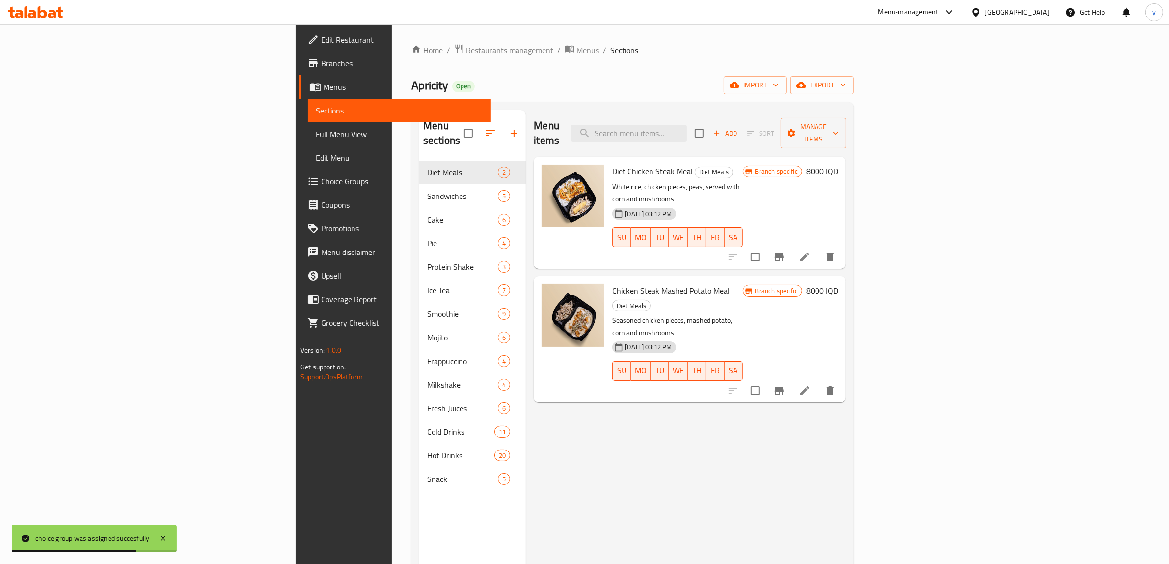
click at [316, 136] on span "Full Menu View" at bounding box center [399, 134] width 167 height 12
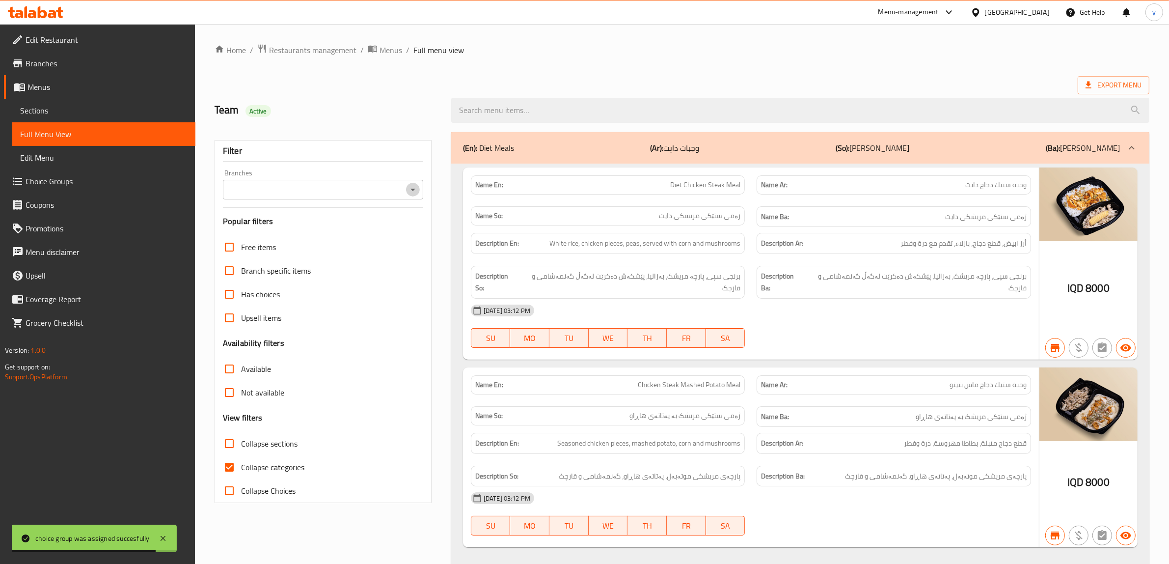
click at [416, 192] on icon "Open" at bounding box center [413, 190] width 12 height 12
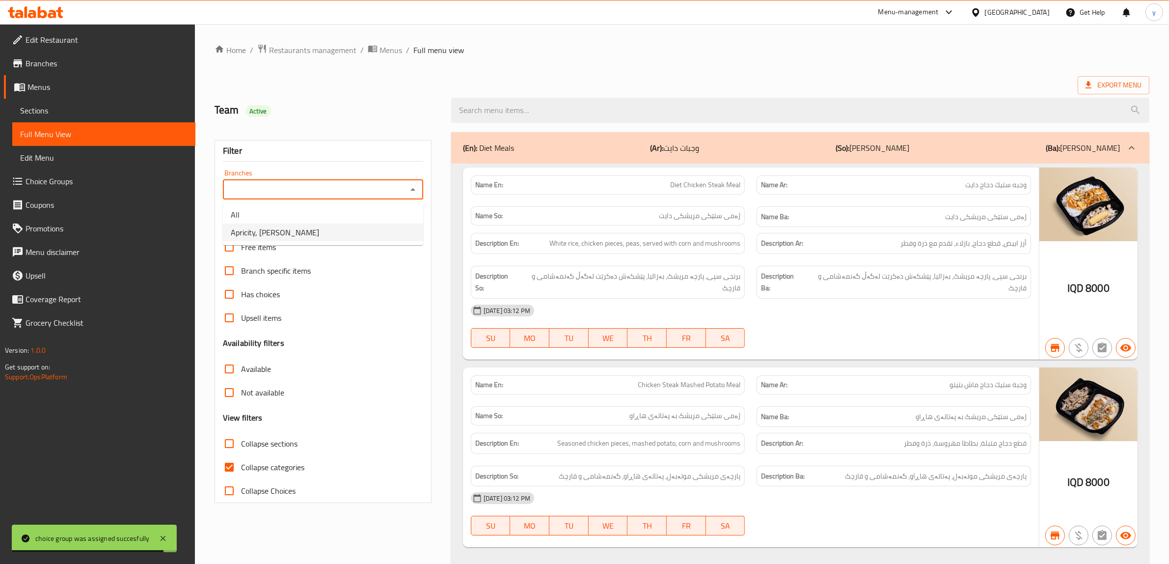
click at [310, 227] on li "Apricity, [PERSON_NAME]" at bounding box center [323, 232] width 200 height 18
type input "Apricity, [PERSON_NAME]"
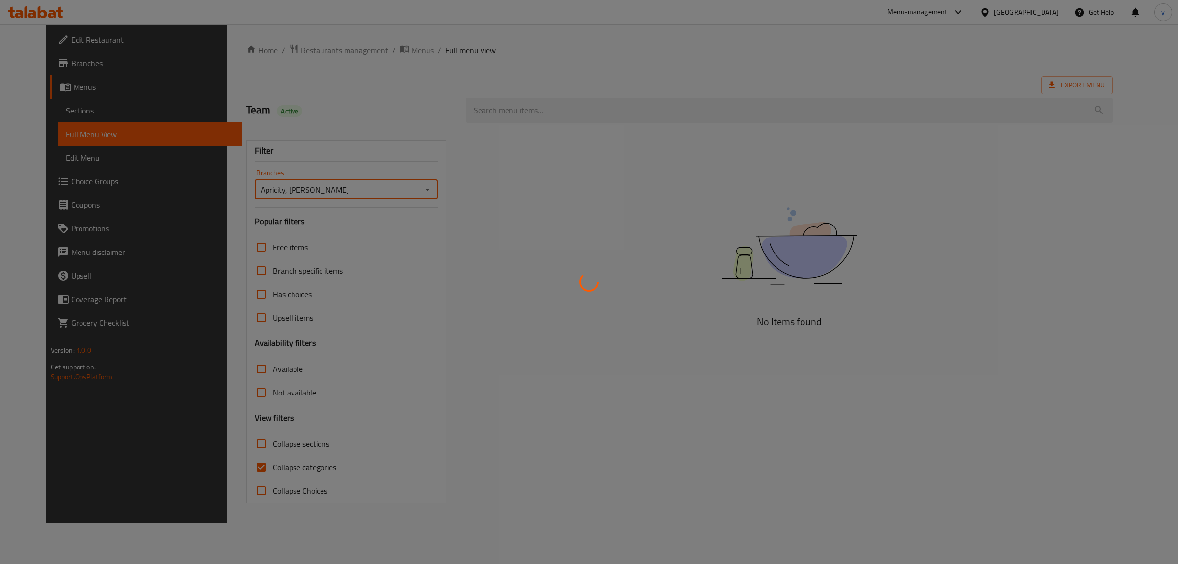
click at [226, 469] on div at bounding box center [589, 282] width 1178 height 564
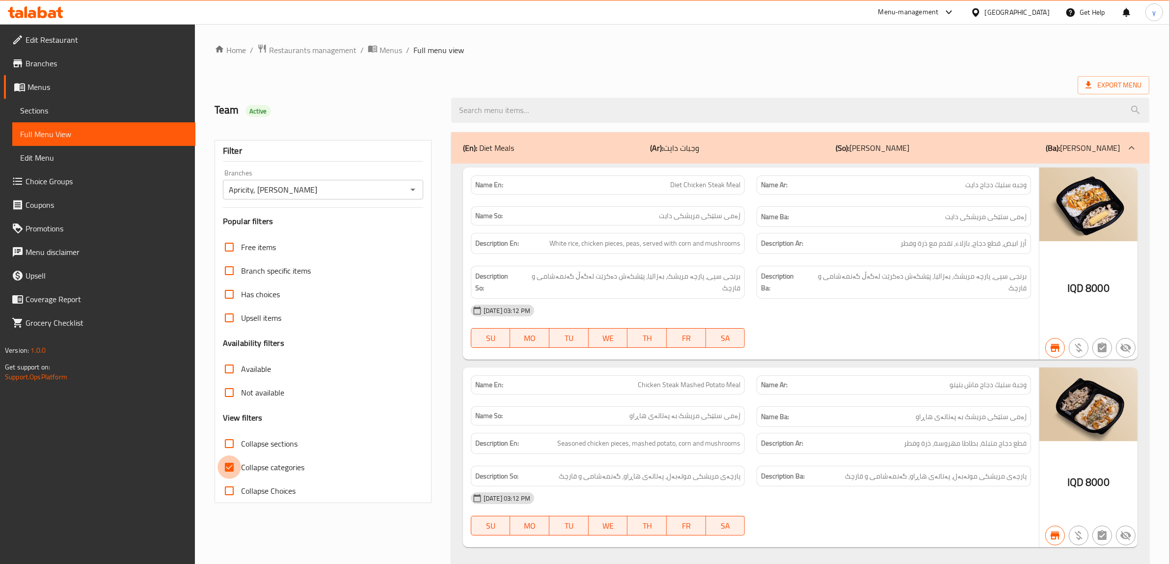
click at [226, 457] on input "Collapse categories" at bounding box center [229, 467] width 24 height 24
checkbox input "false"
click at [229, 443] on input "Collapse sections" at bounding box center [229, 444] width 24 height 24
checkbox input "true"
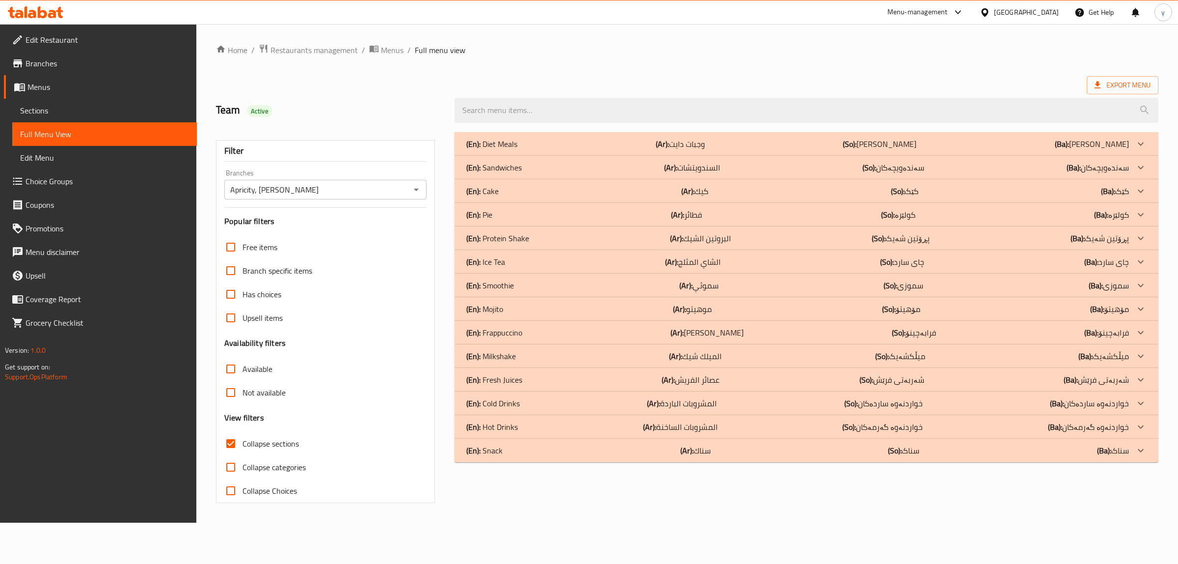
click at [583, 156] on div "(En): Snack (Ar): سناك (So): سناک (Ba): سناک" at bounding box center [807, 144] width 704 height 24
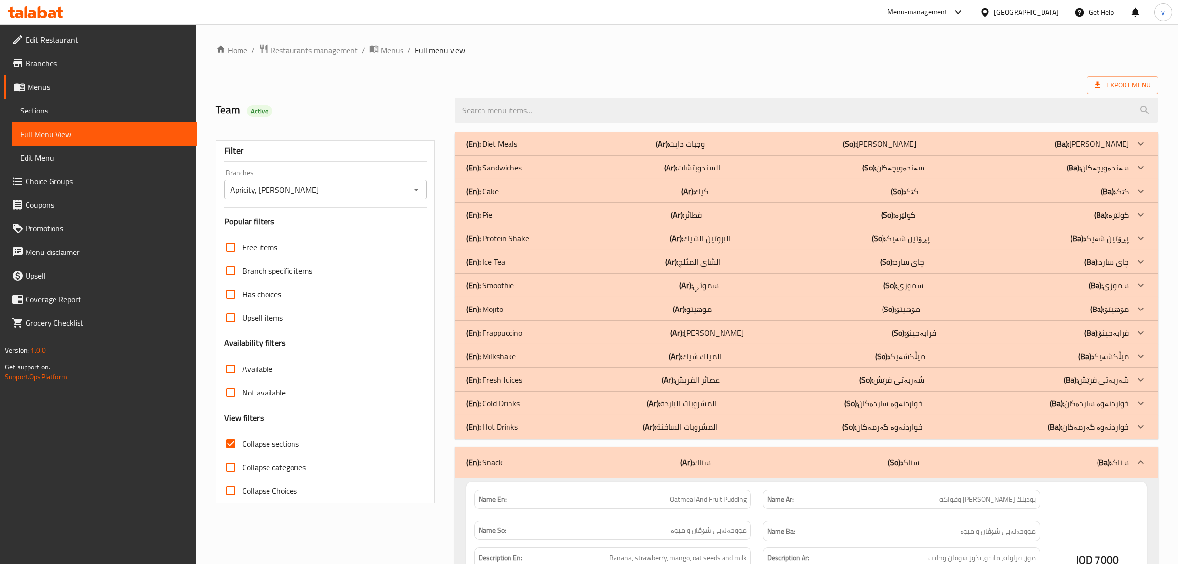
click at [586, 150] on div "(En): Hot Drinks (Ar): المشروبات الساخنة (So): خواردنەوە گەرمەکان (Ba): خواردنە…" at bounding box center [797, 144] width 663 height 12
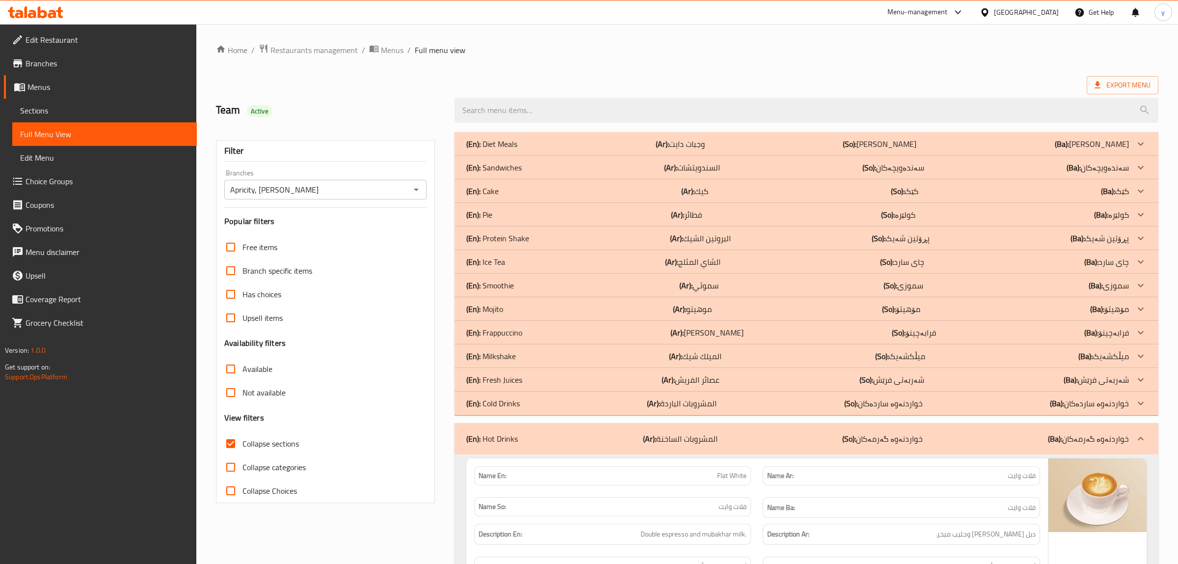
click at [586, 150] on div "(En): Cold Drinks (Ar): المشروبات الباردة (So): خواردنەوە ساردەکان (Ba): خواردن…" at bounding box center [797, 144] width 663 height 12
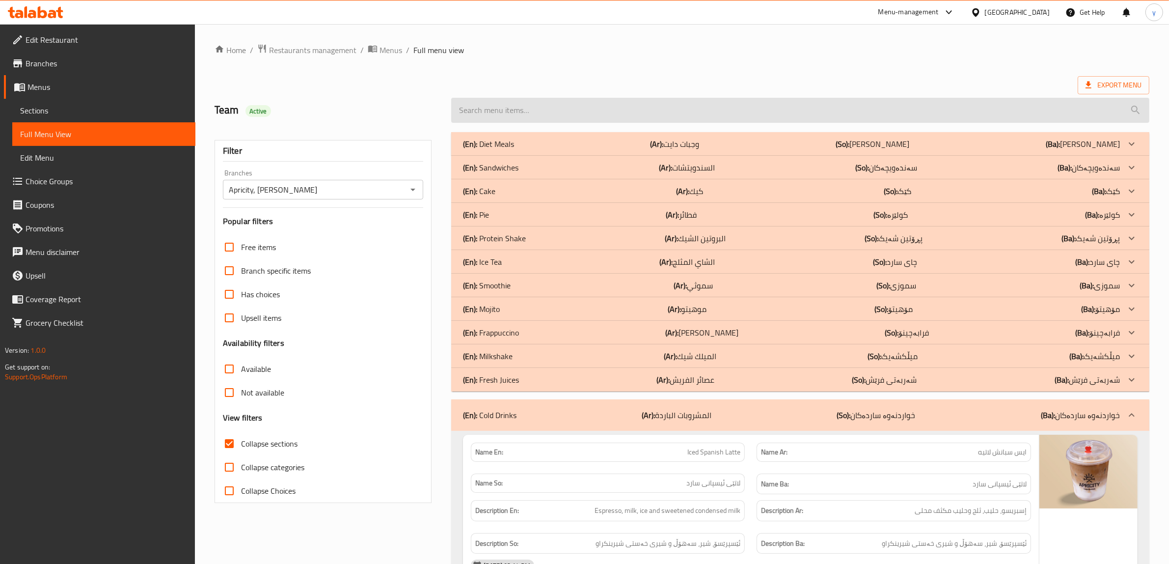
click at [825, 114] on input "search" at bounding box center [800, 110] width 698 height 25
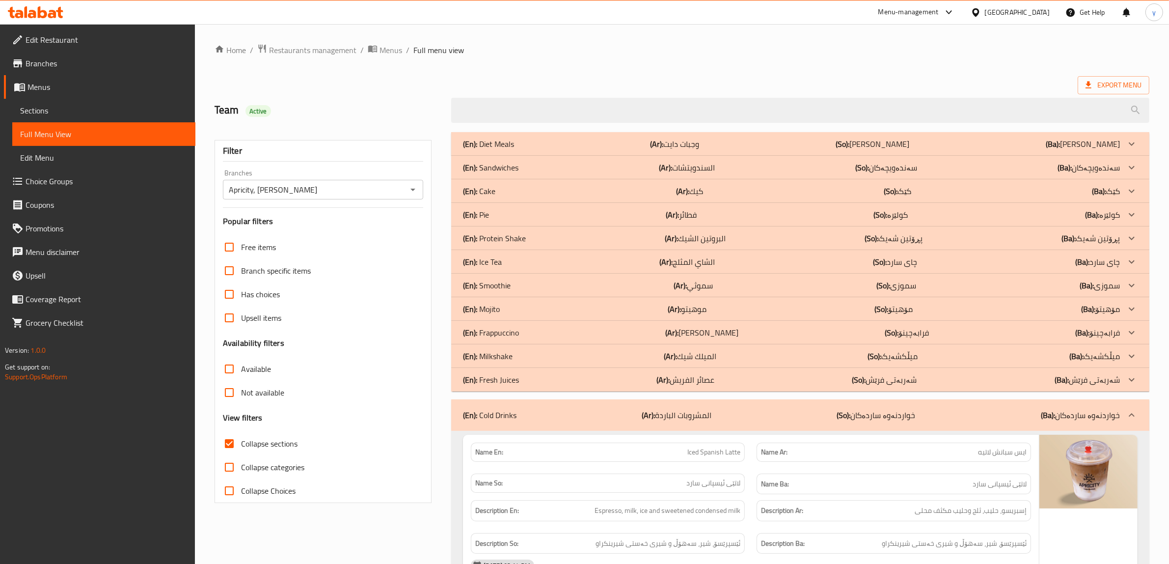
click at [801, 87] on div "Export Menu" at bounding box center [682, 85] width 935 height 18
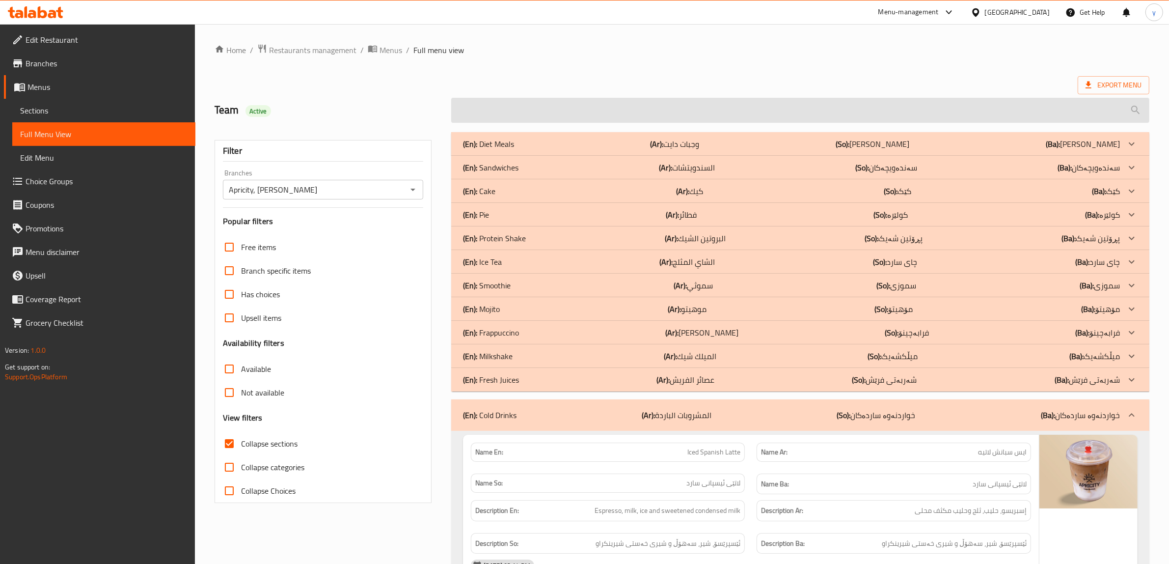
click at [796, 111] on input "search" at bounding box center [800, 110] width 698 height 25
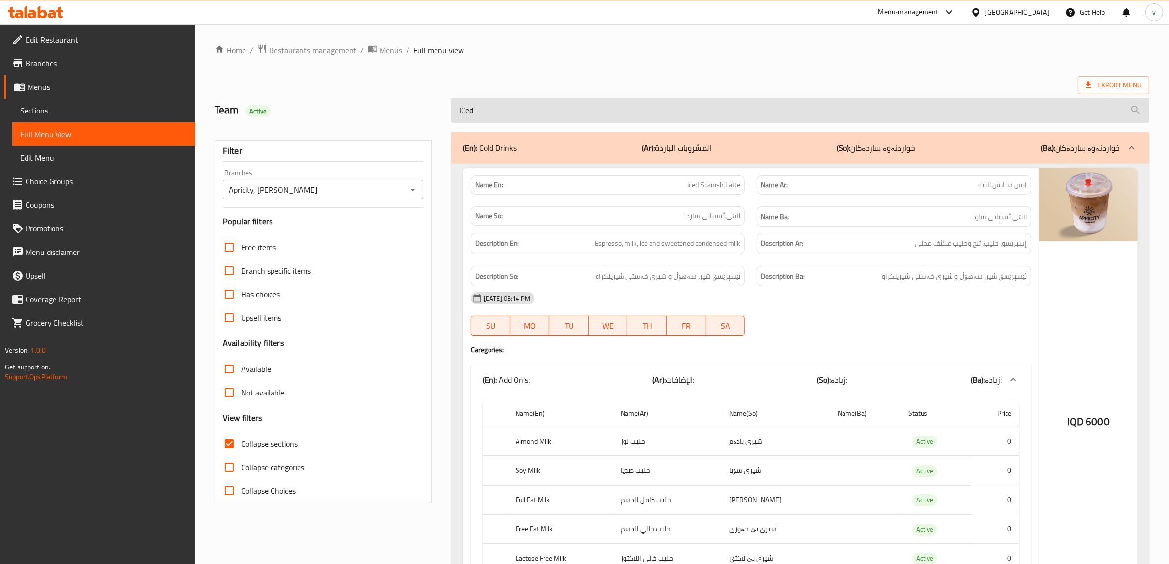
click at [528, 111] on input "ICed" at bounding box center [800, 110] width 698 height 25
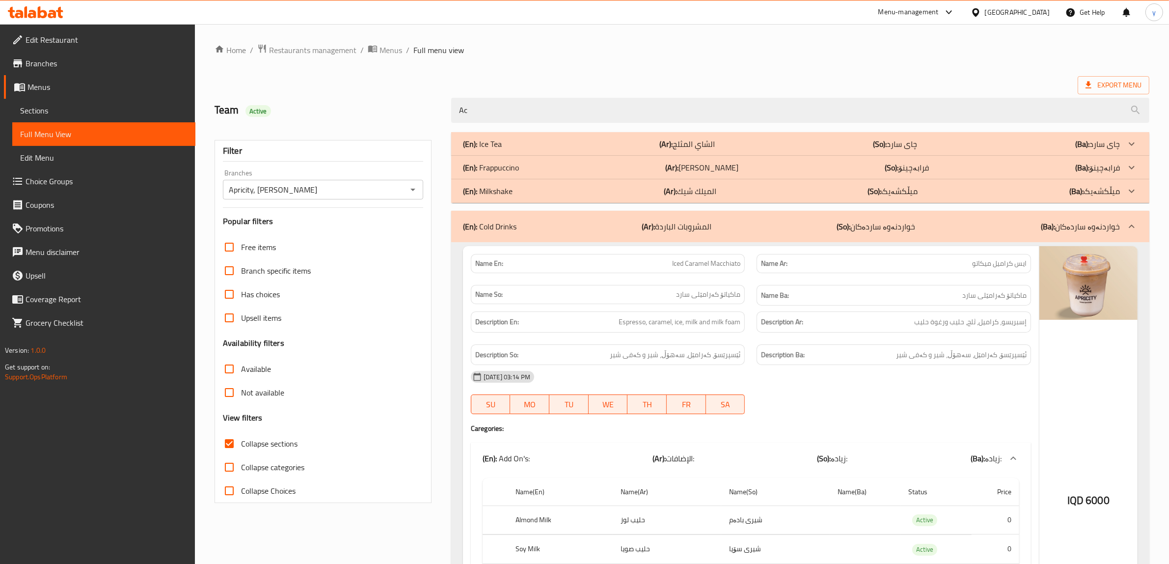
click at [572, 225] on div "(En): Cold Drinks (Ar): المشروبات الباردة (So): خواردنەوە ساردەکان (Ba): خواردن…" at bounding box center [791, 226] width 657 height 12
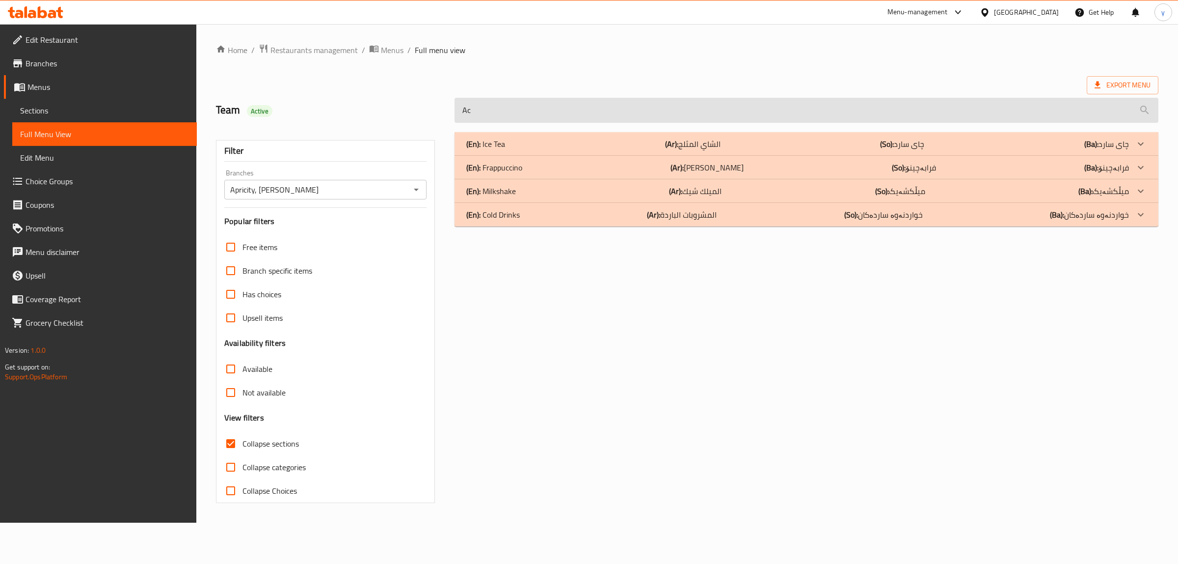
click at [507, 119] on input "Ac" at bounding box center [807, 110] width 704 height 25
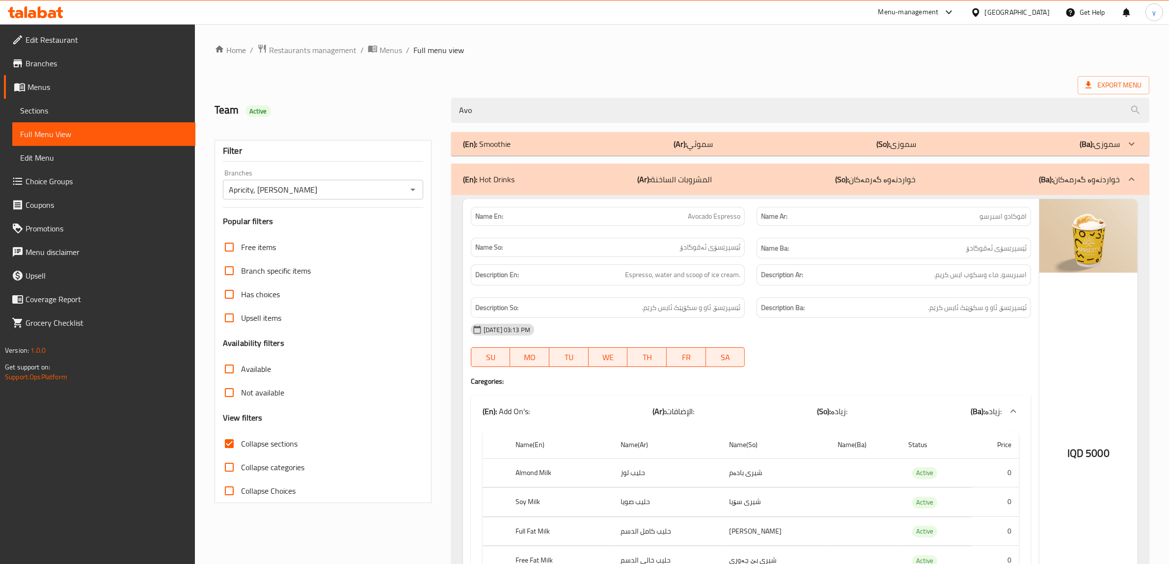
type input "Avo"
click at [510, 184] on p "(En): Hot Drinks" at bounding box center [489, 179] width 52 height 12
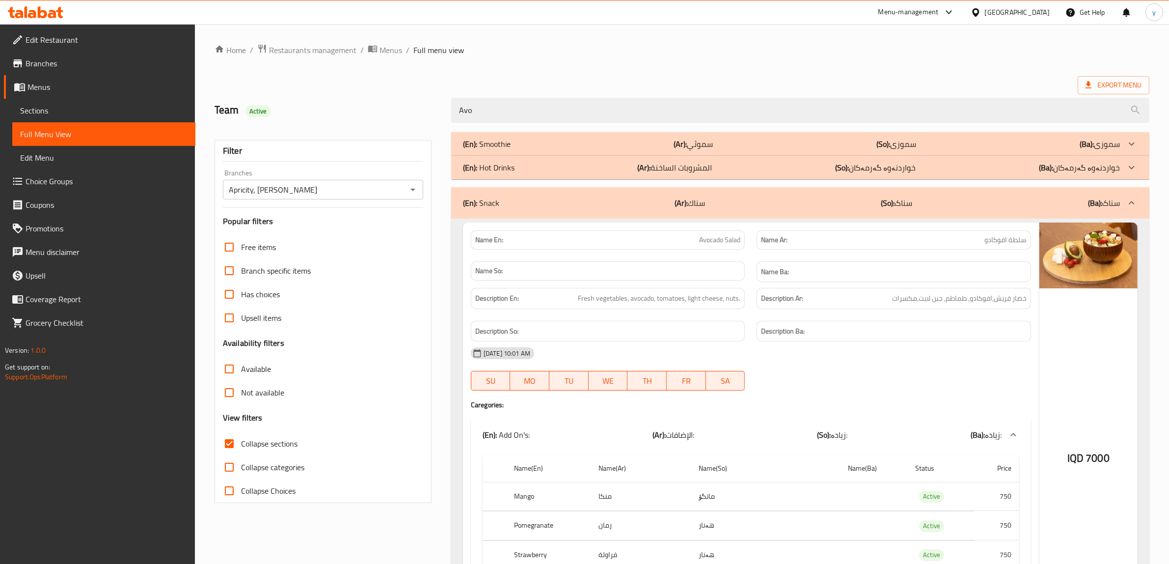
click at [509, 199] on div "(En): Snack (Ar): سناك (So): سناک (Ba): سناک" at bounding box center [791, 203] width 657 height 12
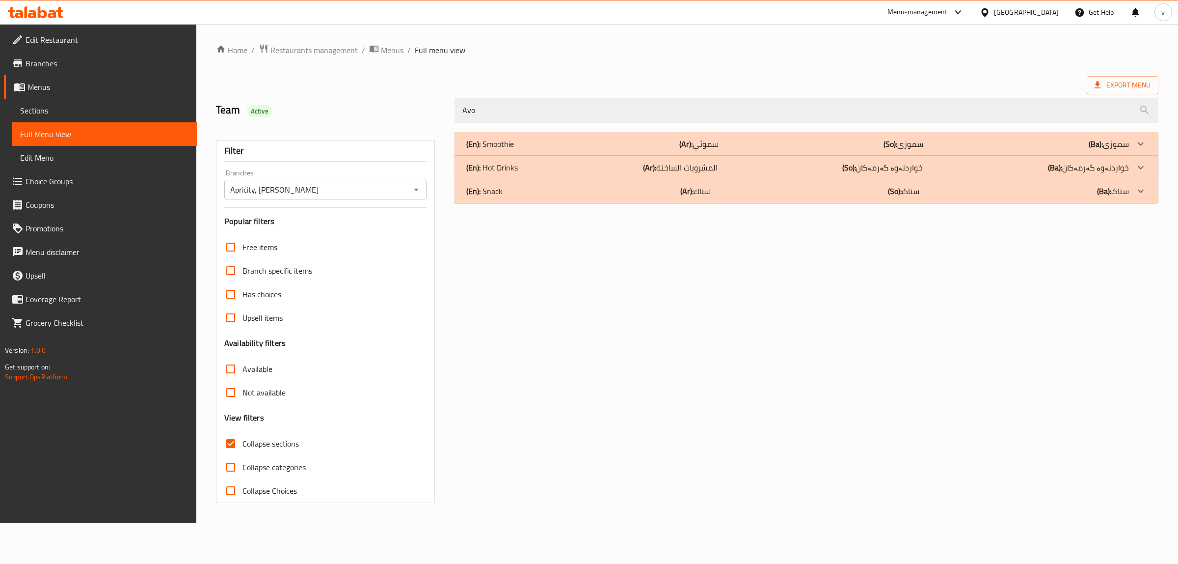
click at [509, 156] on div "(En): Snack (Ar): سناك (So): سناک (Ba): سناک" at bounding box center [807, 144] width 704 height 24
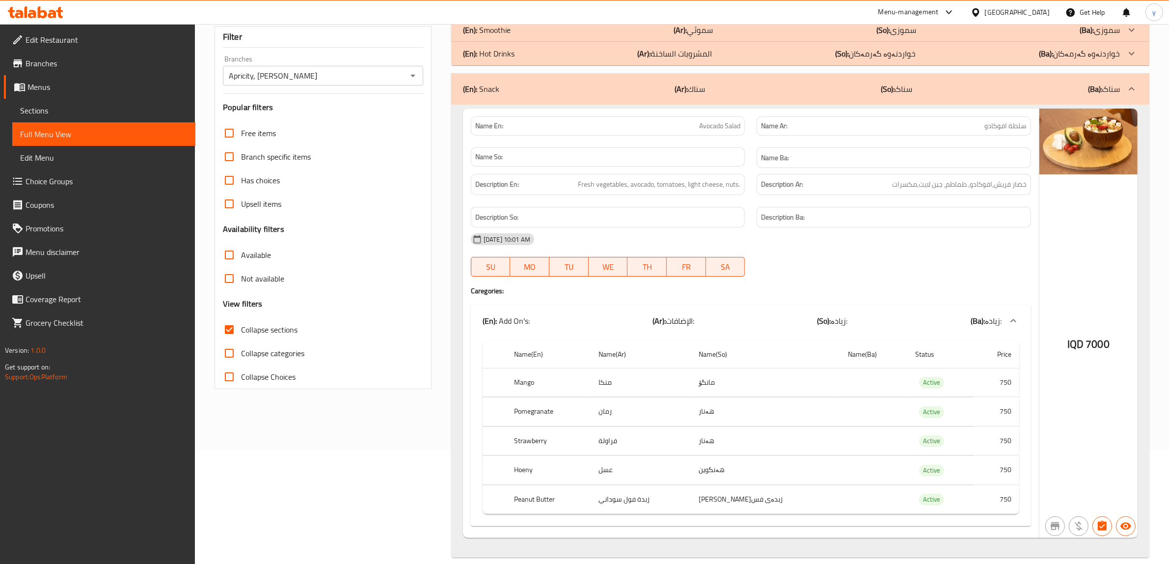
scroll to position [131, 0]
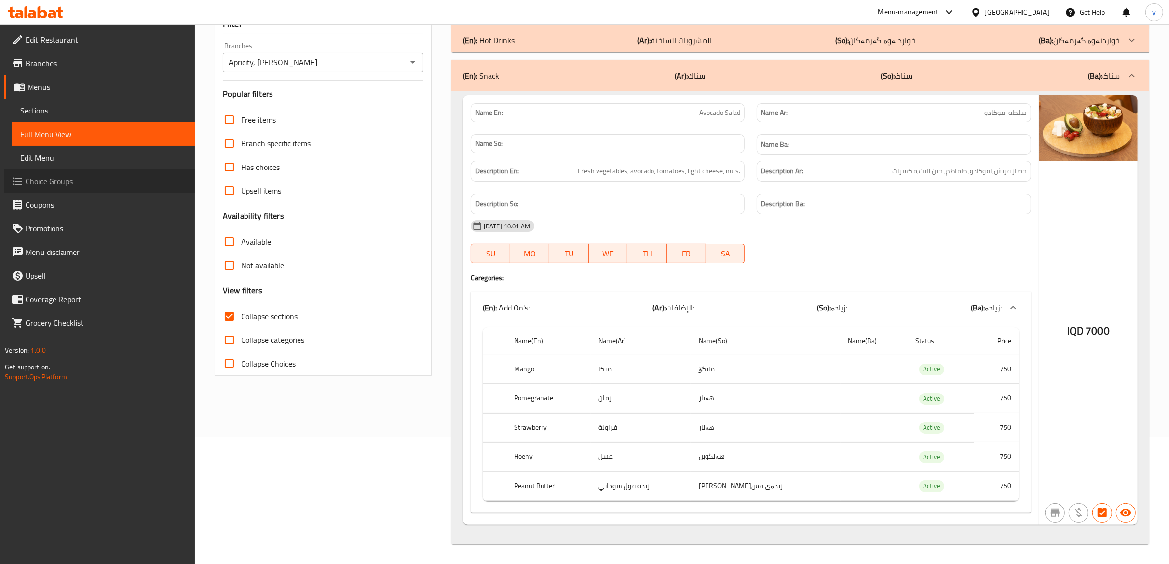
click at [81, 177] on span "Choice Groups" at bounding box center [107, 181] width 162 height 12
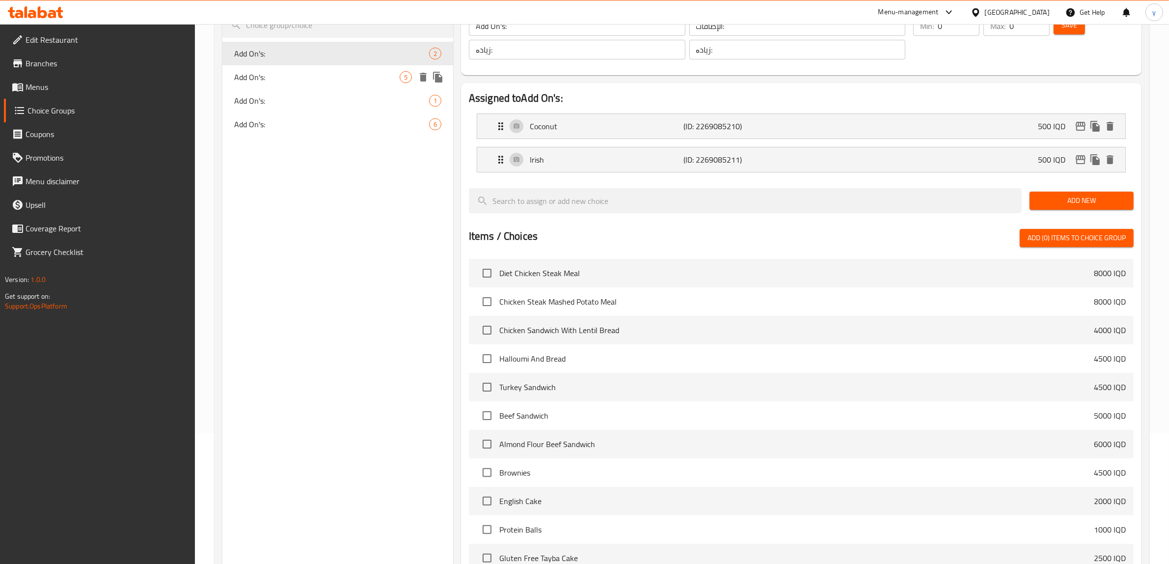
click at [324, 72] on span "Add On's:" at bounding box center [316, 77] width 165 height 12
type input "Add On's:"
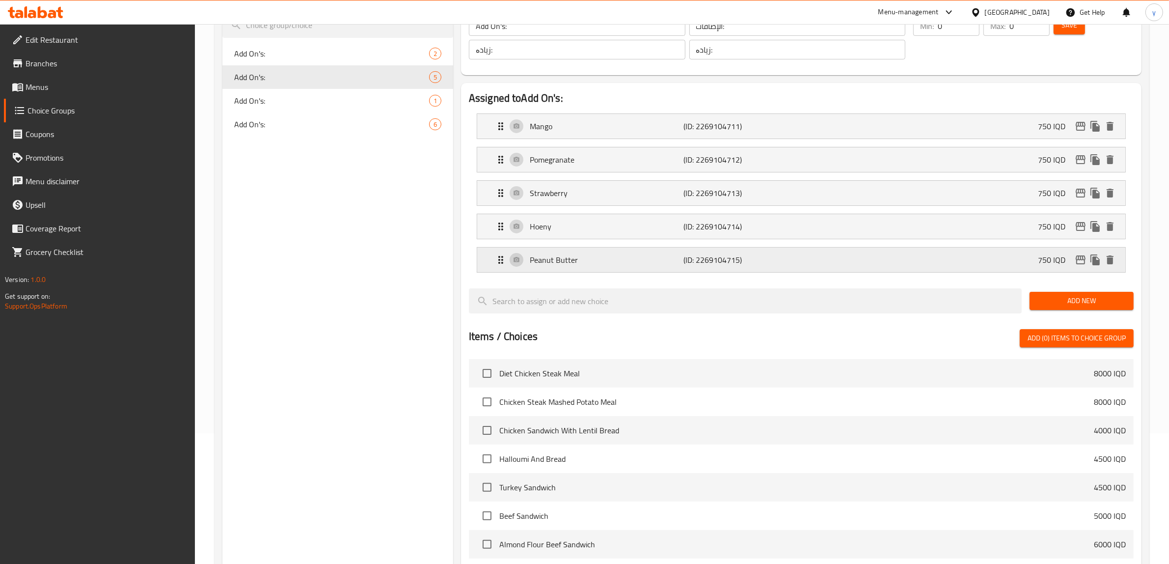
click at [536, 259] on p "Peanut Butter" at bounding box center [607, 260] width 154 height 12
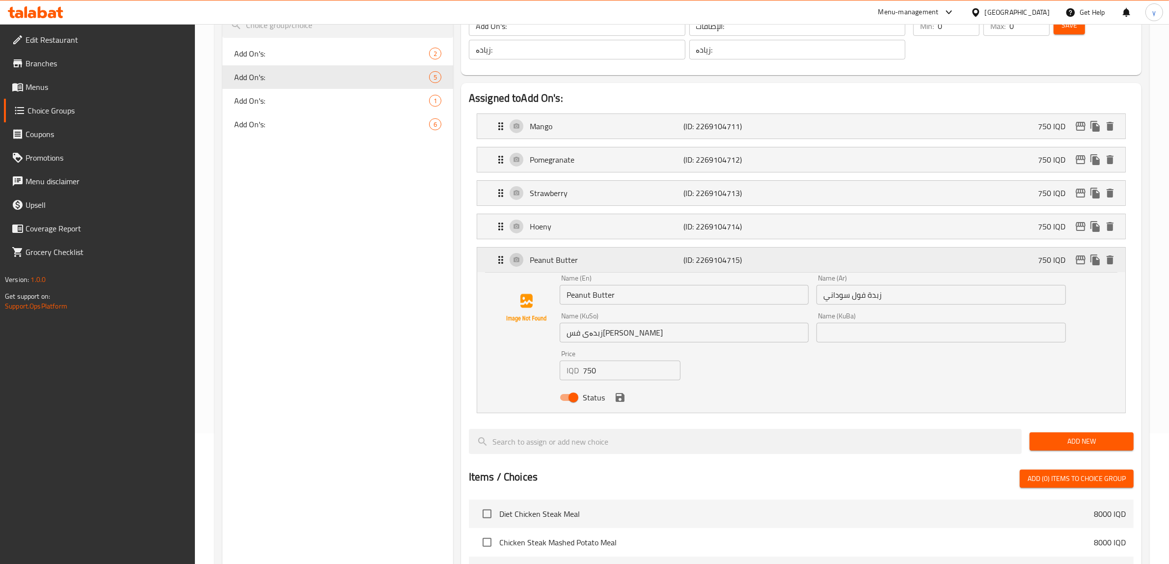
click at [569, 250] on div "Peanut Butter (ID: 2269104715) 750 IQD" at bounding box center [804, 259] width 619 height 25
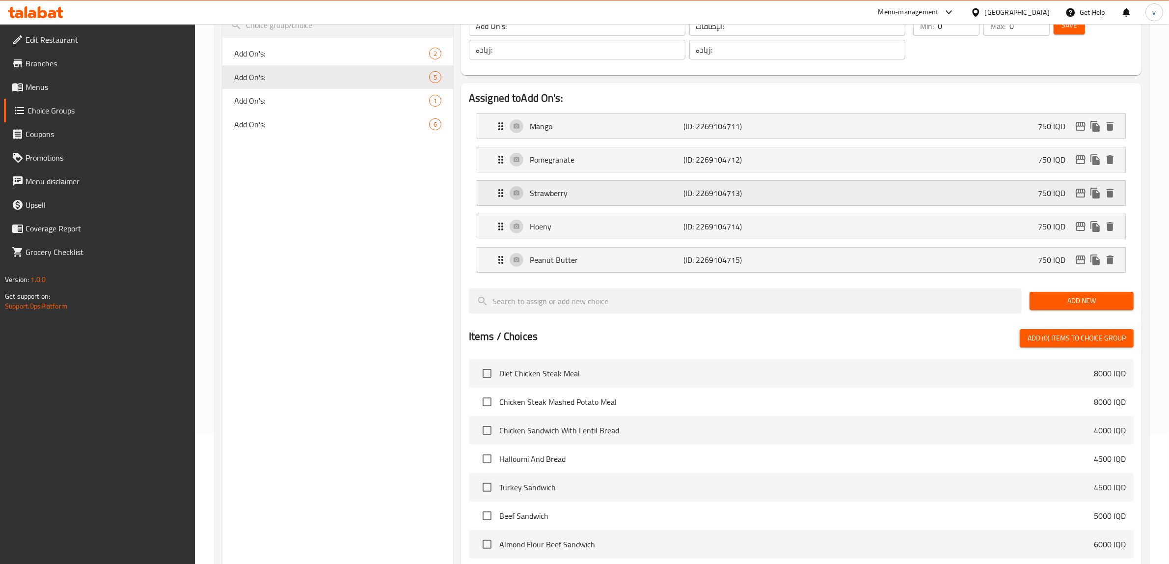
click at [584, 199] on div "Strawberry (ID: 2269104713) 750 IQD" at bounding box center [804, 193] width 619 height 25
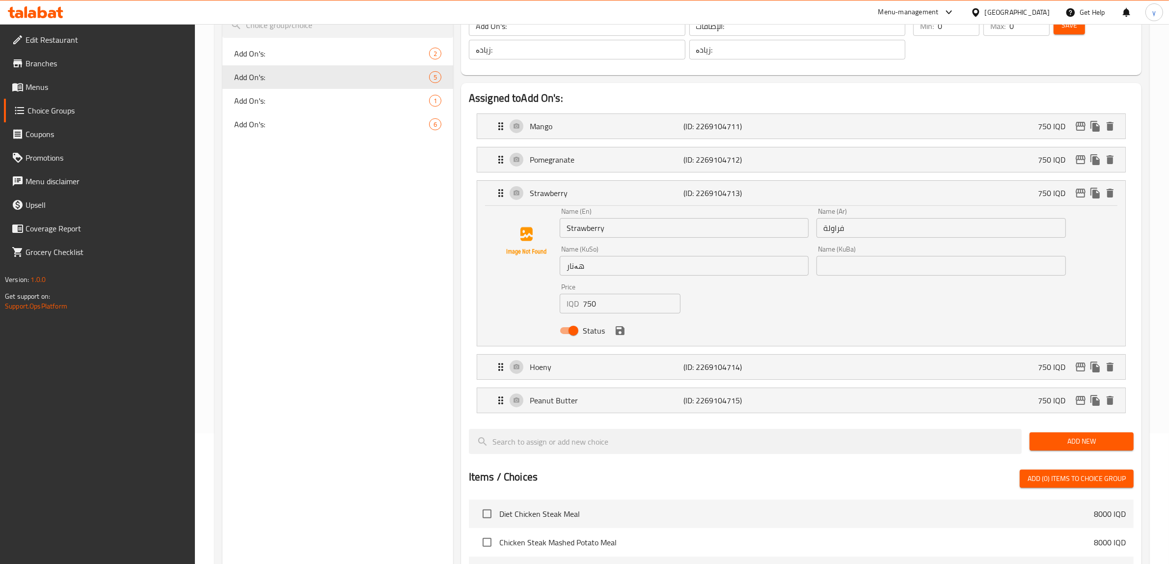
click at [658, 269] on input "هەنار" at bounding box center [684, 266] width 249 height 20
click at [801, 295] on div "Name (En) Strawberry Name (En) Name (Ar) فراولة Name (Ar) Name (KuSo) فەراولە N…" at bounding box center [813, 274] width 514 height 140
click at [791, 316] on div "Name (En) Strawberry Name (En) Name (Ar) فراولة Name (Ar) Name (KuSo) فەراولە N…" at bounding box center [813, 274] width 514 height 140
click at [773, 296] on div "Name (En) Strawberry Name (En) Name (Ar) فراولة Name (Ar) Name (KuSo) فەراولە N…" at bounding box center [813, 274] width 514 height 140
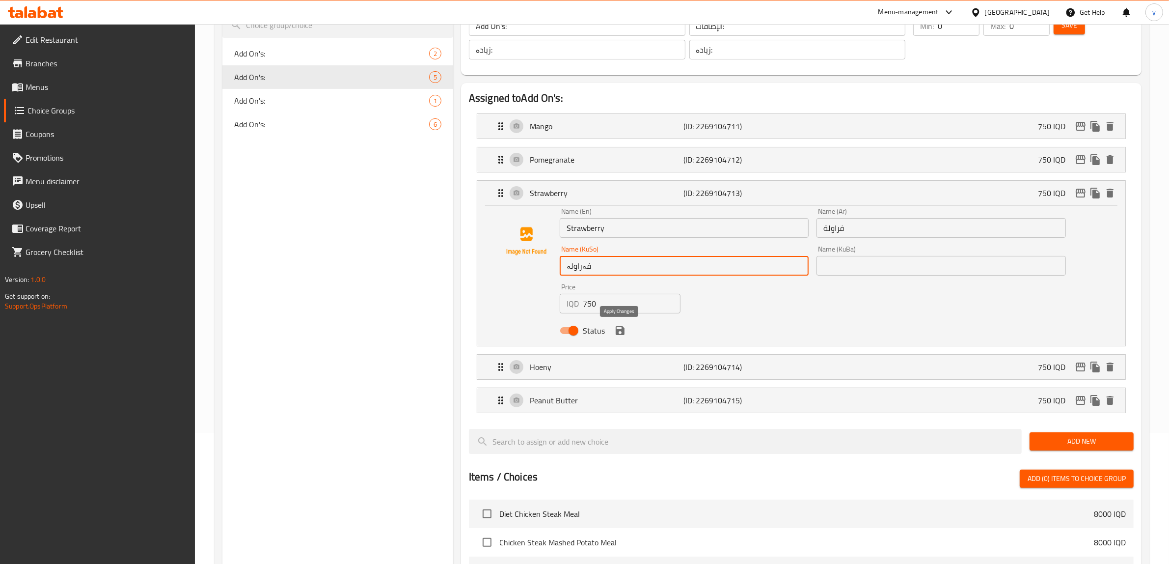
click at [614, 330] on icon "save" at bounding box center [620, 330] width 12 height 12
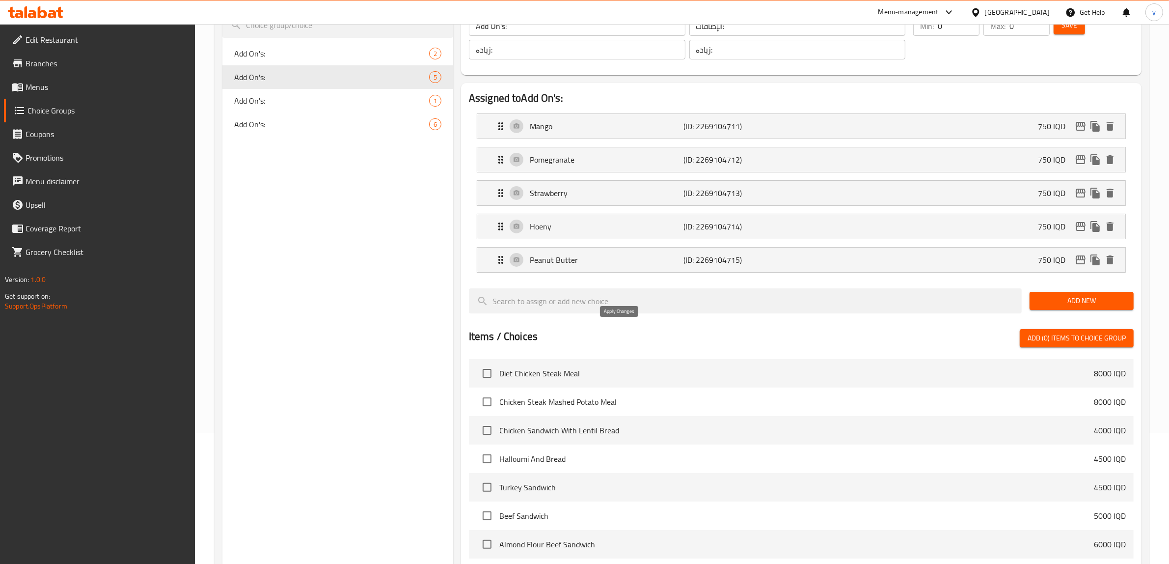
type input "فەراولە"
click at [595, 205] on div "Strawberry (ID: 2269104713) 750 IQD" at bounding box center [804, 193] width 619 height 25
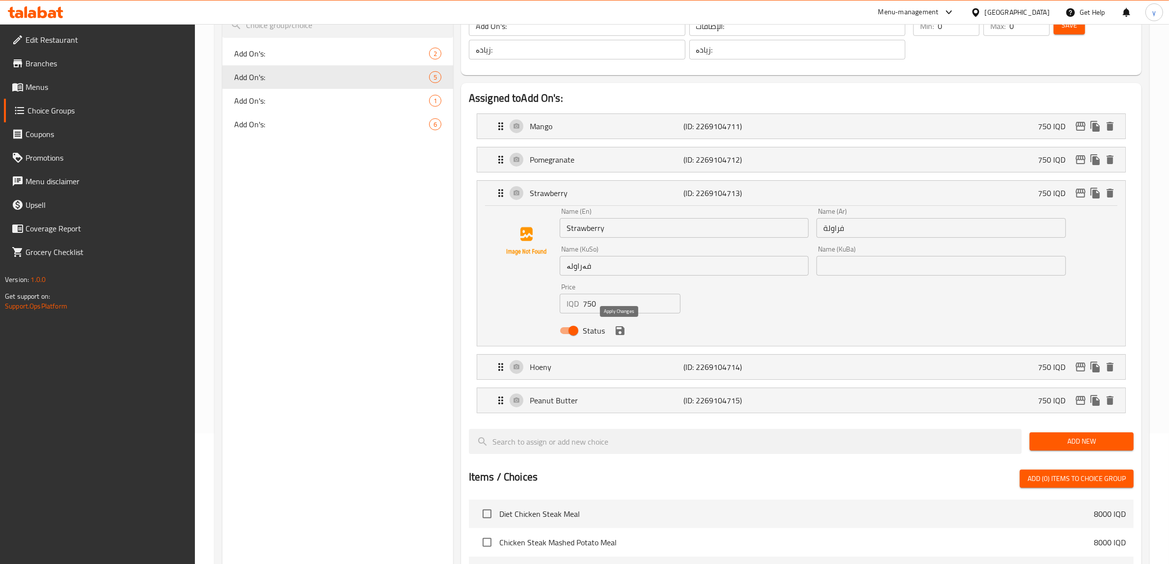
click at [614, 335] on icon "save" at bounding box center [620, 330] width 12 height 12
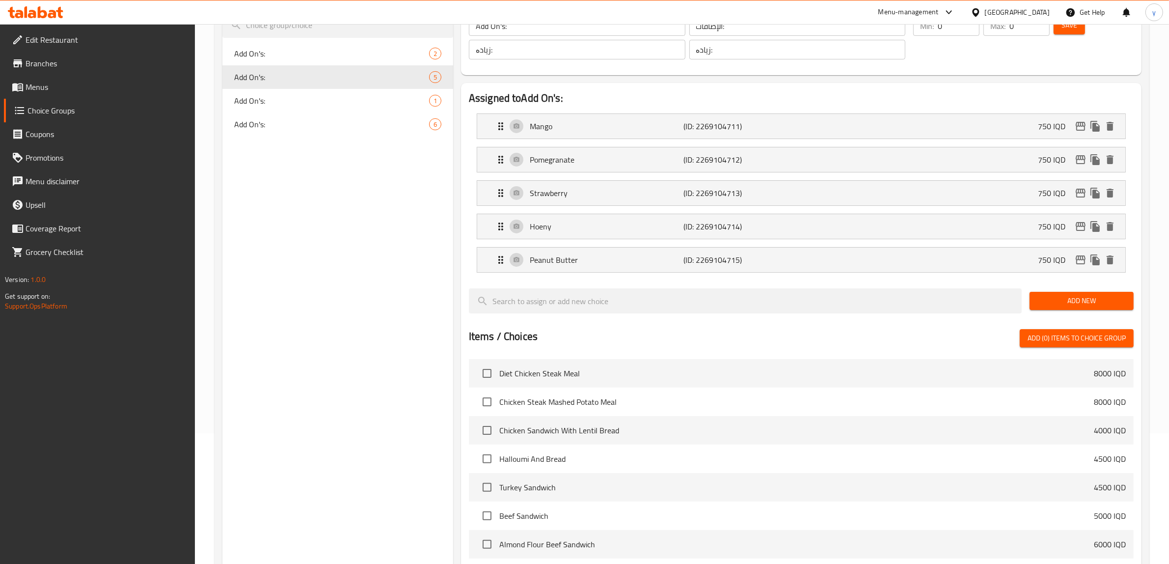
click at [1069, 31] on span "Save" at bounding box center [1069, 25] width 16 height 12
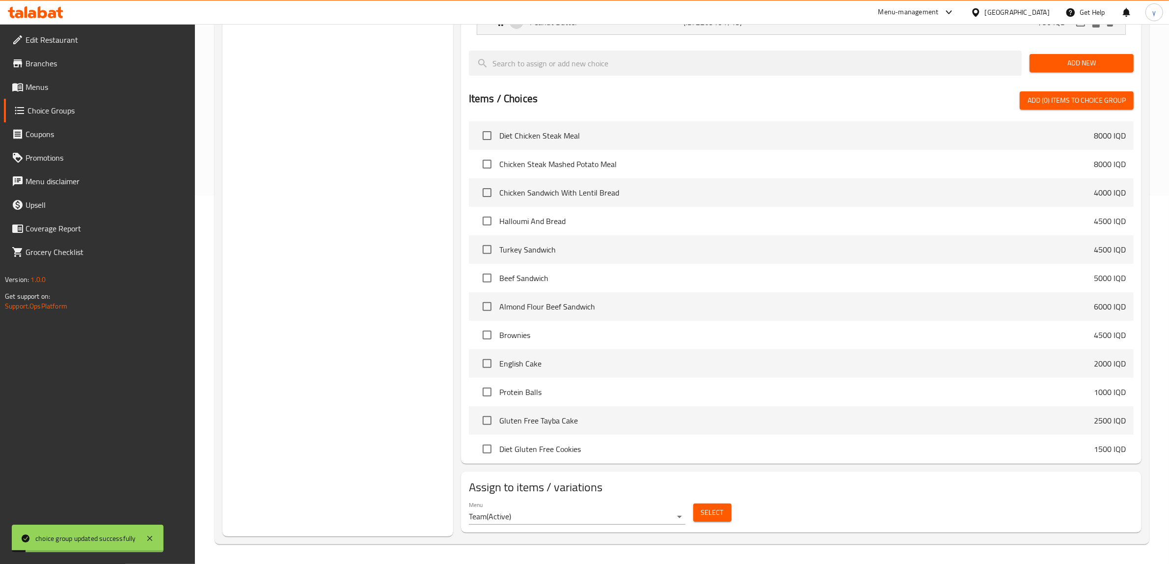
scroll to position [267, 0]
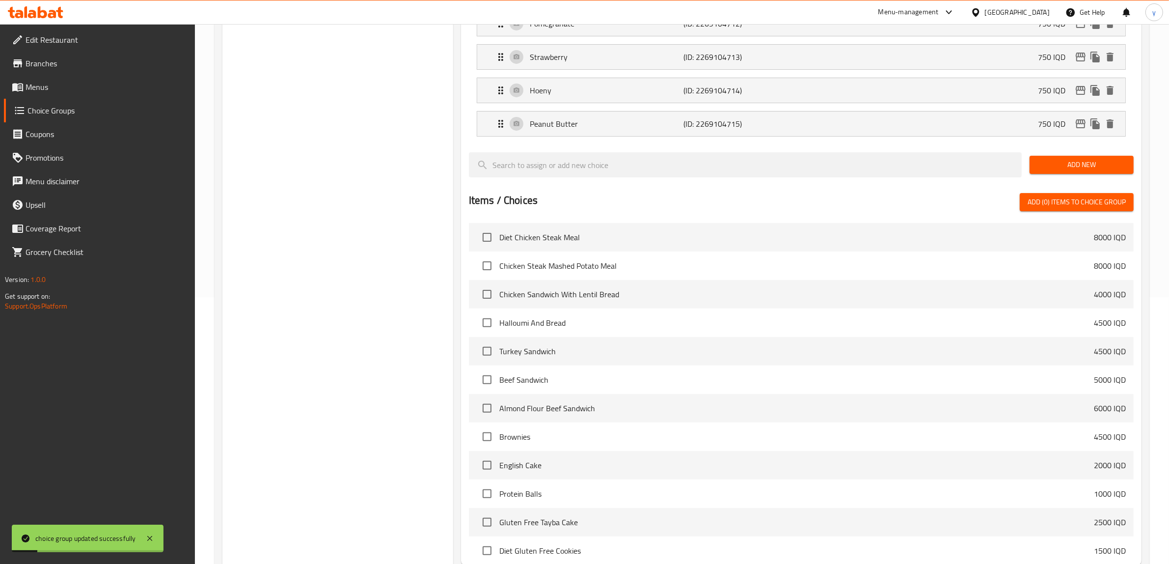
click at [126, 97] on link "Menus" at bounding box center [99, 87] width 191 height 24
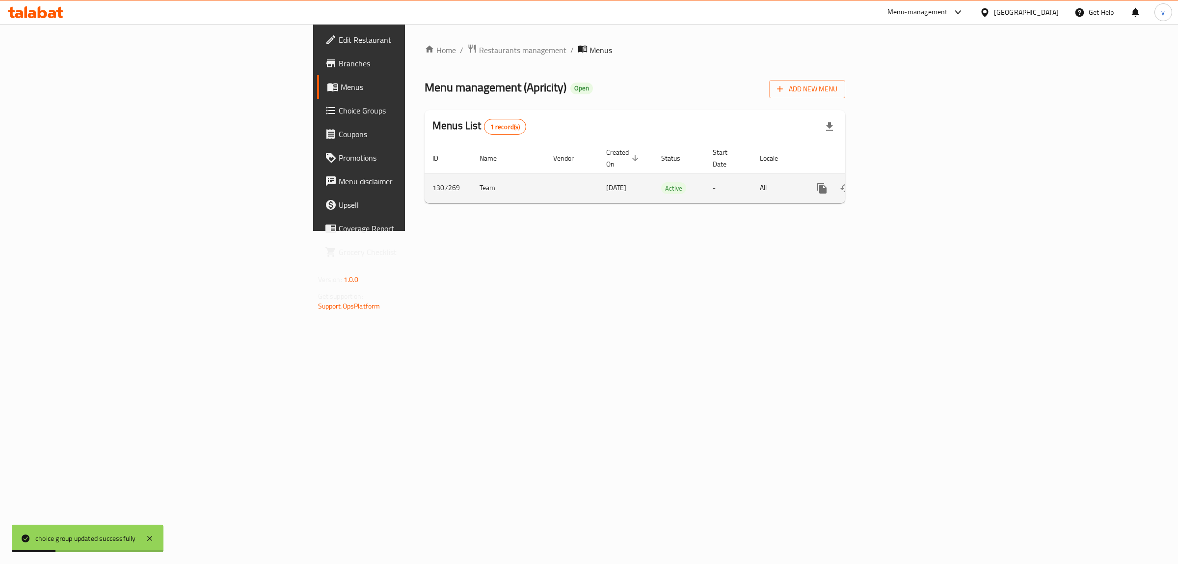
click at [913, 173] on td "enhanced table" at bounding box center [858, 188] width 110 height 30
click at [899, 182] on icon "enhanced table" at bounding box center [893, 188] width 12 height 12
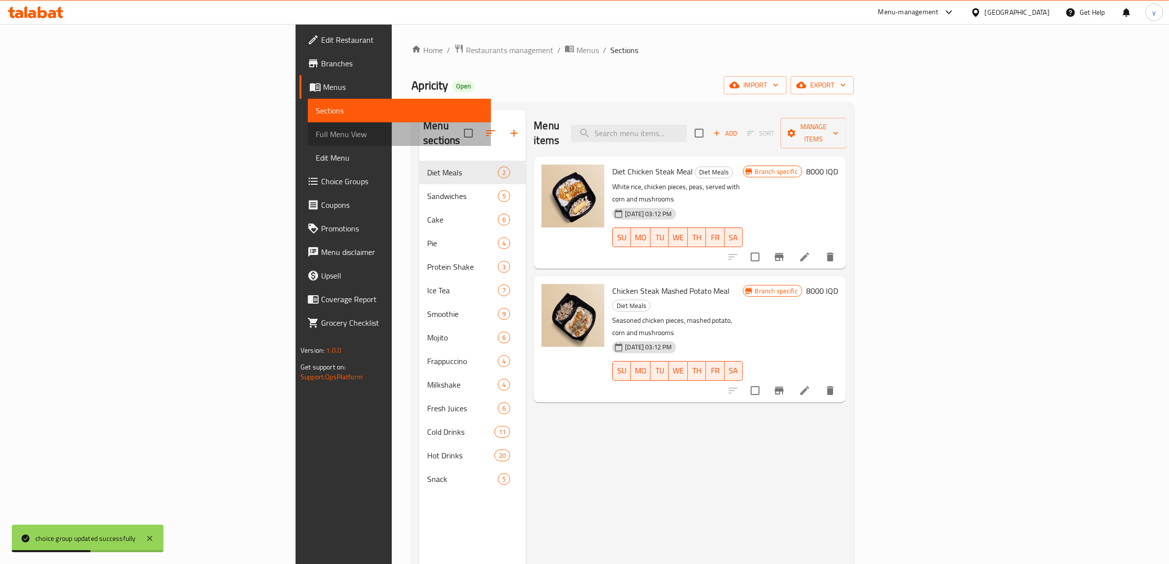
click at [316, 128] on span "Full Menu View" at bounding box center [399, 134] width 167 height 12
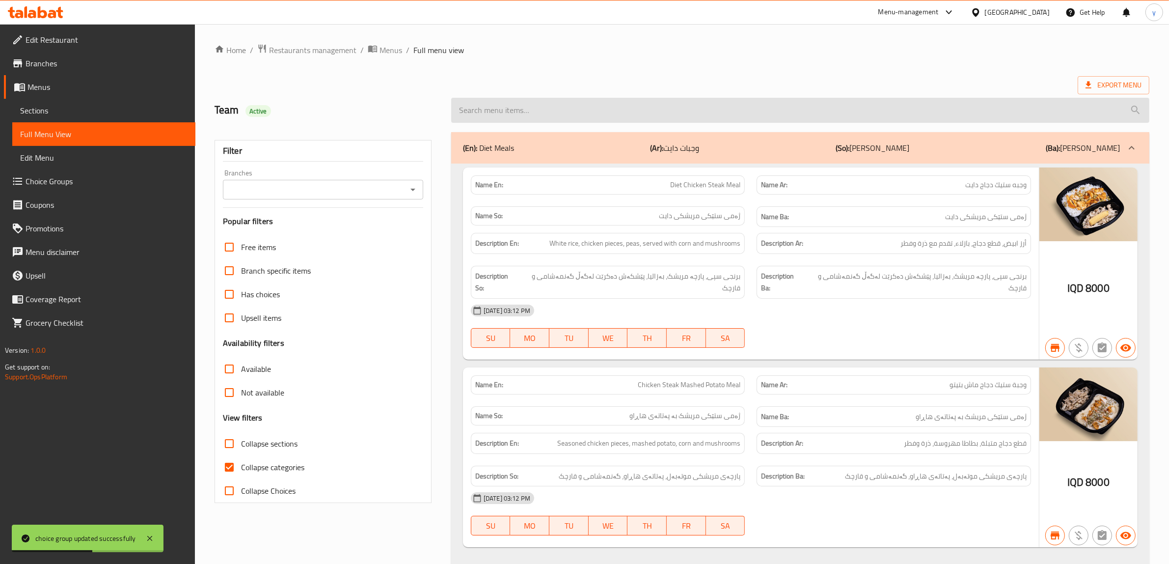
click at [639, 115] on input "search" at bounding box center [800, 110] width 698 height 25
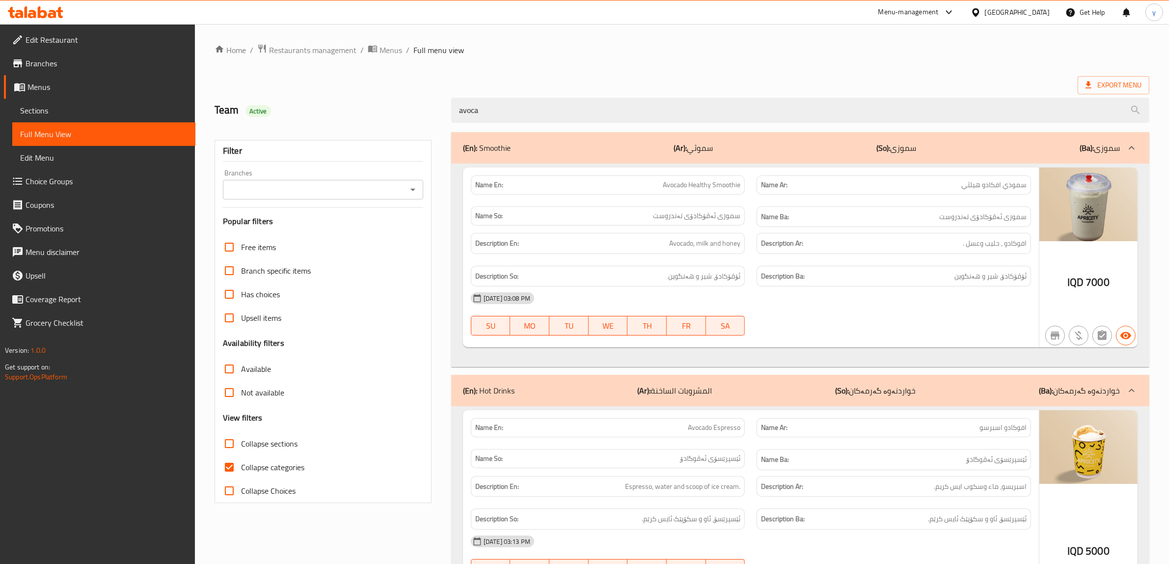
click at [660, 155] on div "(En): Smoothie (Ar): سموثي (So): سموزی (Ba): سموزی" at bounding box center [800, 147] width 698 height 31
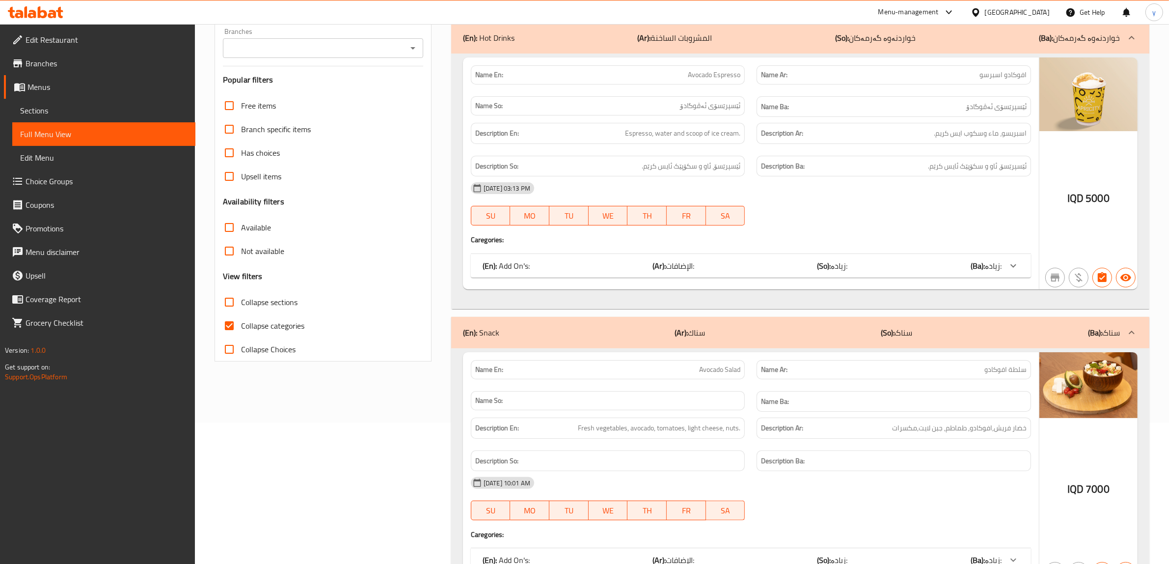
scroll to position [100, 0]
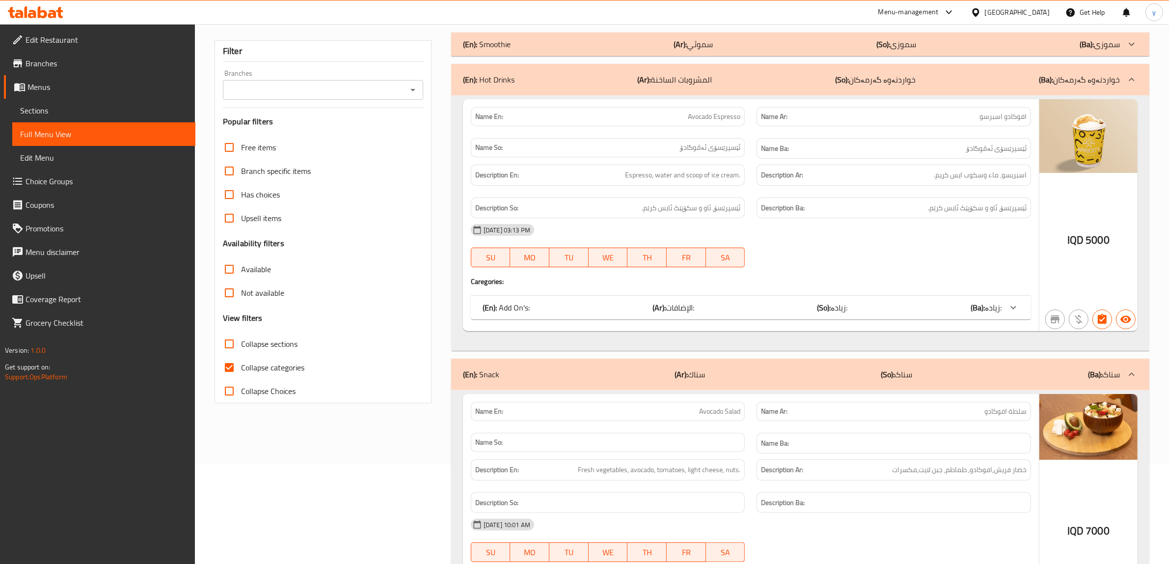
click at [904, 78] on p "(So): خواردنەوە گەرمەکان" at bounding box center [875, 80] width 81 height 12
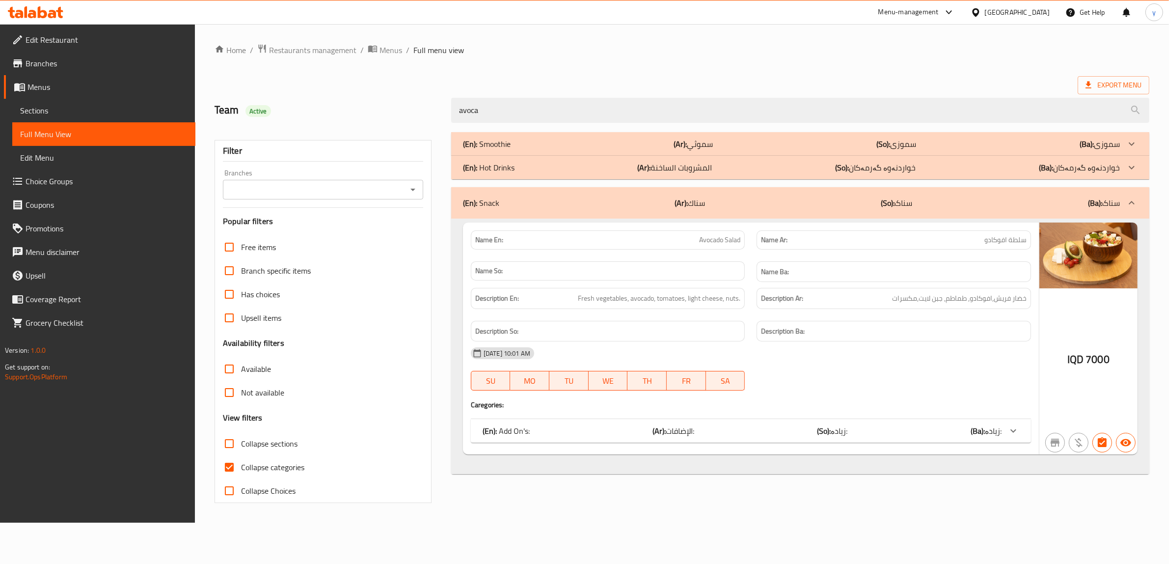
scroll to position [0, 0]
click at [819, 451] on div "Name En: Avocado Salad Name Ar: سلطة افوكادو Name So: Name Ba: Description En: …" at bounding box center [757, 338] width 582 height 232
click at [828, 439] on div "(En): Add On's: (Ar): الإضافات: (So): زیادە: (Ba): زیادە:" at bounding box center [757, 431] width 566 height 24
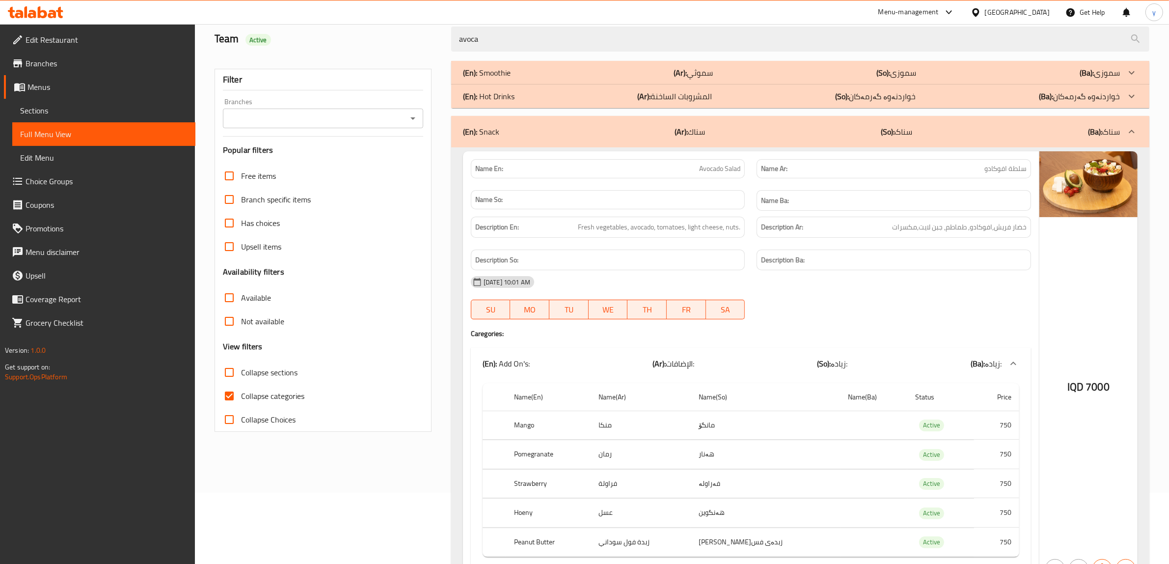
scroll to position [131, 0]
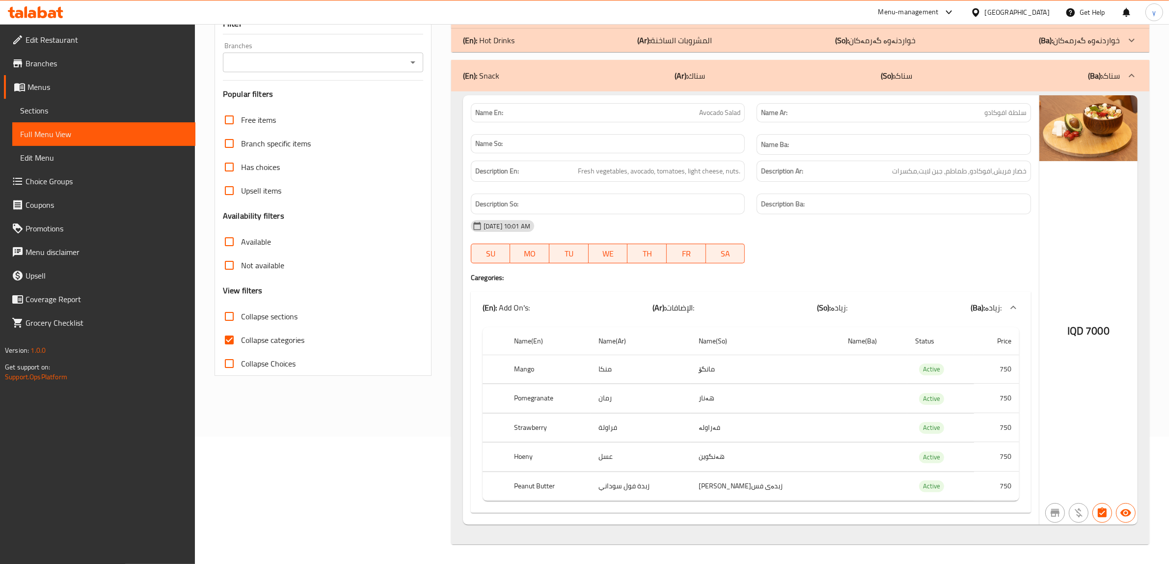
click at [897, 79] on div "(En): Snack (Ar): سناك (So): سناک (Ba): سناک" at bounding box center [800, 75] width 698 height 31
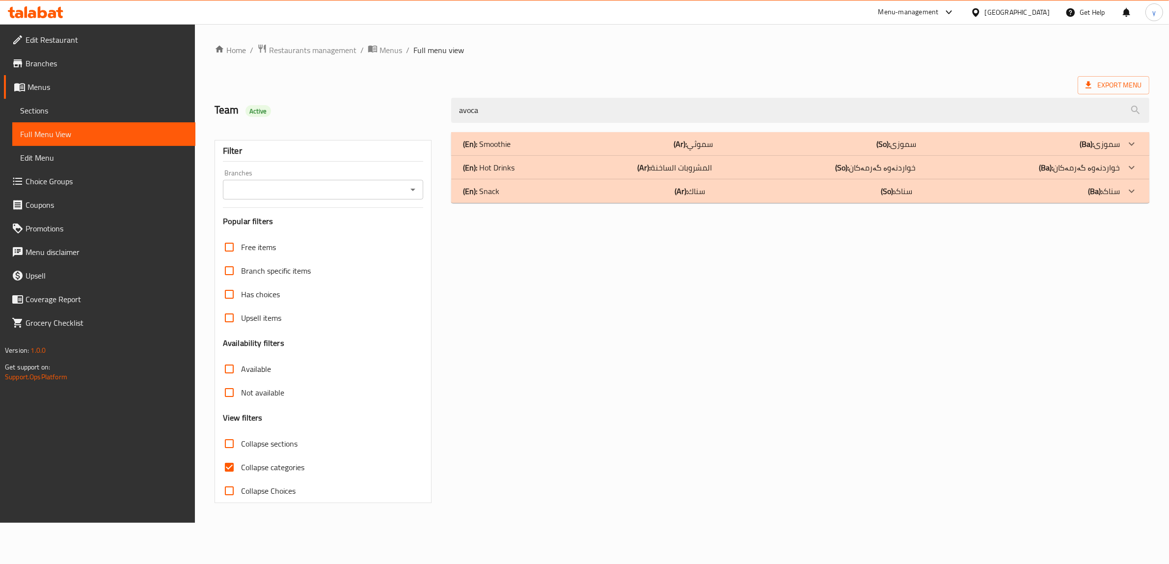
scroll to position [0, 0]
click at [618, 73] on div "Home / Restaurants management / Menus / Full menu view Export Menu Team Active …" at bounding box center [687, 273] width 943 height 459
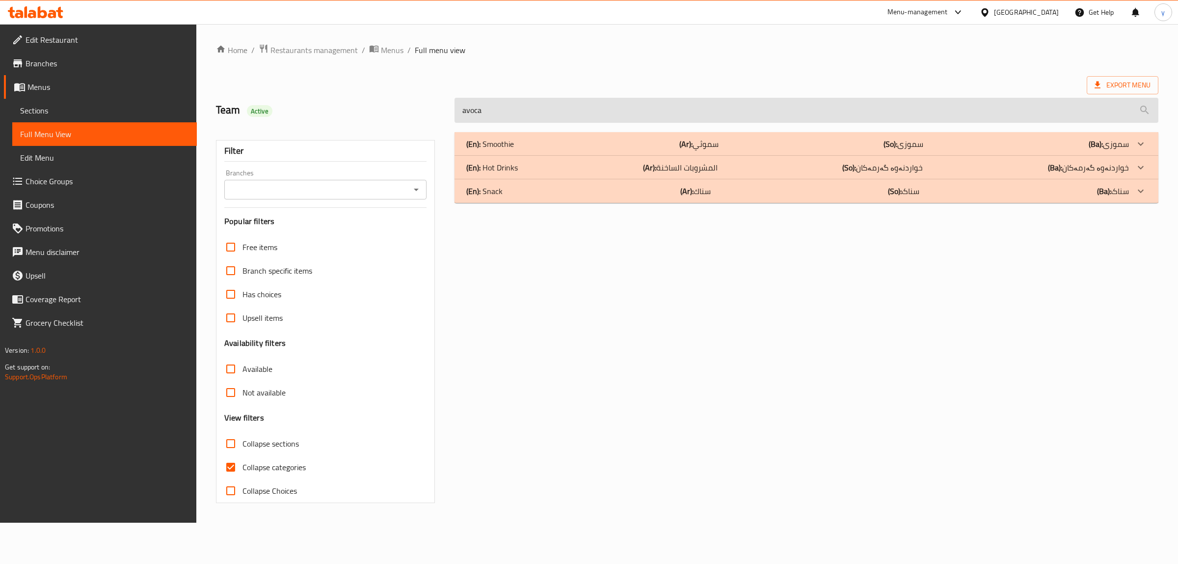
click at [626, 102] on input "avoca" at bounding box center [807, 110] width 704 height 25
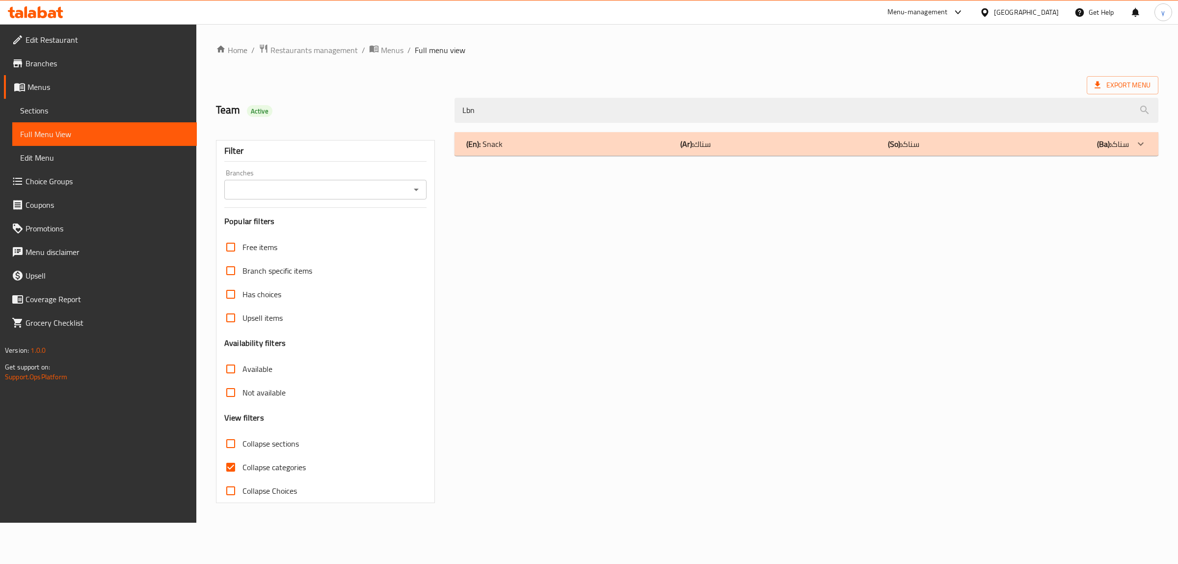
type input "Lbn"
click at [631, 138] on div "(En): Snack (Ar): سناك (So): سناک (Ba): سناک" at bounding box center [797, 144] width 663 height 12
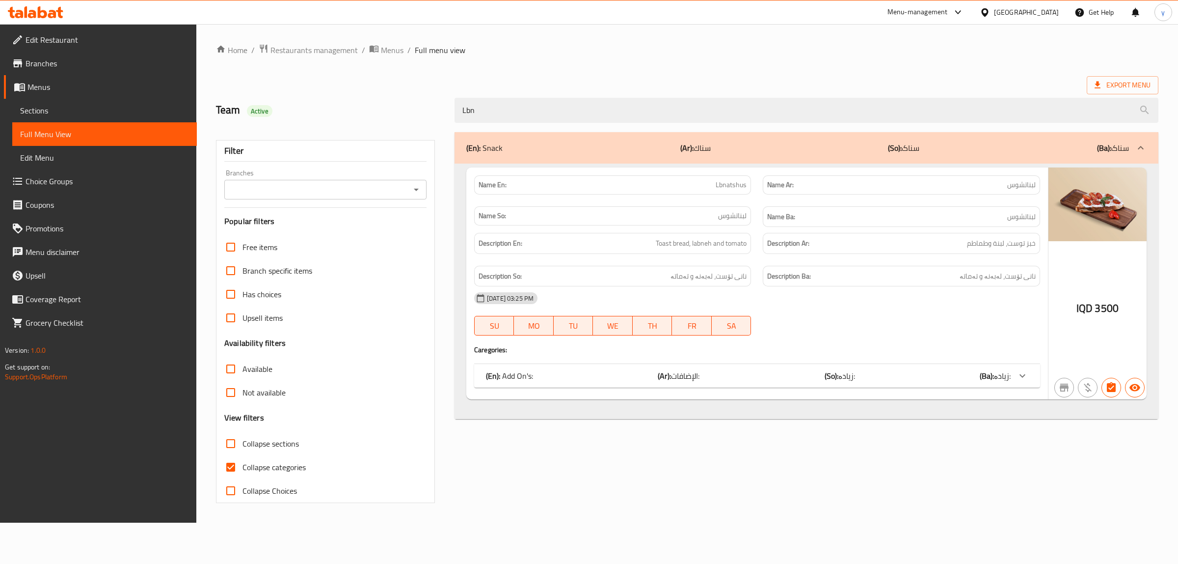
click at [992, 382] on b "(Ba):" at bounding box center [987, 375] width 14 height 15
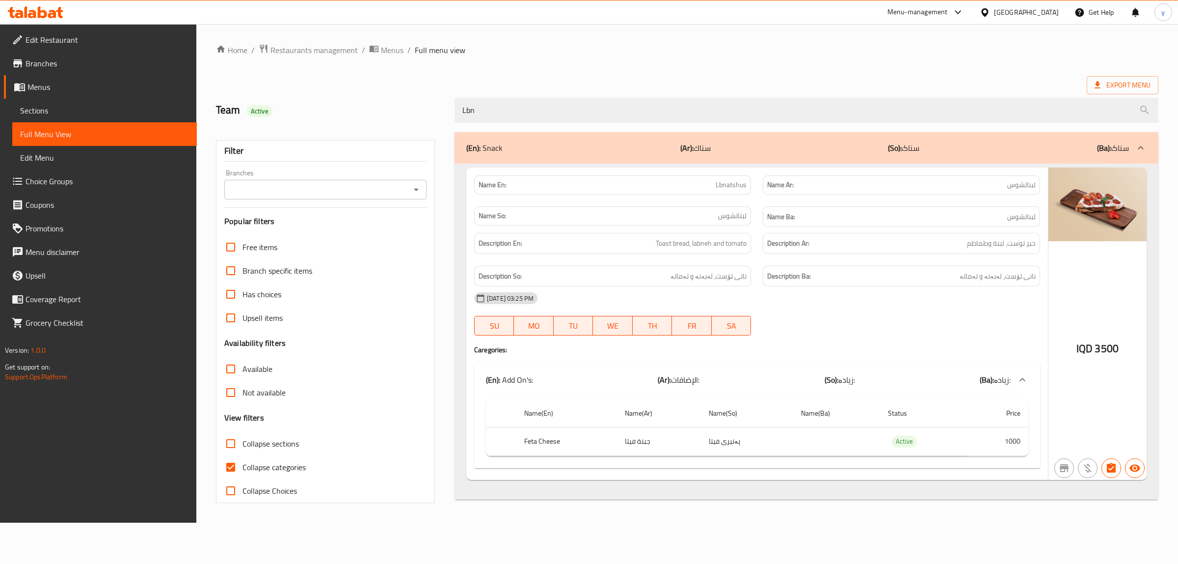
click at [221, 472] on input "Collapse categories" at bounding box center [231, 467] width 24 height 24
checkbox input "false"
click at [803, 146] on div "(En): Snack (Ar): سناك (So): سناک (Ba): سناک" at bounding box center [797, 148] width 663 height 12
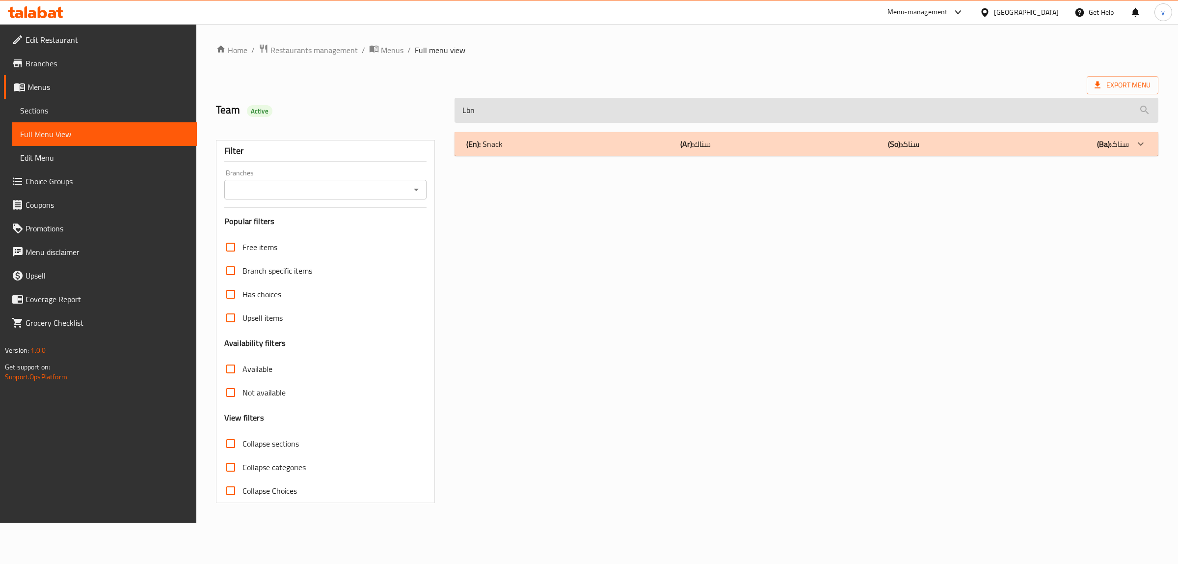
click at [612, 106] on input "Lbn" at bounding box center [807, 110] width 704 height 25
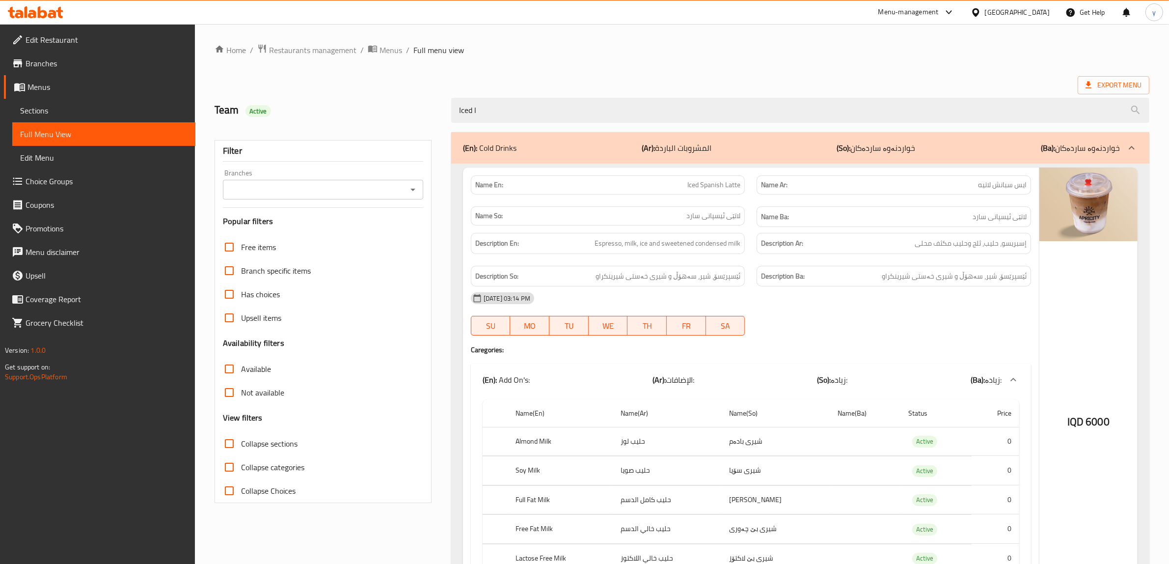
type input "Iced la"
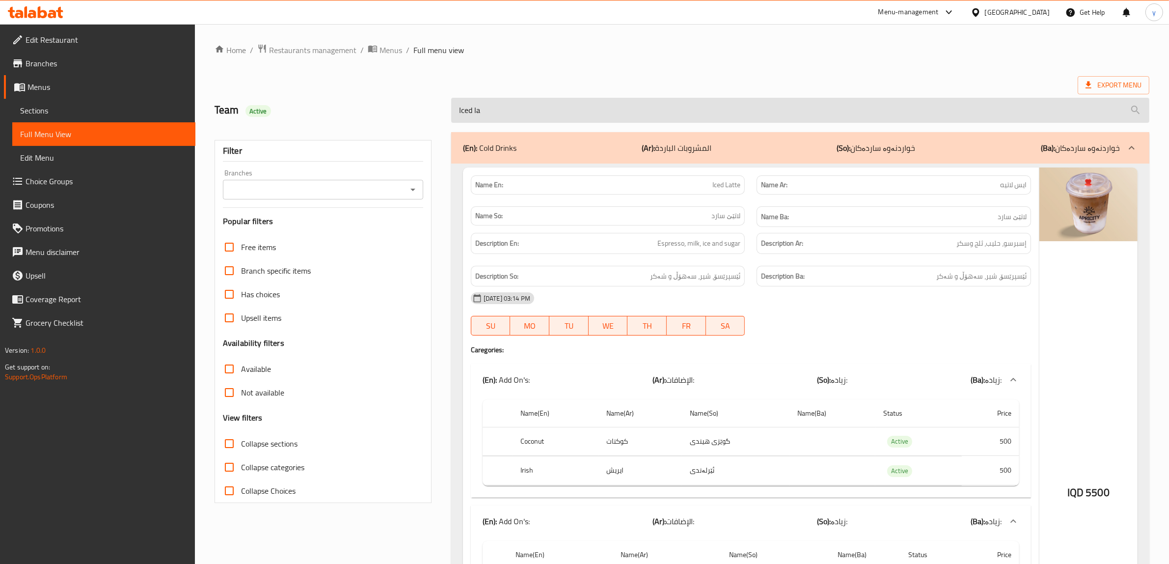
click at [503, 108] on input "Iced la" at bounding box center [800, 110] width 698 height 25
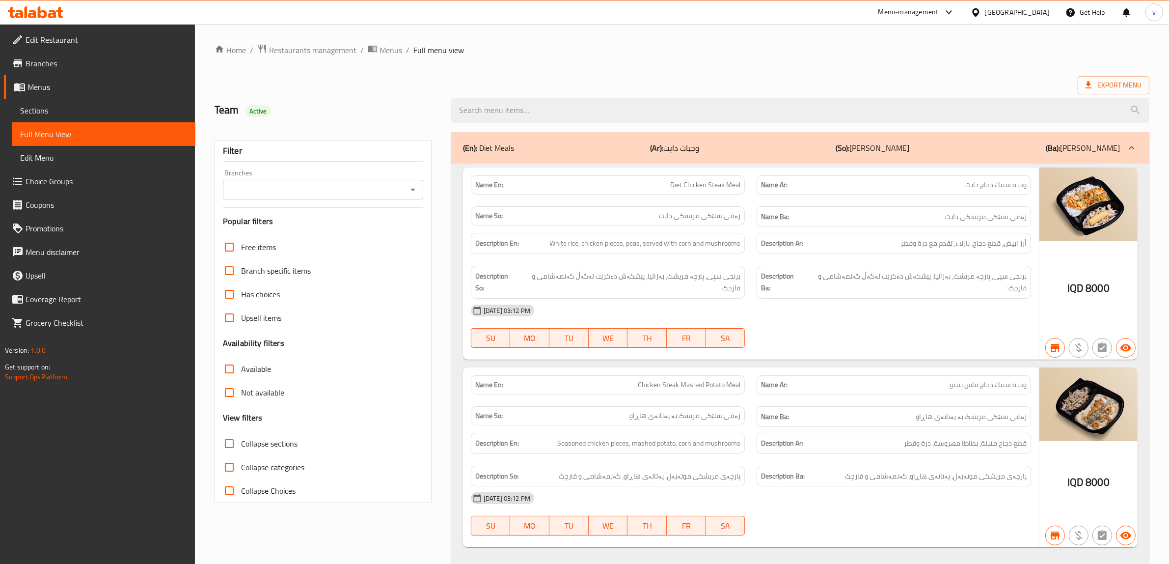
click at [415, 195] on icon "Open" at bounding box center [413, 190] width 12 height 12
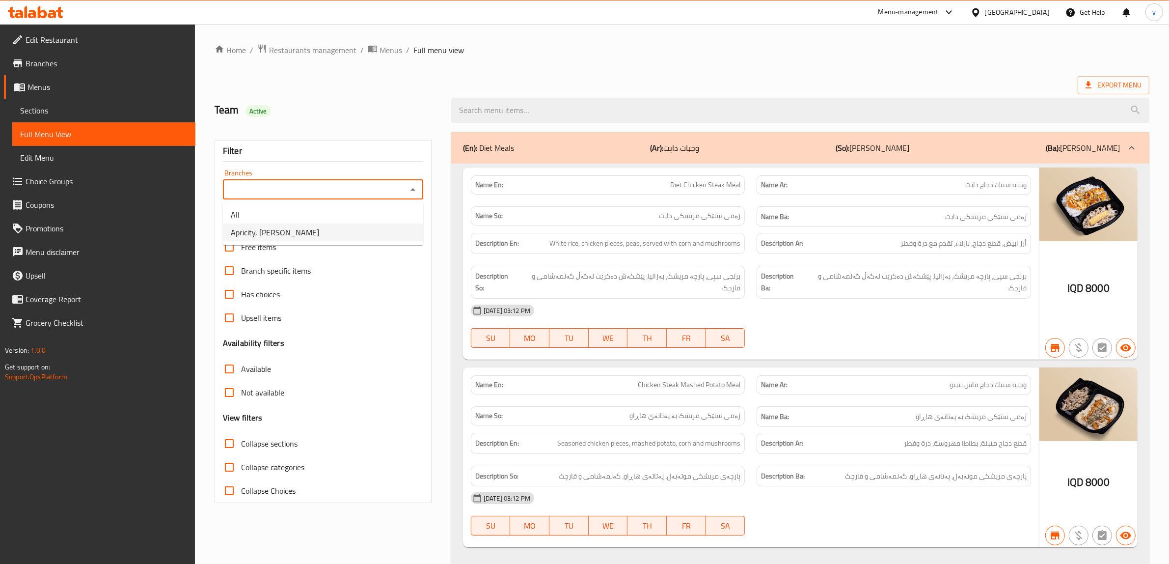
click at [380, 236] on li "Apricity, [PERSON_NAME]" at bounding box center [323, 232] width 200 height 18
type input "Apricity, [PERSON_NAME]"
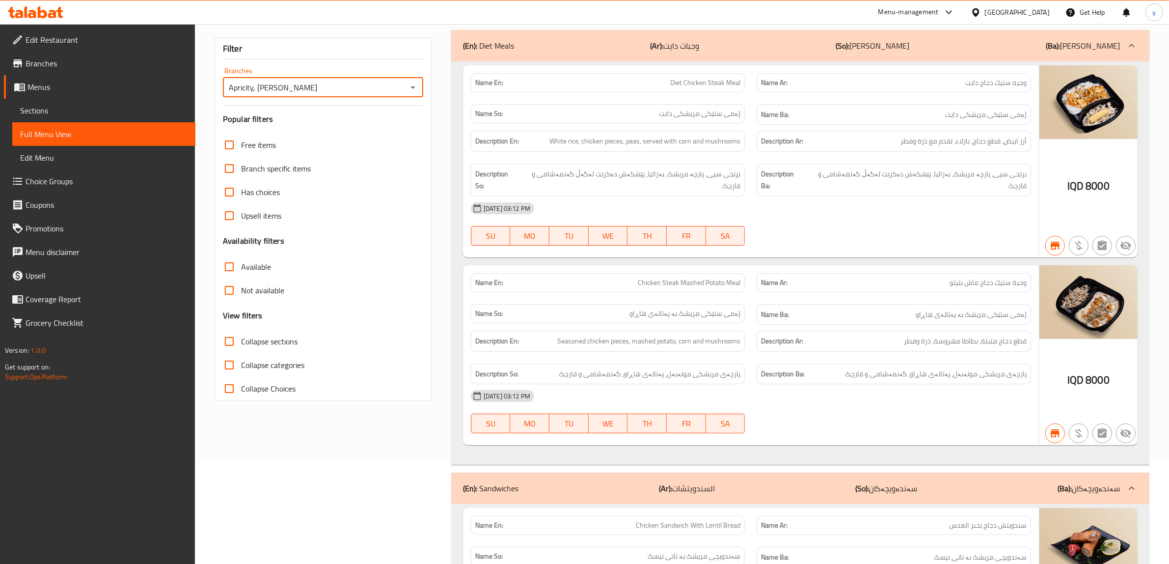
click at [231, 345] on input "Collapse sections" at bounding box center [229, 341] width 24 height 24
checkbox input "true"
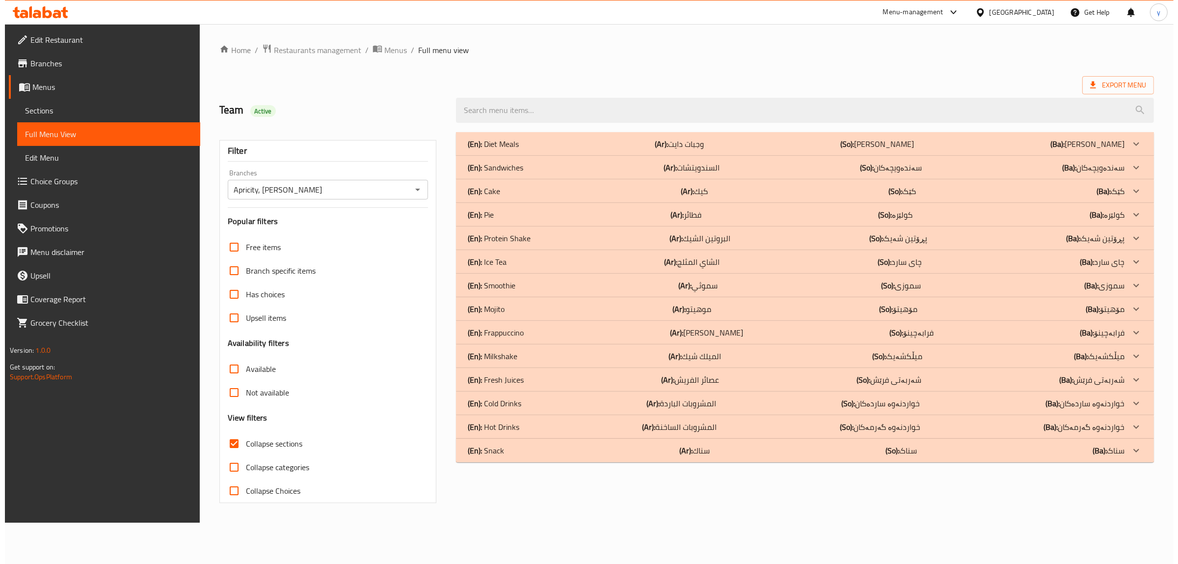
scroll to position [0, 0]
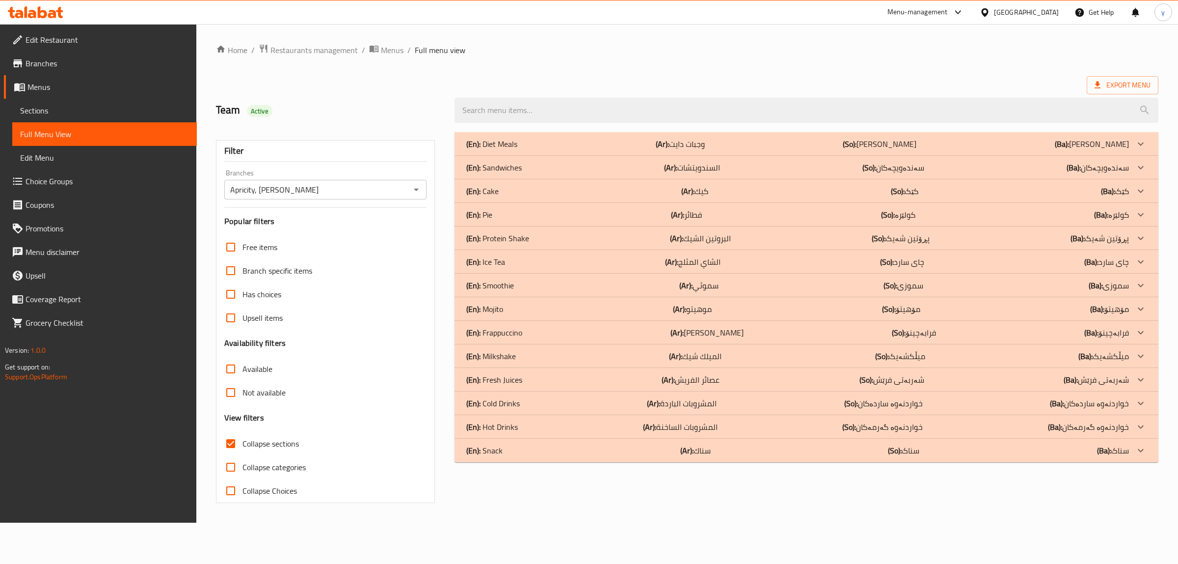
click at [553, 150] on div "(En): Snack (Ar): سناك (So): سناک (Ba): سناک" at bounding box center [797, 144] width 663 height 12
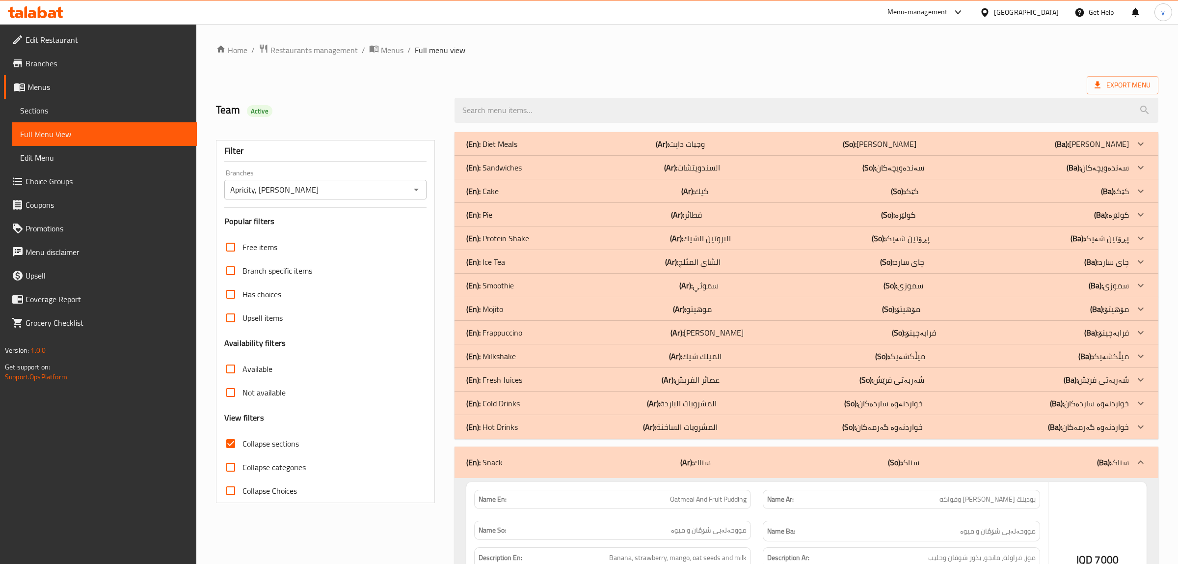
click at [572, 150] on div "(En): Hot Drinks (Ar): المشروبات الساخنة (So): خواردنەوە گەرمەکان (Ba): خواردنە…" at bounding box center [797, 144] width 663 height 12
click at [582, 150] on div "(En): Cold Drinks (Ar): المشروبات الباردة (So): خواردنەوە ساردەکان (Ba): خواردن…" at bounding box center [797, 144] width 663 height 12
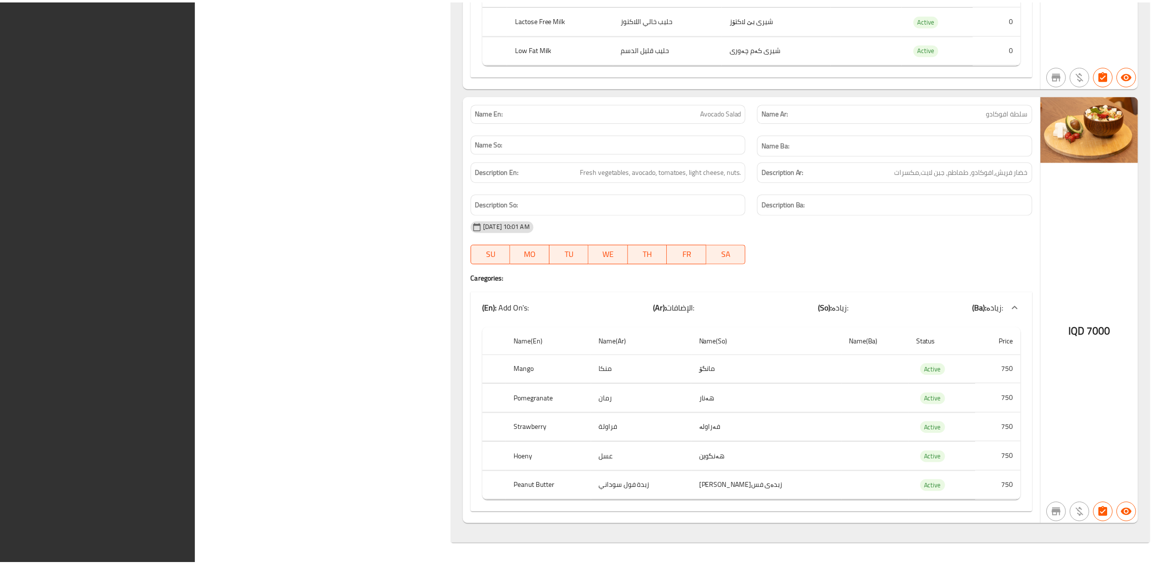
scroll to position [16375, 0]
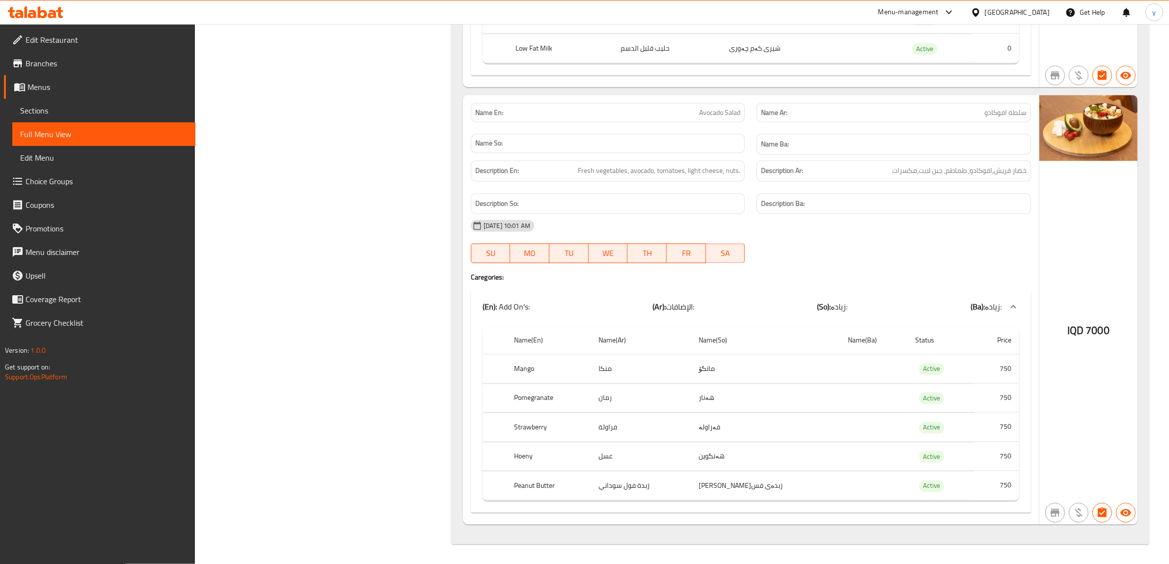
click at [43, 64] on span "Branches" at bounding box center [107, 63] width 162 height 12
